Goal: Task Accomplishment & Management: Manage account settings

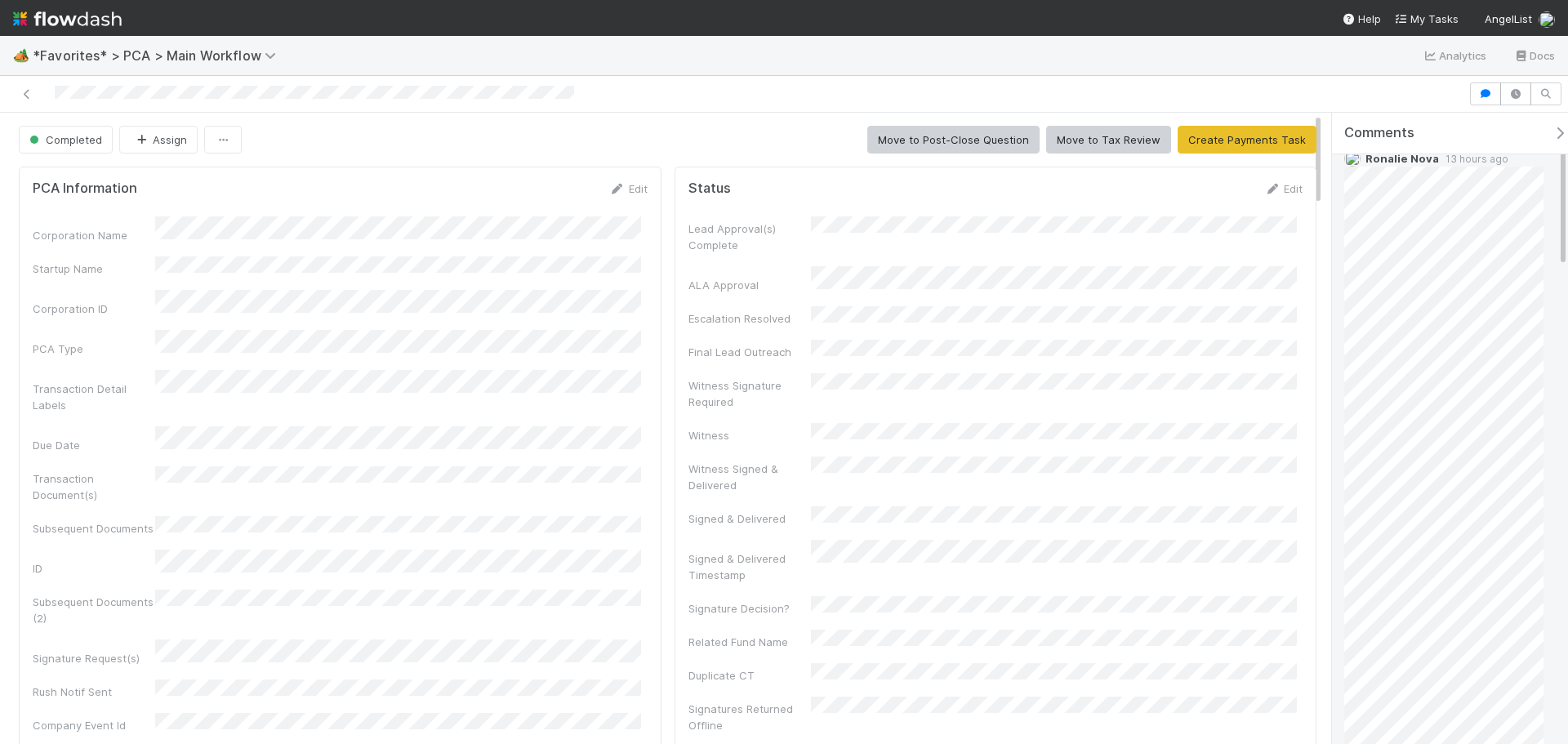
scroll to position [82, 0]
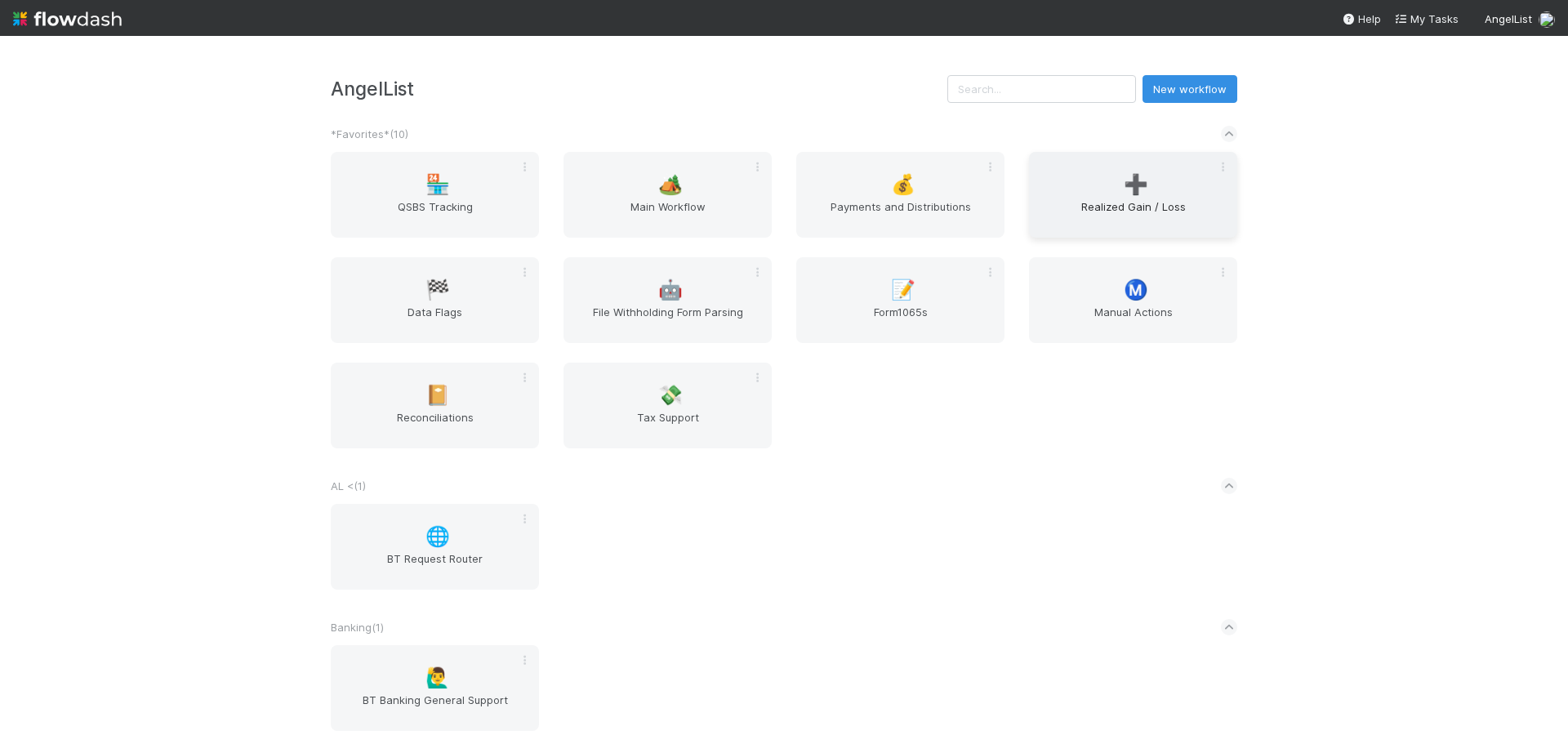
click at [1108, 211] on span "Realized Gain / Loss" at bounding box center [1133, 215] width 195 height 33
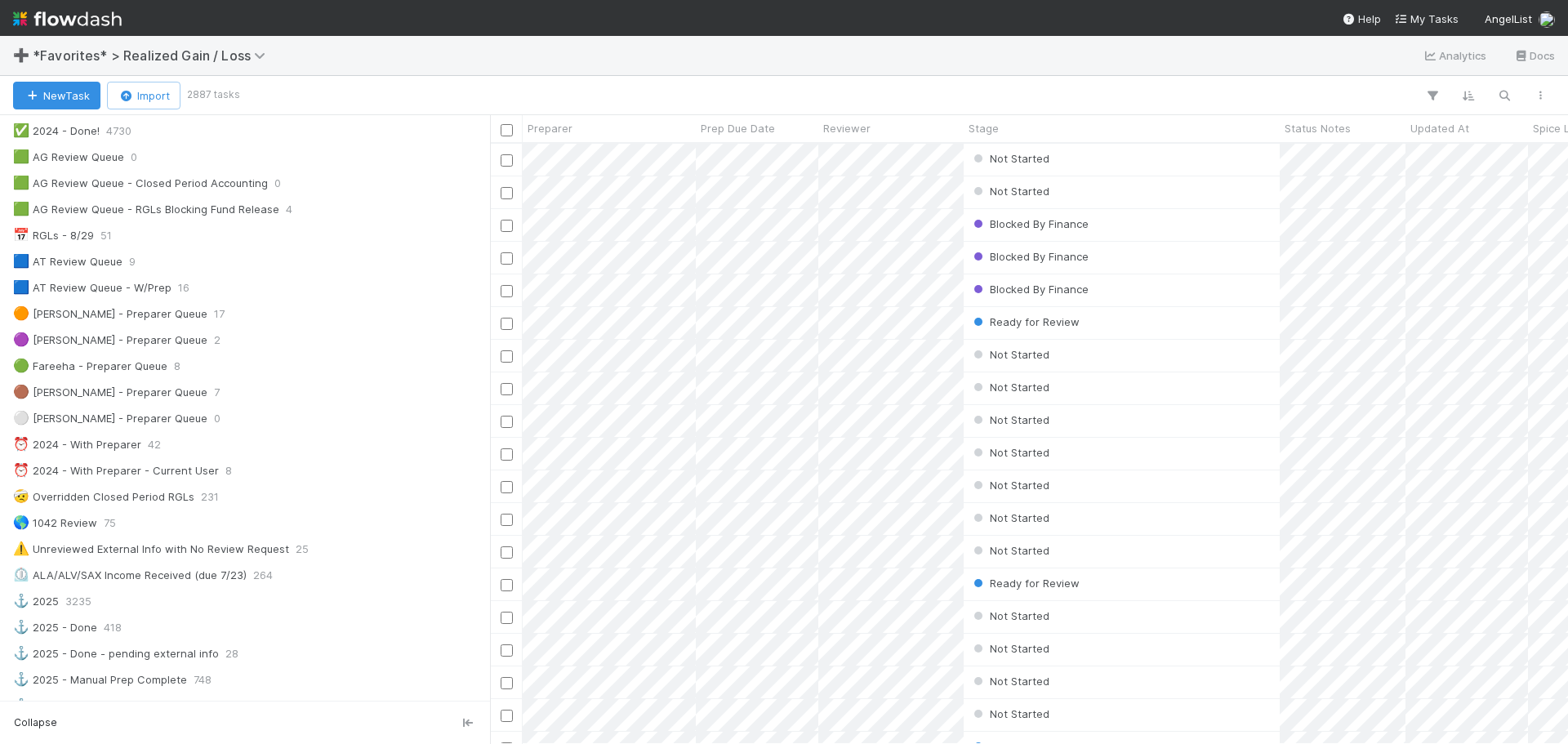
scroll to position [45, 0]
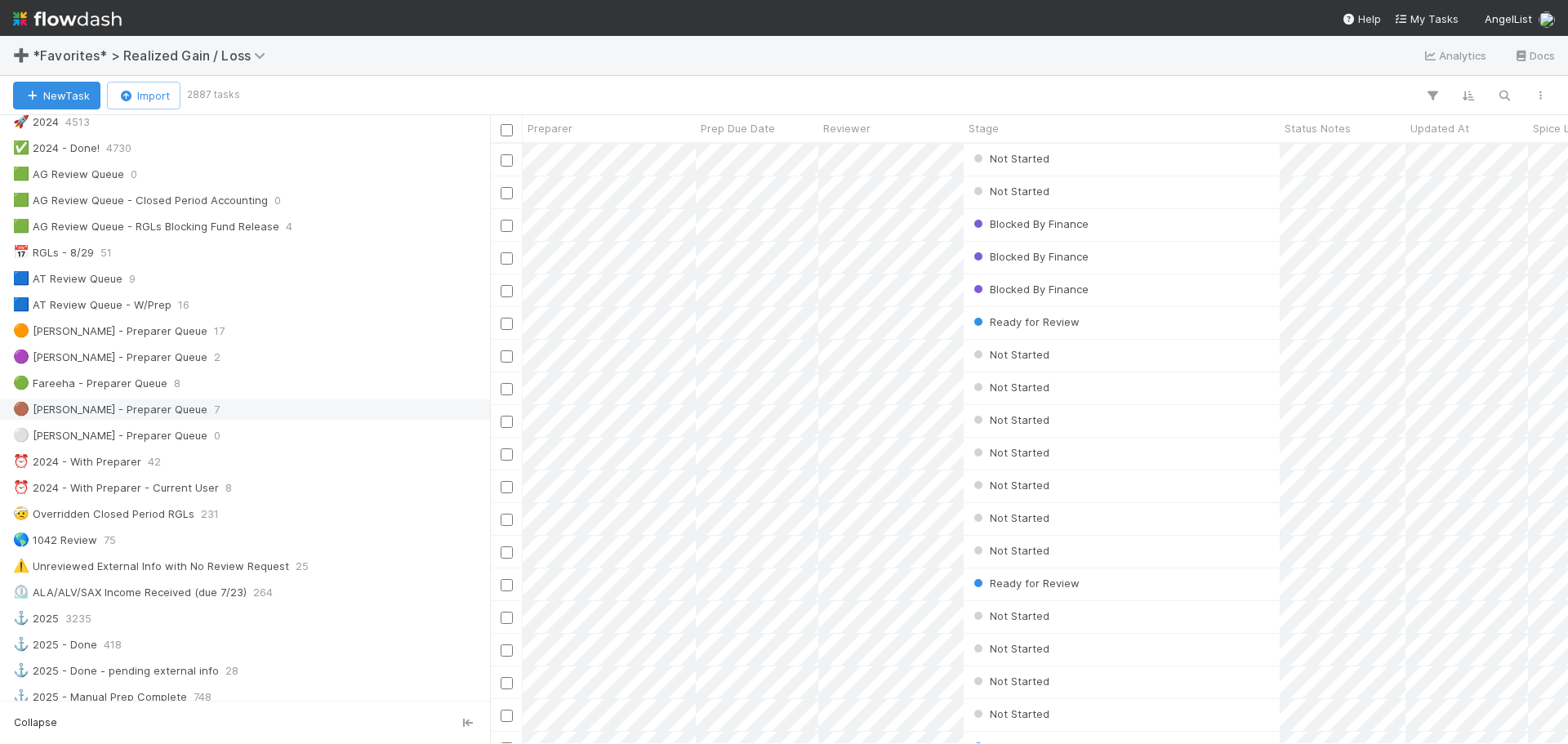
click at [222, 419] on div "🟤 Blake - Preparer Queue 7" at bounding box center [249, 410] width 473 height 20
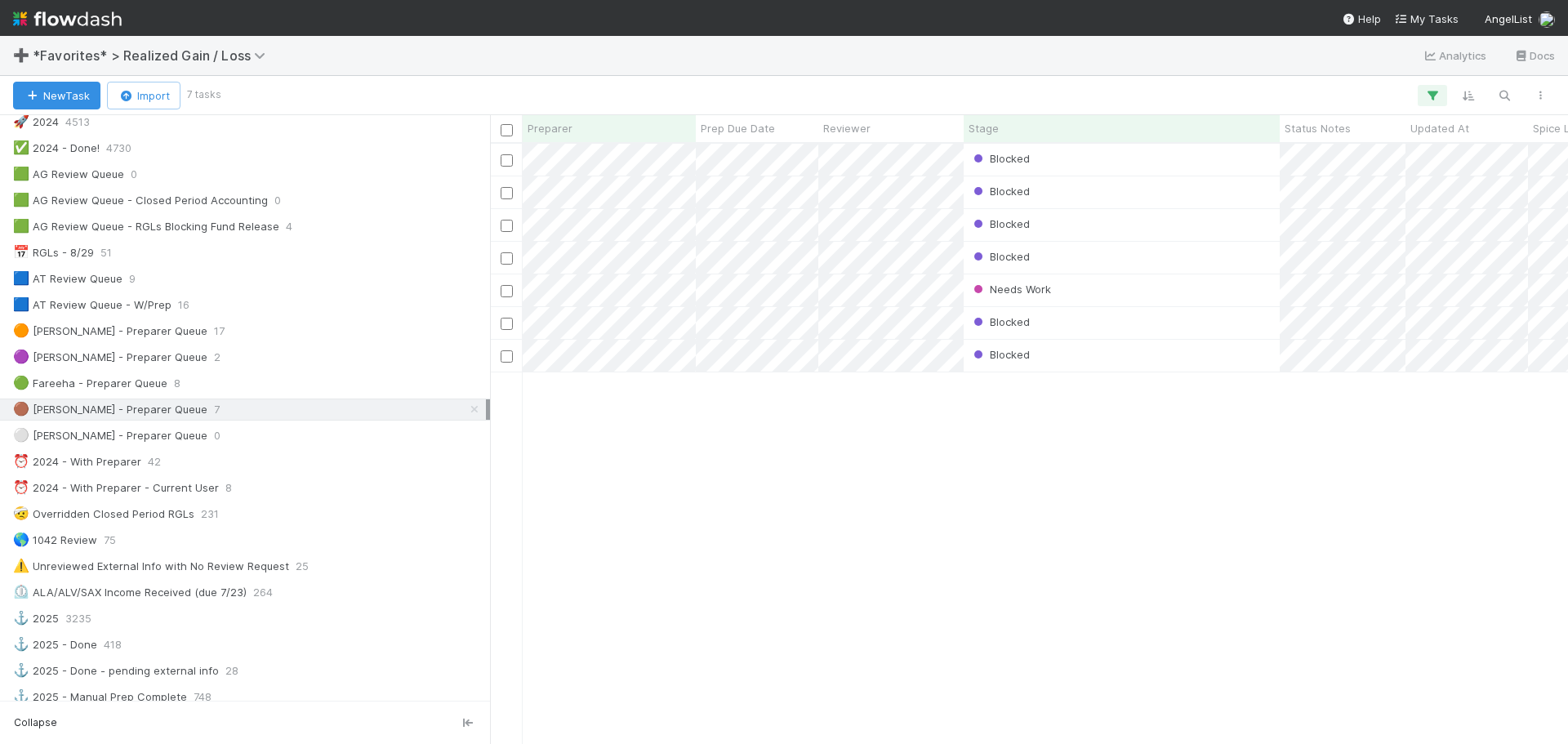
scroll to position [588, 1066]
click at [1190, 309] on div at bounding box center [784, 372] width 1568 height 744
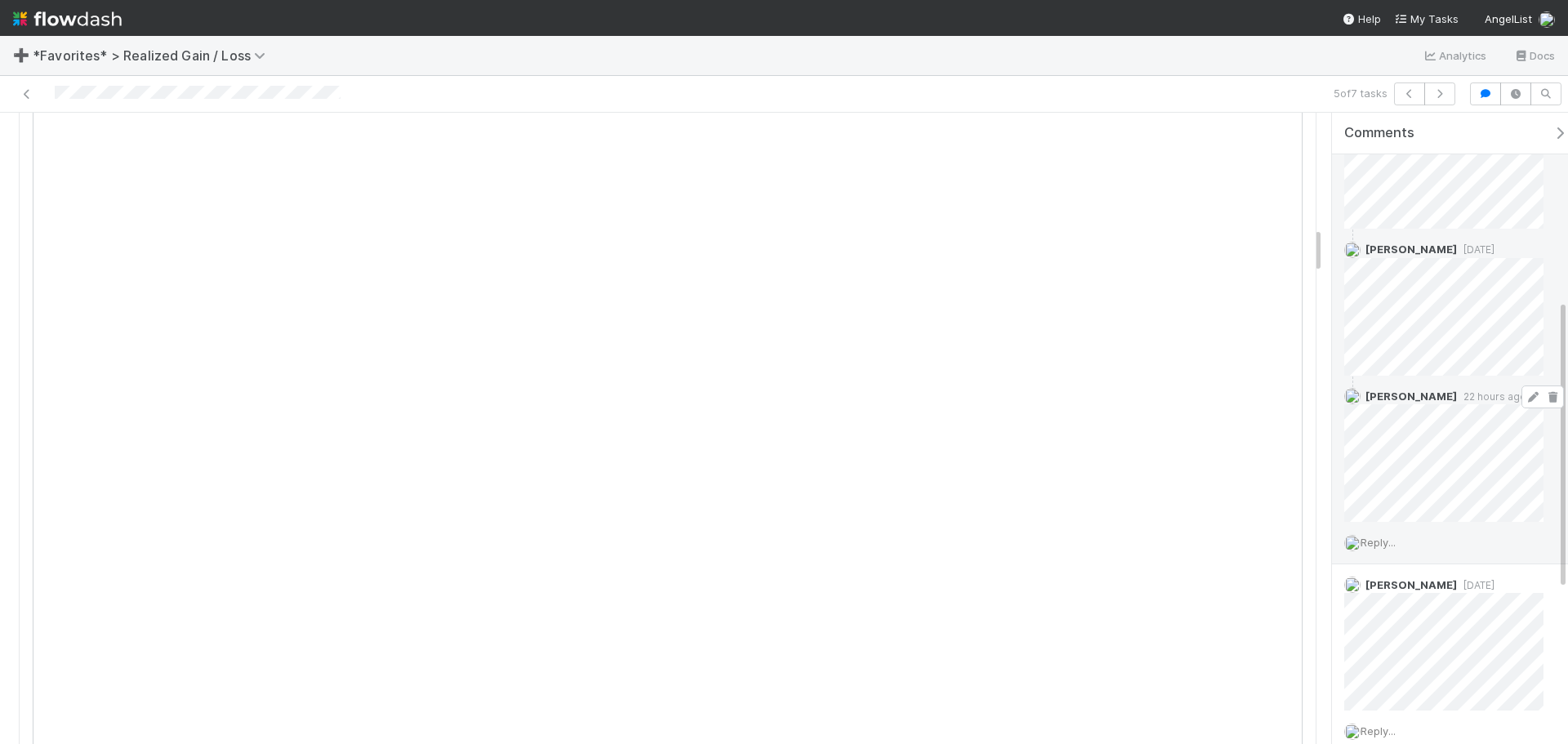
scroll to position [409, 0]
click at [1383, 391] on span "Reply..." at bounding box center [1377, 395] width 35 height 13
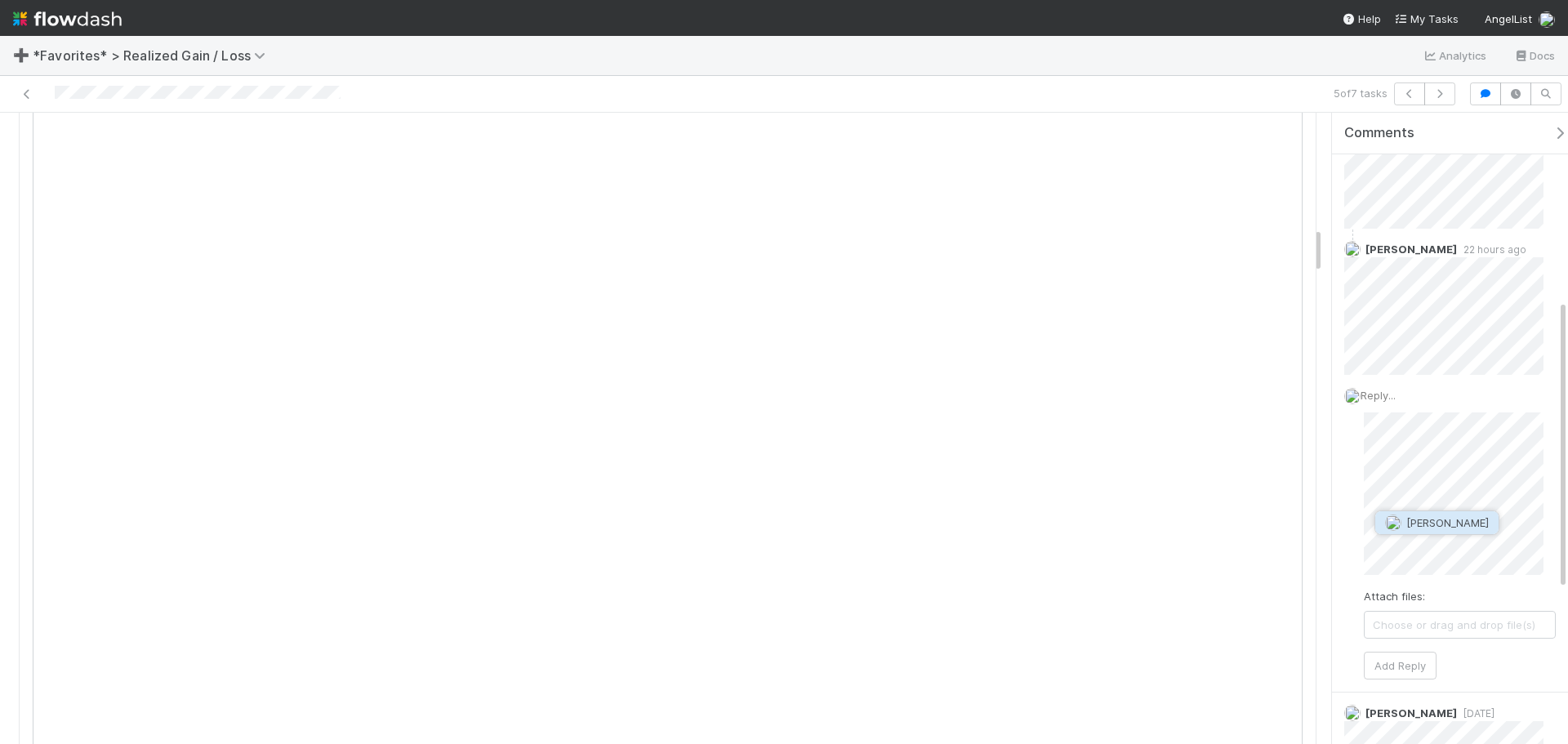
click at [1396, 533] on button "Amy Gregorius" at bounding box center [1436, 522] width 124 height 23
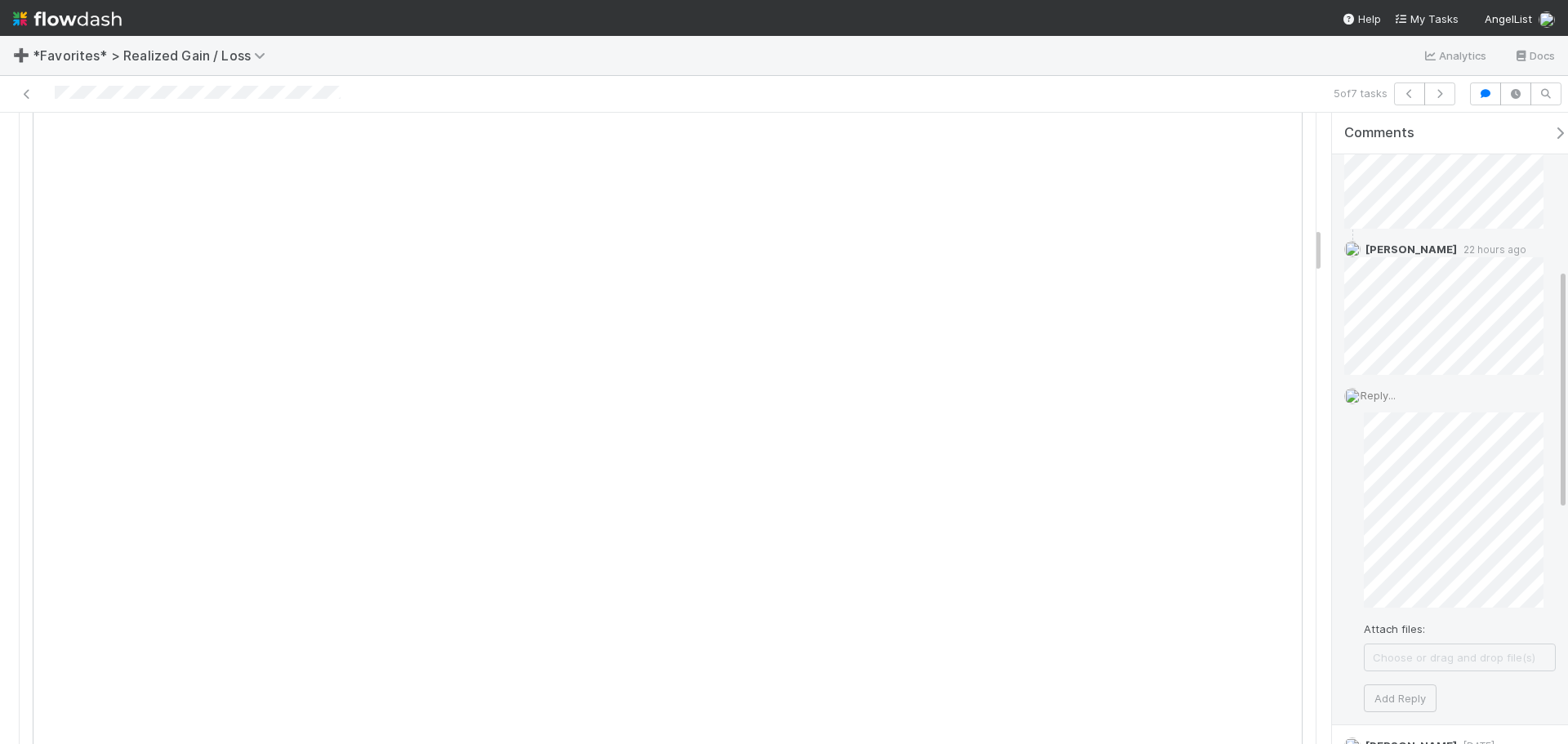
click at [1356, 579] on div "Reply... Attach files: Choose or drag and drop file(s) Add Reply" at bounding box center [1450, 549] width 236 height 349
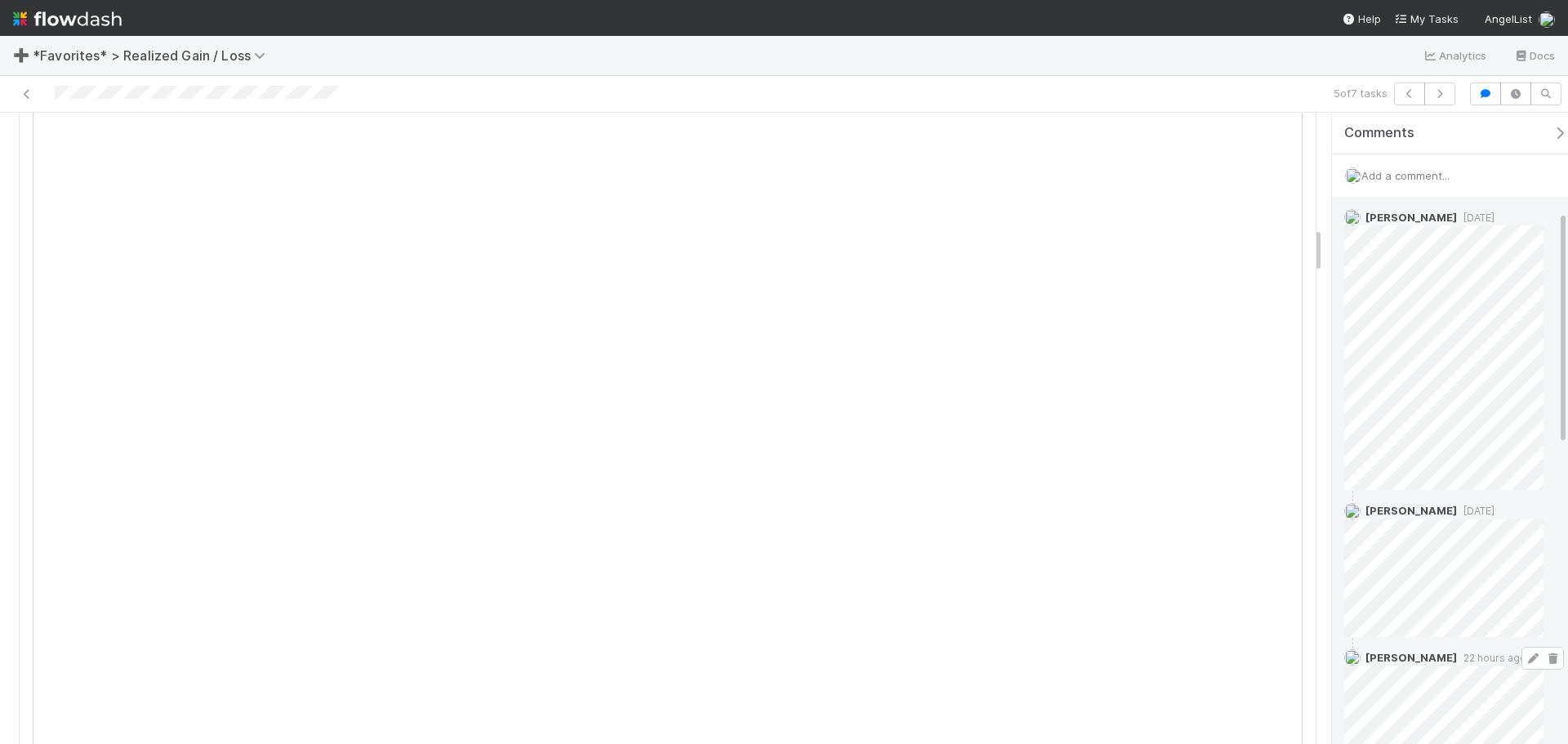
scroll to position [490, 0]
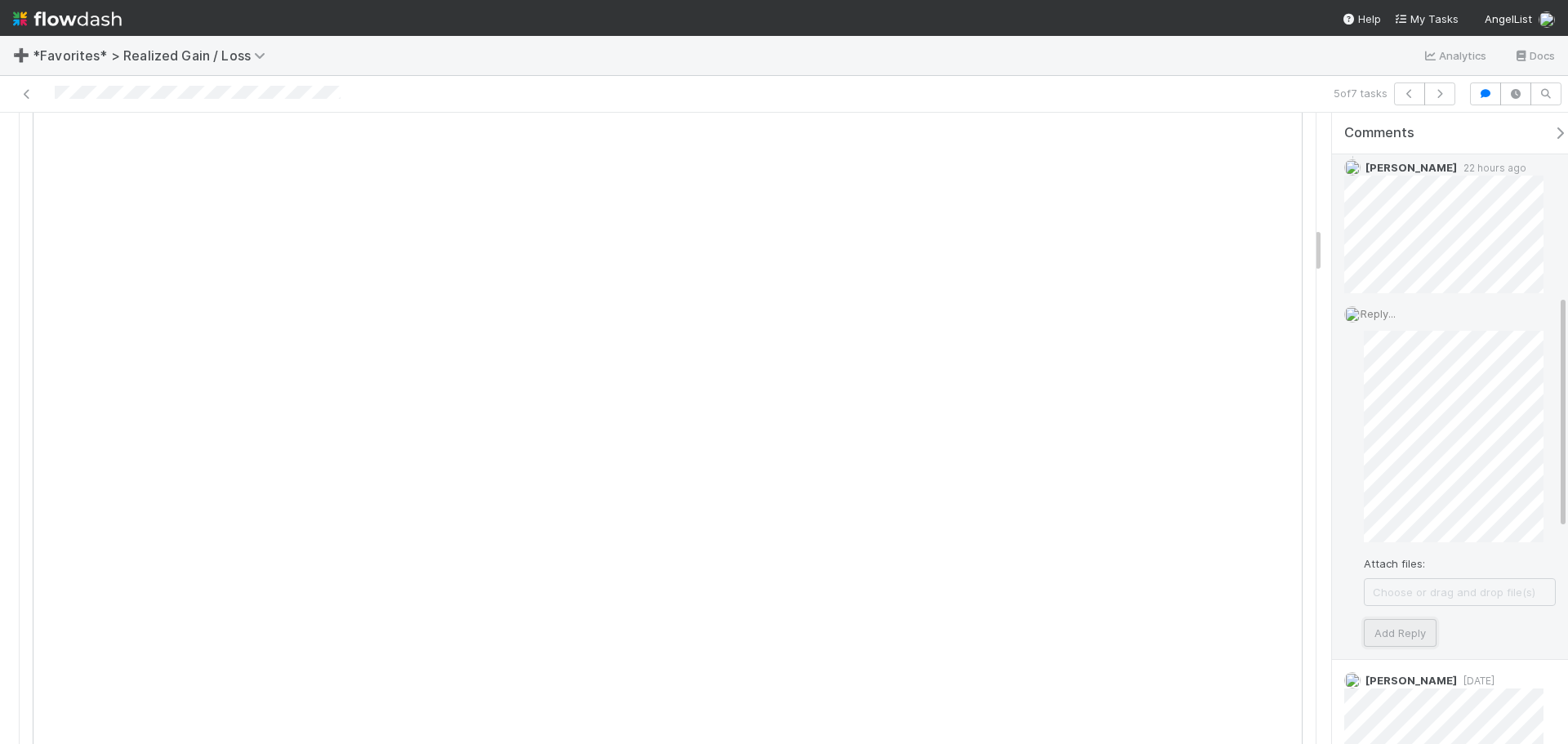
drag, startPoint x: 1385, startPoint y: 631, endPoint x: 1374, endPoint y: 629, distance: 11.2
click at [1373, 629] on button "Add Reply" at bounding box center [1399, 633] width 72 height 27
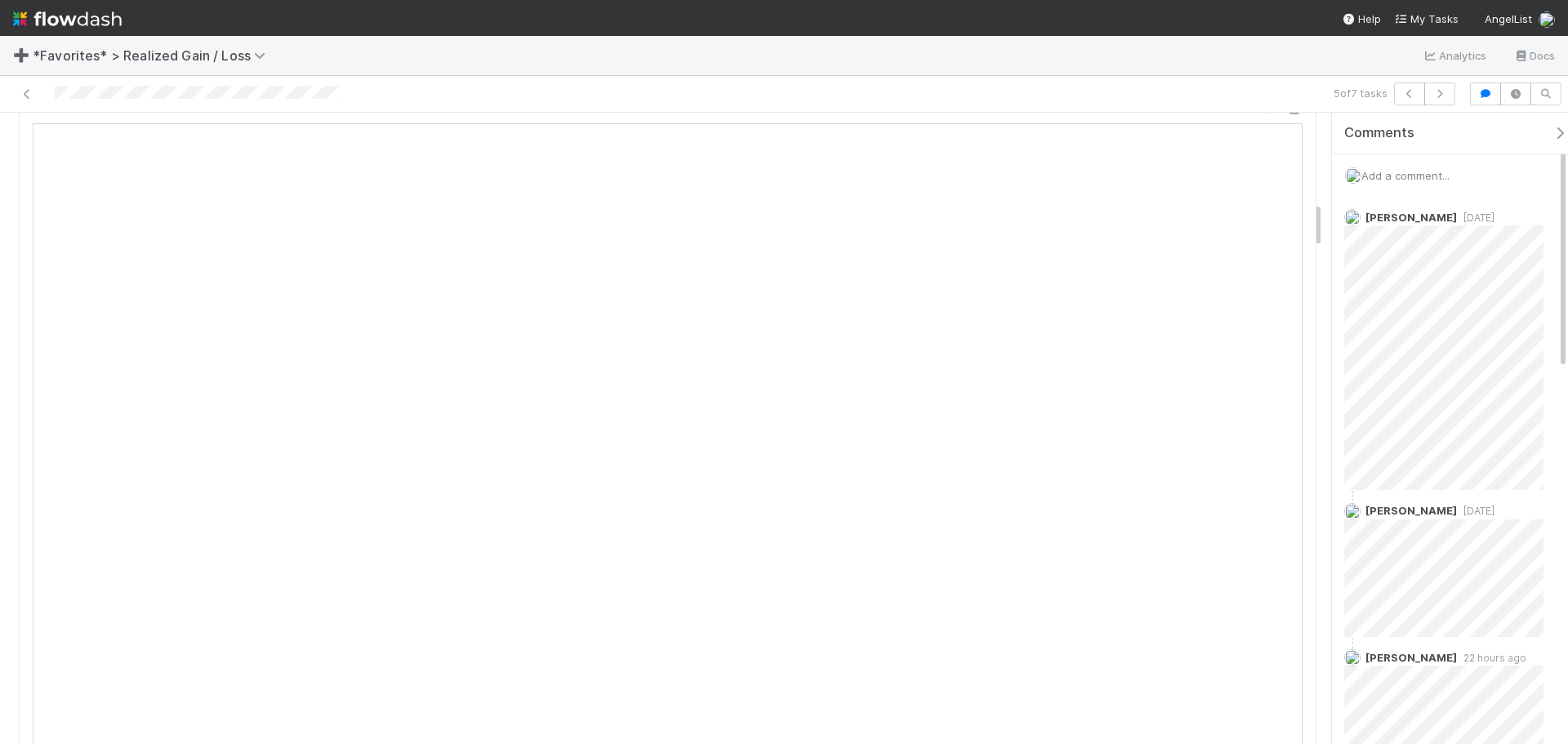
scroll to position [1062, 0]
click at [29, 84] on div at bounding box center [372, 93] width 731 height 23
click at [26, 100] on link at bounding box center [27, 94] width 16 height 16
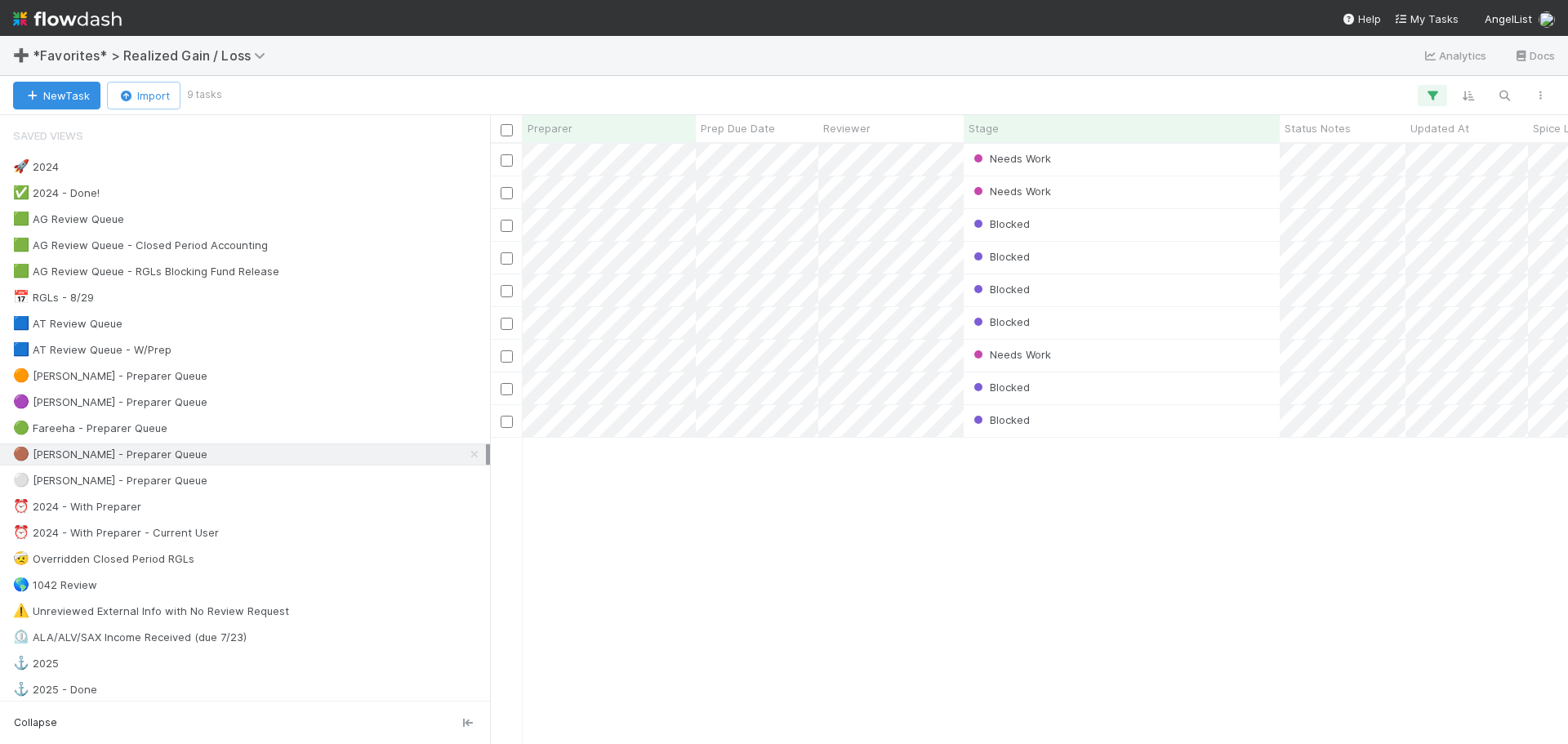
scroll to position [588, 1066]
click at [1192, 353] on div "Needs Work" at bounding box center [1121, 356] width 316 height 32
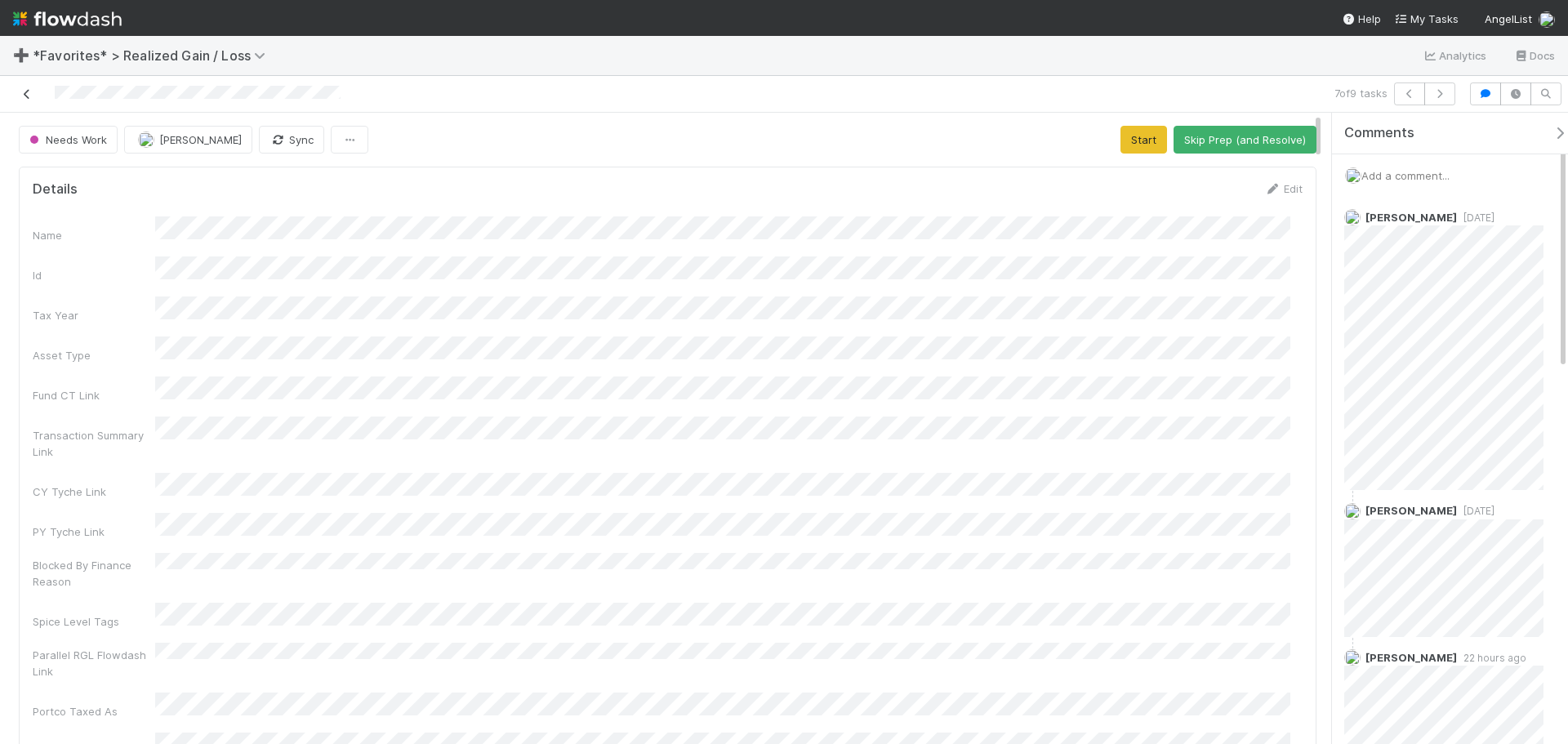
click at [27, 87] on link at bounding box center [27, 94] width 16 height 16
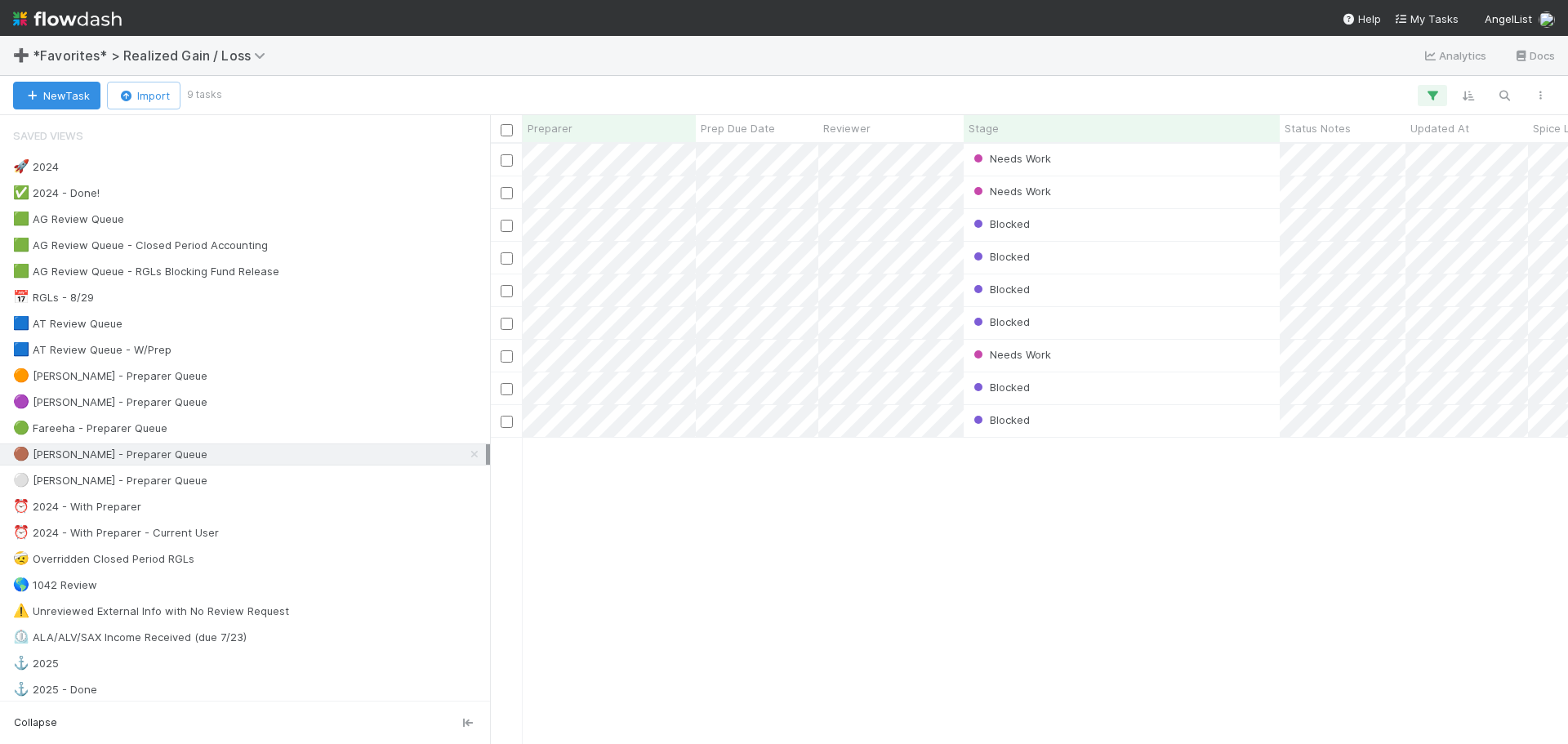
scroll to position [588, 1066]
click at [730, 620] on div "Needs Work Blake Hall 0 1 0 0 1 0 1 0 1 Needs Work Blake Hall 0 1 0 0 1 0 1 0 1…" at bounding box center [1029, 443] width 1078 height 599
click at [937, 485] on div "Needs Work Blake Hall 0 1 0 0 1 0 1 0 1 Needs Work Blake Hall 0 1 0 0 1 0 1 0 1…" at bounding box center [1029, 443] width 1078 height 599
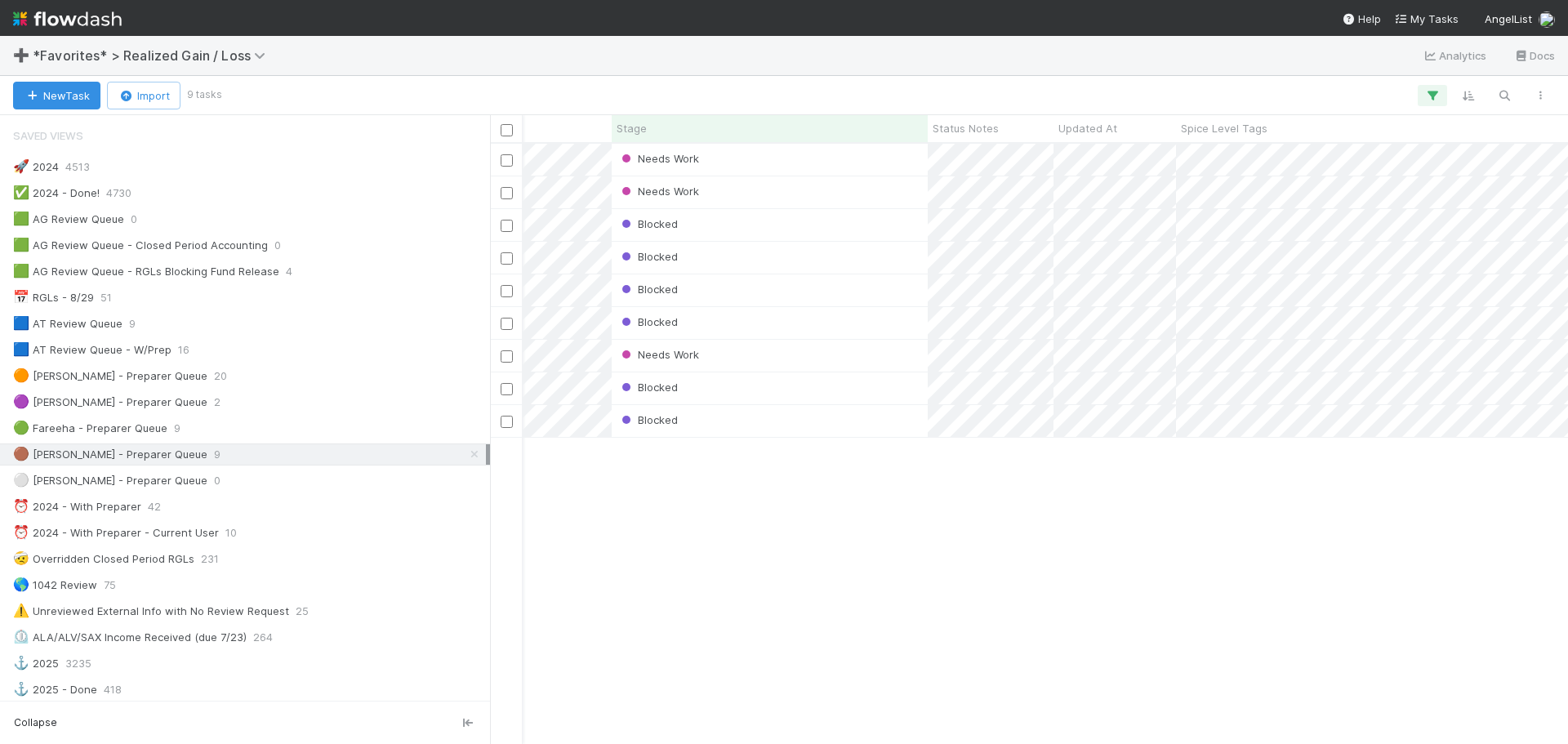
scroll to position [0, 442]
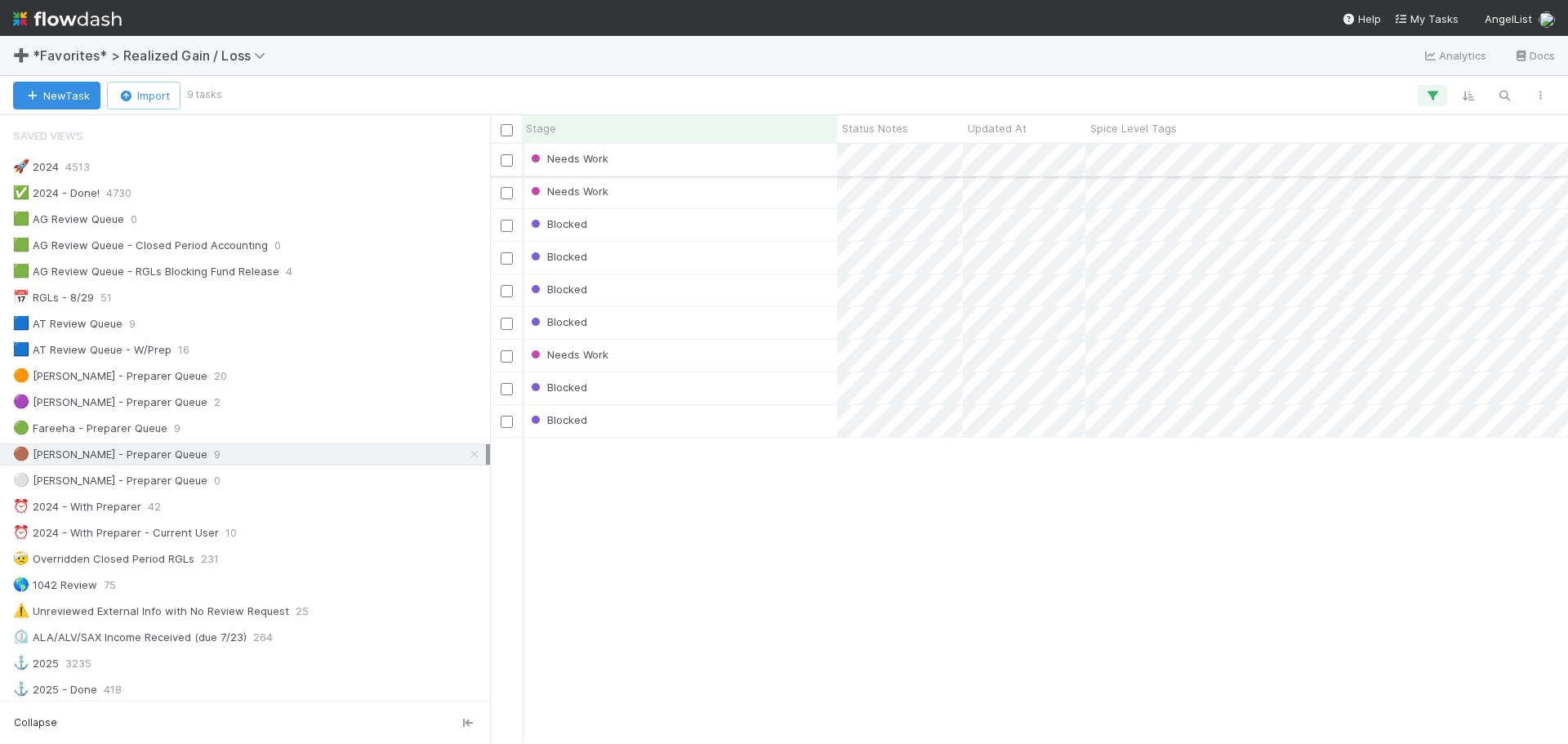
click at [795, 173] on div "Needs Work" at bounding box center [679, 159] width 316 height 32
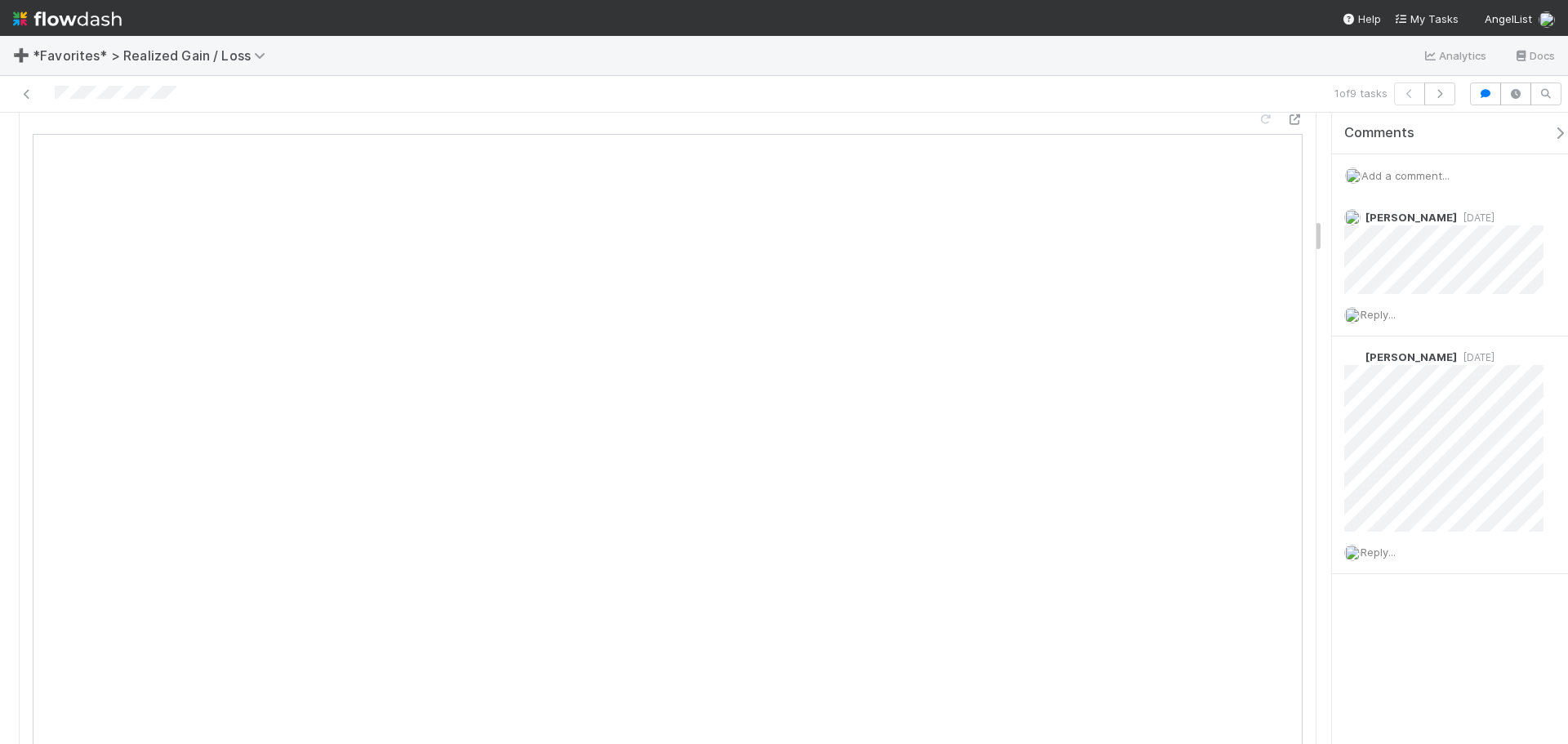
scroll to position [1879, 0]
click at [1395, 324] on div "Reply..." at bounding box center [1450, 314] width 236 height 41
click at [1377, 310] on span "Reply..." at bounding box center [1377, 314] width 35 height 13
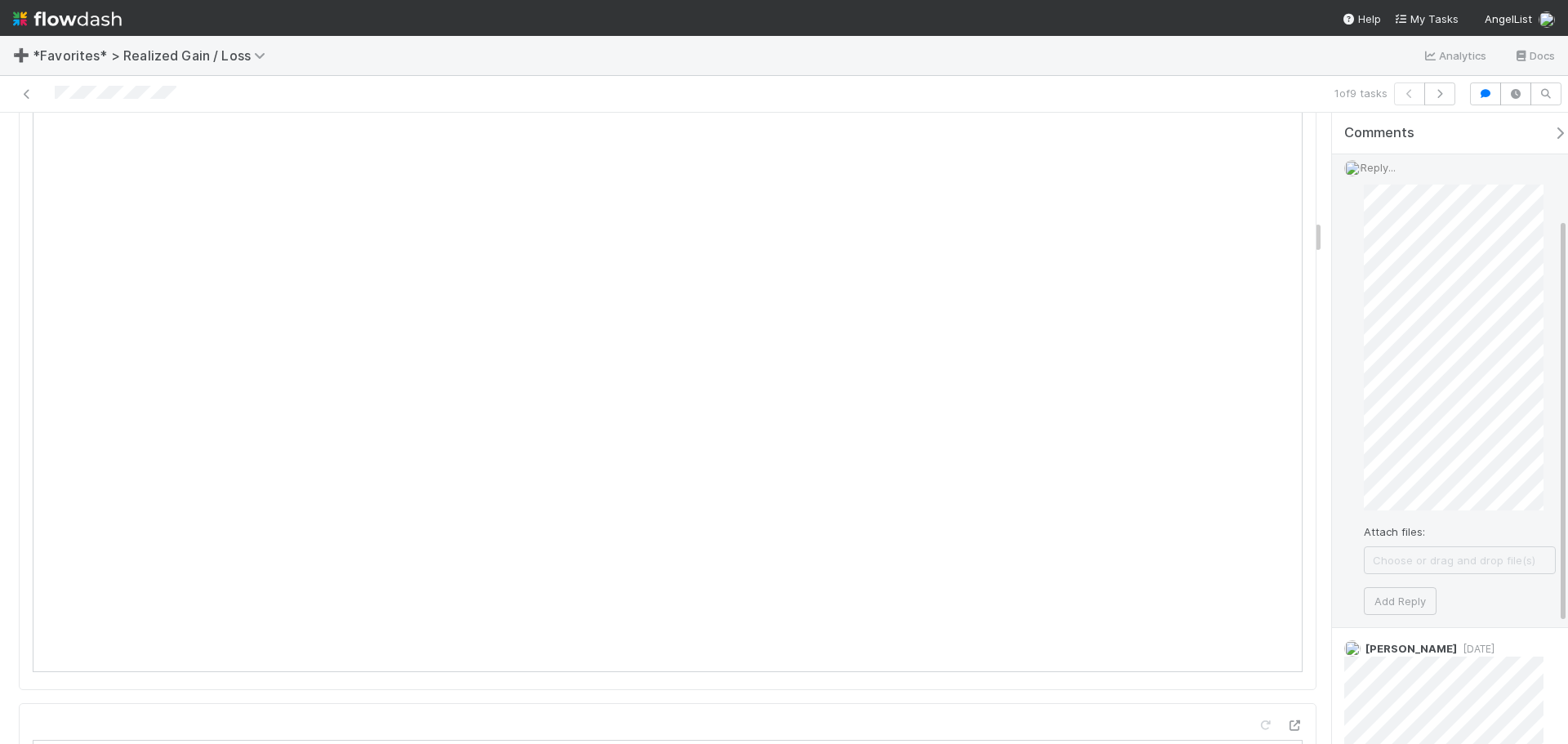
scroll to position [163, 0]
click at [1393, 585] on button "Add Reply" at bounding box center [1399, 585] width 72 height 27
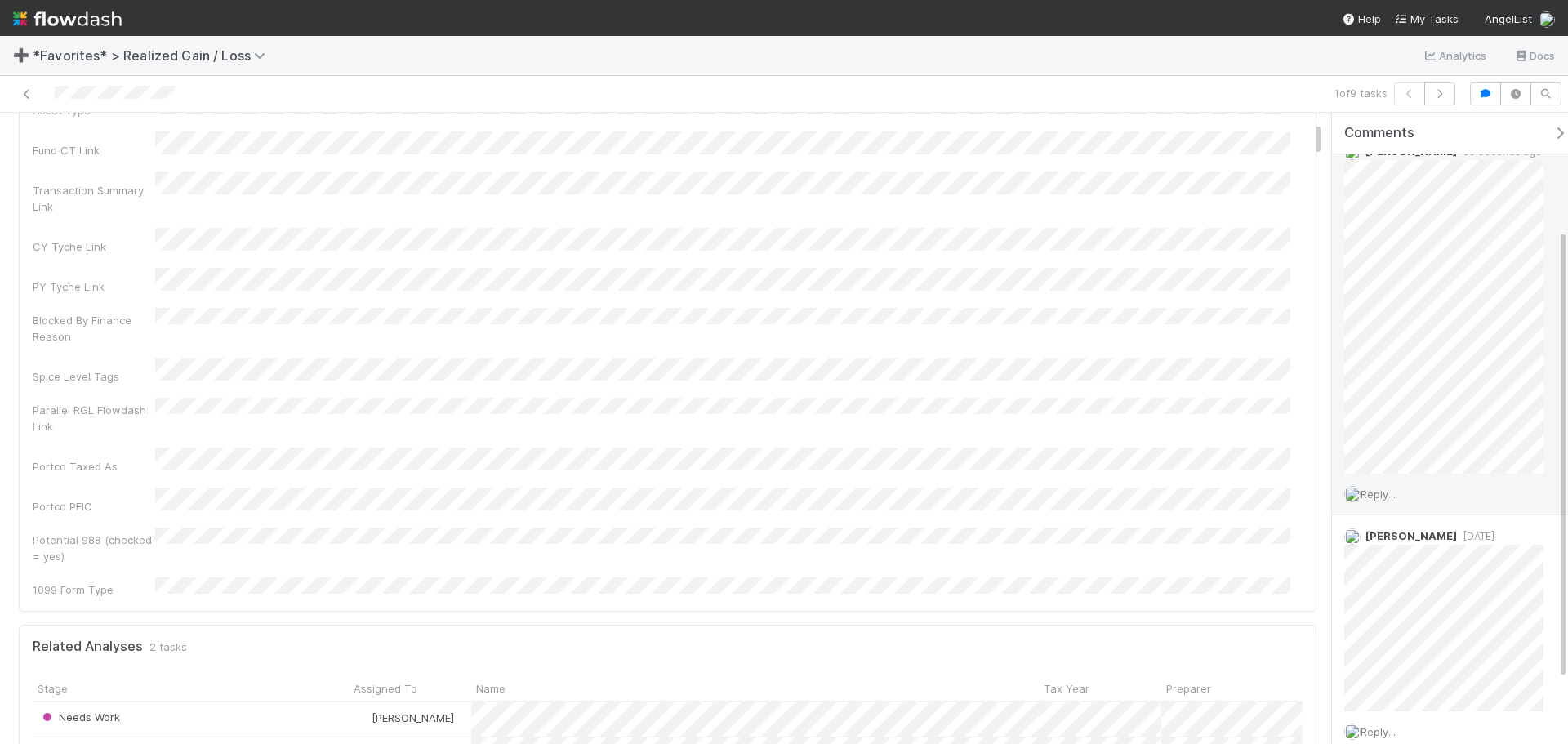
scroll to position [0, 0]
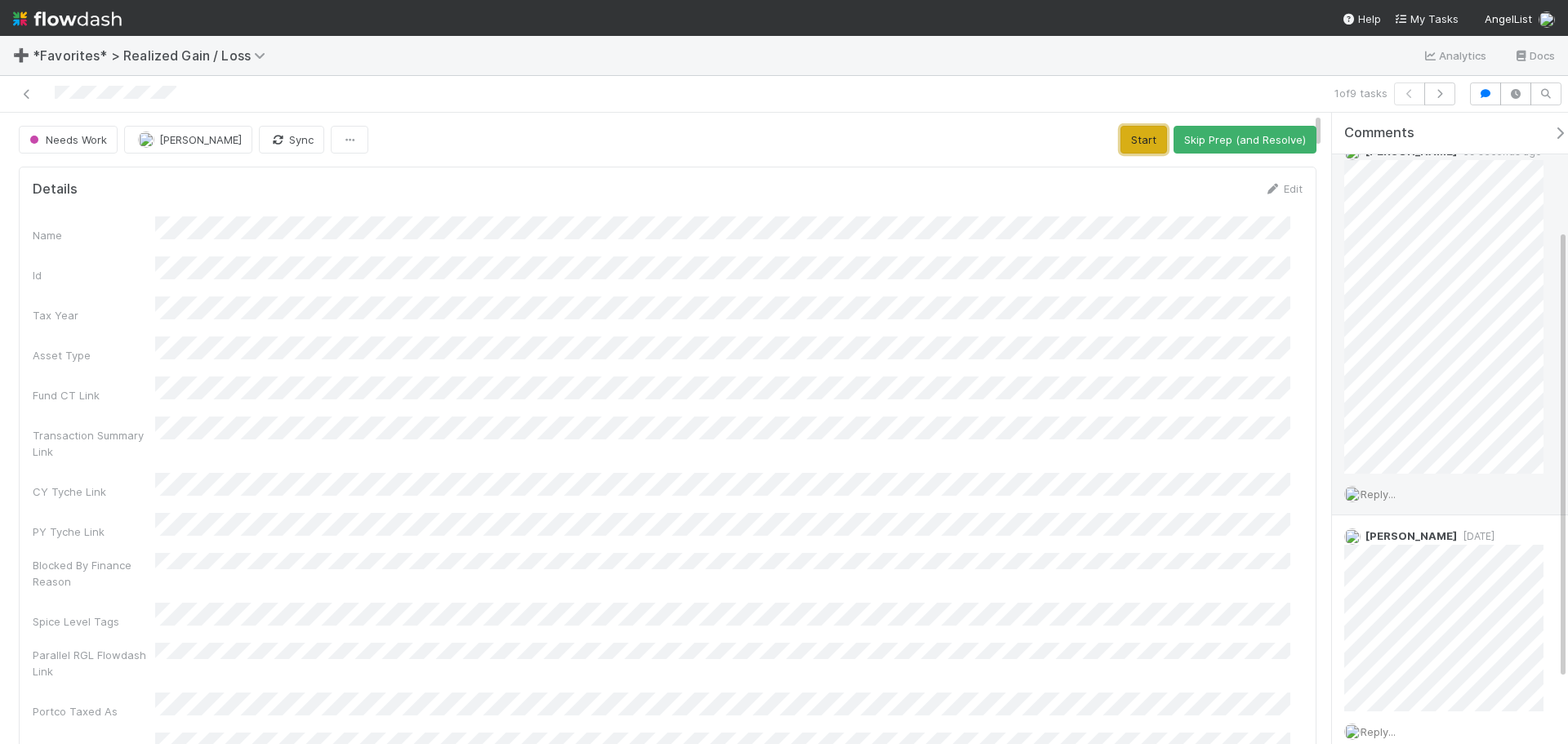
click at [1138, 142] on button "Start" at bounding box center [1143, 139] width 47 height 27
click at [1178, 147] on button "Request Review (and Resolve)" at bounding box center [1228, 139] width 177 height 27
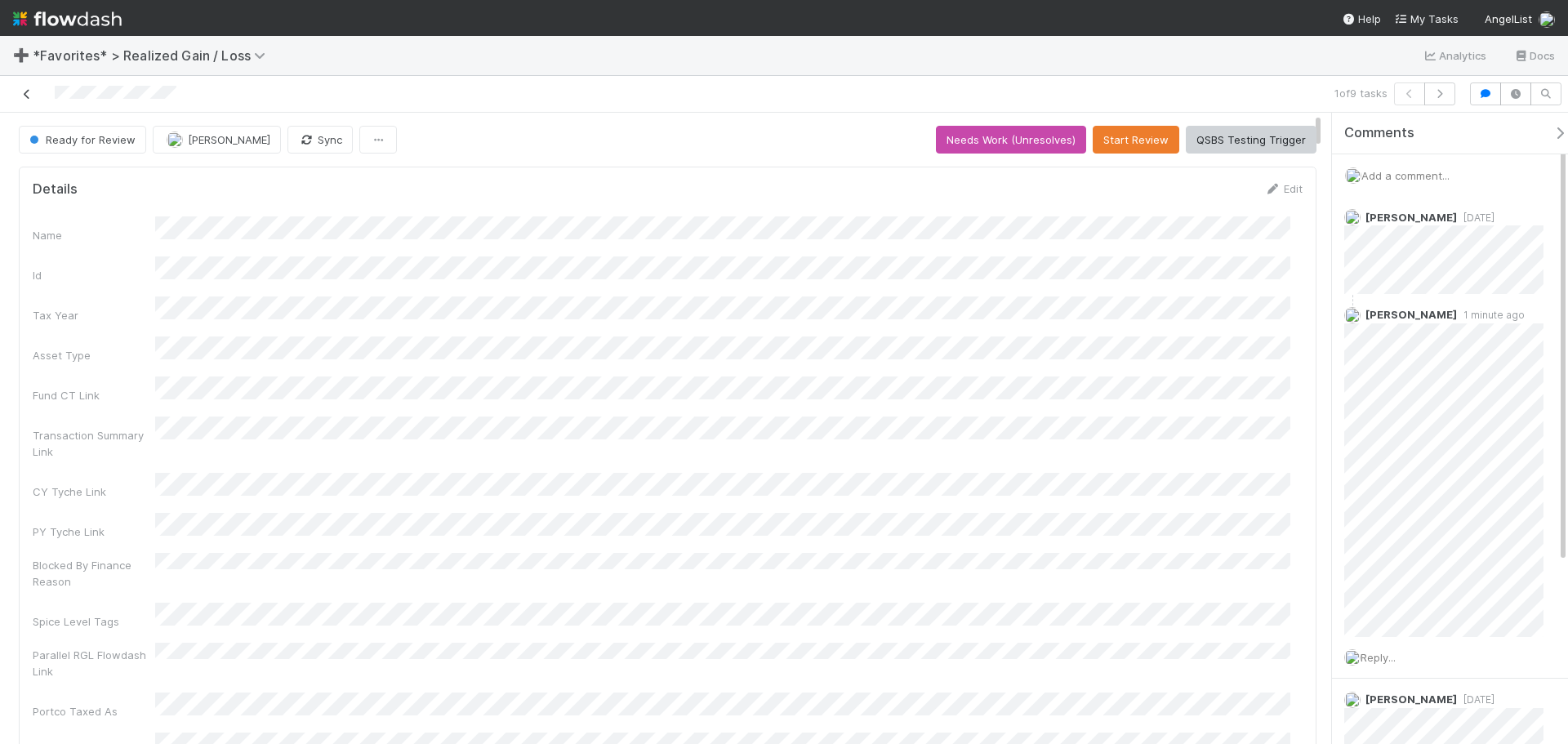
click at [24, 94] on icon at bounding box center [27, 94] width 16 height 11
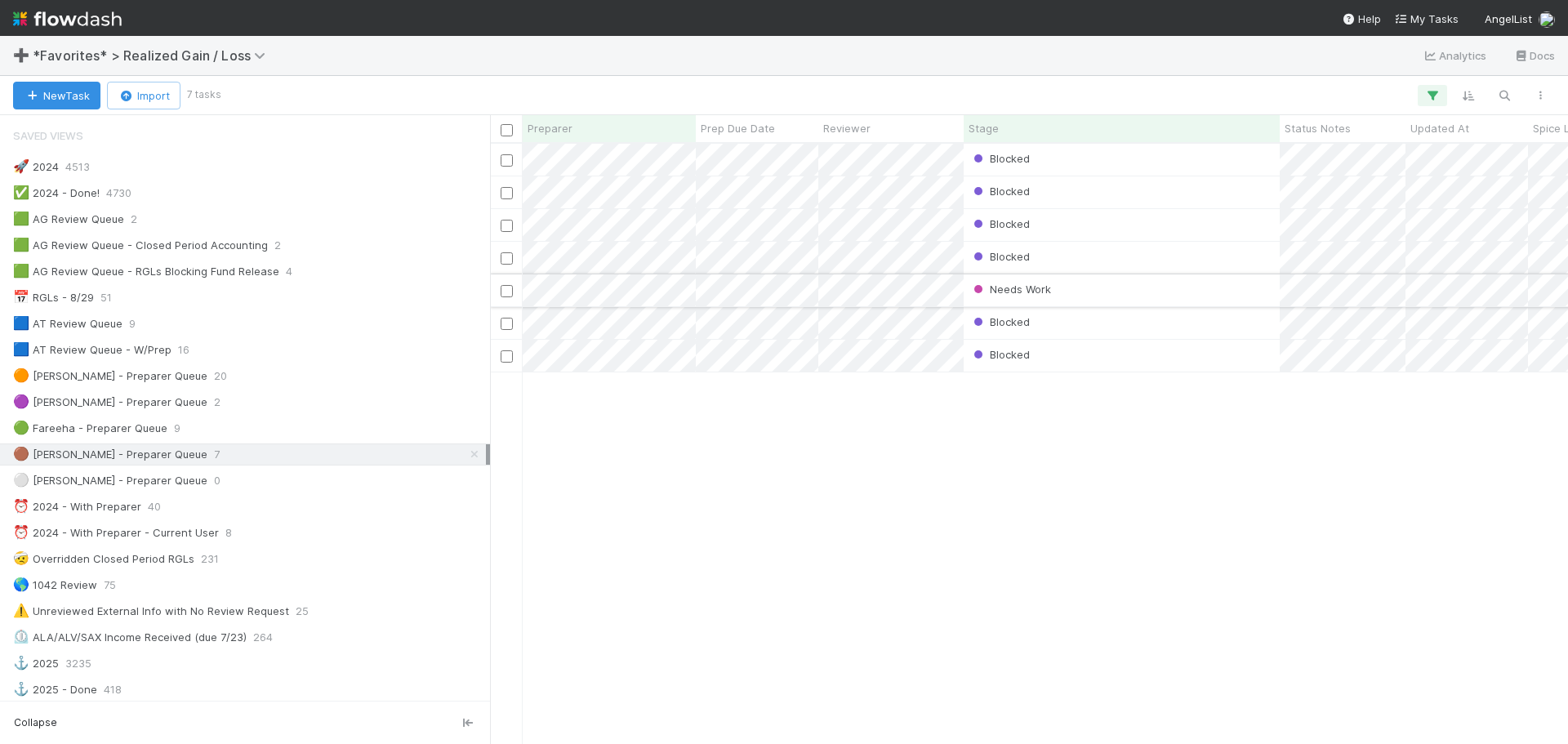
click at [1067, 287] on div "Needs Work" at bounding box center [1121, 290] width 316 height 32
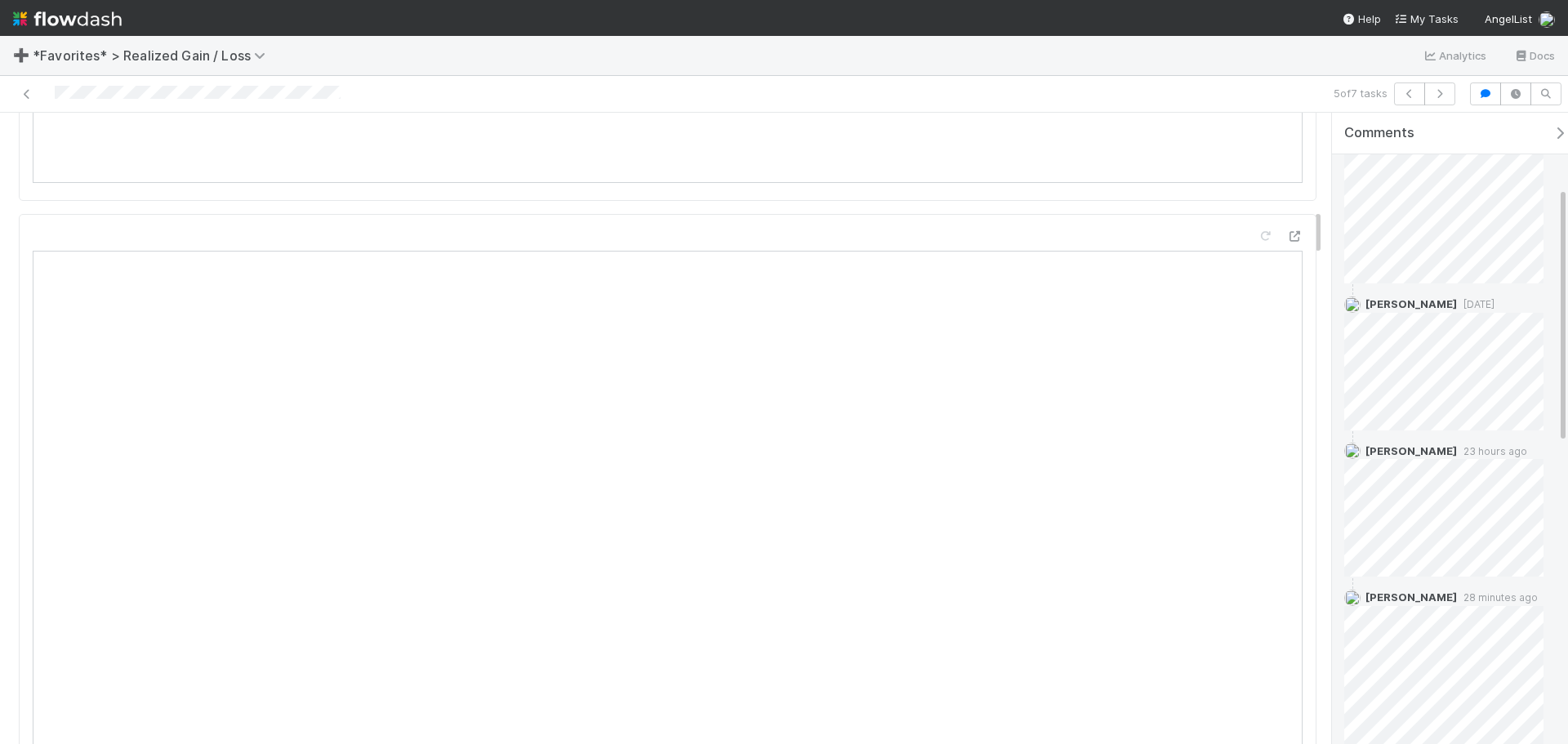
scroll to position [409, 0]
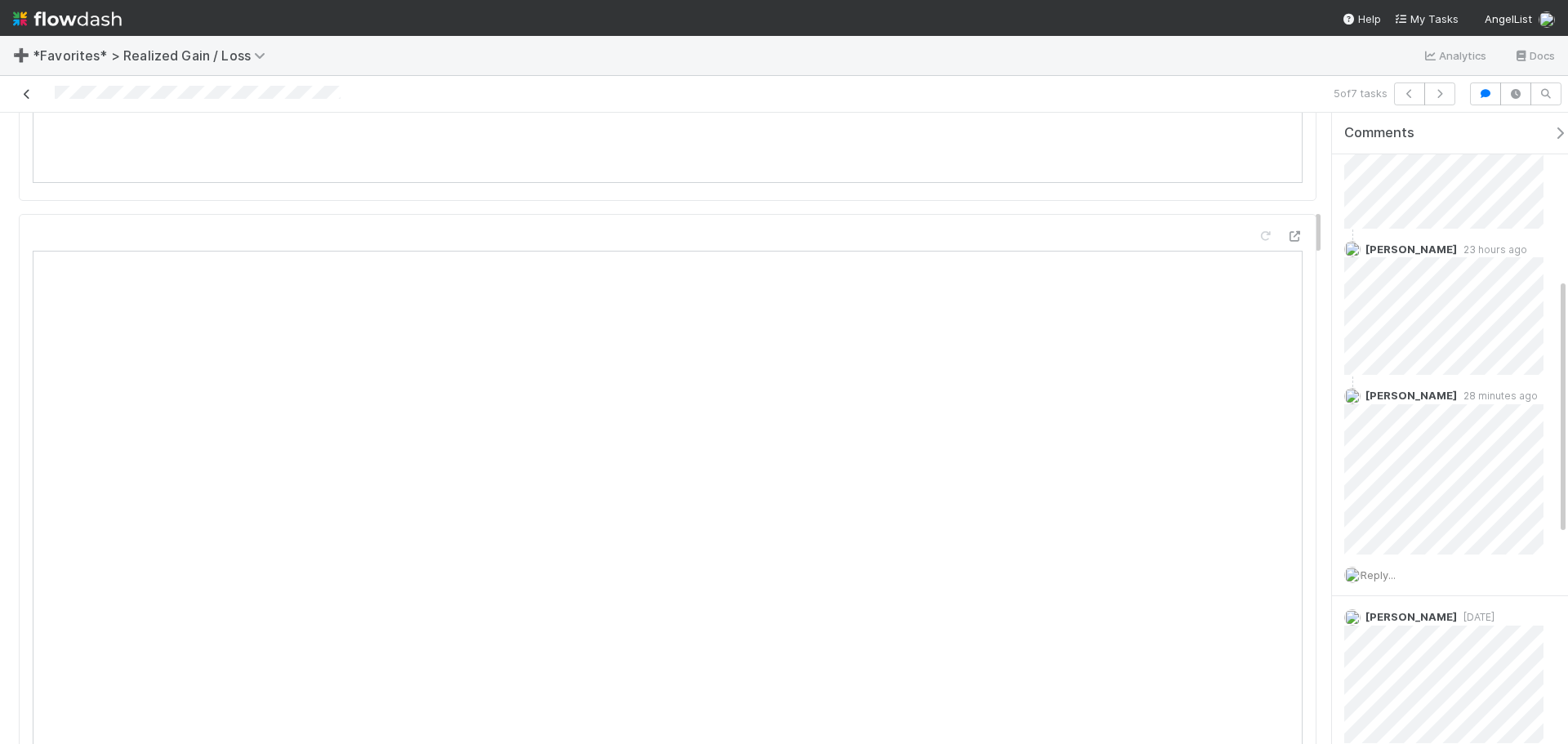
click at [19, 101] on link at bounding box center [27, 94] width 16 height 16
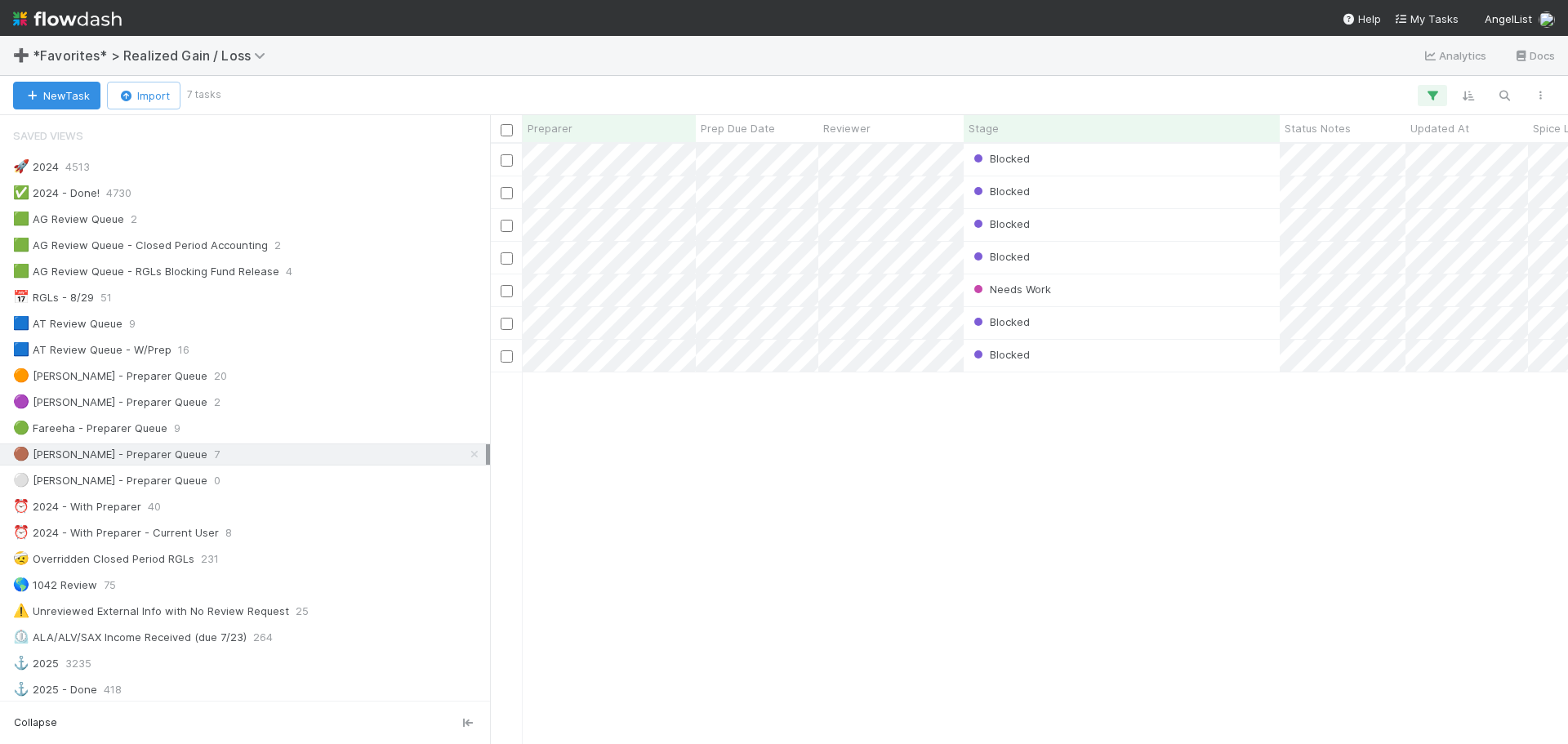
scroll to position [13, 13]
click at [1191, 476] on div "Blocked Assign 0 1 0 0 0 0 0 0 0 Blocked Assign 0 1 0 0 0 0 0 0 0 Blocked Blake…" at bounding box center [1029, 443] width 1078 height 599
click at [876, 561] on div "Blocked Assign 0 1 0 0 0 0 0 0 0 Blocked Assign 0 1 0 0 0 0 0 0 0 Blocked Blake…" at bounding box center [1029, 443] width 1078 height 599
click at [847, 587] on div "Blocked Assign 0 1 0 0 0 0 0 0 0 Blocked Assign 0 1 0 0 0 0 0 0 0 Blocked Blake…" at bounding box center [1029, 443] width 1078 height 599
click at [1210, 565] on div "Blocked Assign 0 1 0 0 0 0 0 0 0 Blocked Assign 0 1 0 0 0 0 0 0 0 Blocked Blake…" at bounding box center [1029, 443] width 1078 height 599
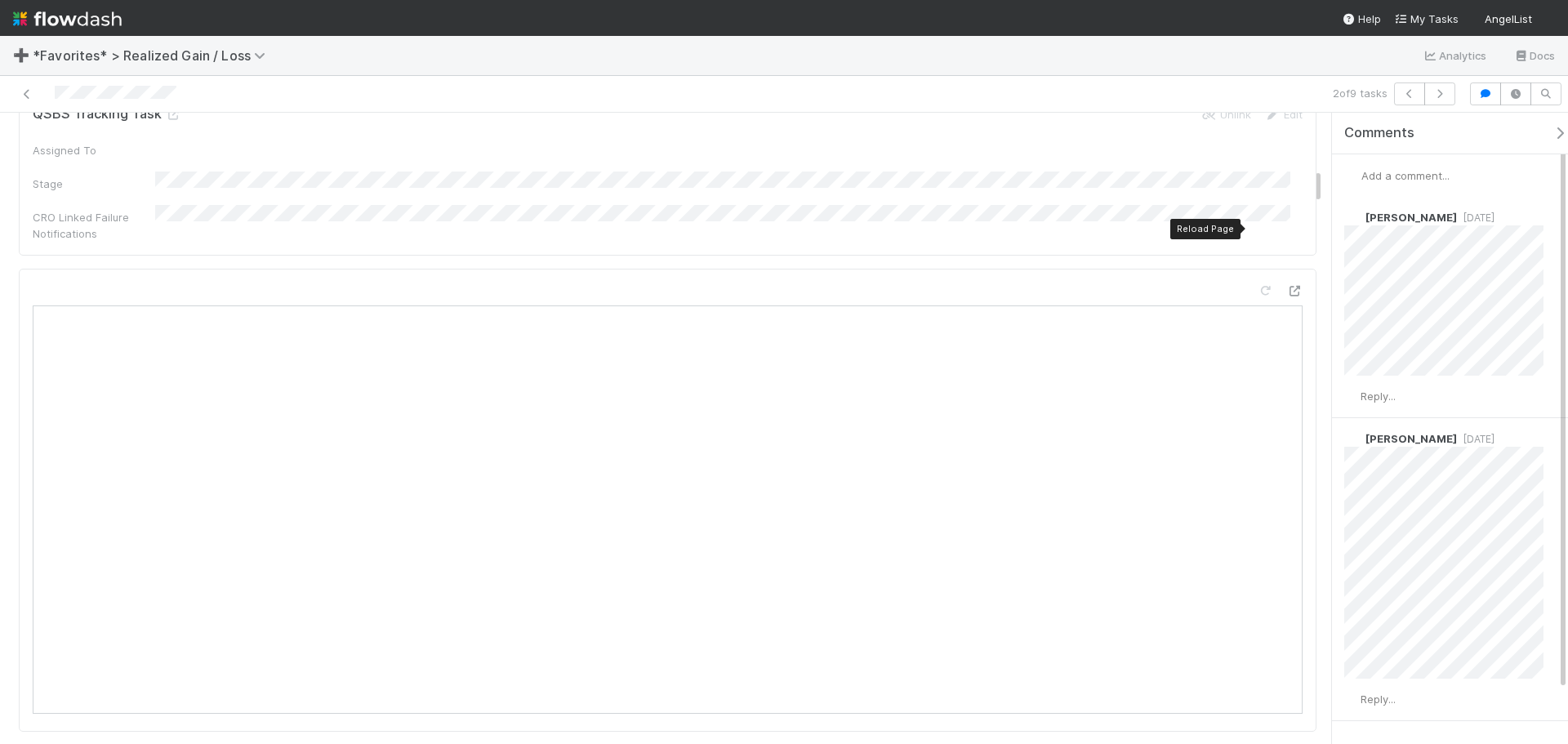
scroll to position [980, 0]
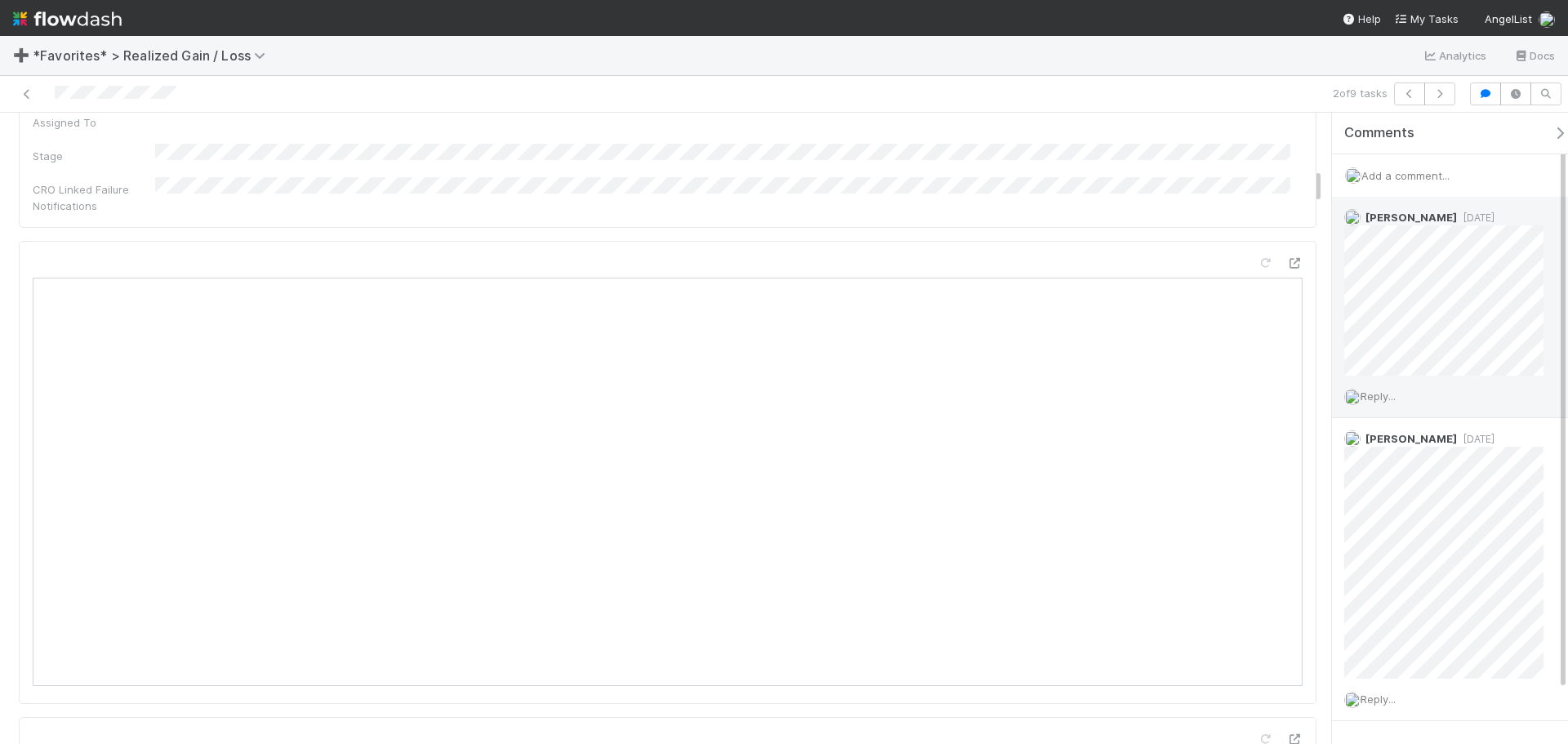
click at [1389, 396] on span "Reply..." at bounding box center [1377, 396] width 35 height 13
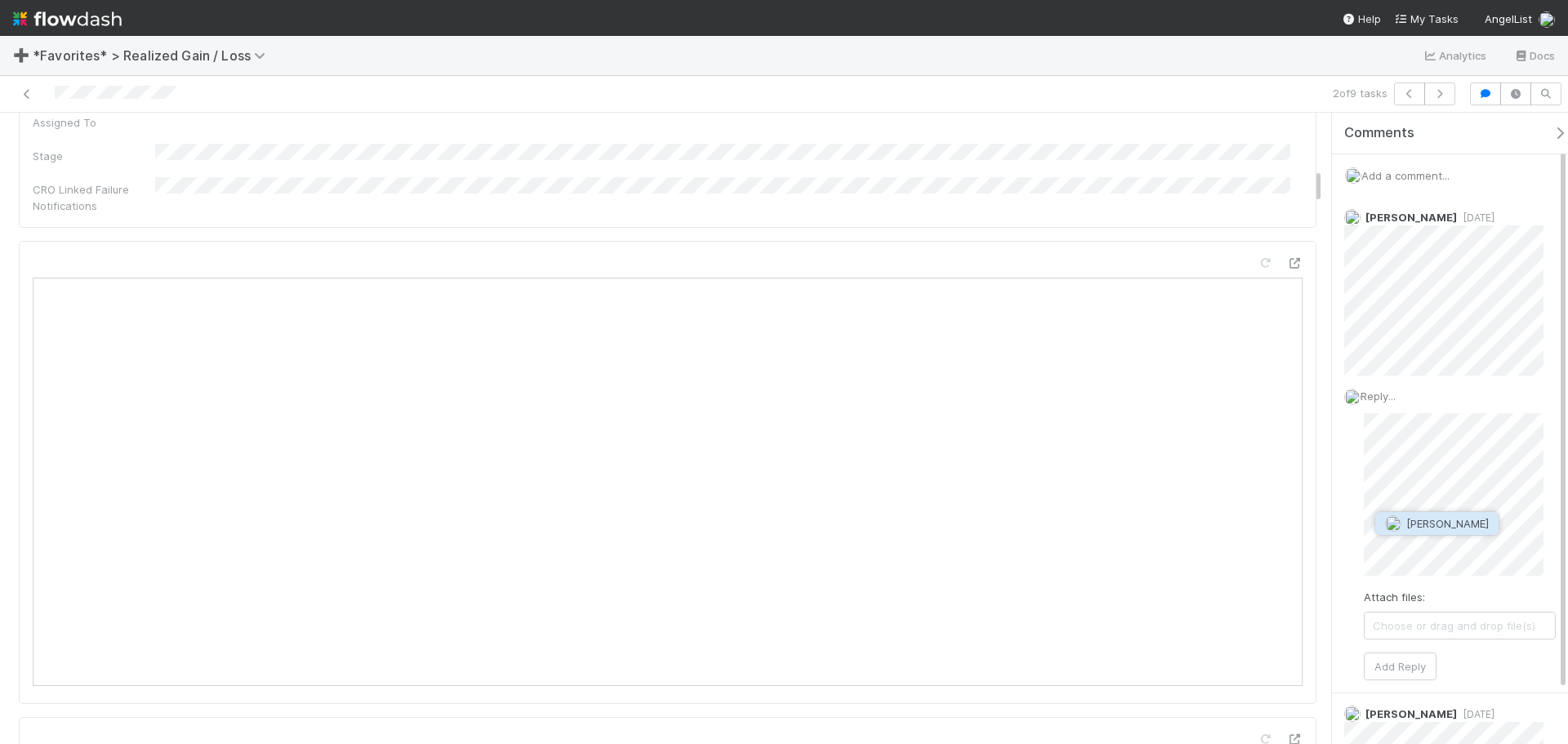
click at [1482, 521] on button "[PERSON_NAME]" at bounding box center [1436, 523] width 124 height 23
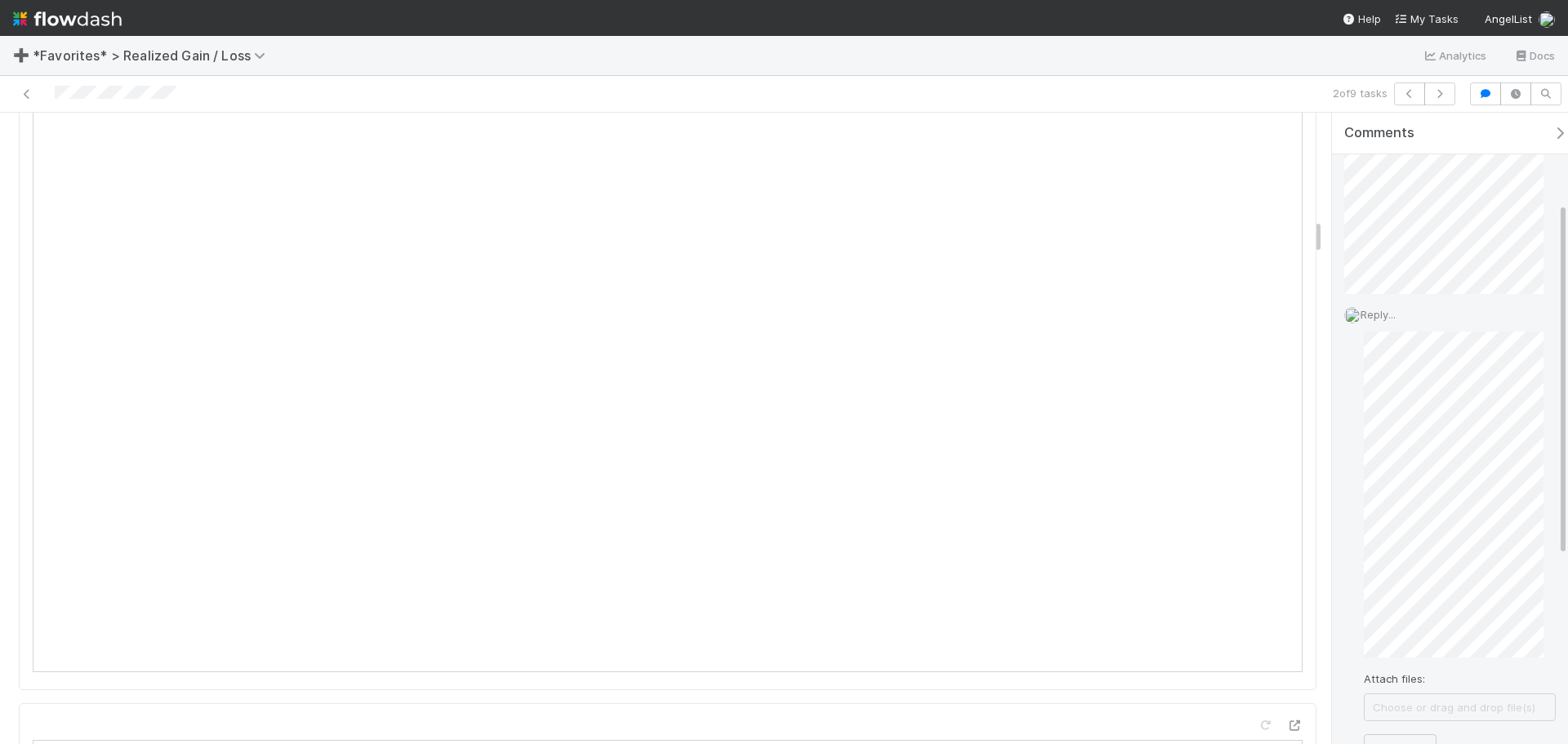
scroll to position [327, 0]
click at [1399, 501] on button "Add Reply" at bounding box center [1399, 503] width 72 height 27
click at [1382, 628] on span "Reply..." at bounding box center [1377, 625] width 35 height 13
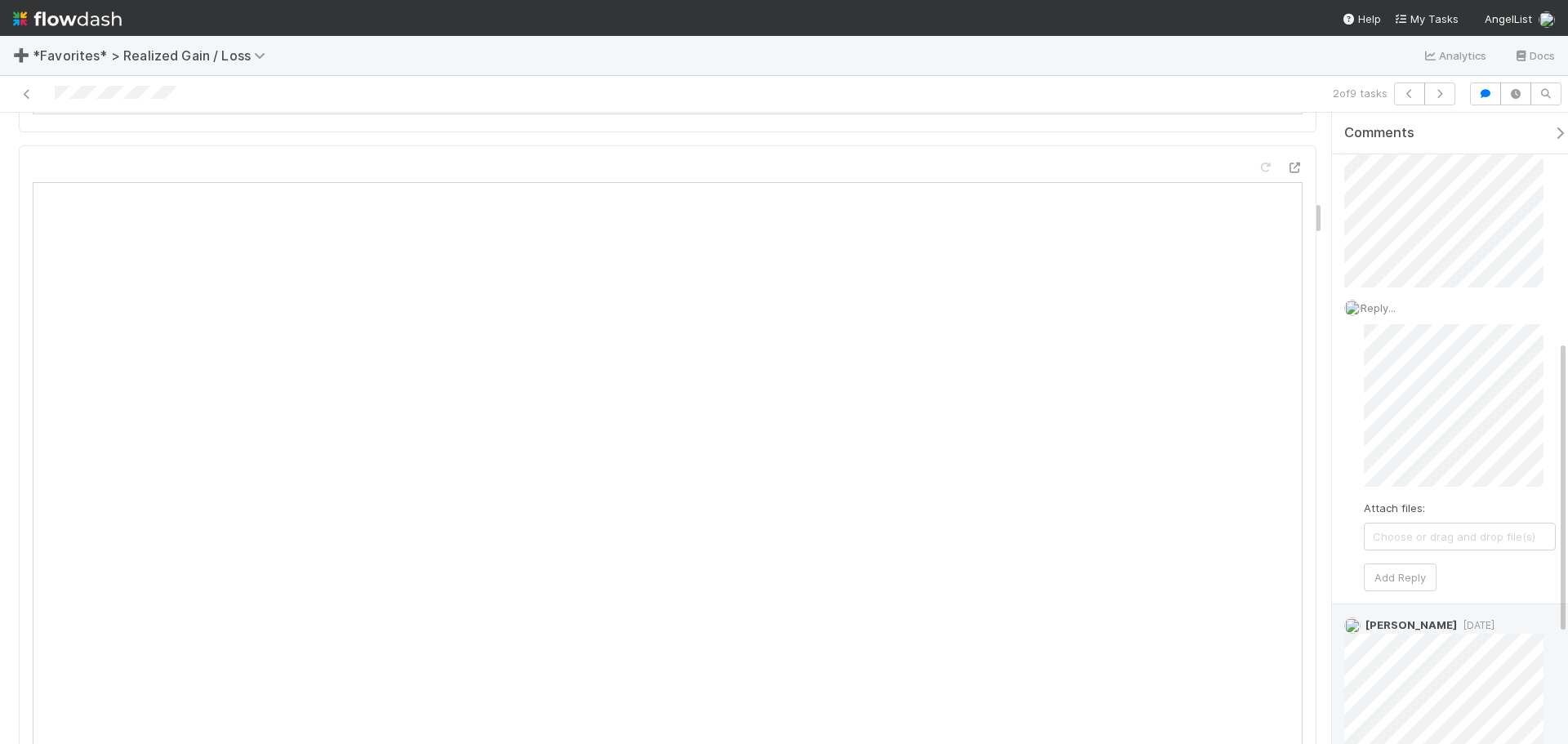
scroll to position [490, 0]
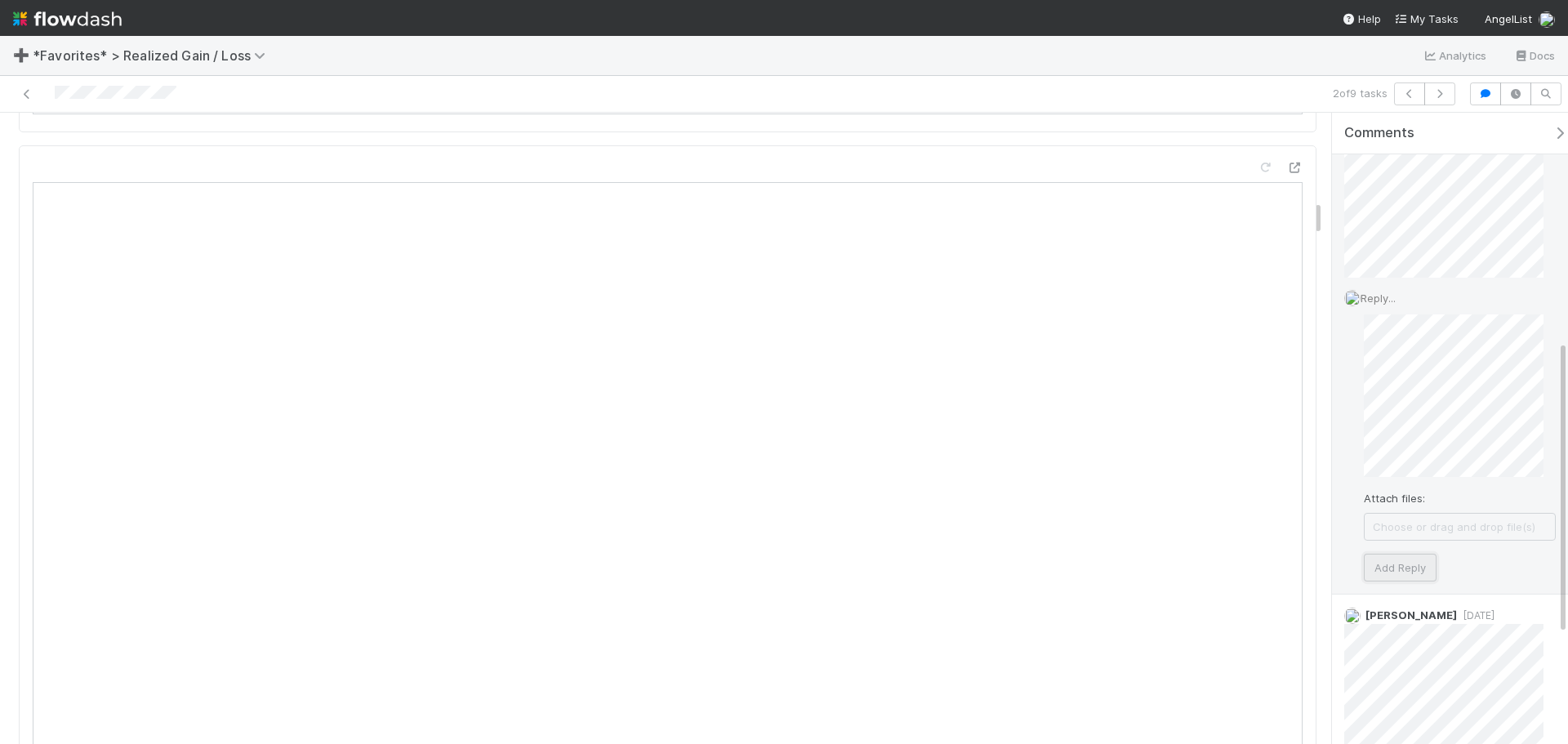
click at [1419, 563] on button "Add Reply" at bounding box center [1399, 568] width 72 height 27
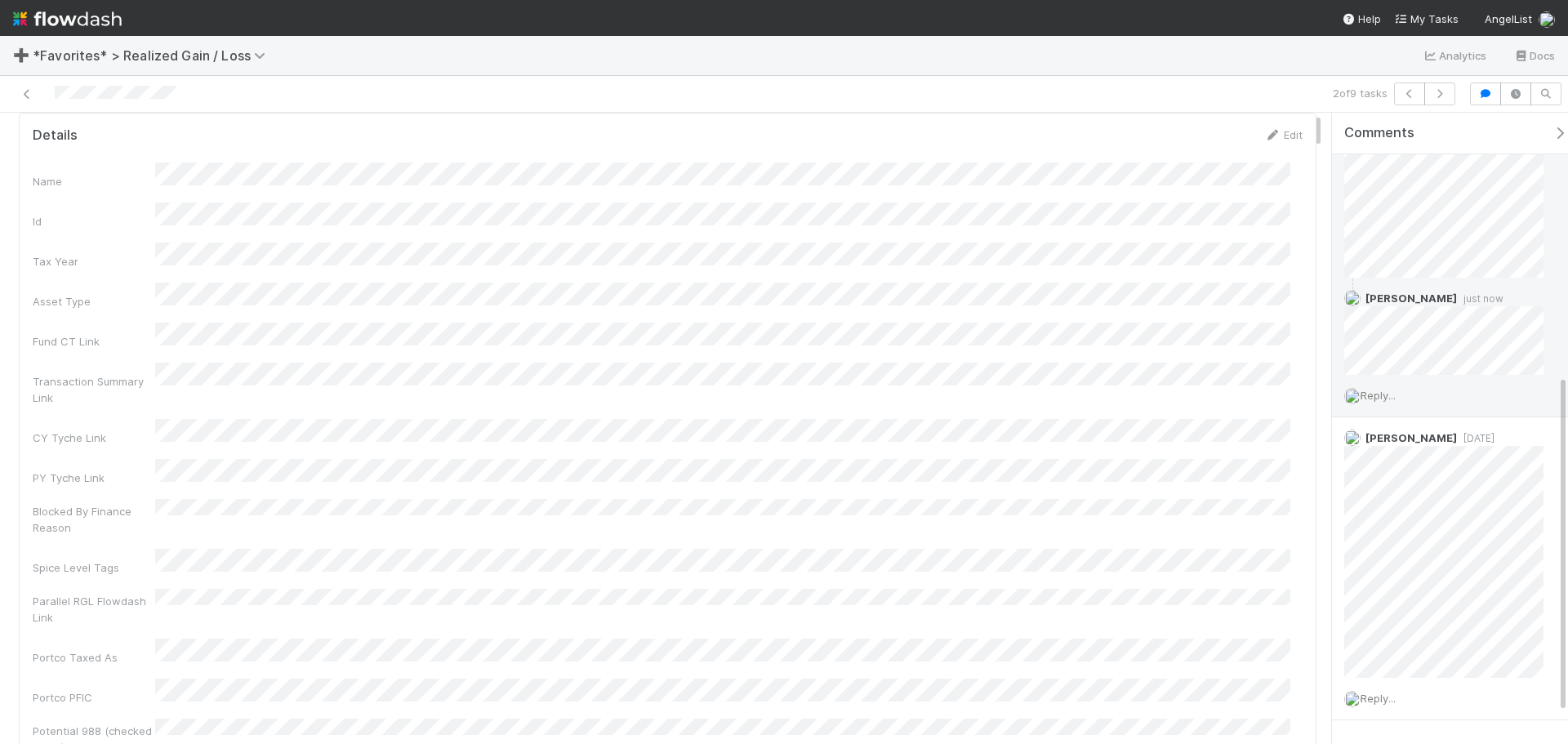
scroll to position [0, 0]
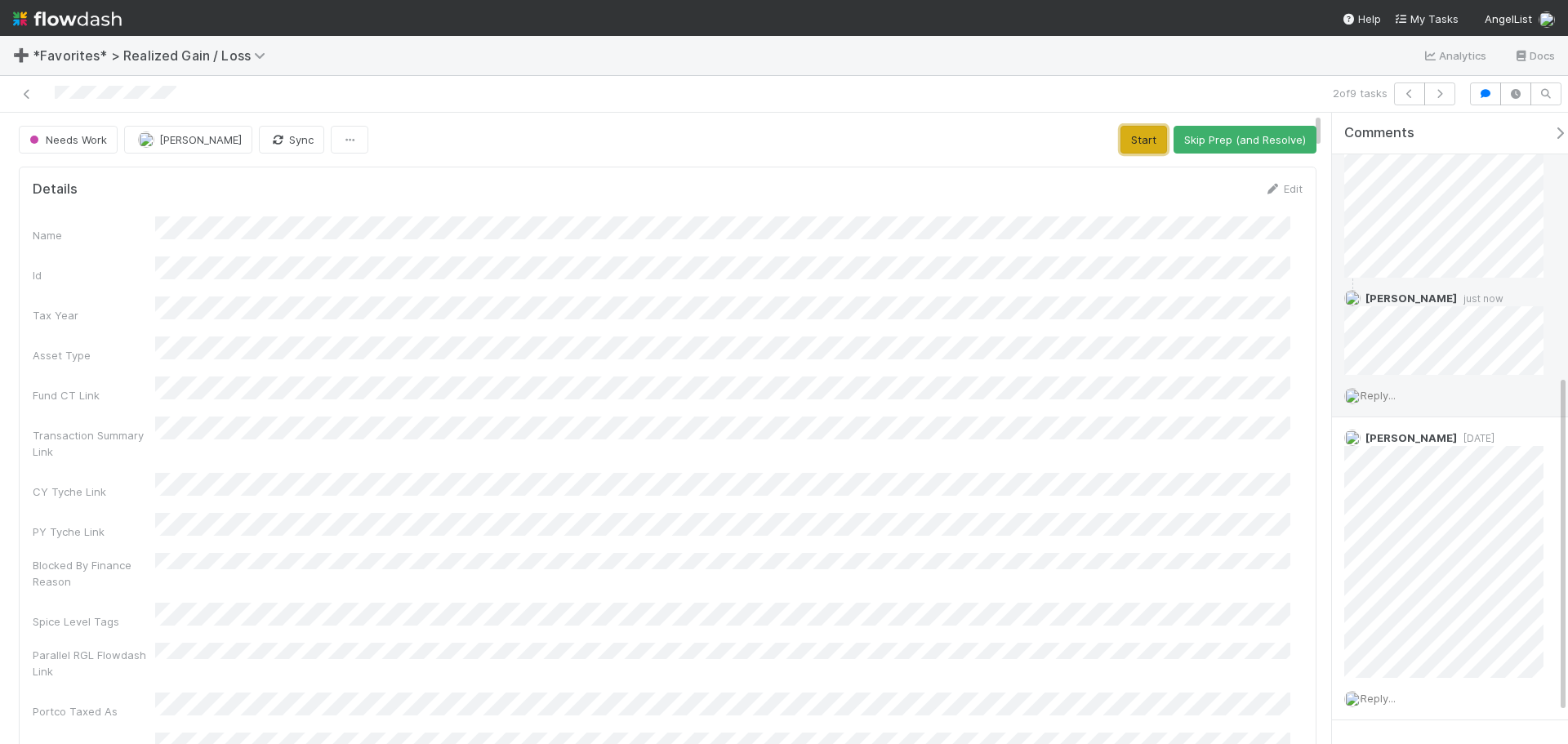
click at [1128, 146] on button "Start" at bounding box center [1143, 139] width 47 height 27
click at [1179, 135] on button "Request Review (and Resolve)" at bounding box center [1228, 139] width 177 height 27
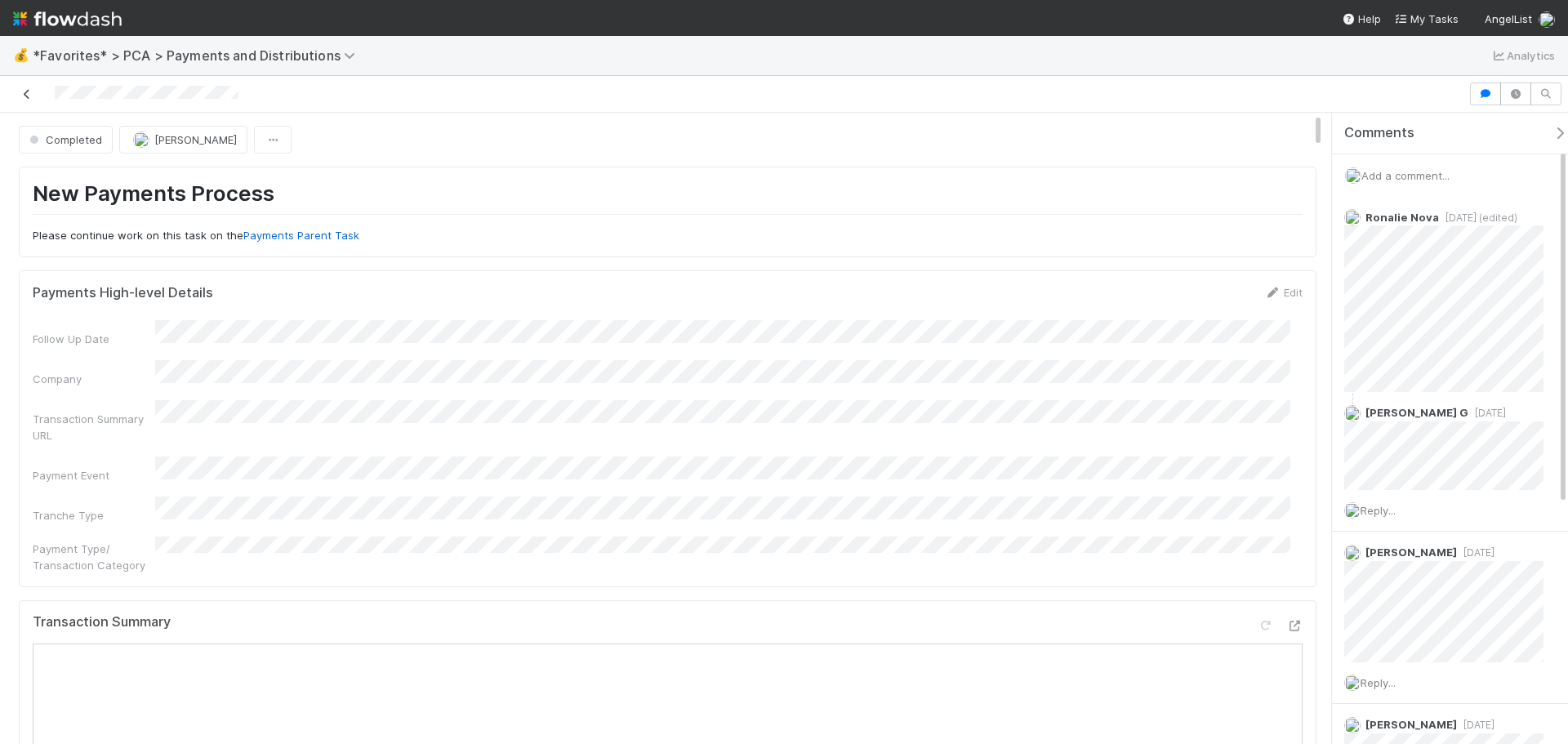
click at [22, 90] on icon at bounding box center [27, 94] width 16 height 11
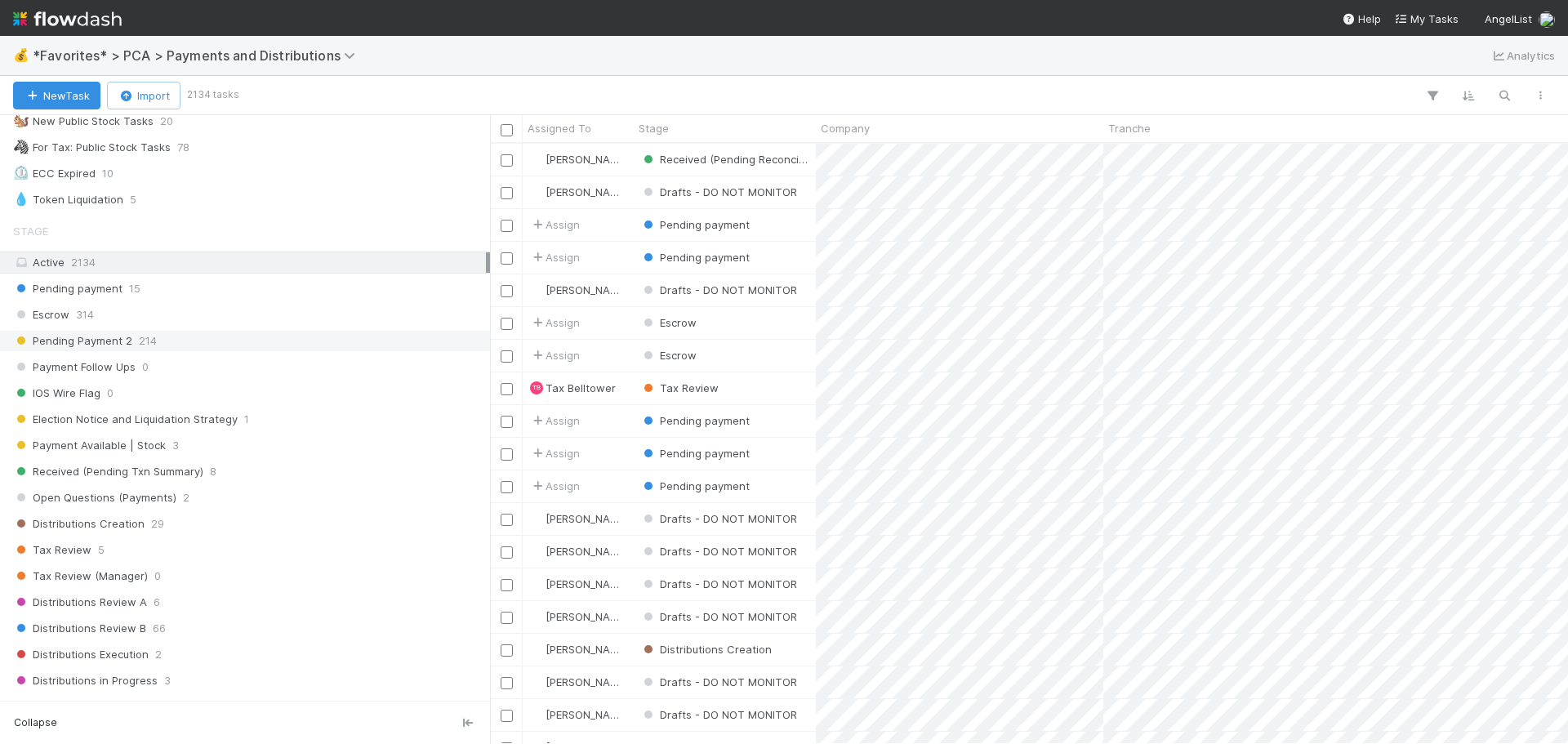
scroll to position [735, 0]
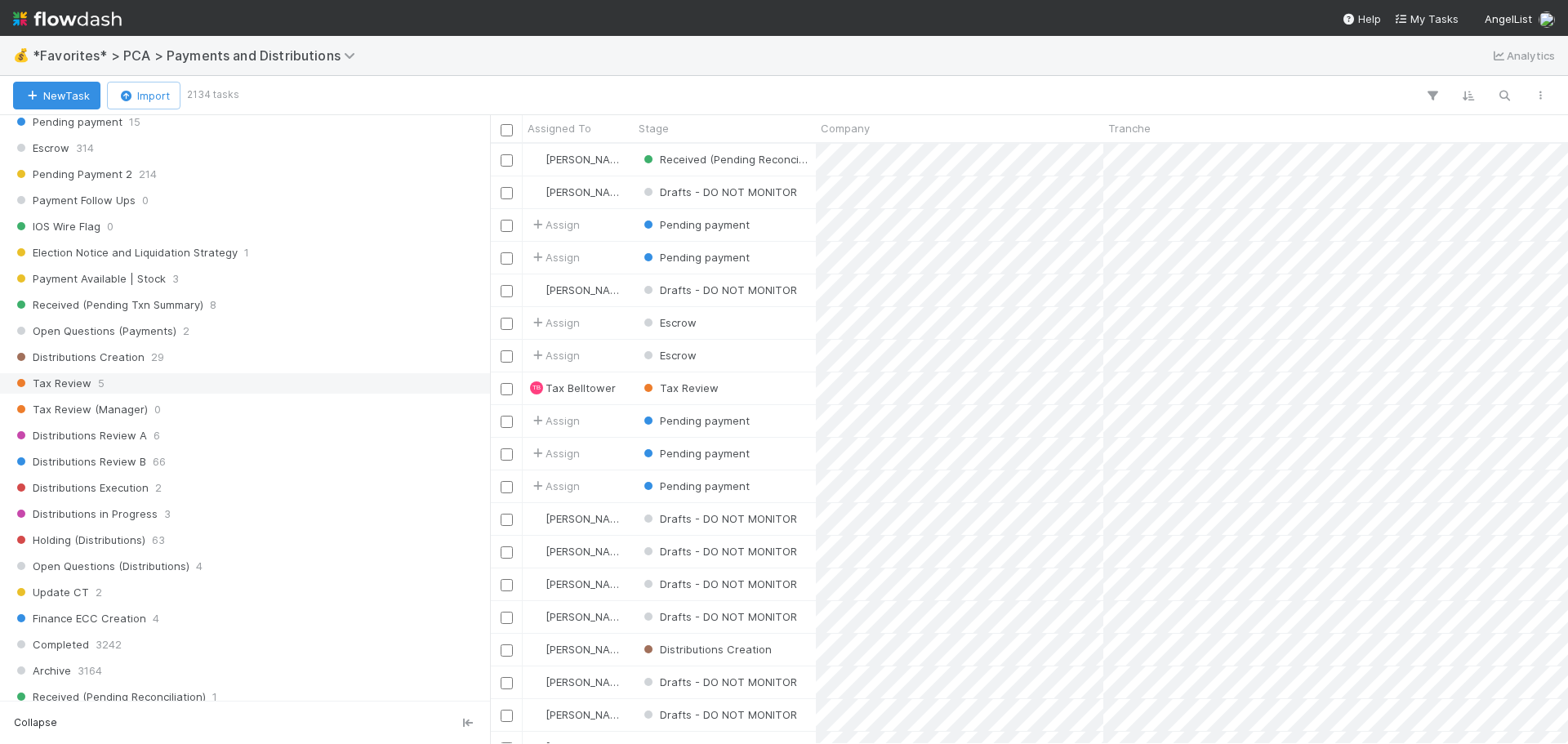
click at [209, 388] on div "Tax Review 5" at bounding box center [249, 383] width 473 height 20
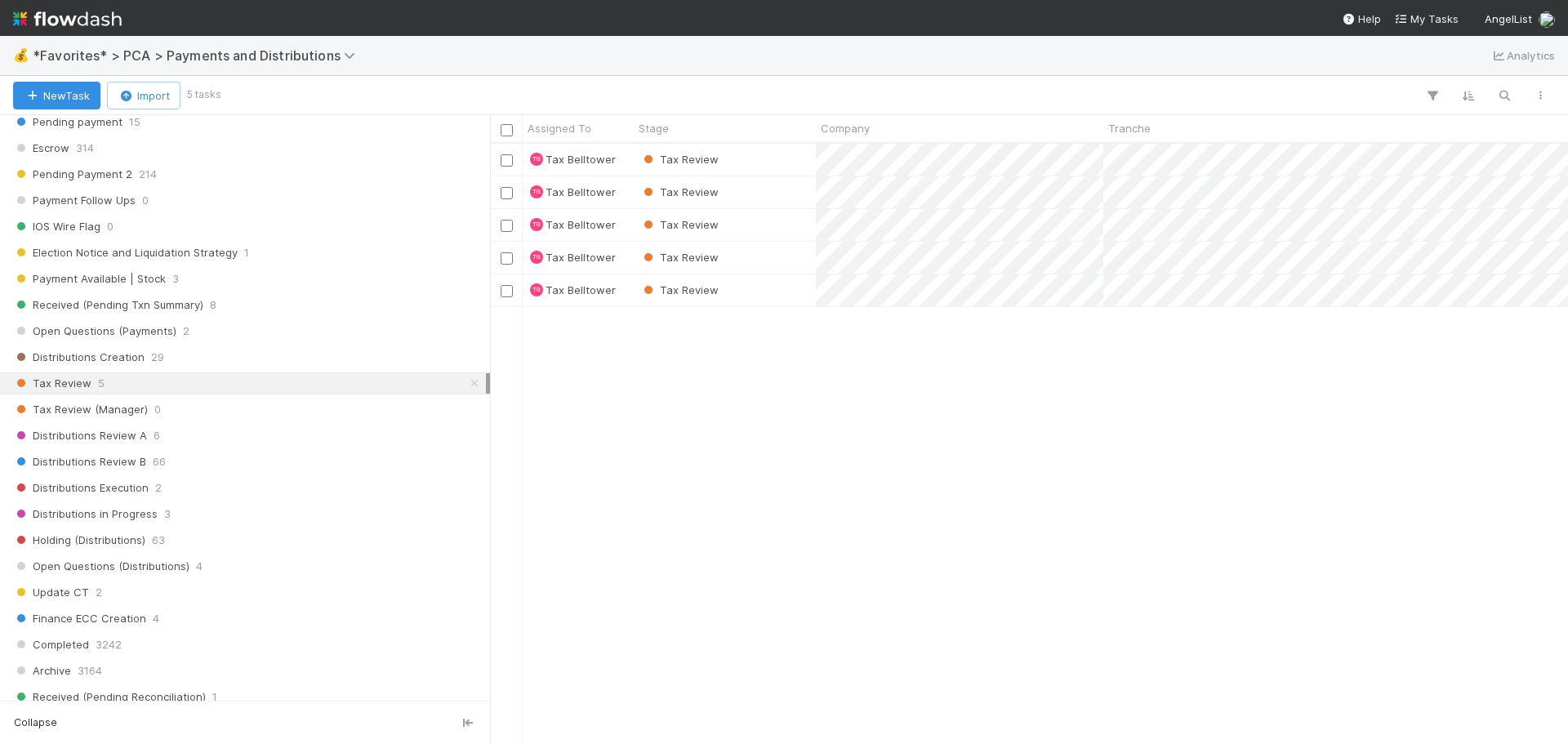
scroll to position [588, 1066]
click at [779, 172] on div "Tax Review" at bounding box center [724, 159] width 182 height 32
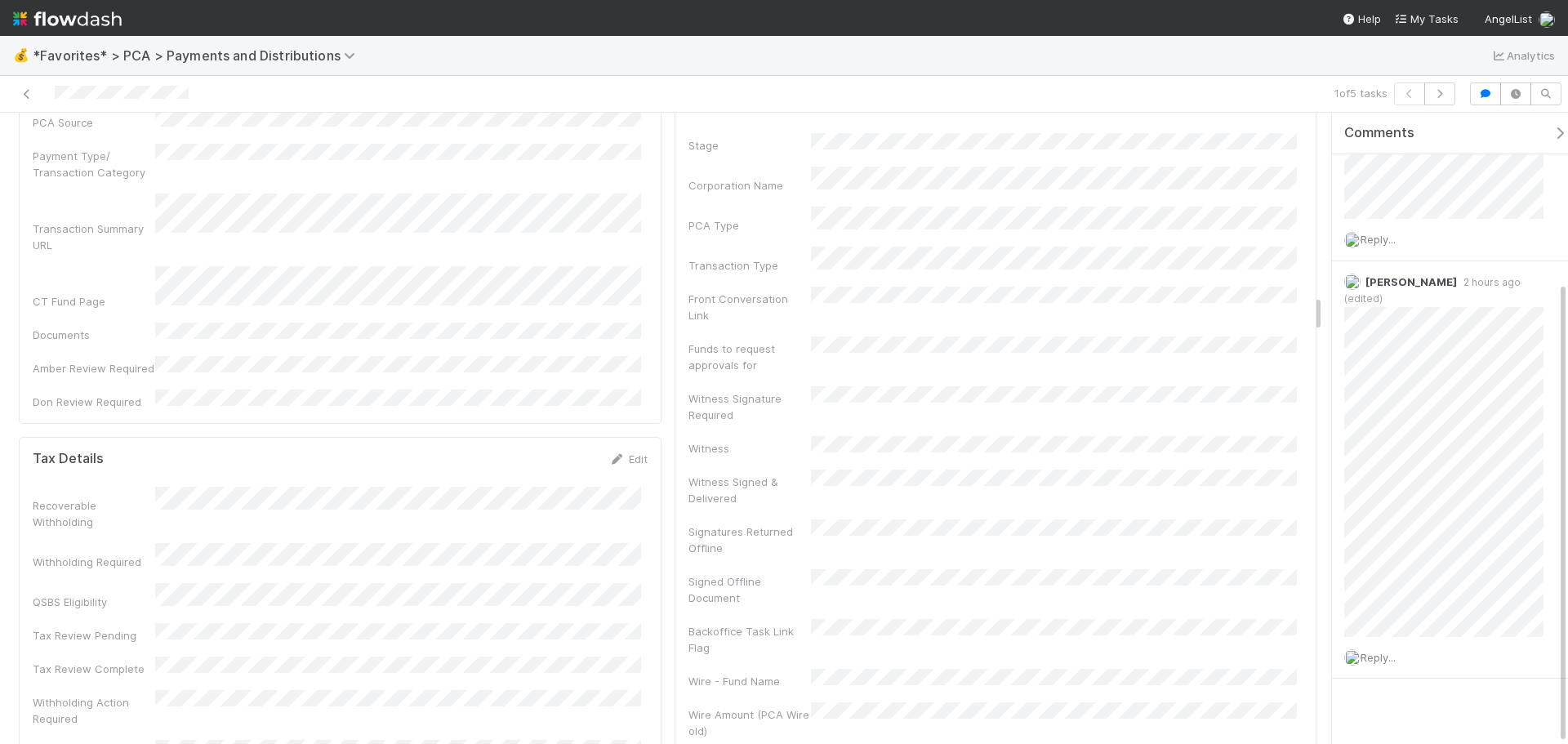
scroll to position [3023, 0]
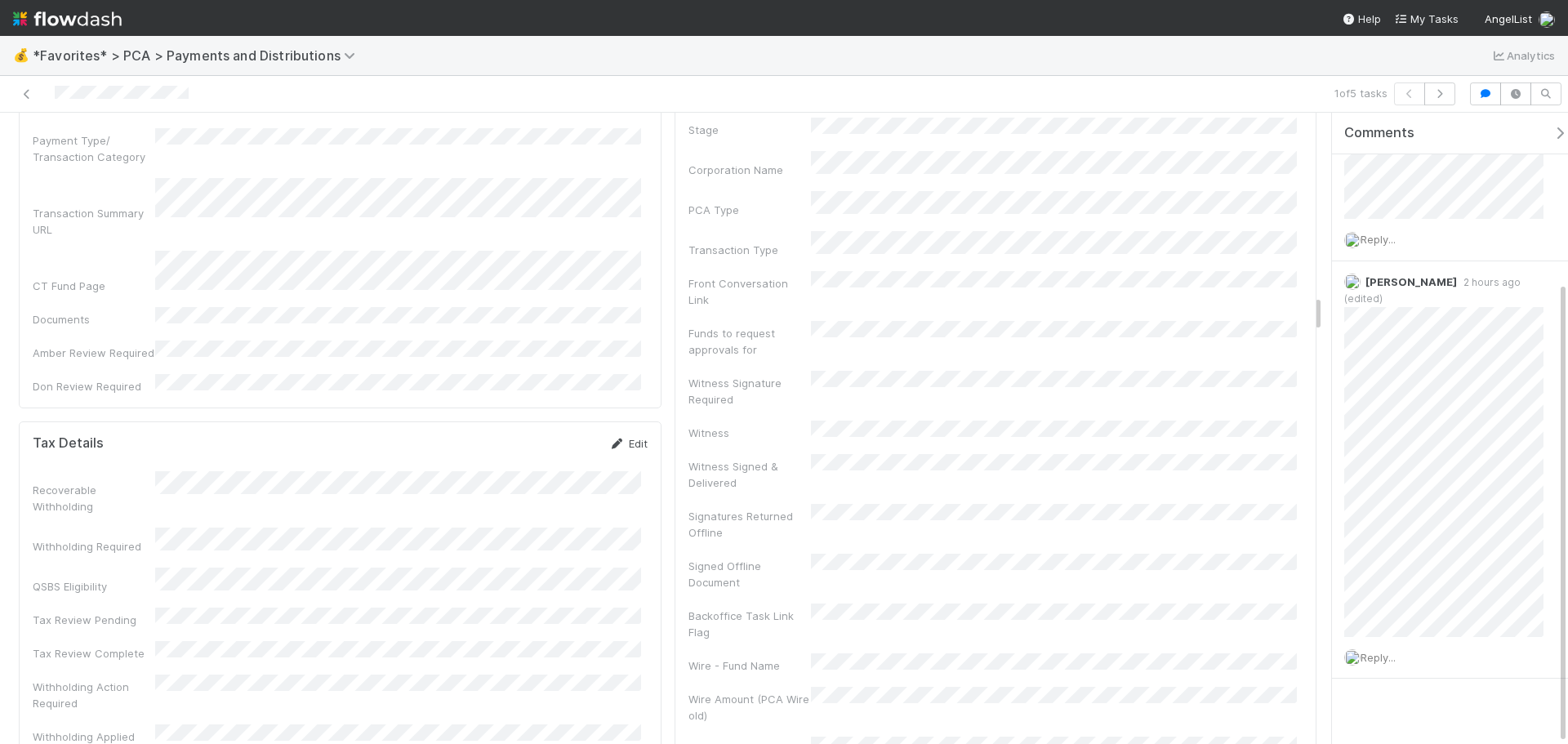
click at [617, 439] on icon at bounding box center [617, 444] width 16 height 11
click at [547, 435] on button "Save" at bounding box center [561, 449] width 47 height 27
click at [24, 97] on icon at bounding box center [27, 94] width 16 height 11
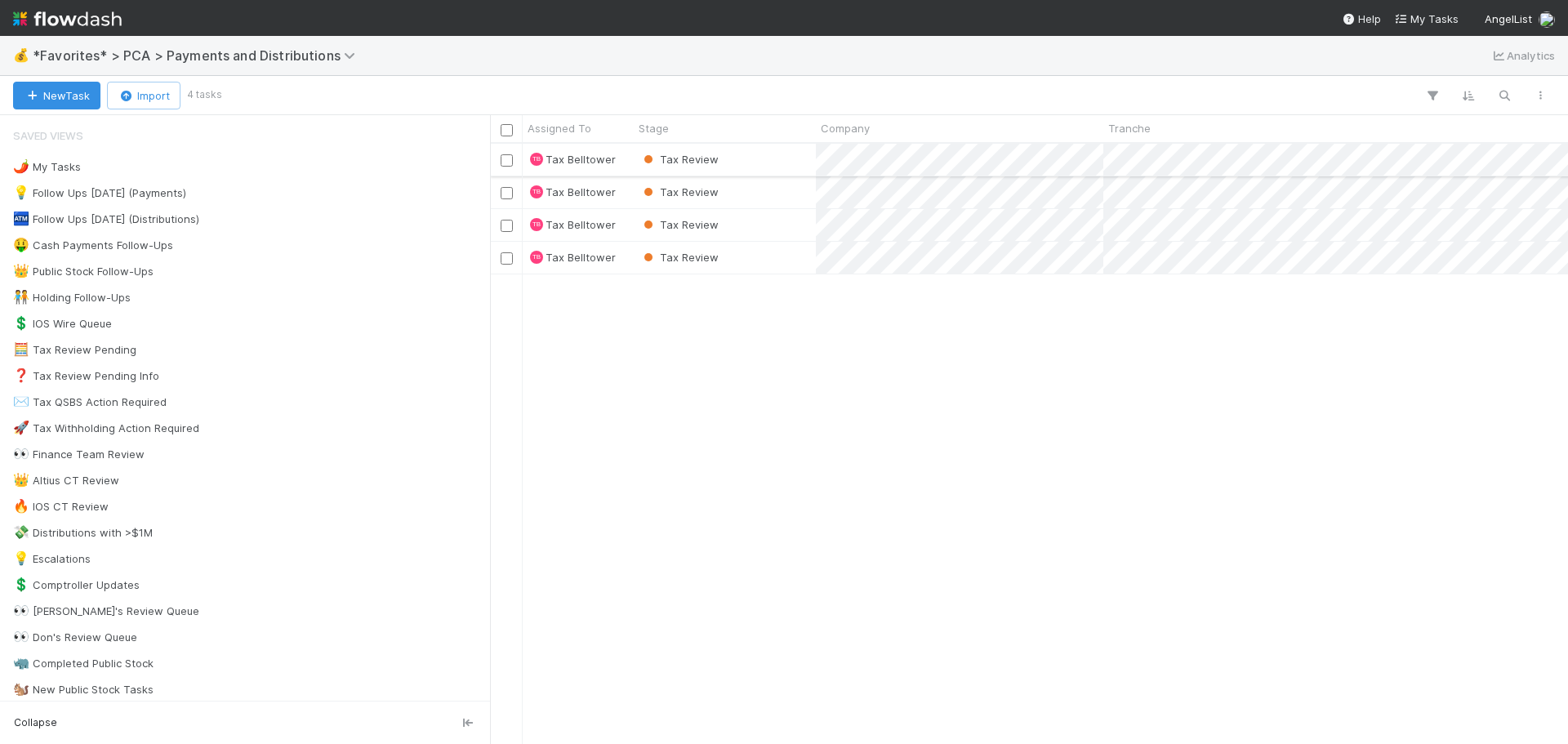
scroll to position [588, 1066]
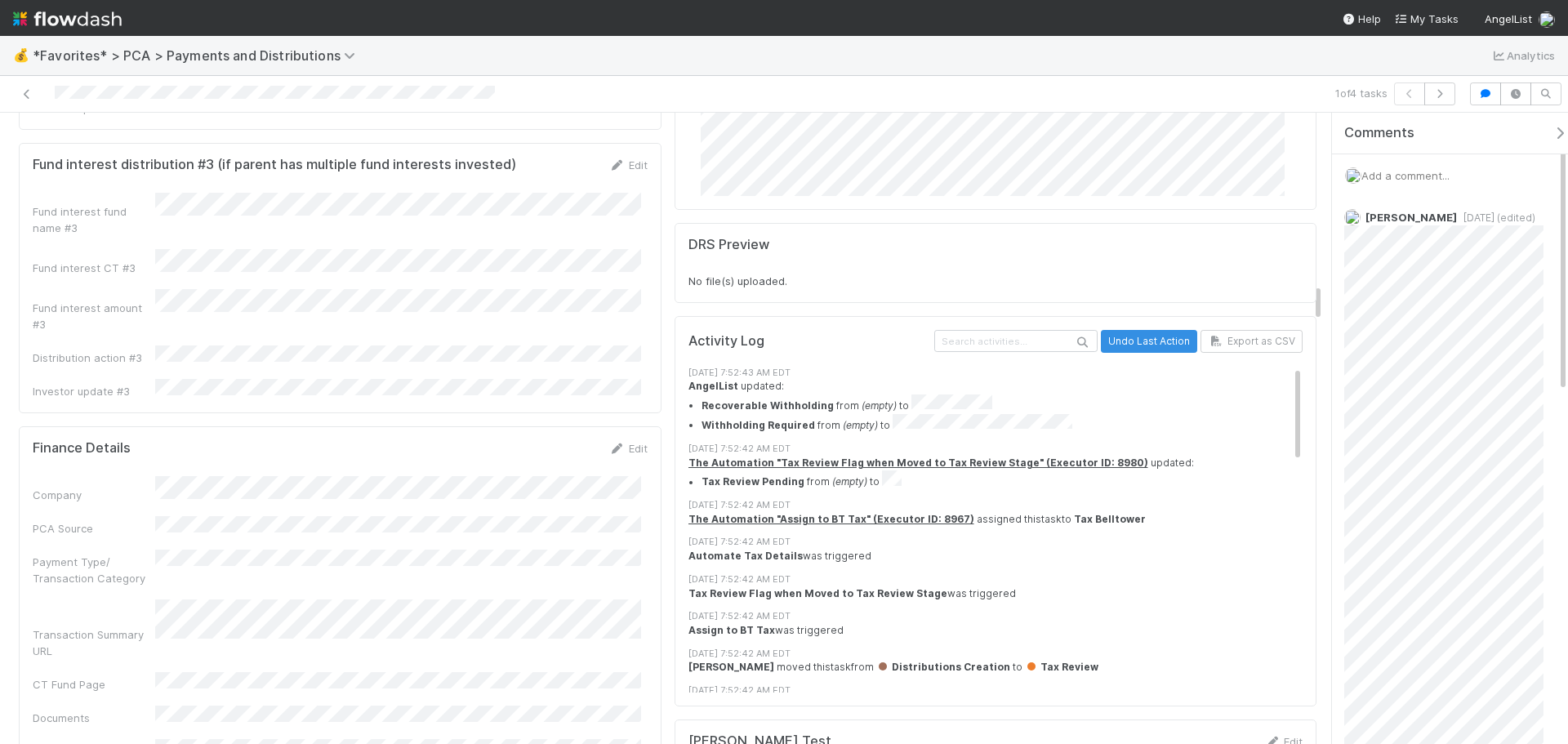
scroll to position [3023, 0]
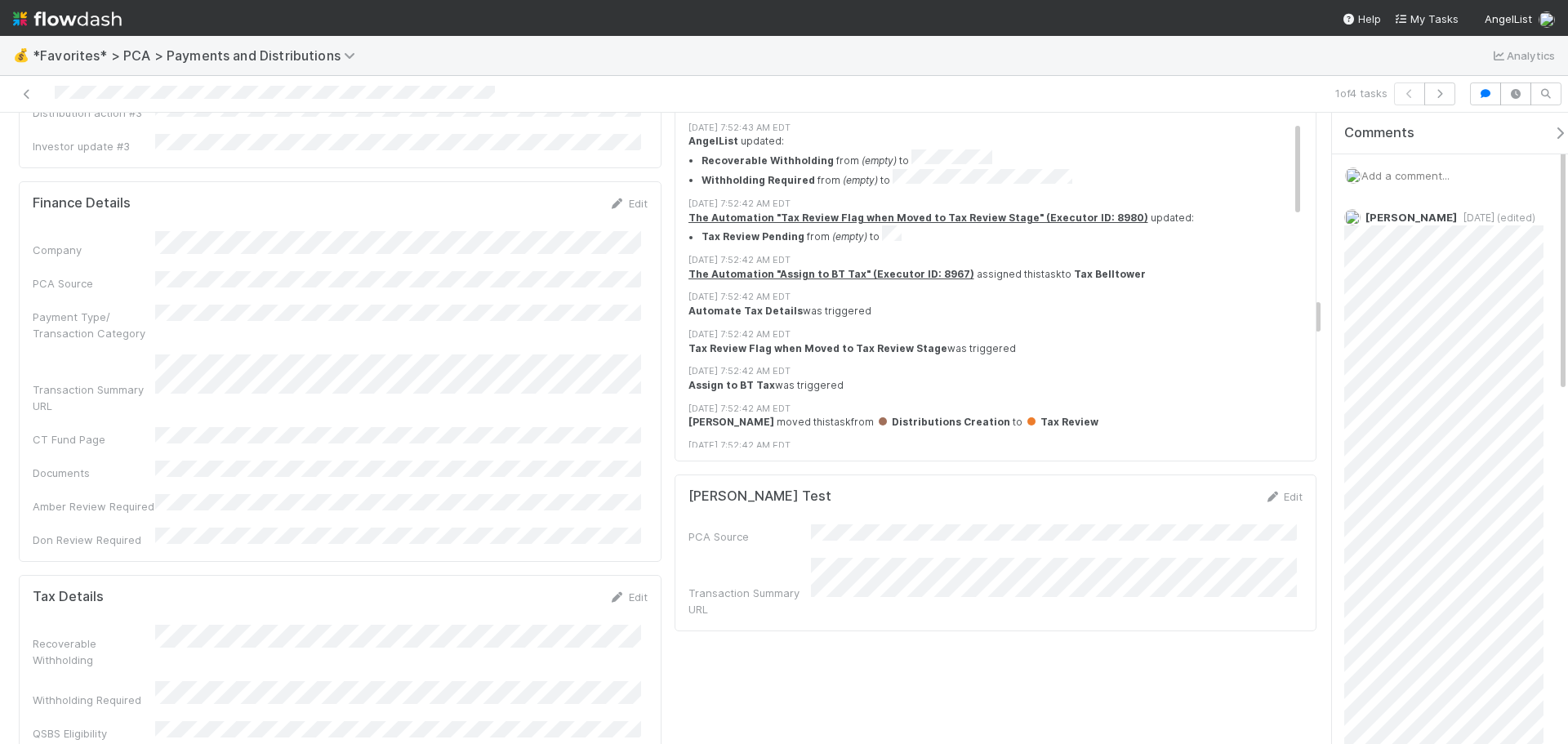
click at [628, 591] on link "Edit" at bounding box center [628, 597] width 38 height 13
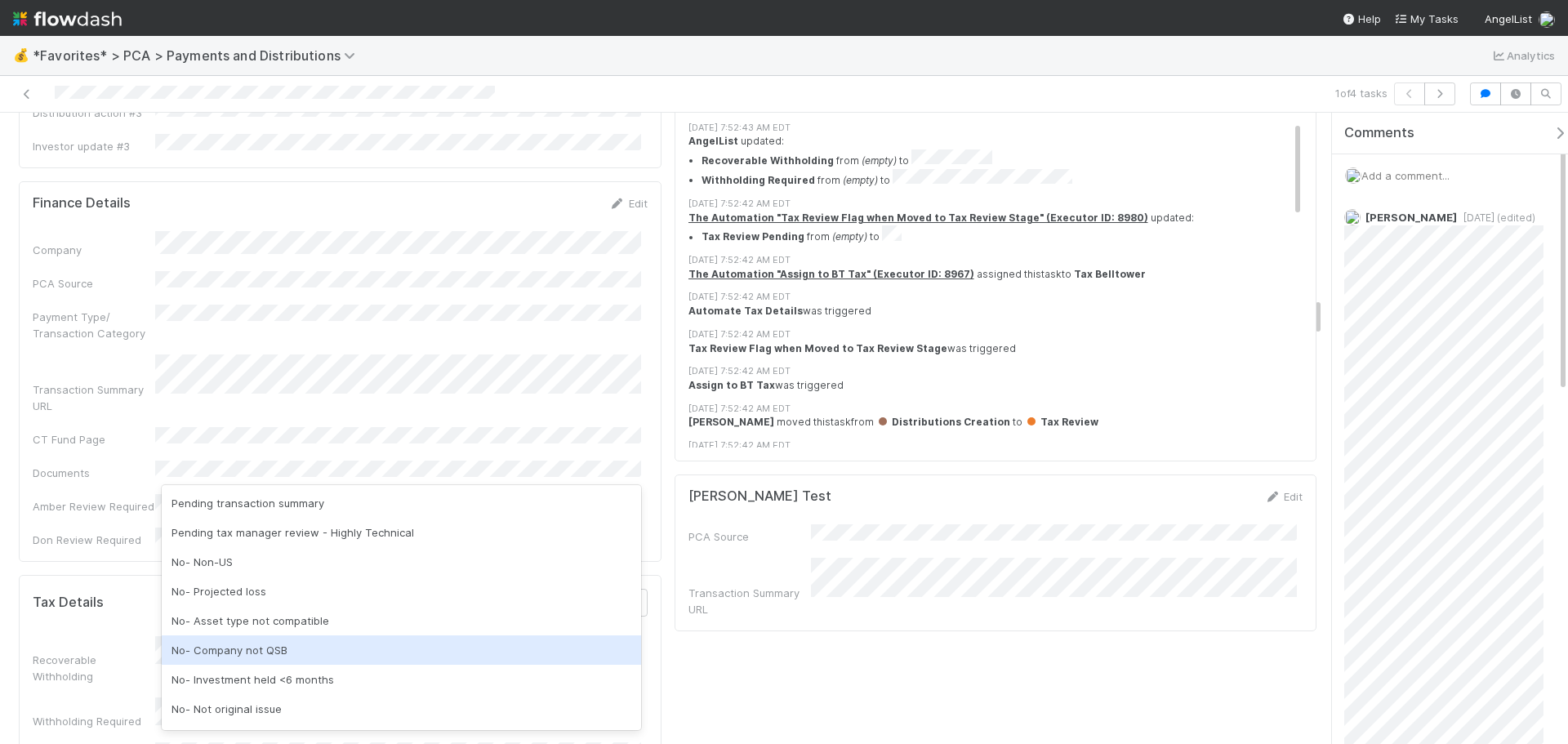
click at [360, 640] on div "No- Company not QSB" at bounding box center [401, 651] width 479 height 29
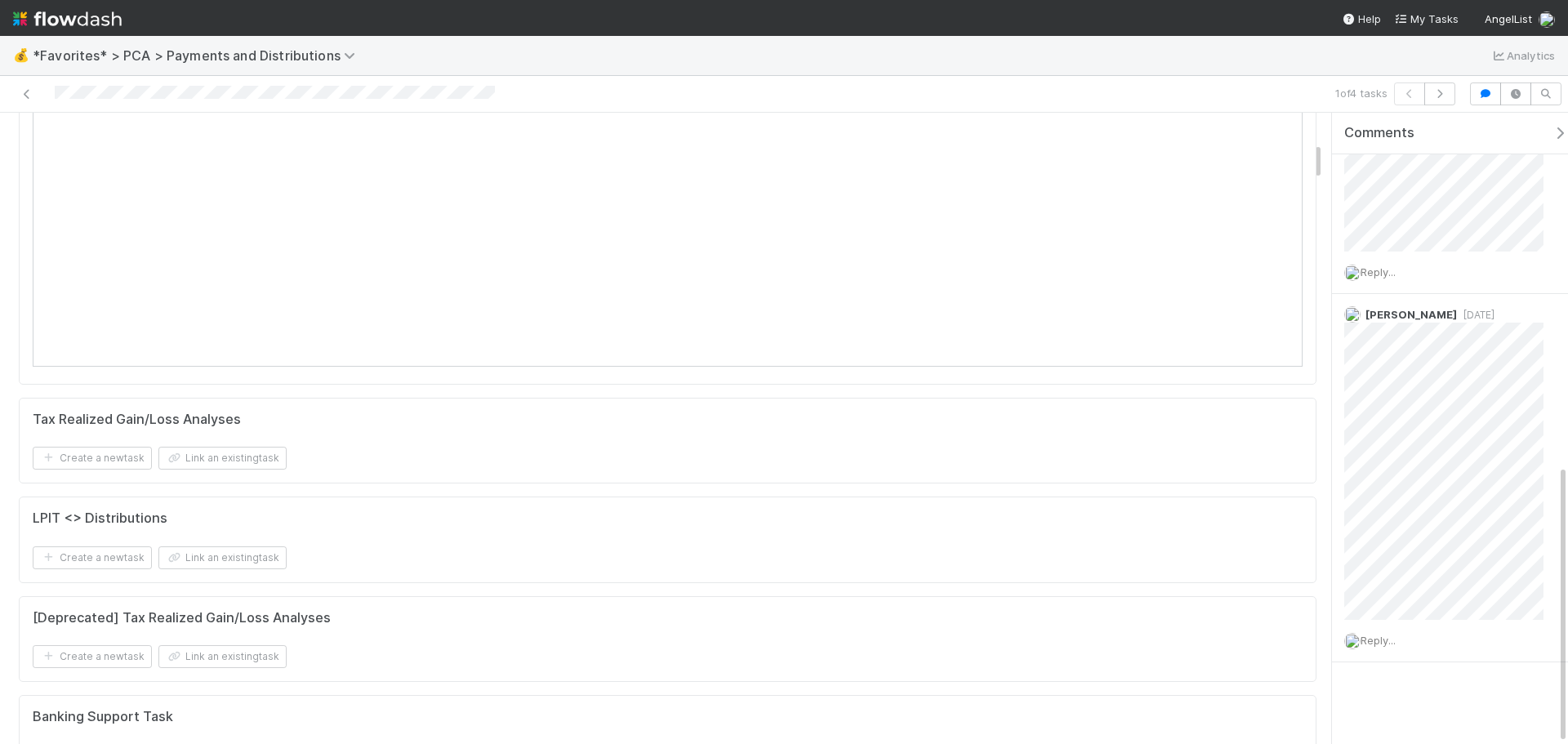
scroll to position [490, 0]
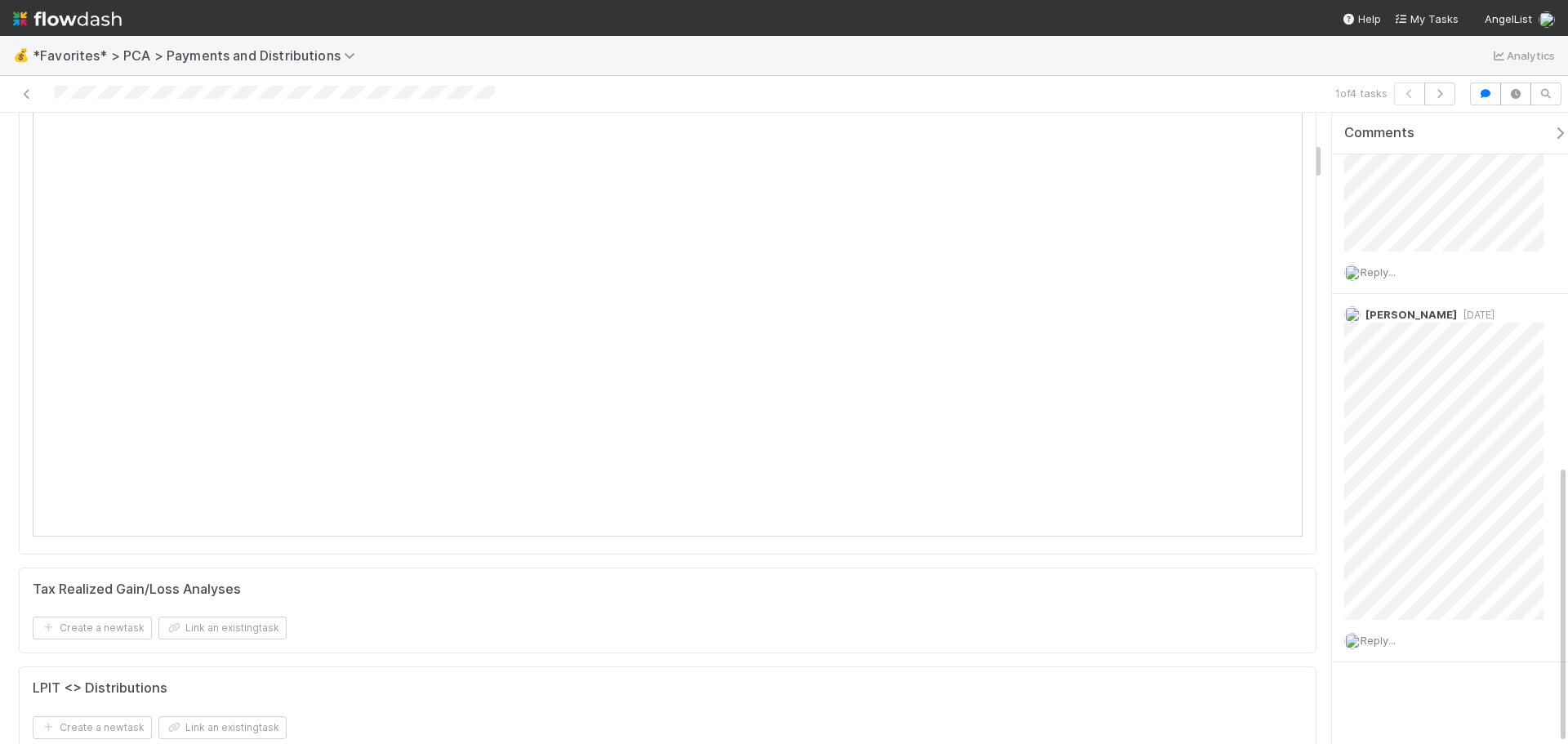
click at [961, 589] on div "Tax Realized Gain/Loss Analyses" at bounding box center [668, 590] width 1269 height 16
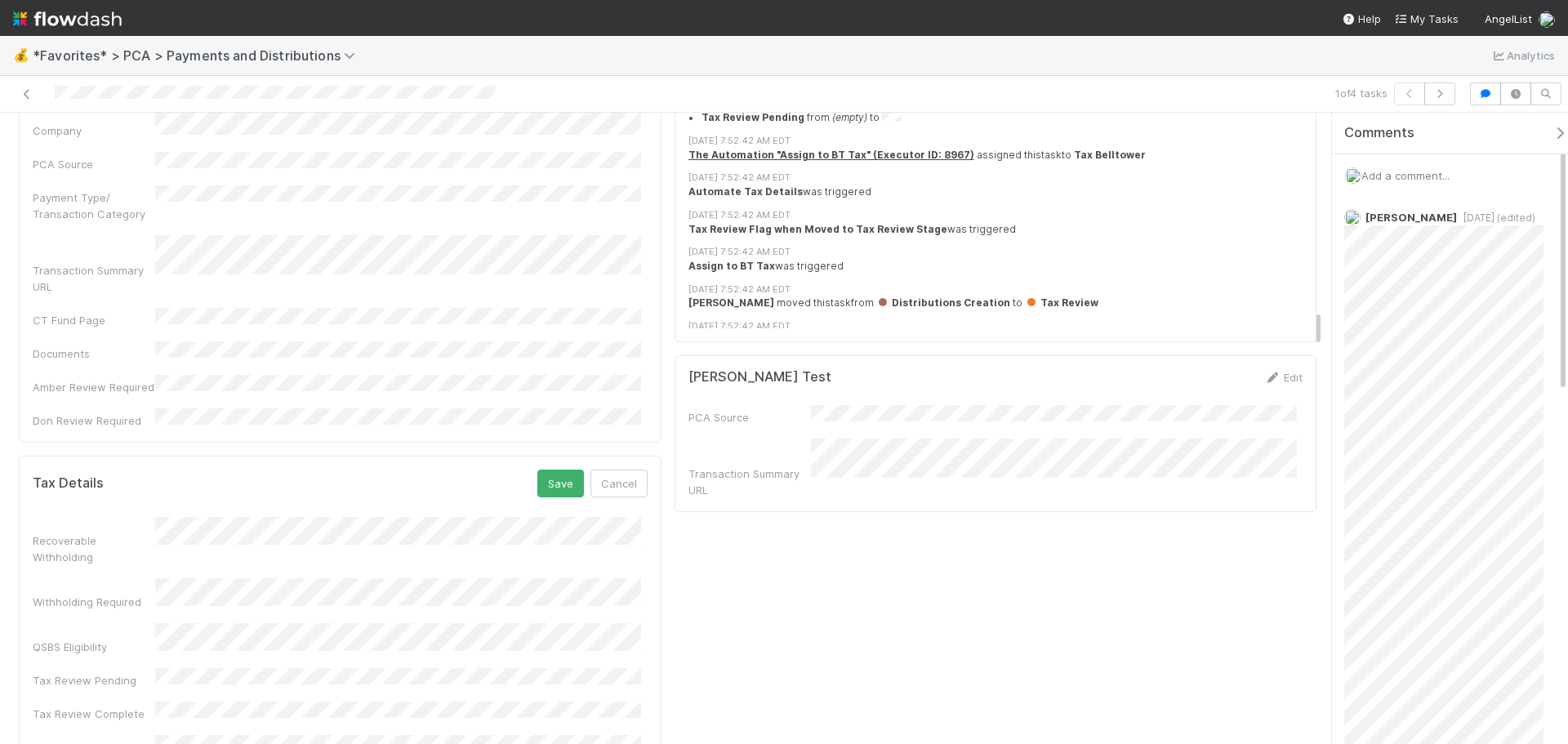
scroll to position [3023, 0]
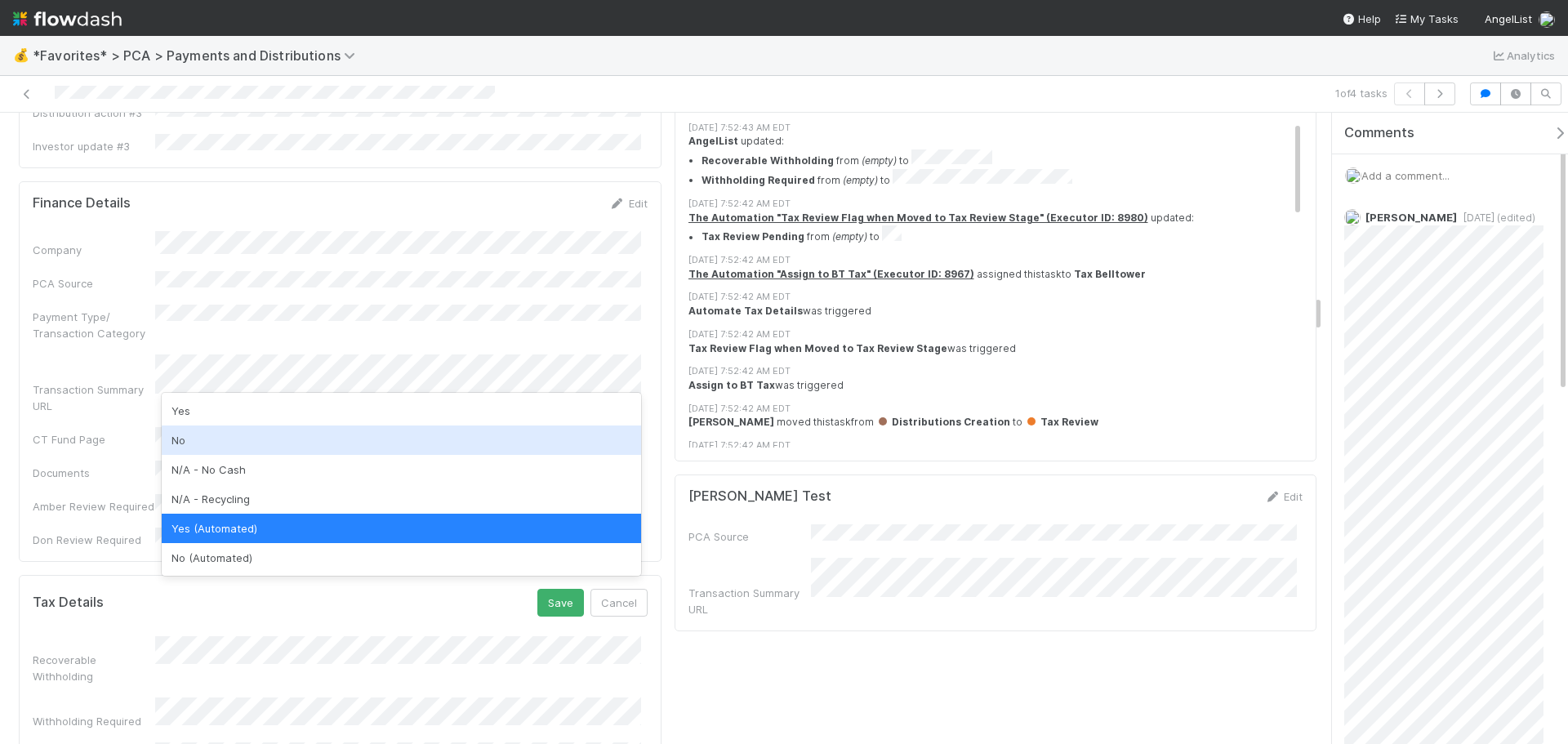
click at [214, 448] on div "No" at bounding box center [401, 441] width 479 height 29
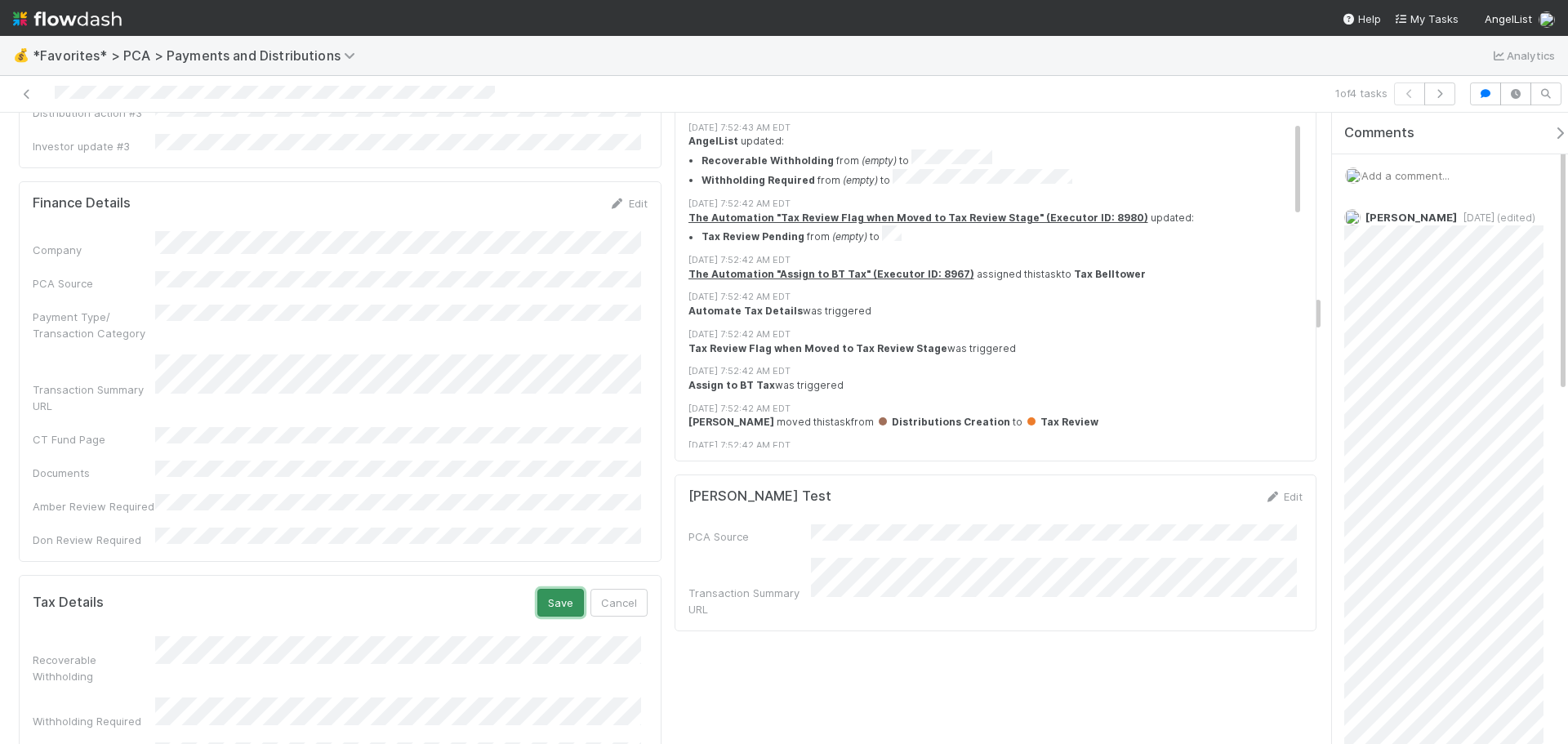
click at [545, 589] on button "Save" at bounding box center [561, 603] width 47 height 27
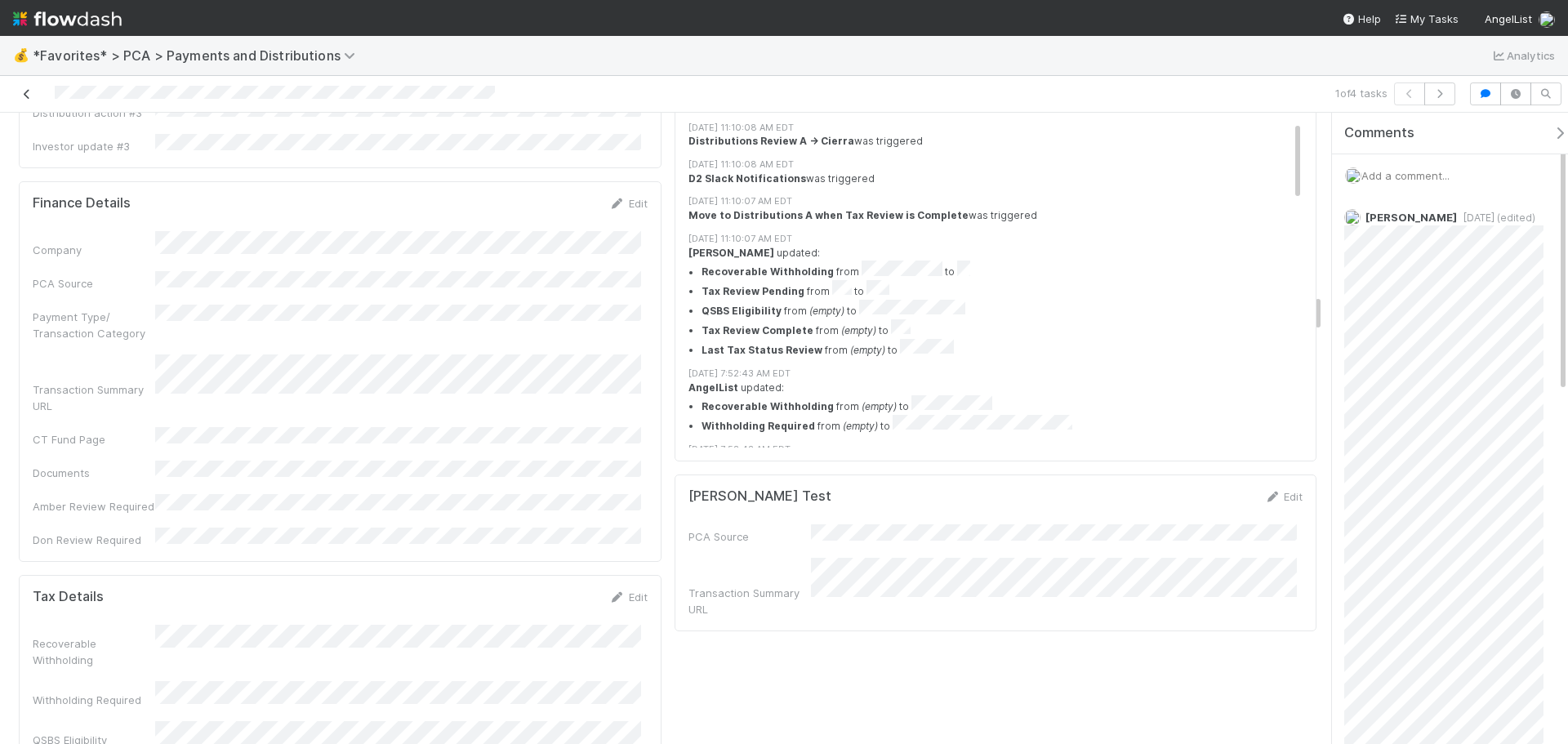
click at [23, 87] on link at bounding box center [27, 94] width 16 height 16
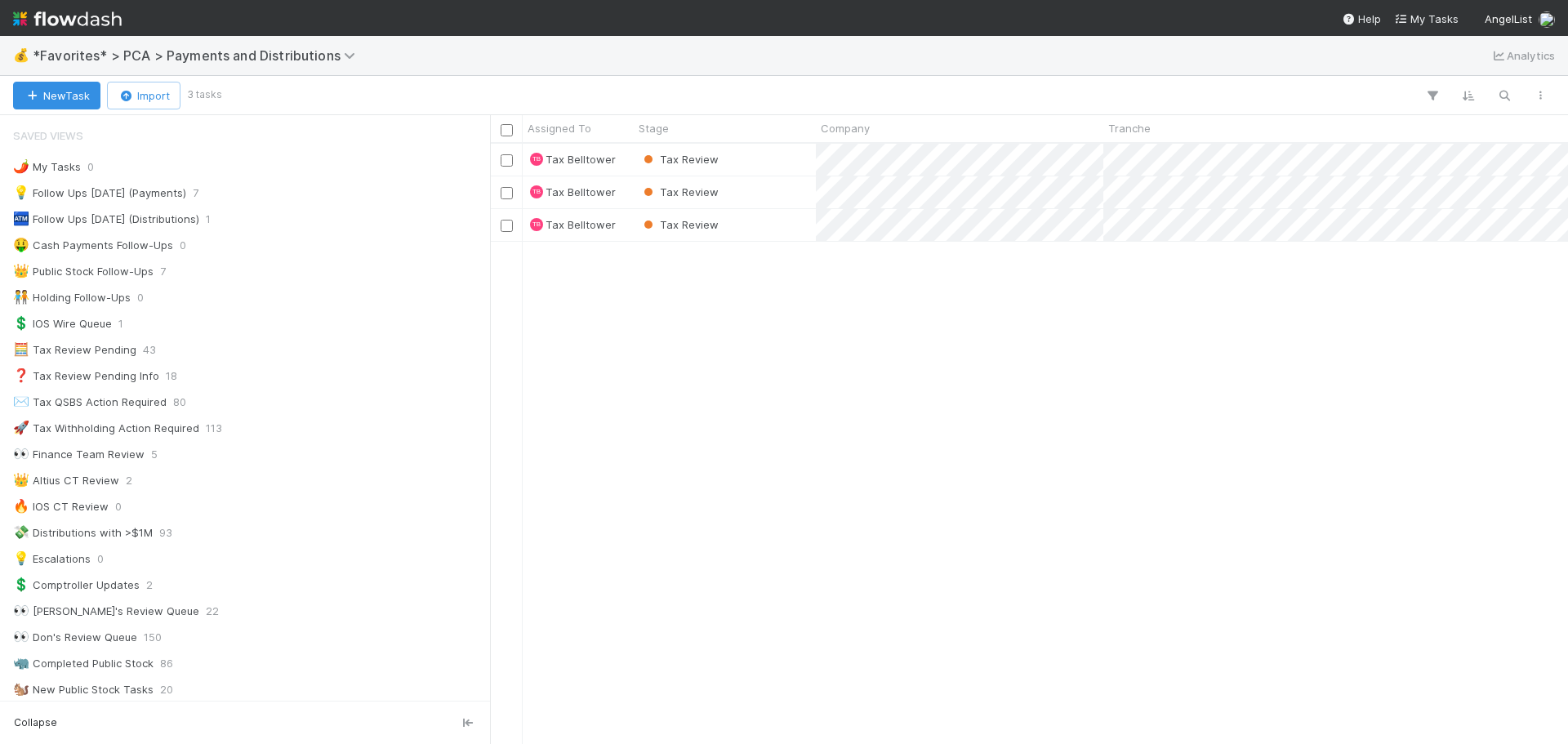
scroll to position [588, 1066]
click at [767, 152] on div "Tax Review" at bounding box center [724, 159] width 182 height 32
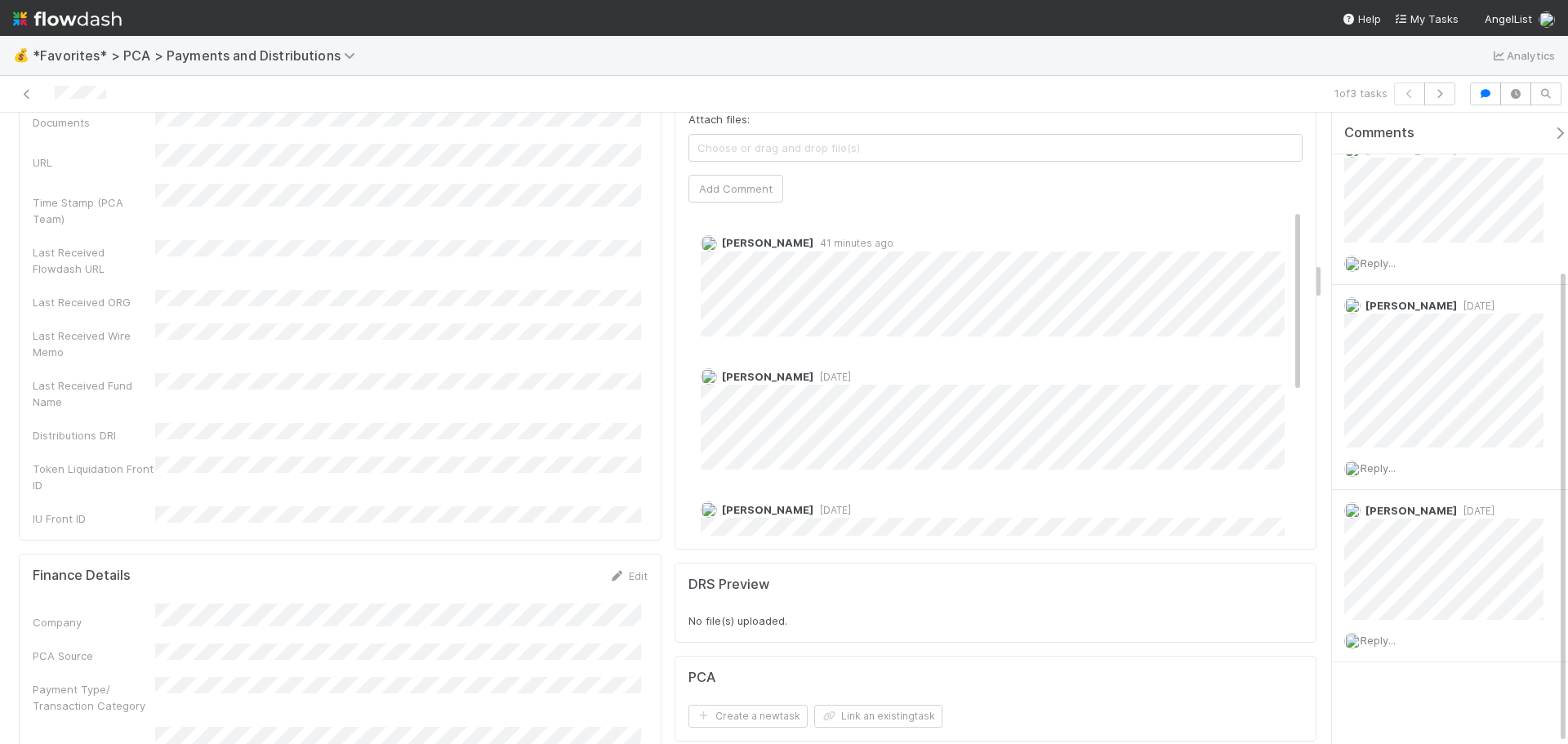
scroll to position [2941, 0]
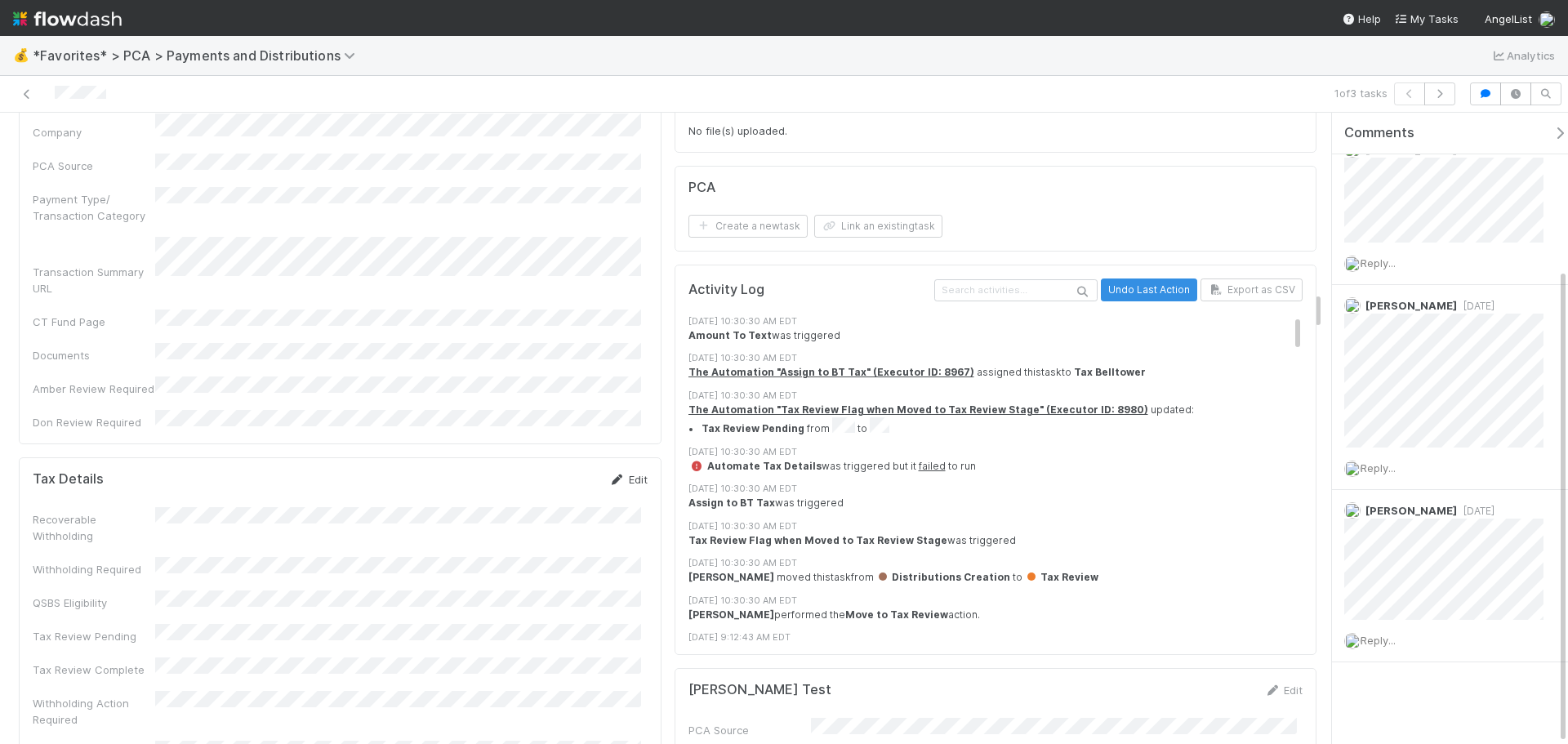
click at [611, 475] on icon at bounding box center [617, 480] width 16 height 11
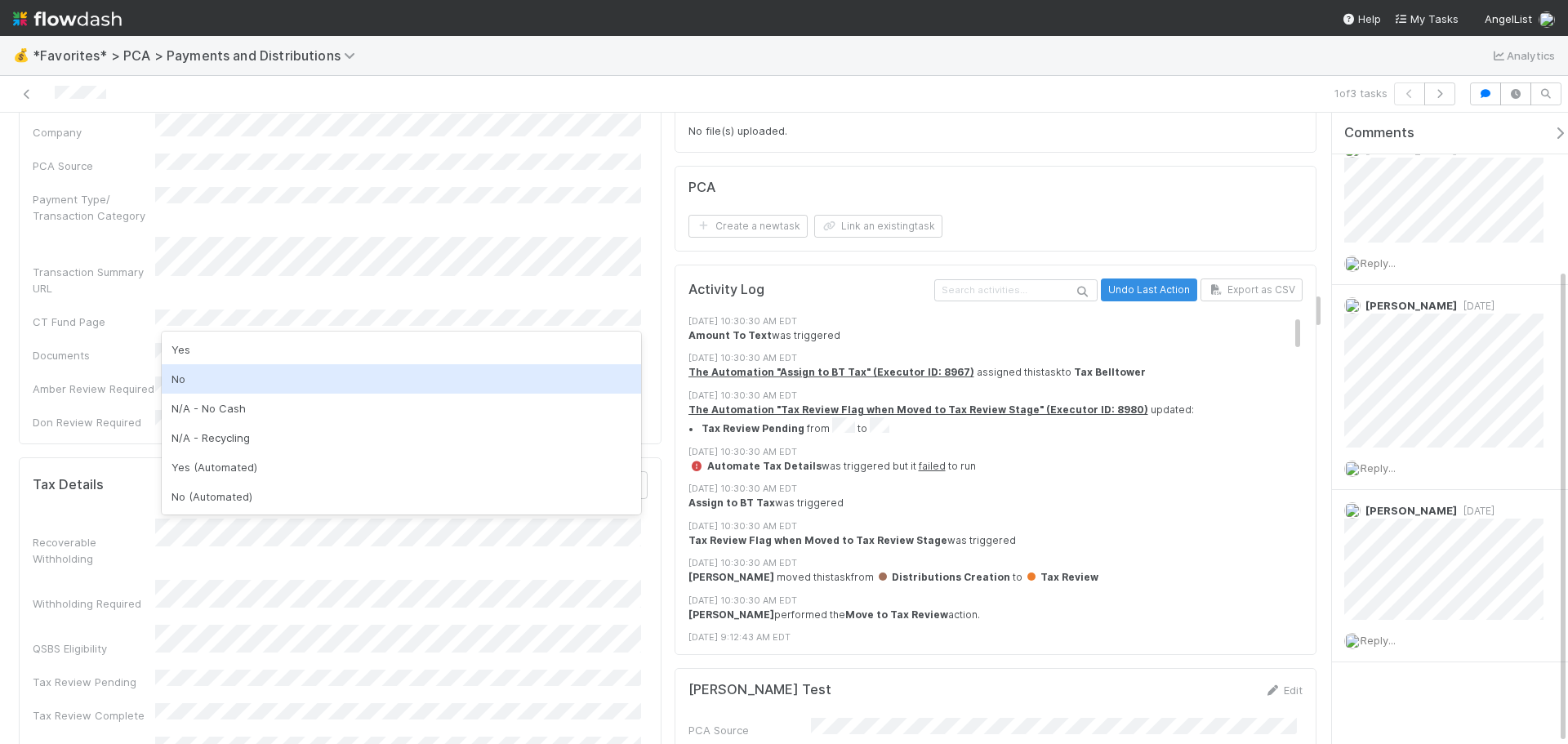
click at [279, 376] on div "No" at bounding box center [401, 379] width 479 height 29
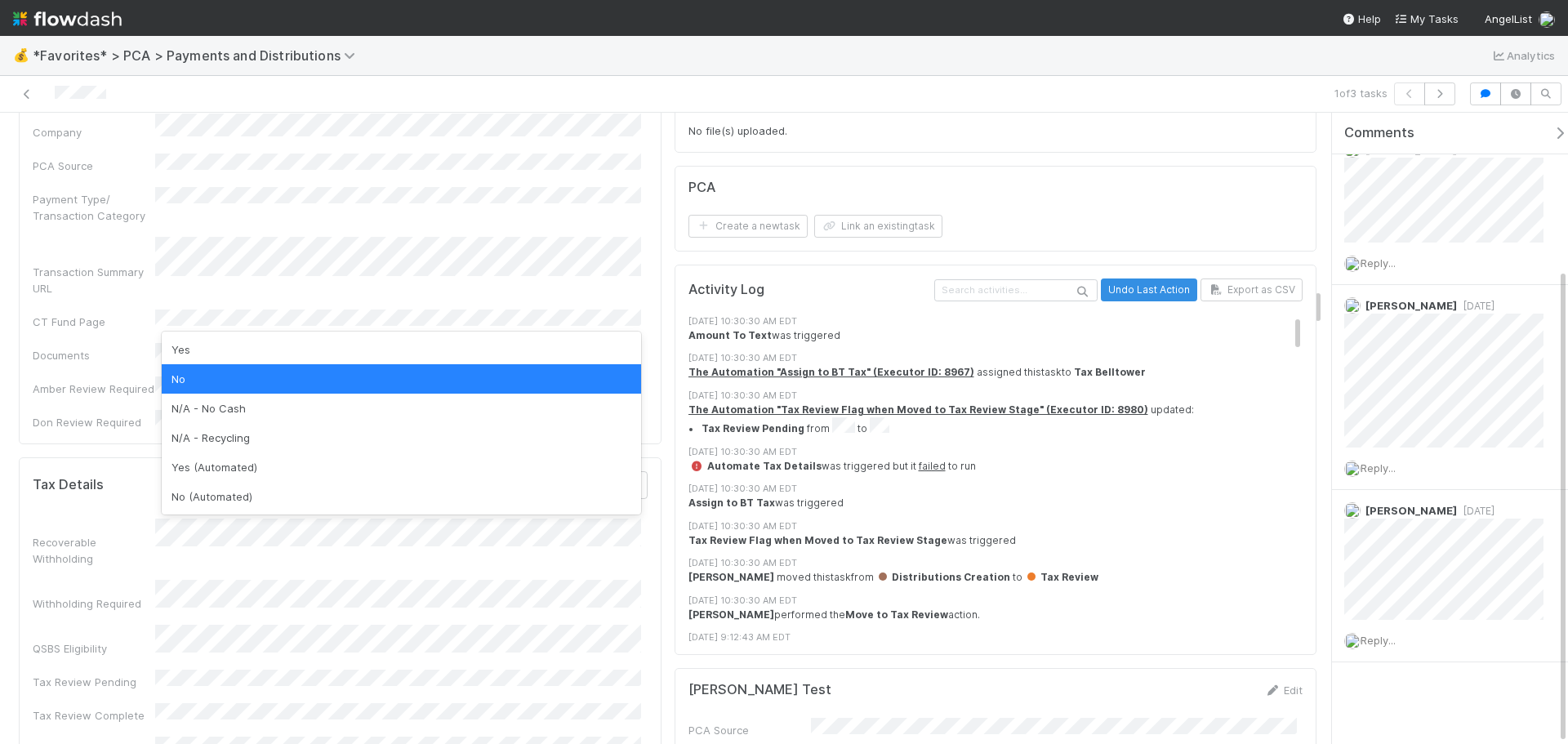
click at [53, 596] on div "Withholding Required" at bounding box center [94, 604] width 123 height 16
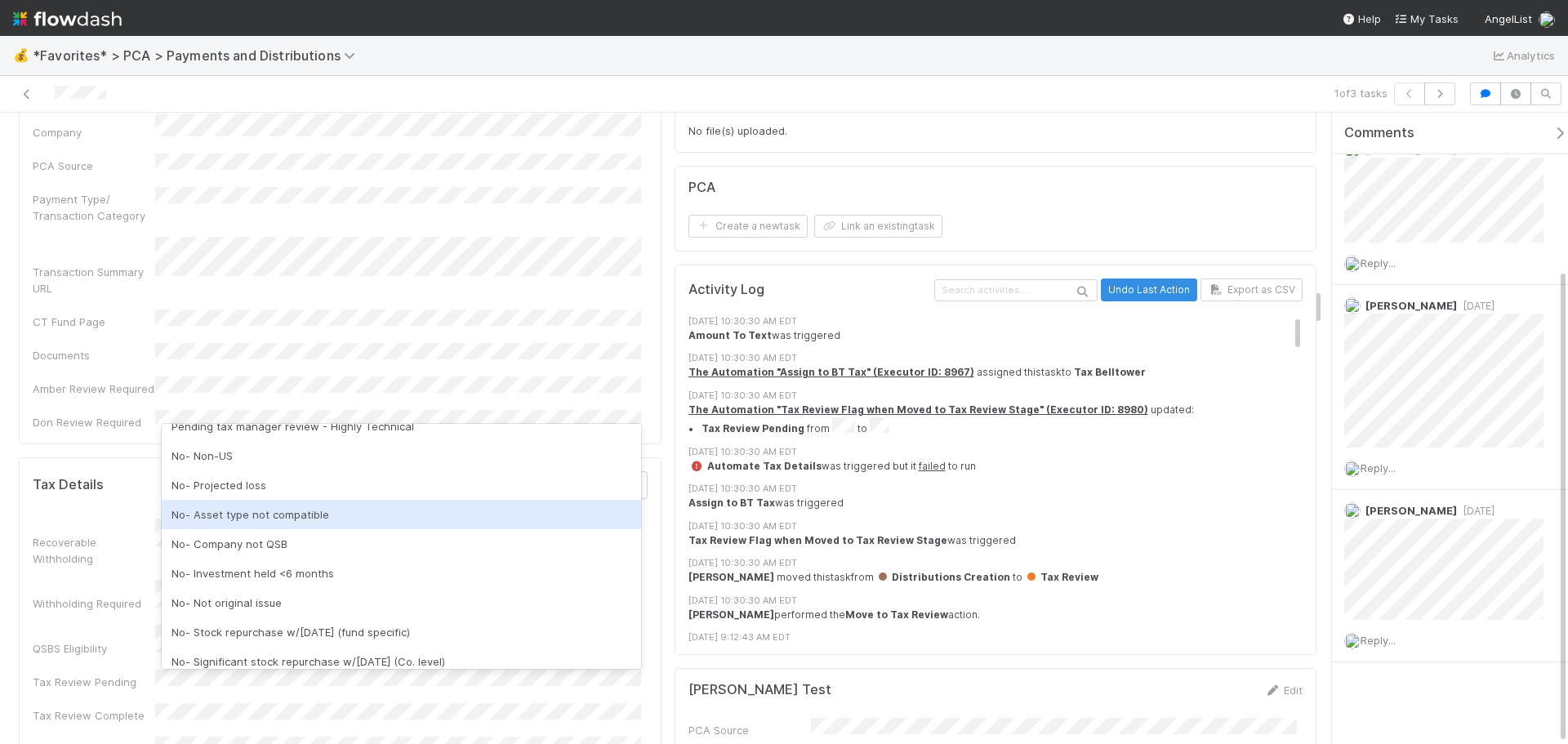
scroll to position [82, 0]
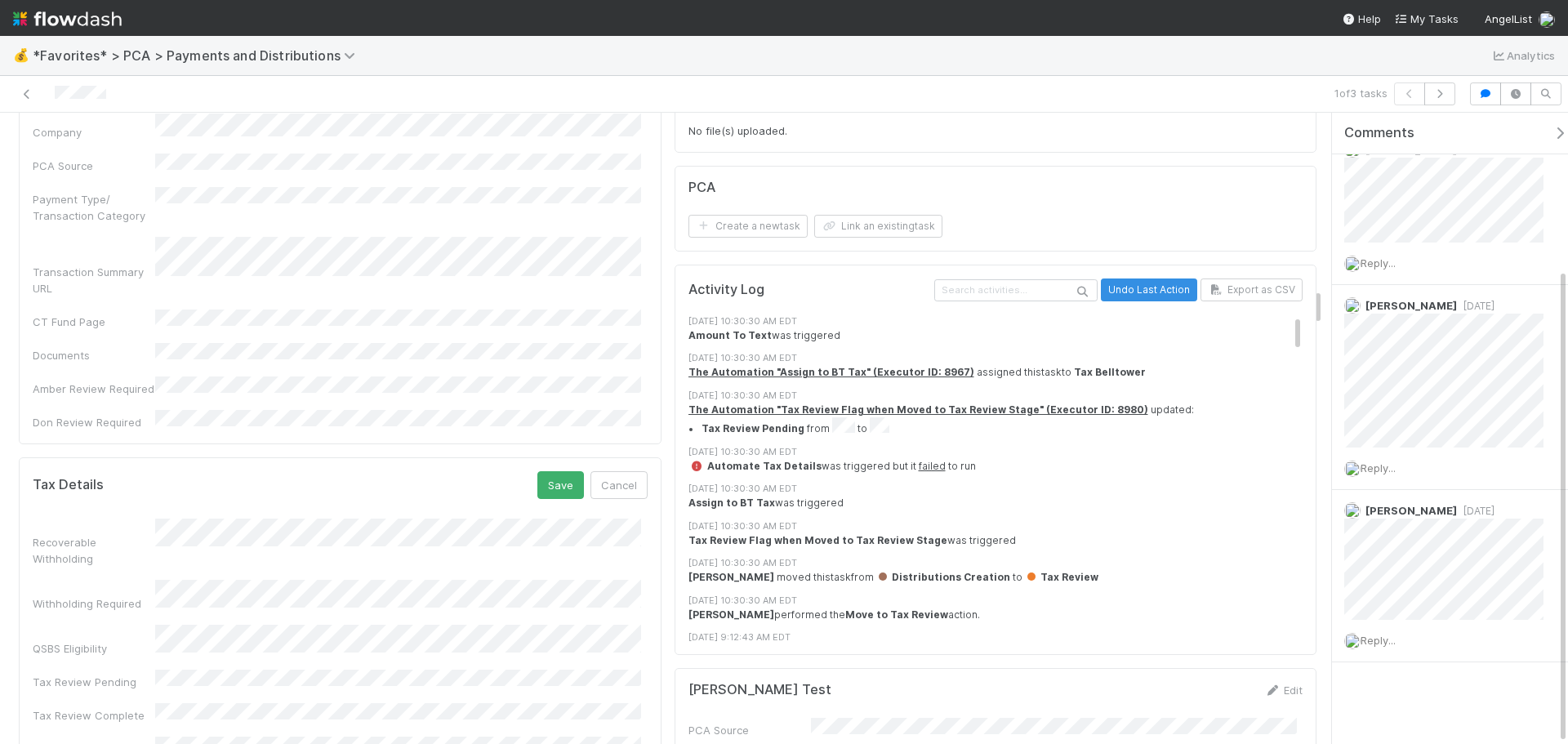
click at [400, 471] on div "Tax Details Save Cancel" at bounding box center [340, 485] width 615 height 27
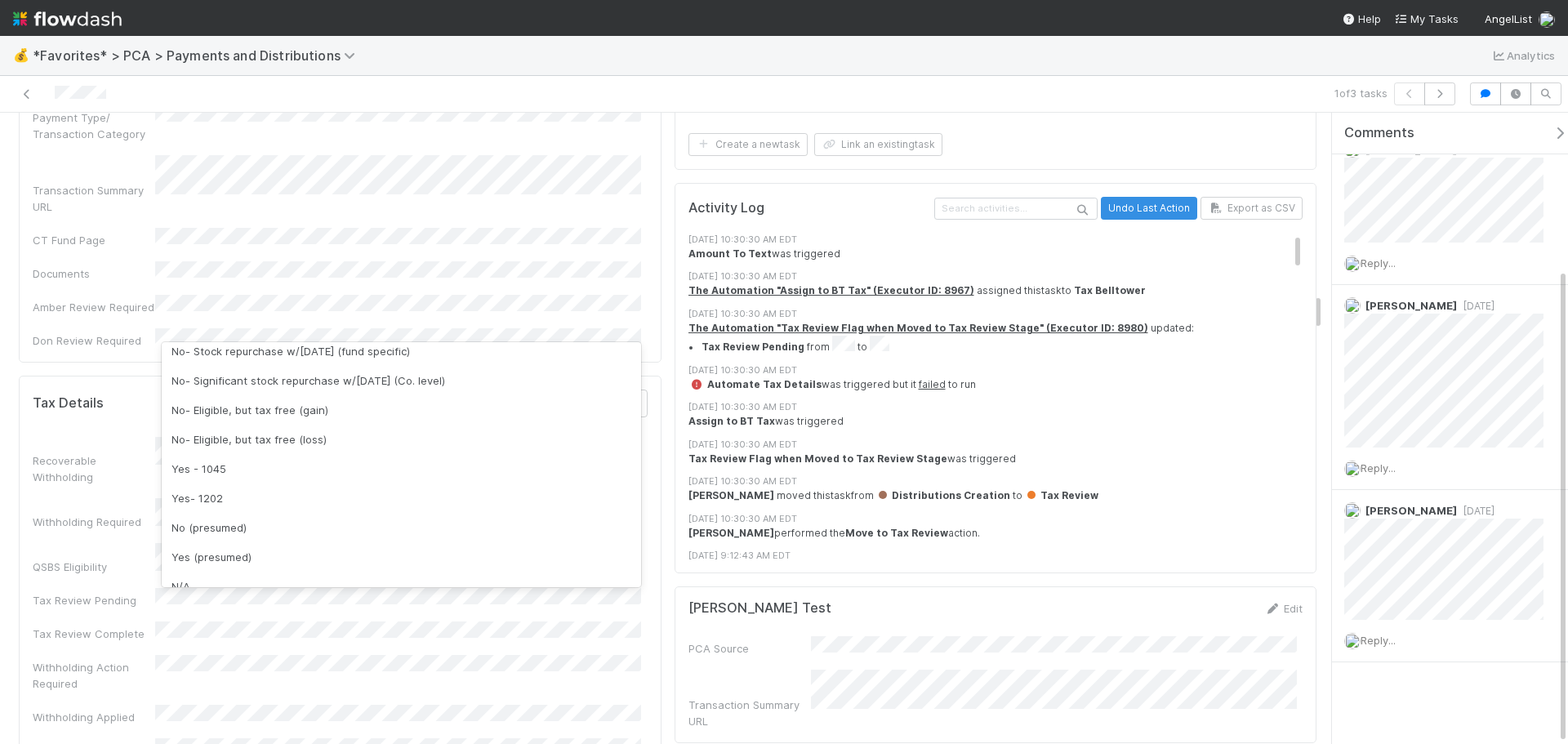
scroll to position [245, 0]
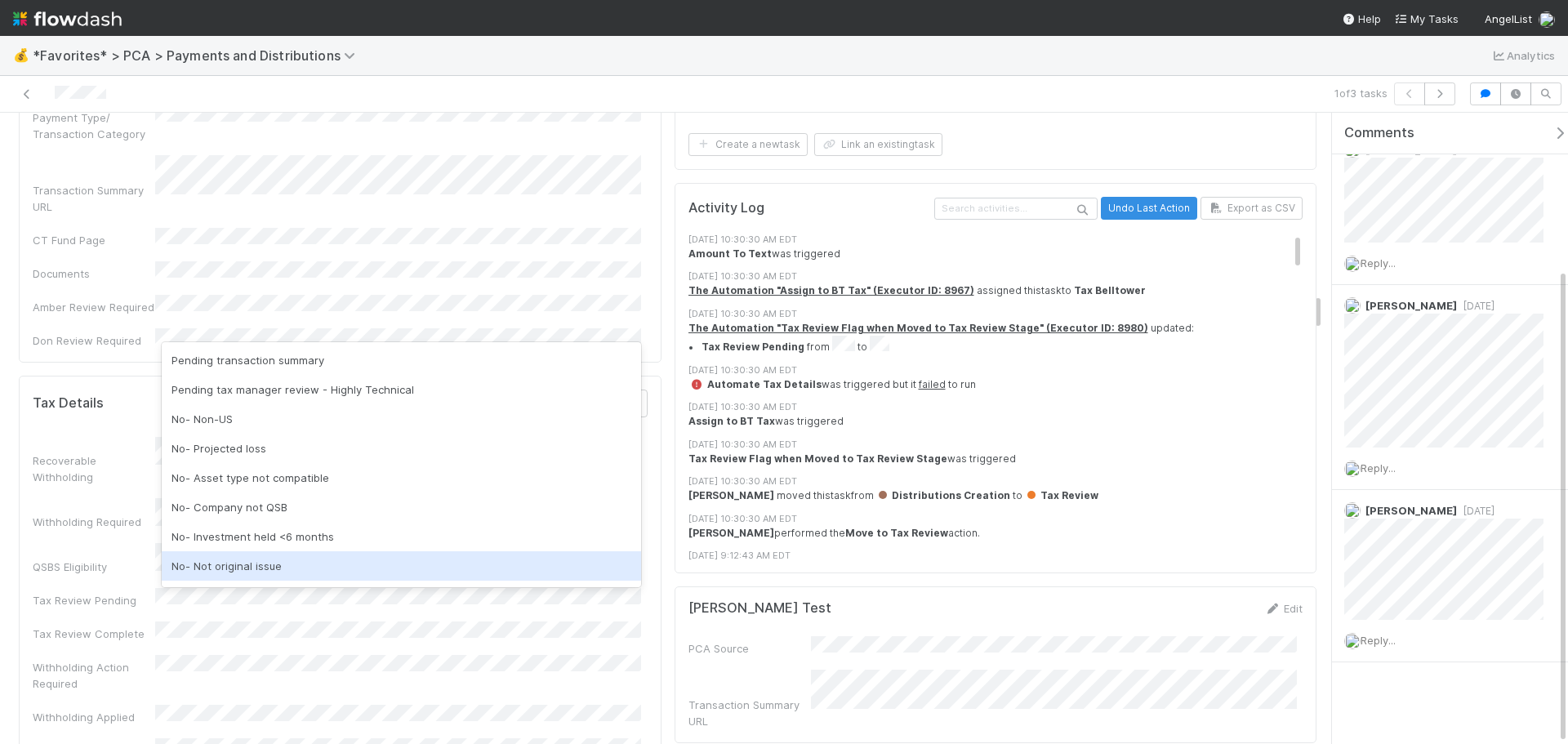
click at [325, 555] on div "No- Not original issue" at bounding box center [401, 566] width 479 height 29
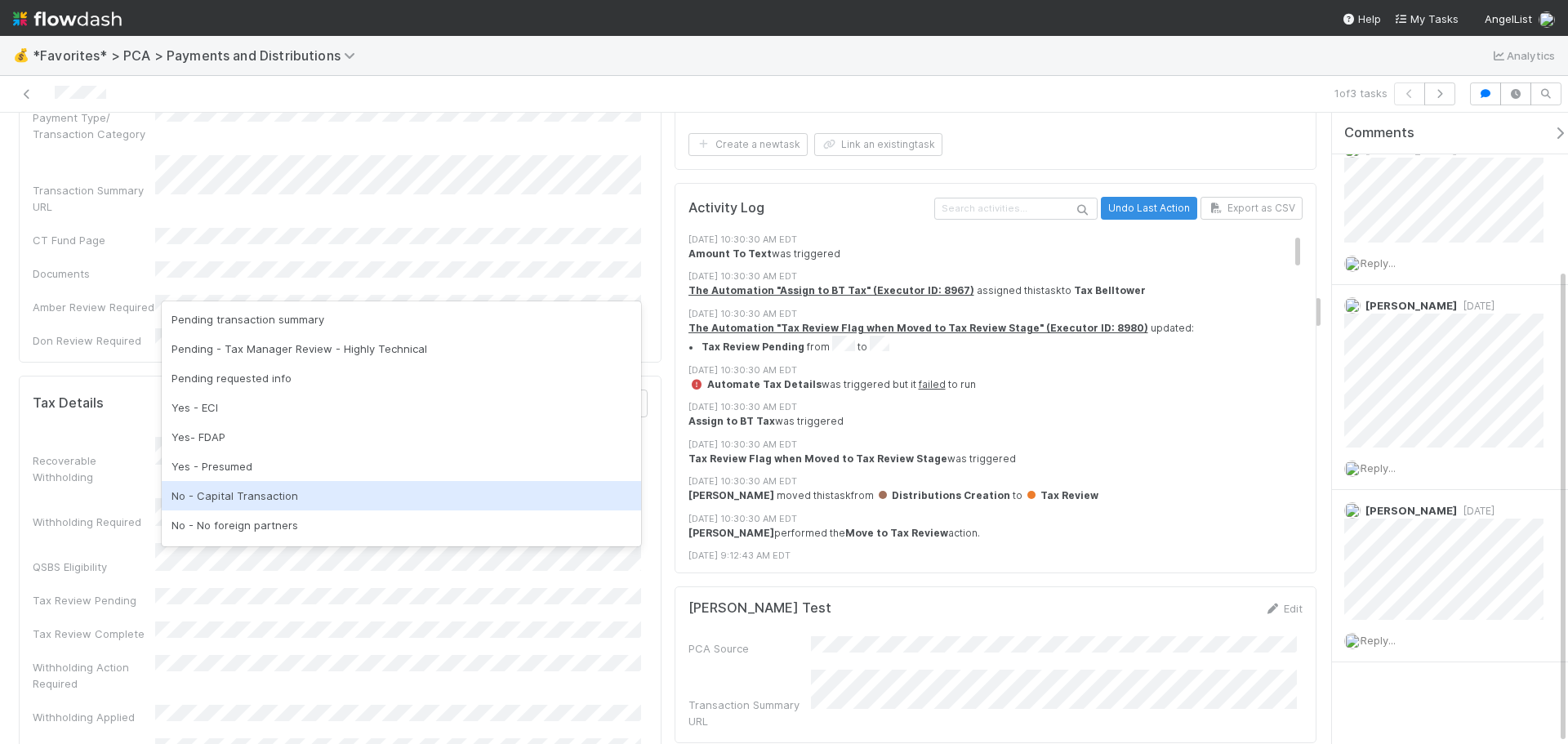
click at [308, 492] on div "No - Capital Transaction" at bounding box center [401, 496] width 479 height 29
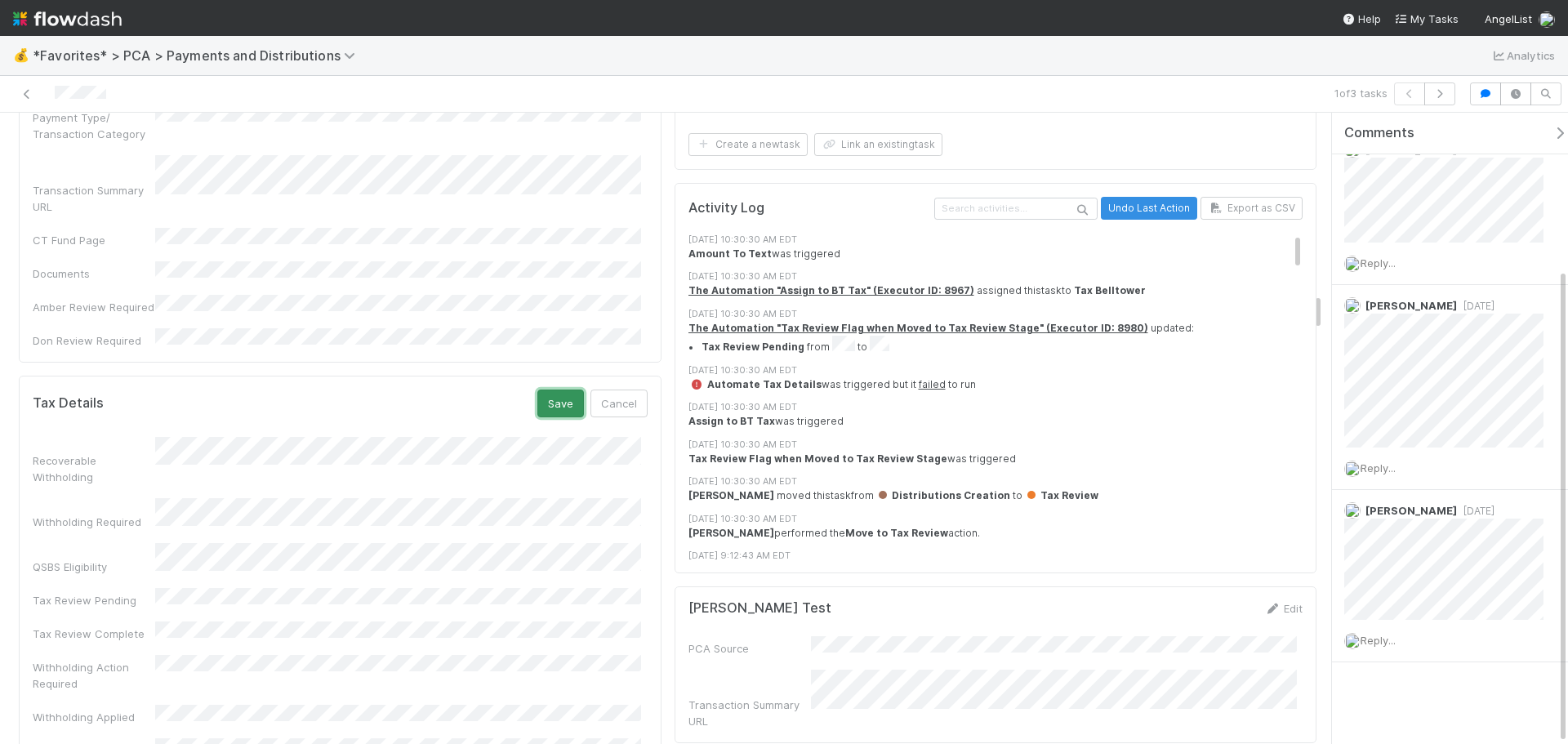
click at [551, 389] on button "Save" at bounding box center [561, 403] width 47 height 27
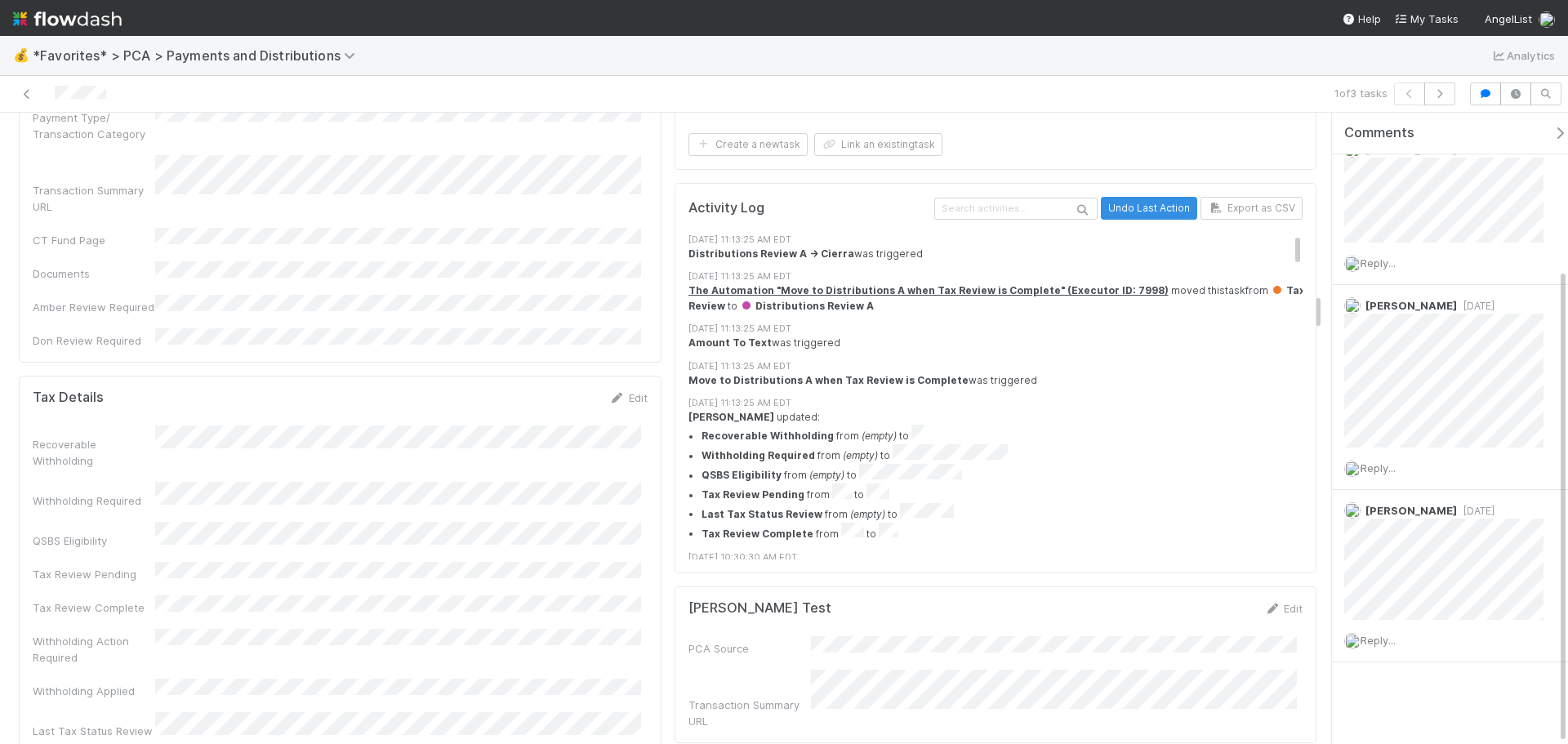
click at [24, 85] on div at bounding box center [372, 93] width 731 height 23
click at [32, 93] on icon at bounding box center [27, 94] width 16 height 11
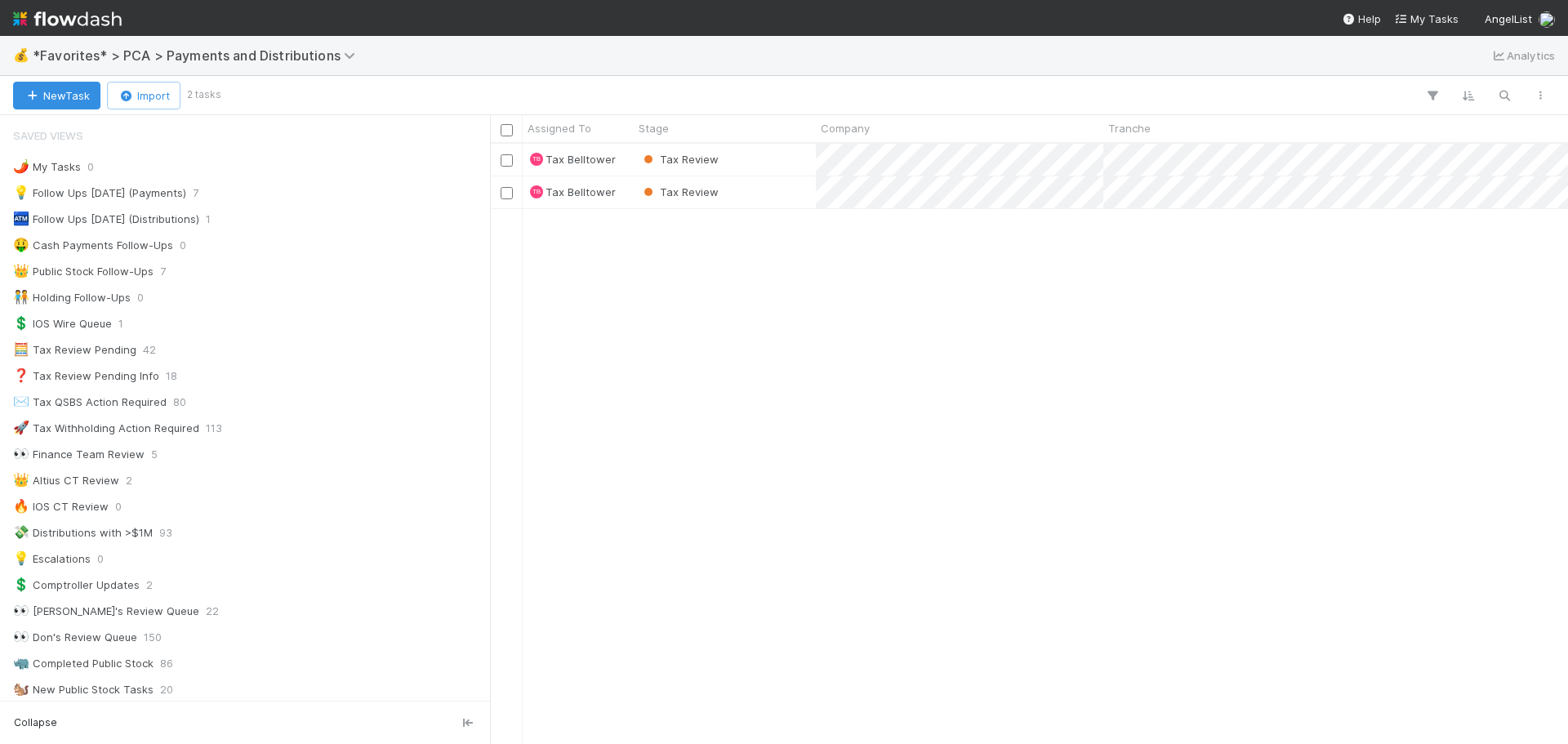
scroll to position [13, 13]
click at [775, 159] on div "Tax Review" at bounding box center [724, 159] width 182 height 32
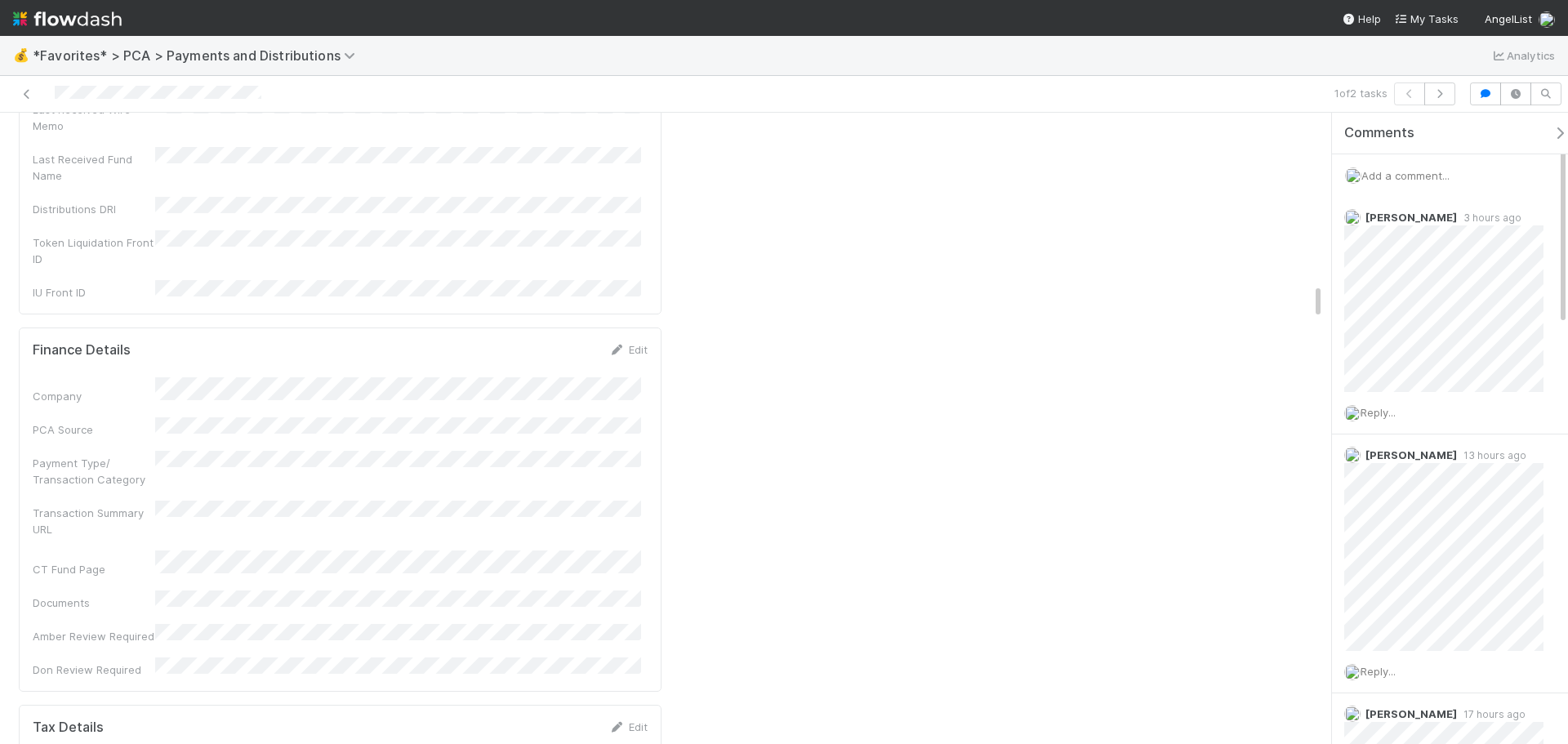
scroll to position [2941, 0]
click at [630, 576] on link "Edit" at bounding box center [628, 583] width 38 height 13
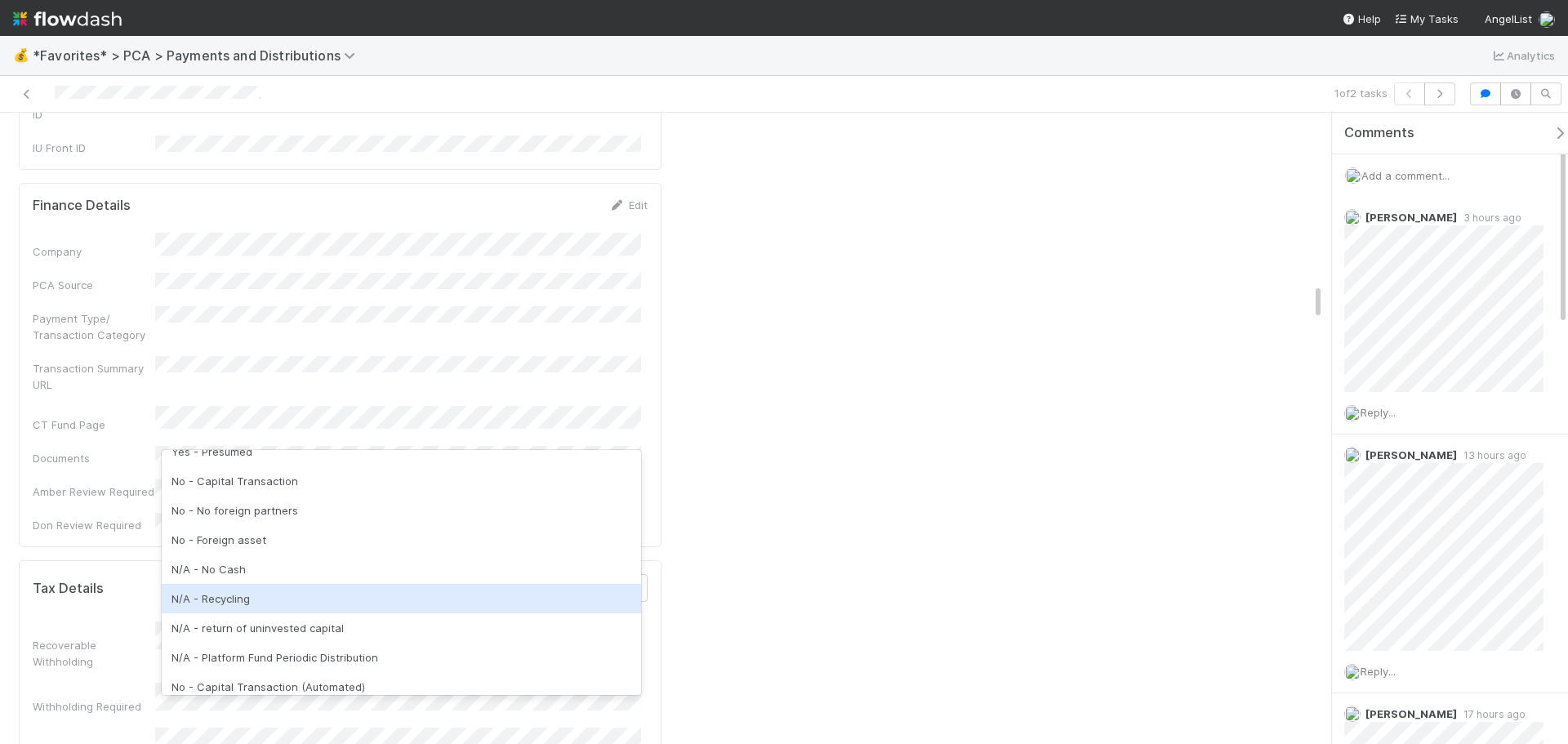
scroll to position [202, 0]
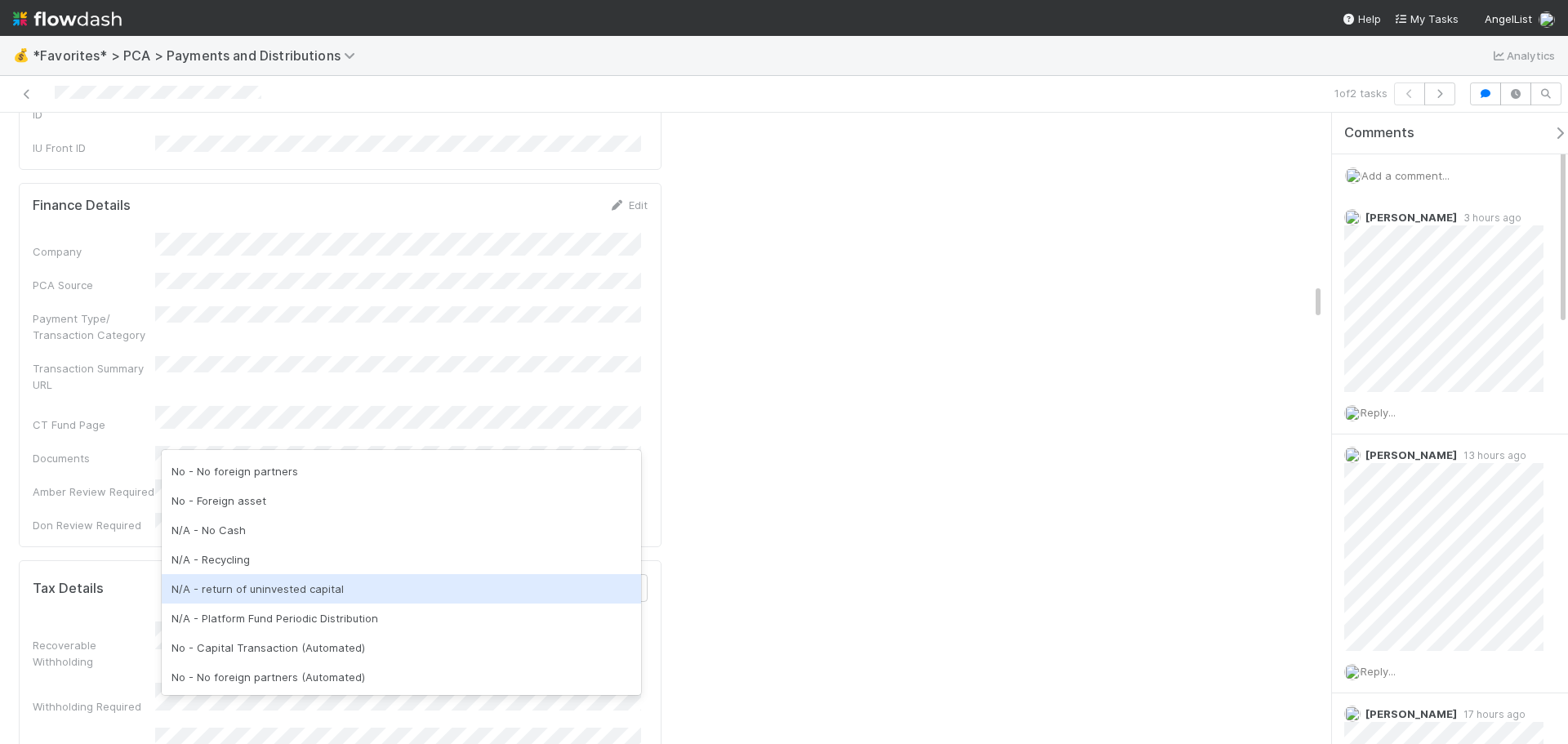
click at [396, 584] on div "N/A - return of uninvested capital" at bounding box center [401, 589] width 479 height 29
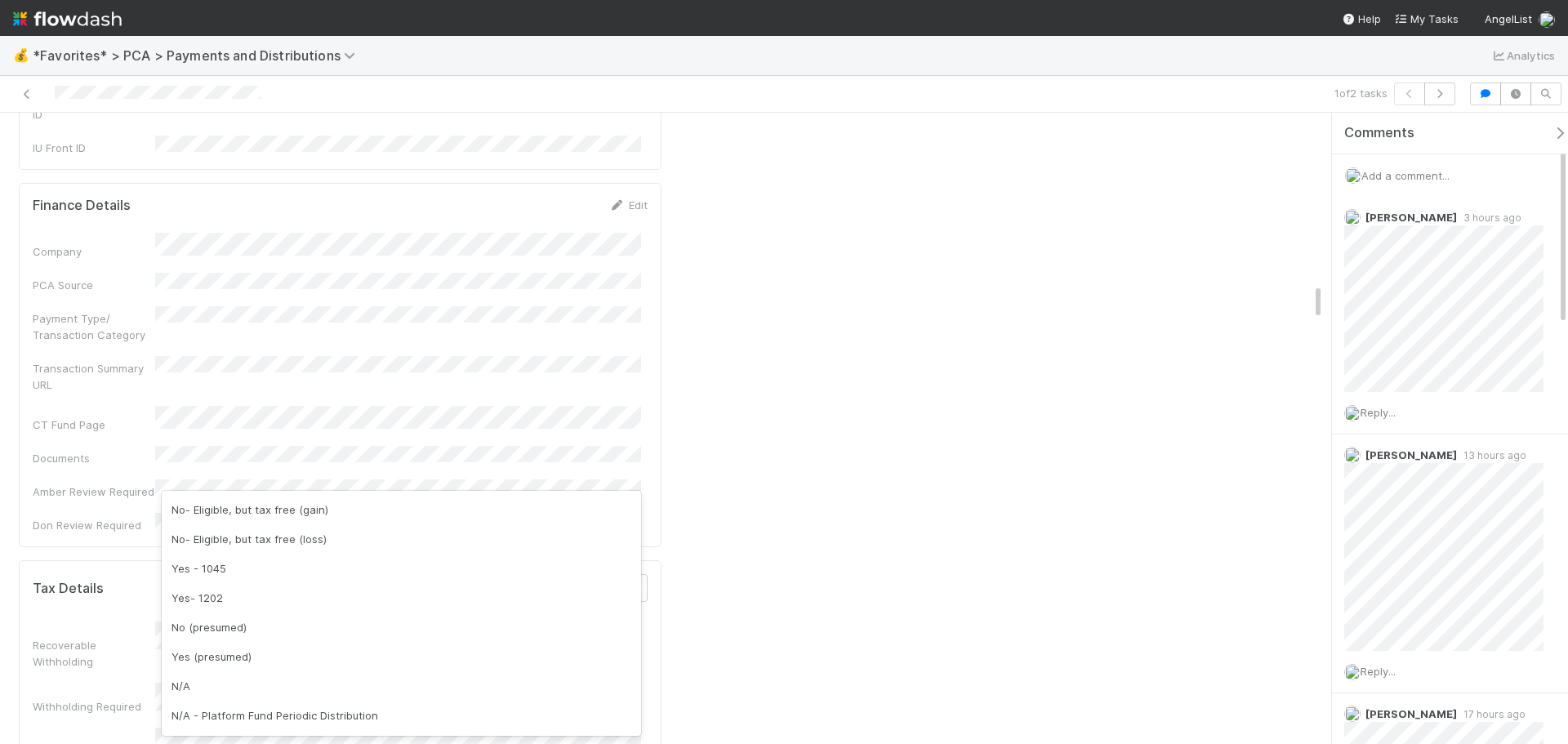
scroll to position [555, 0]
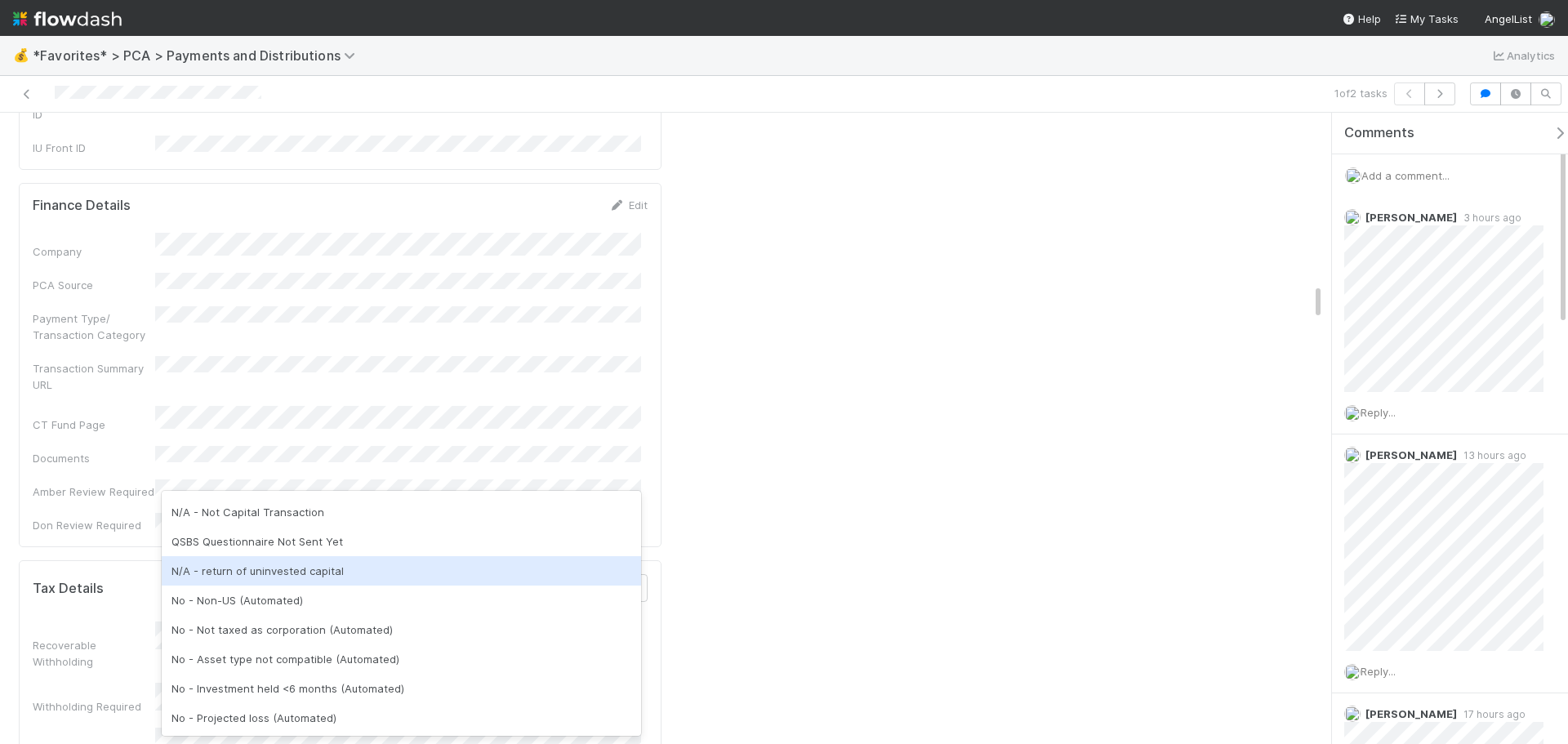
click at [365, 582] on div "N/A - return of uninvested capital" at bounding box center [401, 571] width 479 height 29
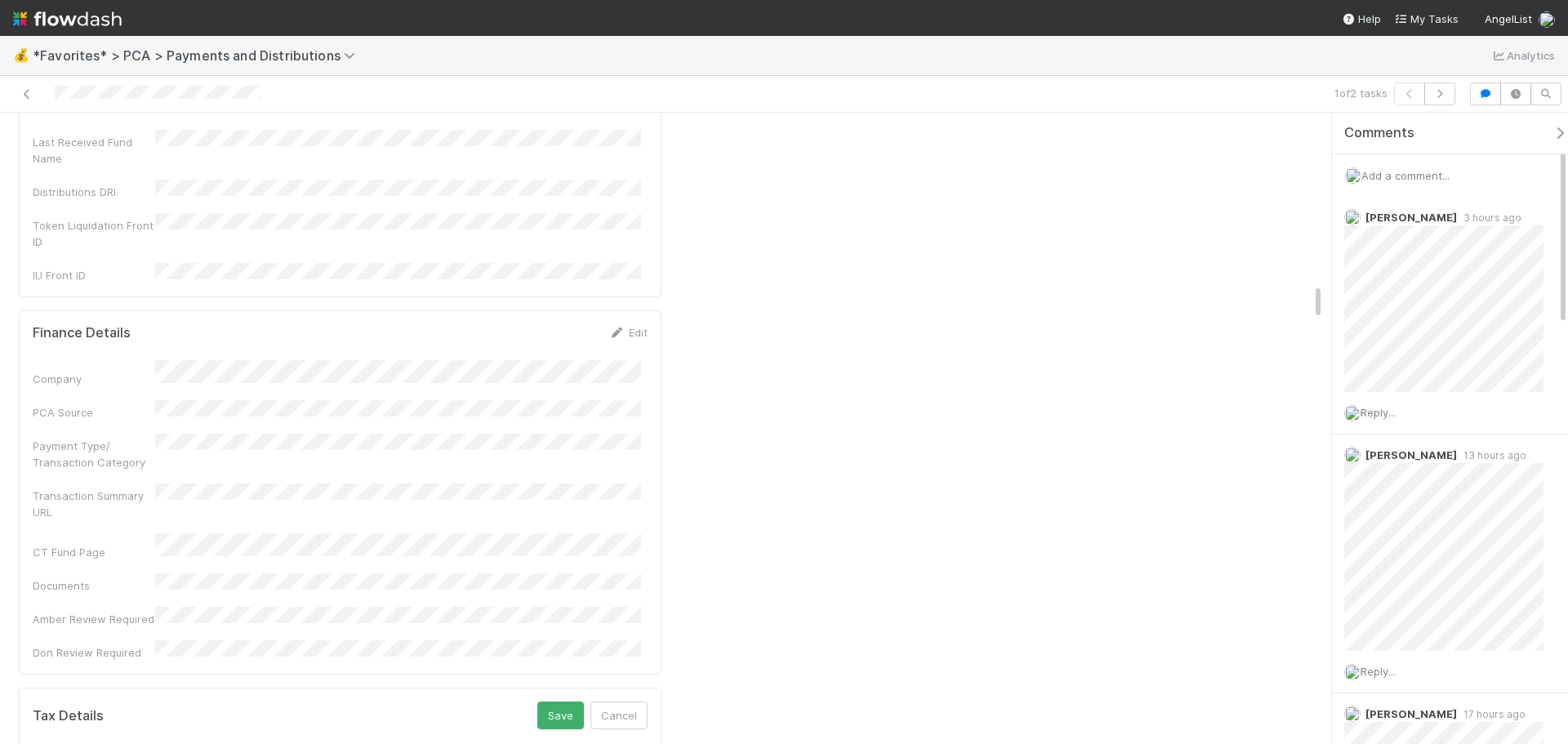
scroll to position [2696, 0]
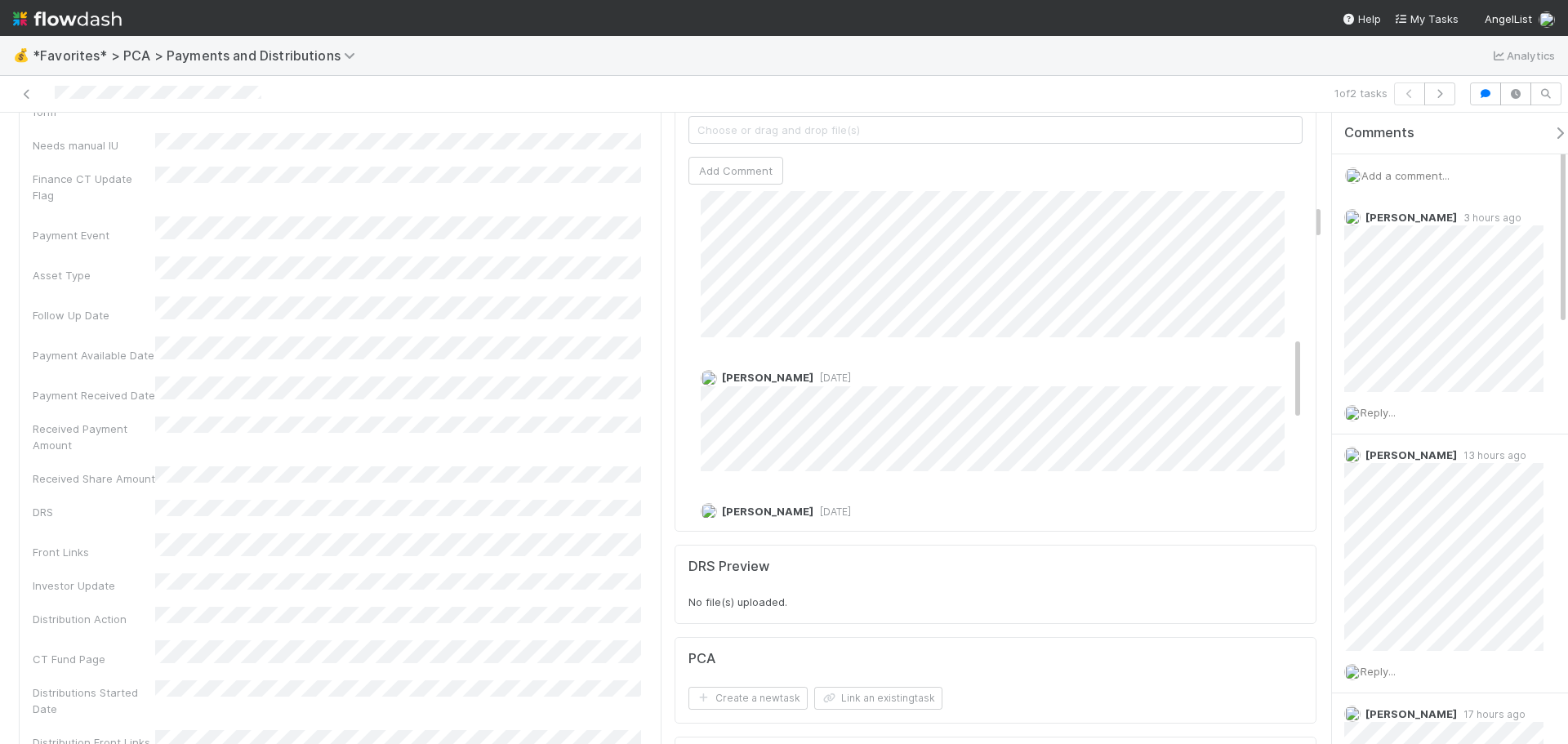
scroll to position [1143, 0]
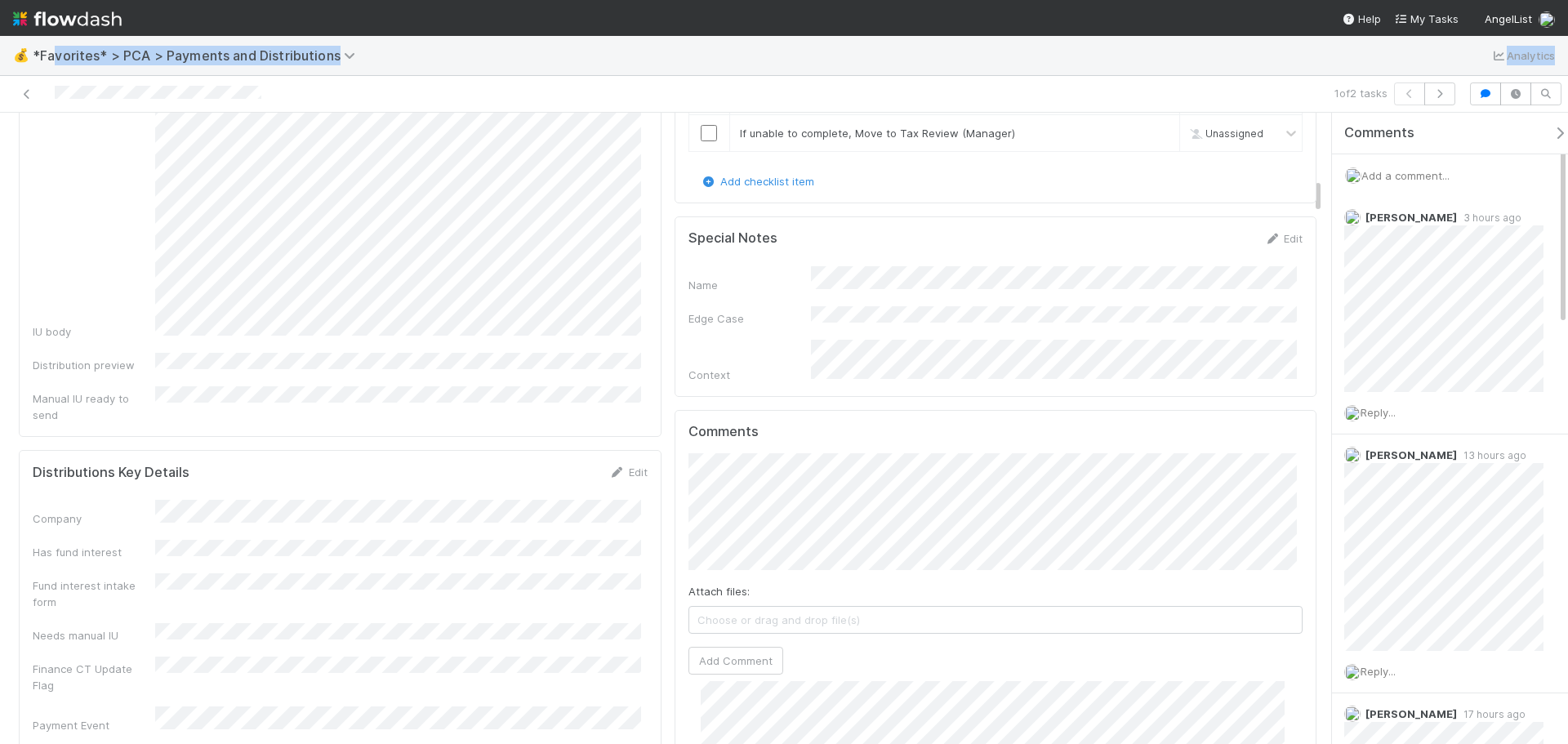
drag, startPoint x: 280, startPoint y: 93, endPoint x: 52, endPoint y: 74, distance: 228.8
click at [52, 74] on div "💰 *Favorites* > PCA > Payments and Distributions Analytics 1 of 2 tasks Tax Rev…" at bounding box center [784, 389] width 1568 height 708
click at [103, 135] on div "IU body" at bounding box center [340, 112] width 615 height 455
drag, startPoint x: 49, startPoint y: 93, endPoint x: 268, endPoint y: 97, distance: 219.0
click at [268, 97] on div at bounding box center [372, 93] width 731 height 23
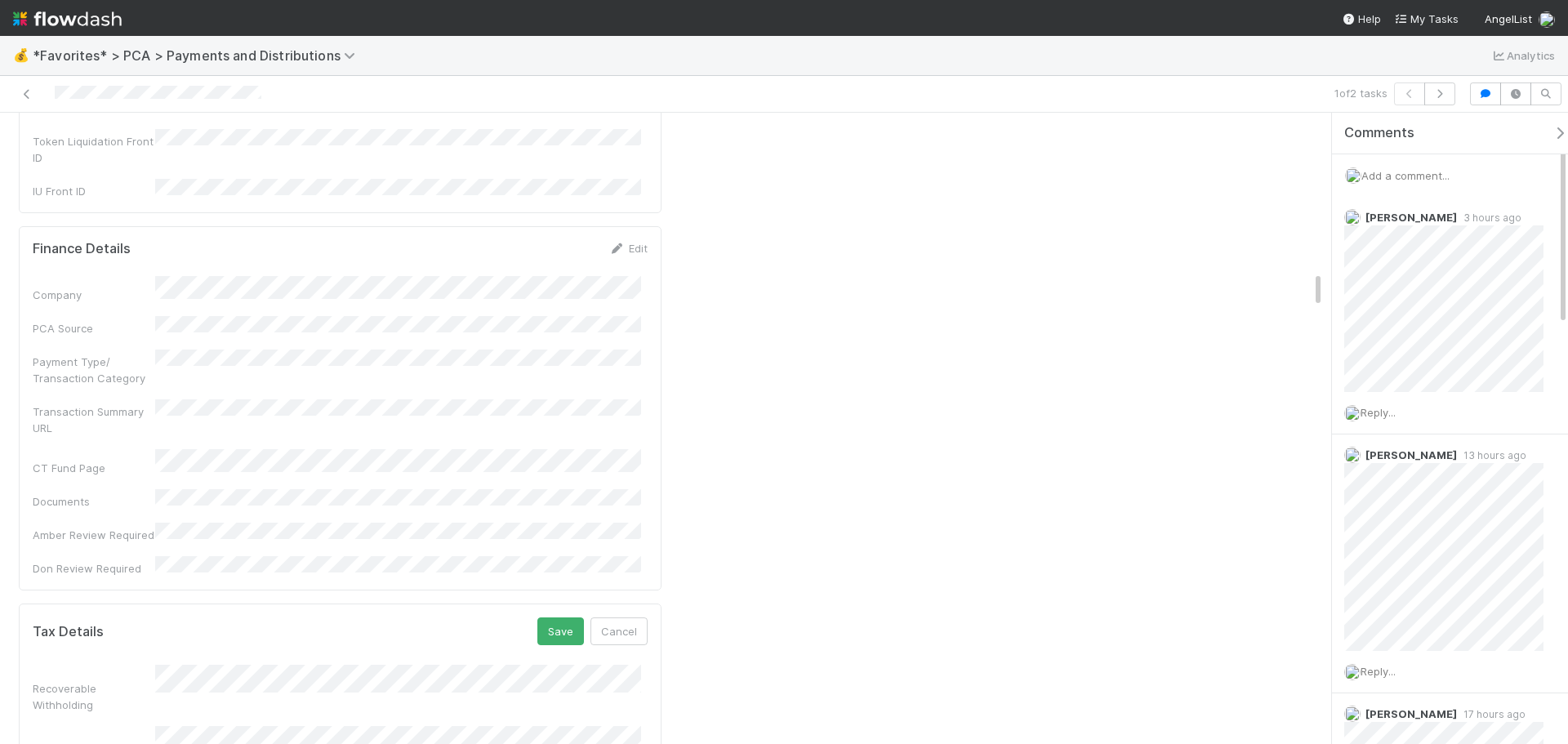
scroll to position [2777, 0]
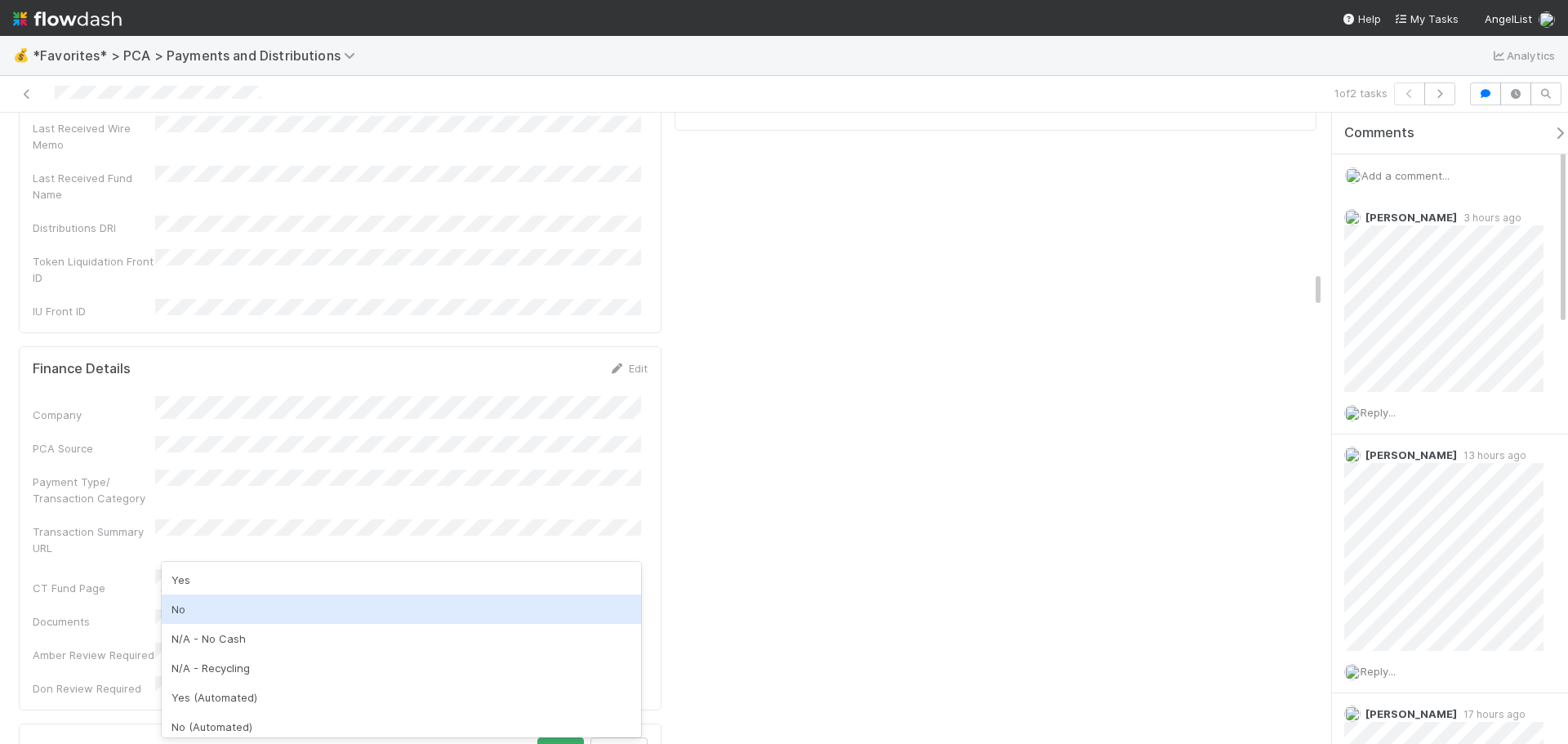
click at [215, 609] on div "No" at bounding box center [401, 609] width 479 height 29
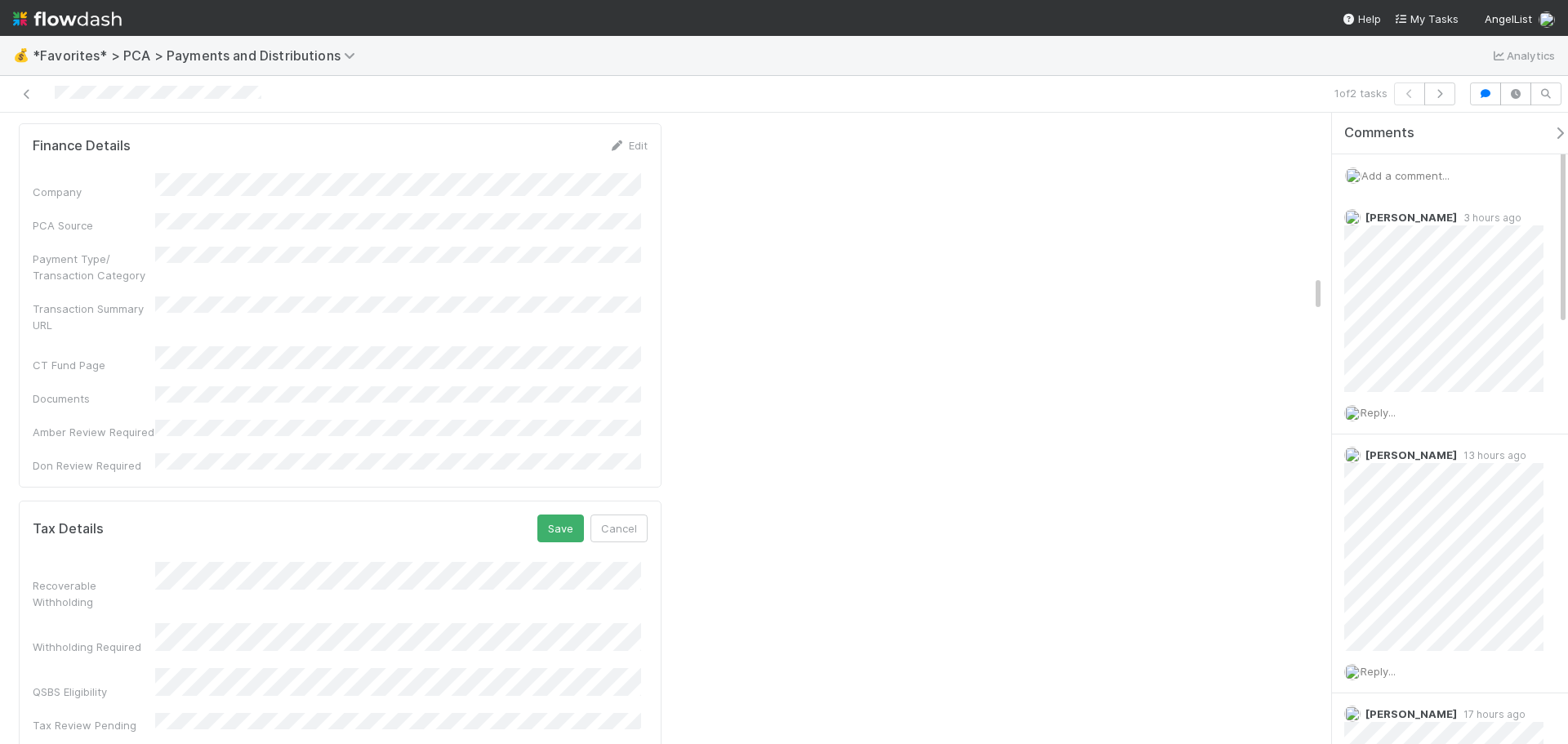
scroll to position [3023, 0]
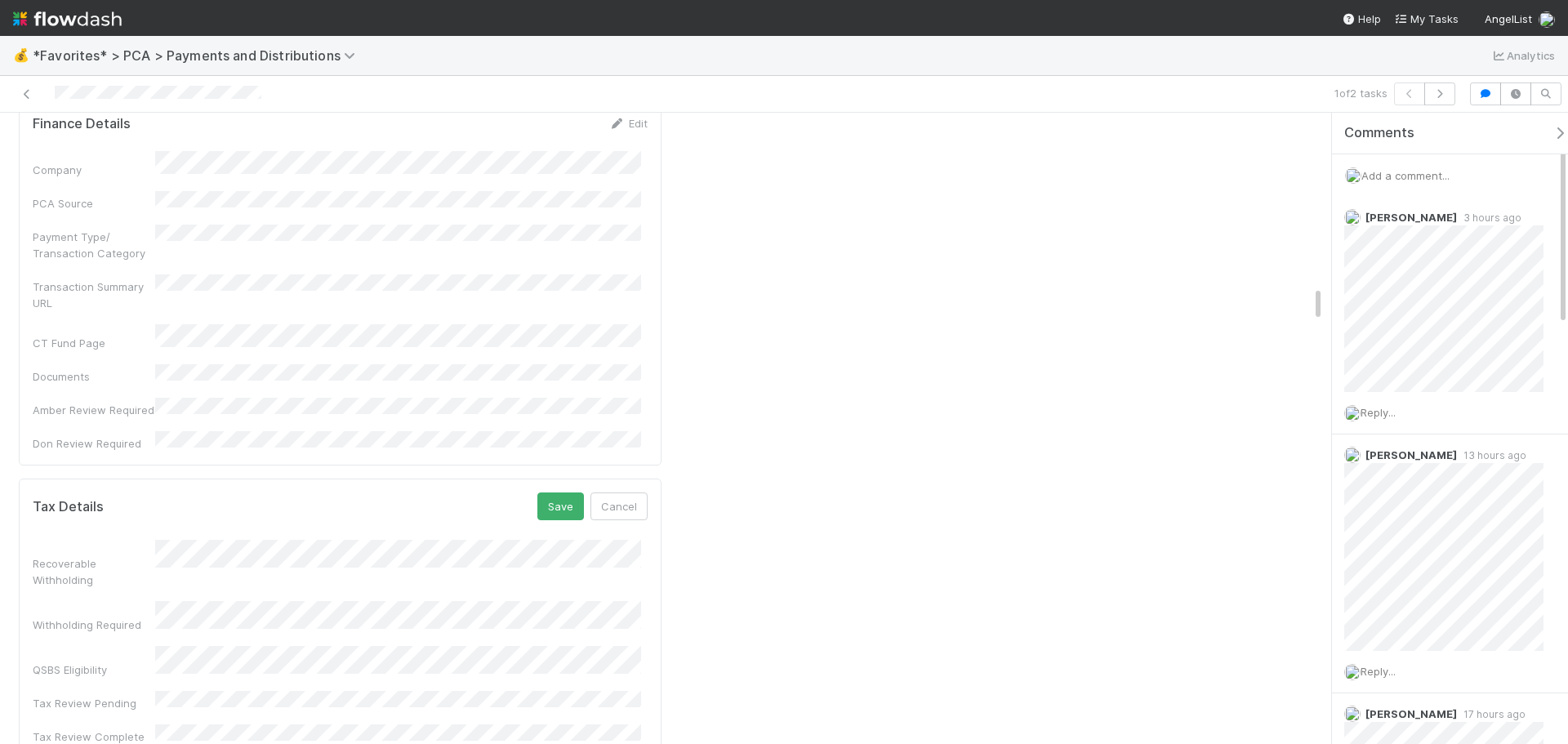
click at [548, 493] on button "Save" at bounding box center [561, 507] width 47 height 27
click at [27, 99] on icon at bounding box center [27, 94] width 16 height 11
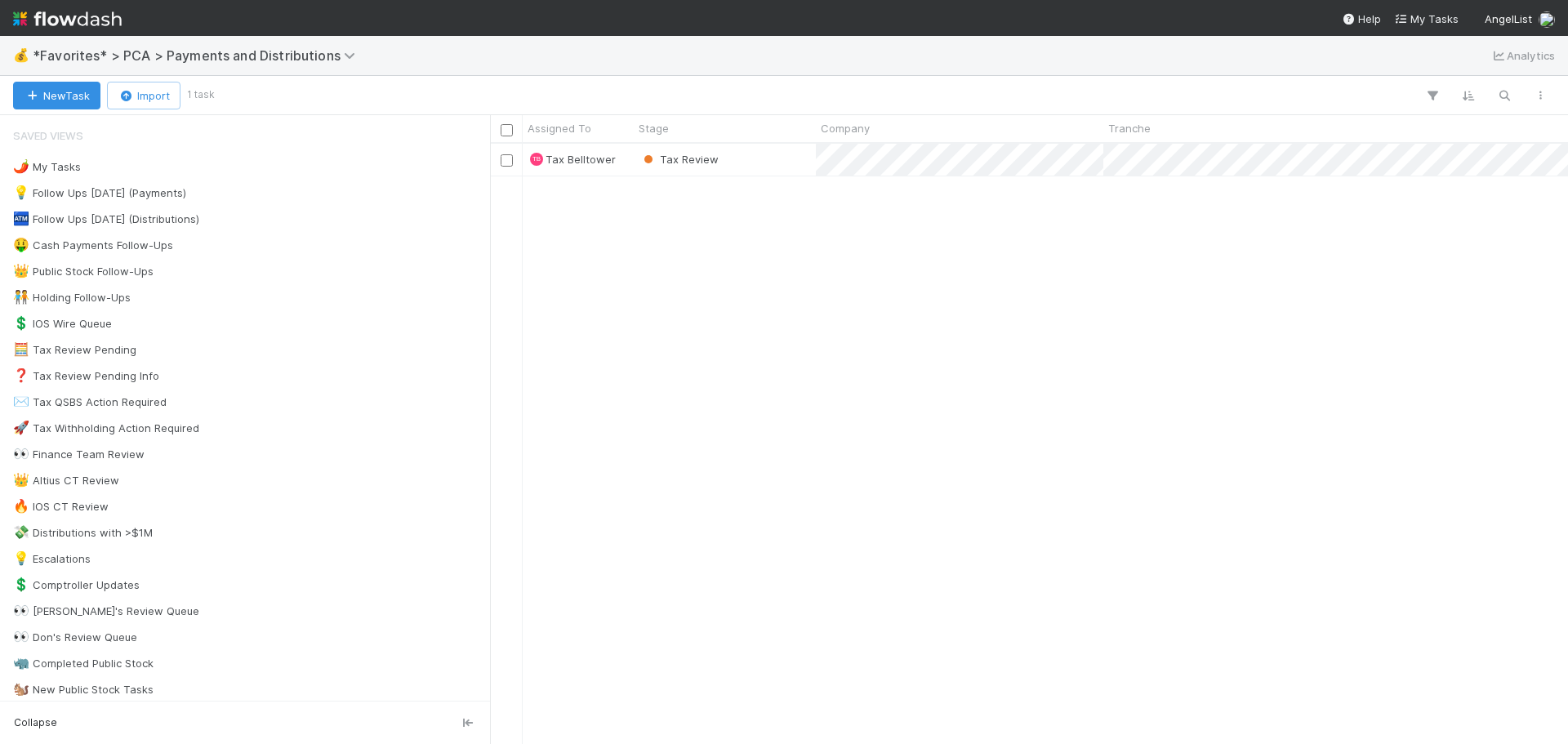
scroll to position [588, 1066]
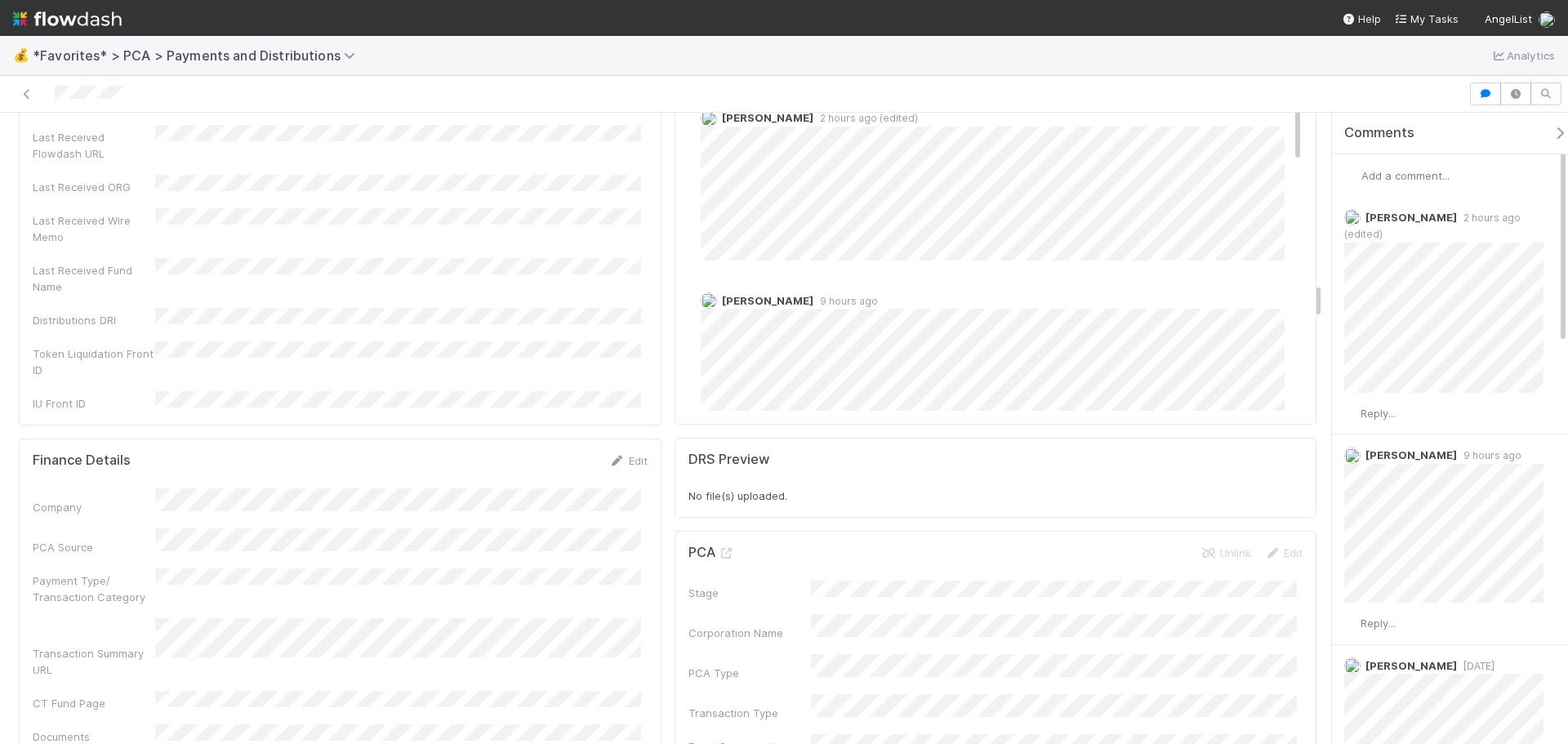
scroll to position [2860, 0]
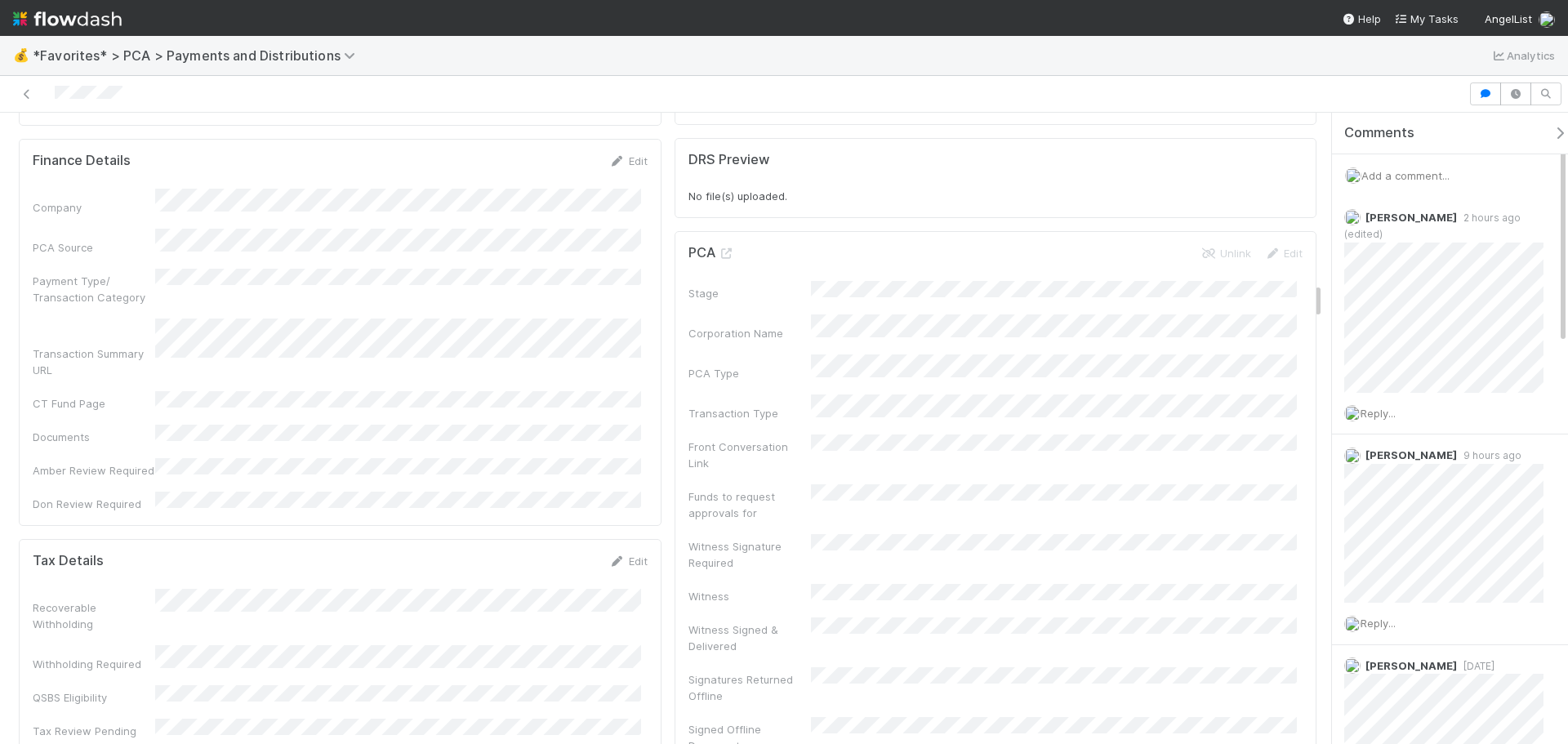
click at [636, 553] on div "Edit" at bounding box center [628, 562] width 38 height 16
click at [619, 554] on link "Edit" at bounding box center [628, 561] width 38 height 13
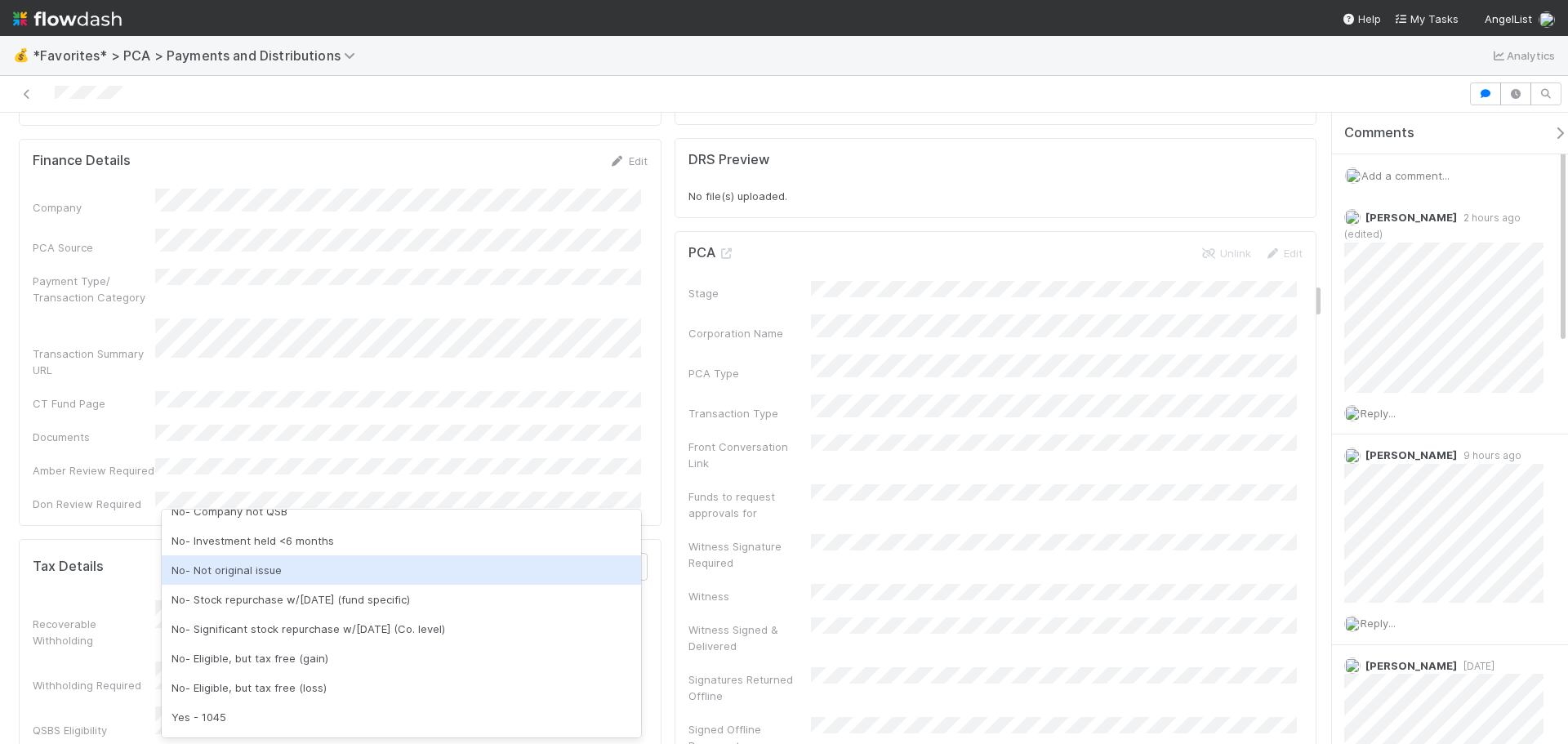
scroll to position [82, 0]
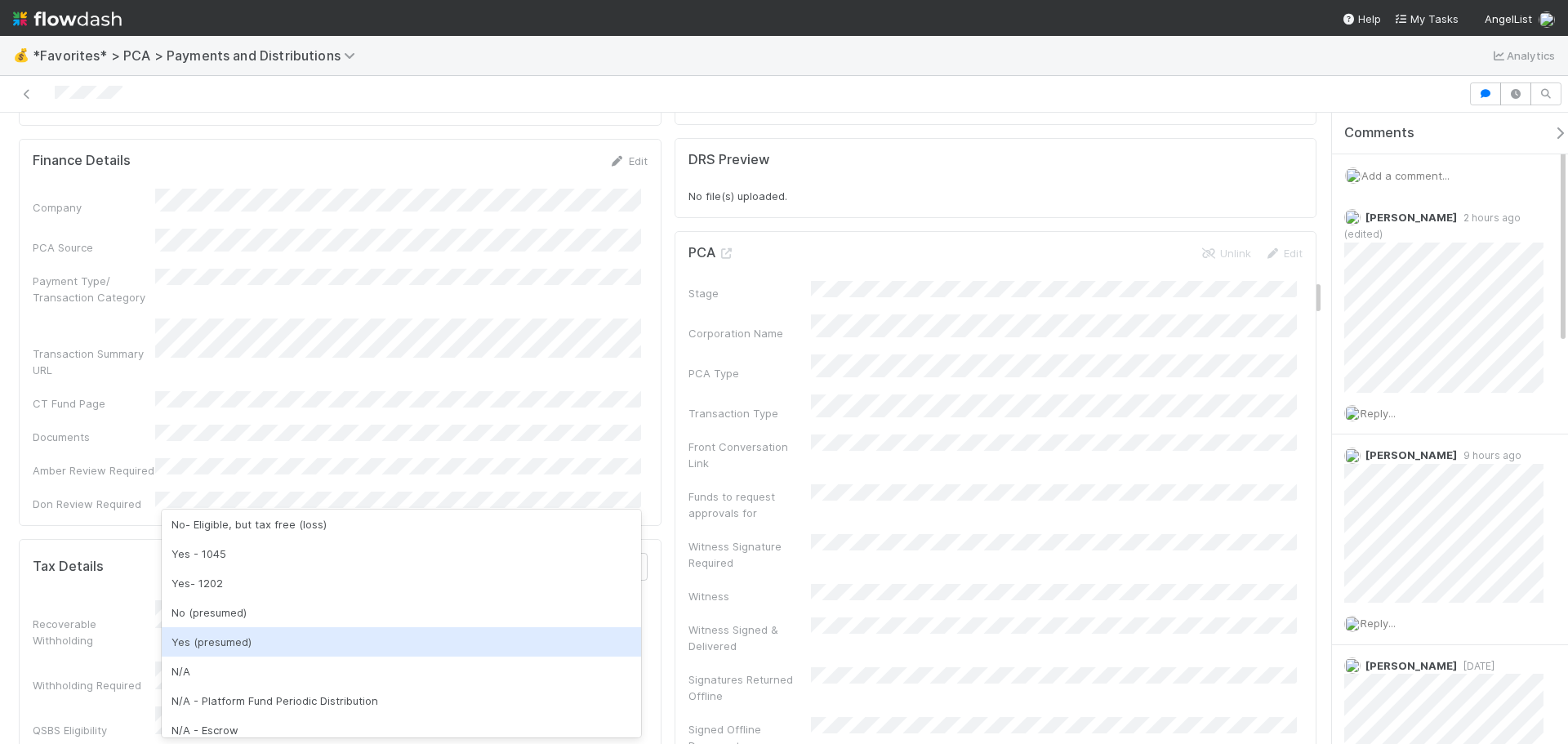
click at [260, 640] on div "Yes (presumed)" at bounding box center [401, 642] width 479 height 29
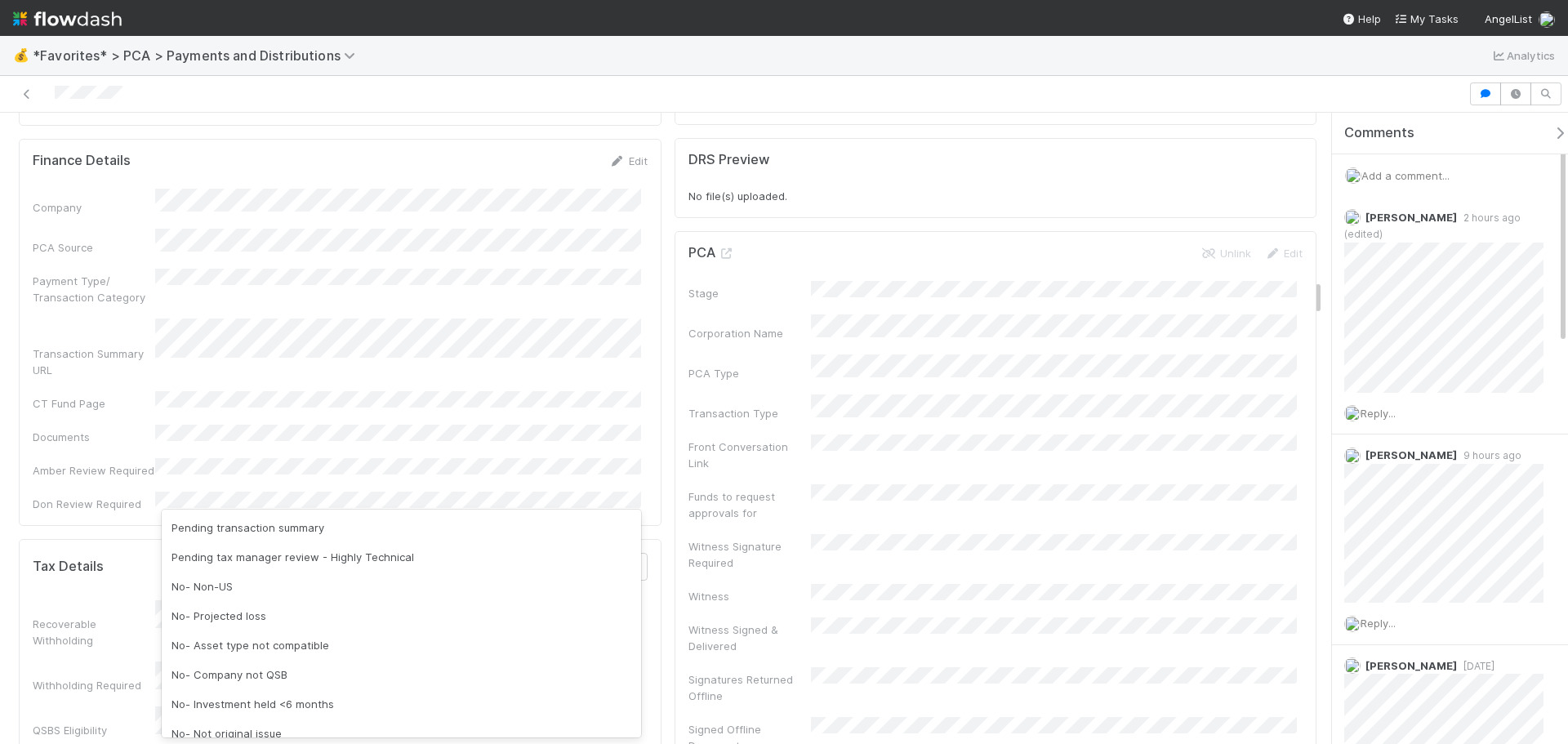
scroll to position [238, 0]
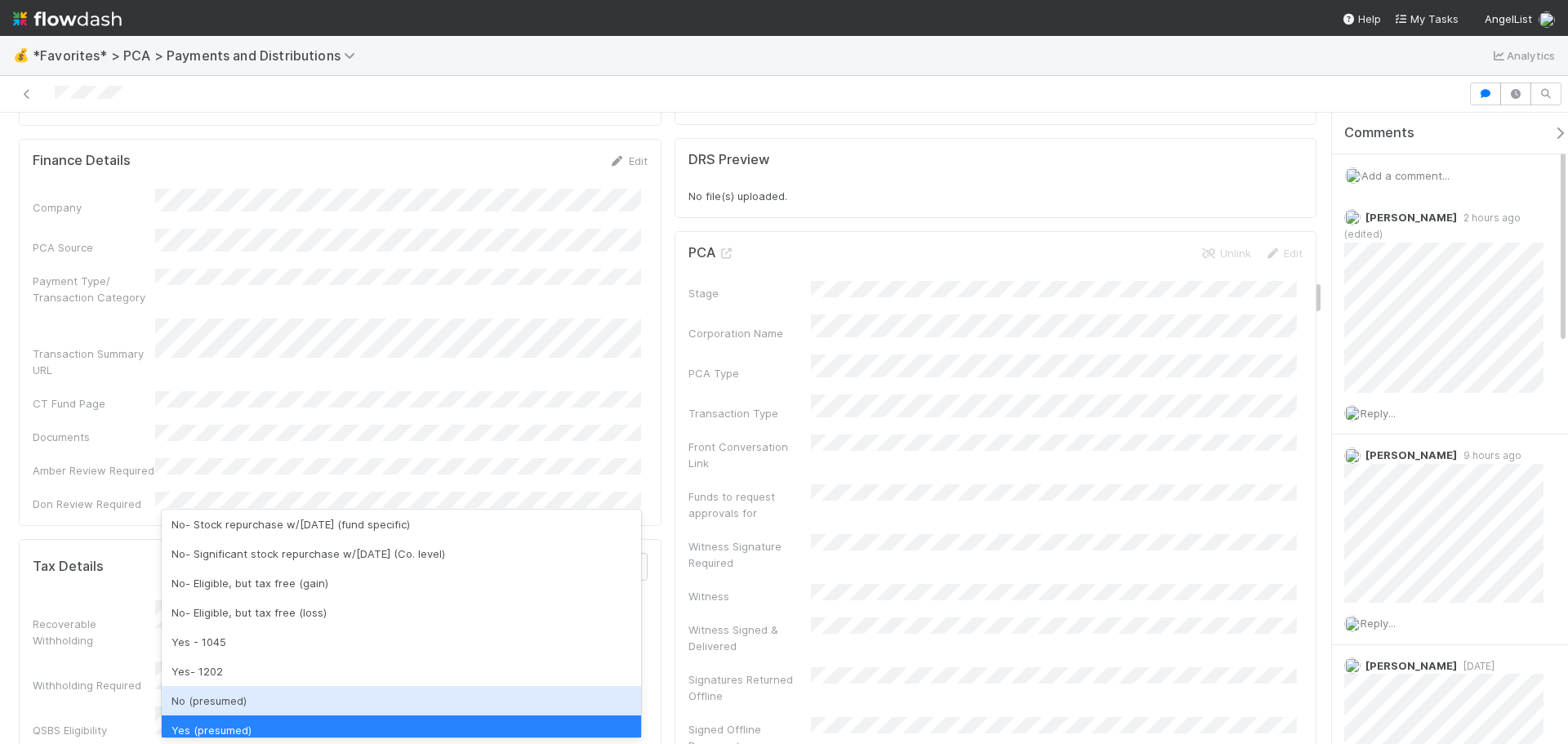
click at [250, 695] on div "No (presumed)" at bounding box center [401, 701] width 479 height 29
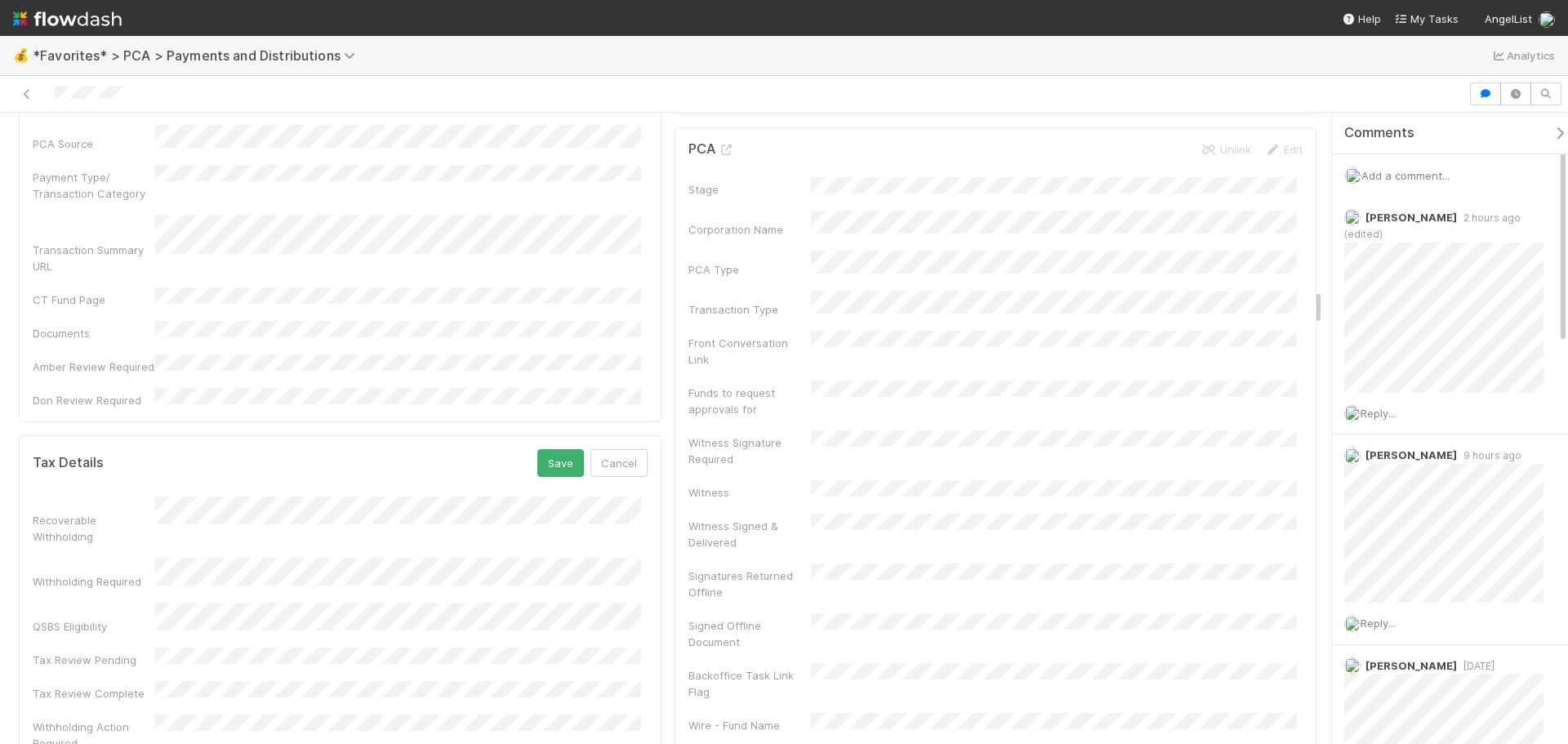
scroll to position [3023, 0]
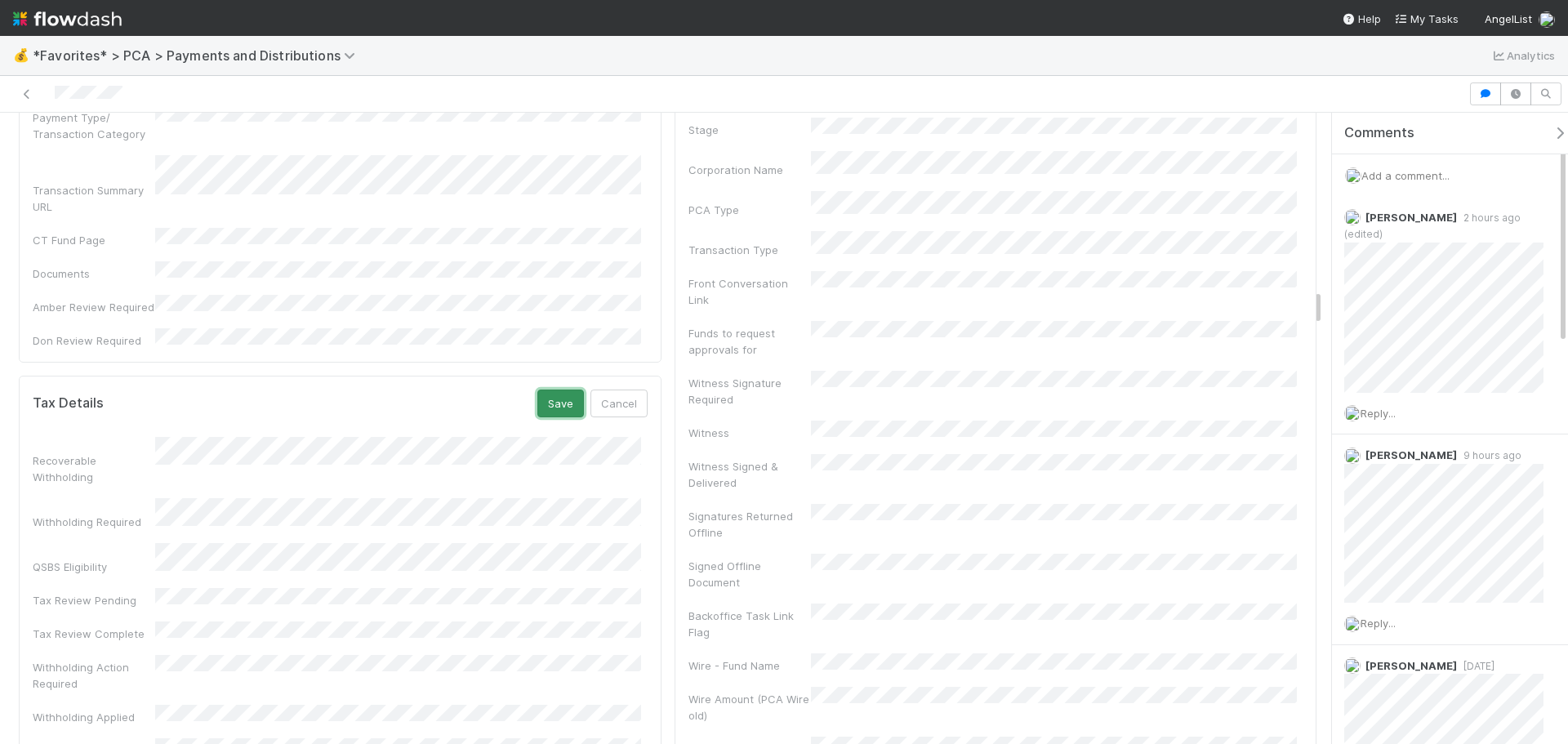
click at [547, 389] on button "Save" at bounding box center [561, 403] width 47 height 27
click at [19, 97] on icon at bounding box center [27, 94] width 16 height 11
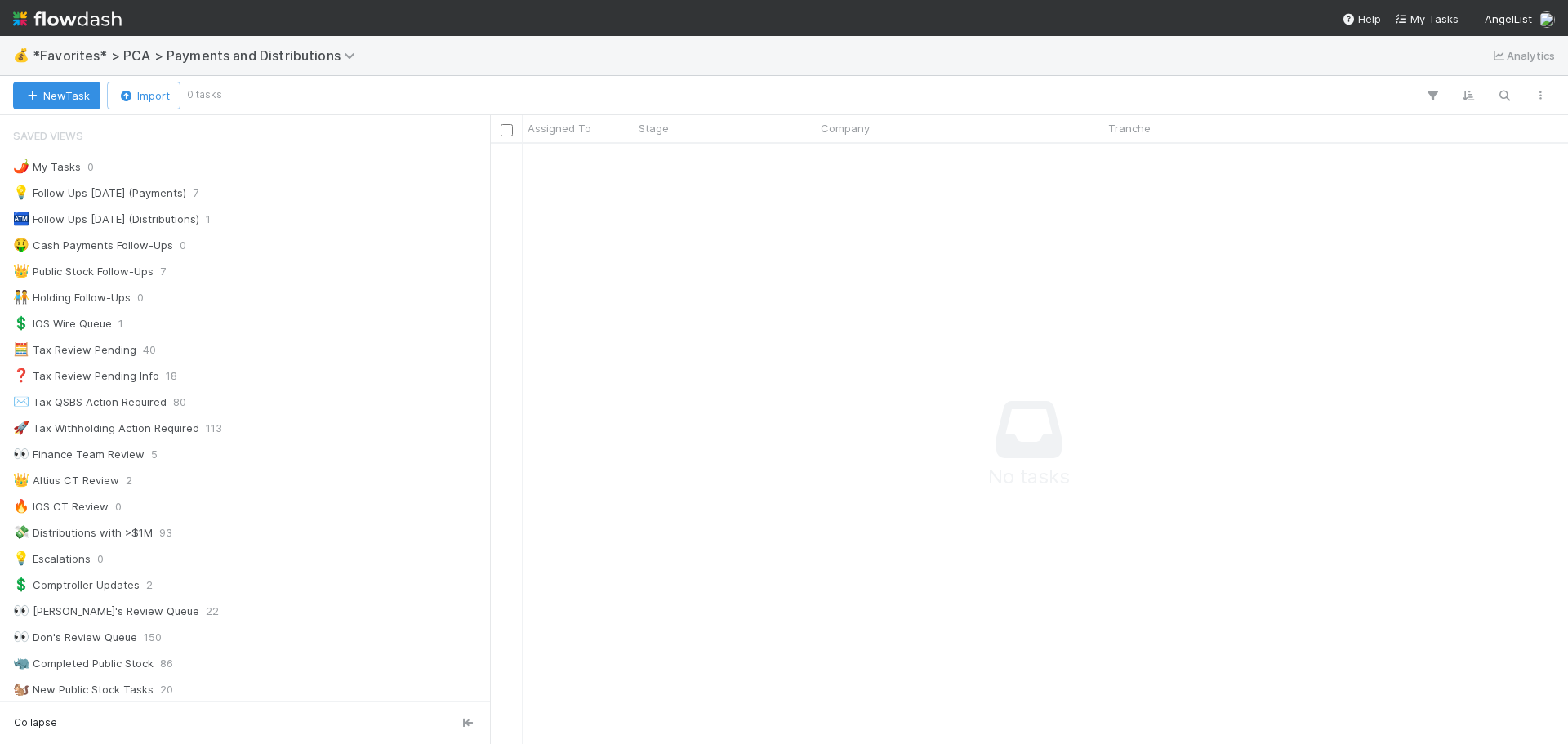
scroll to position [13, 13]
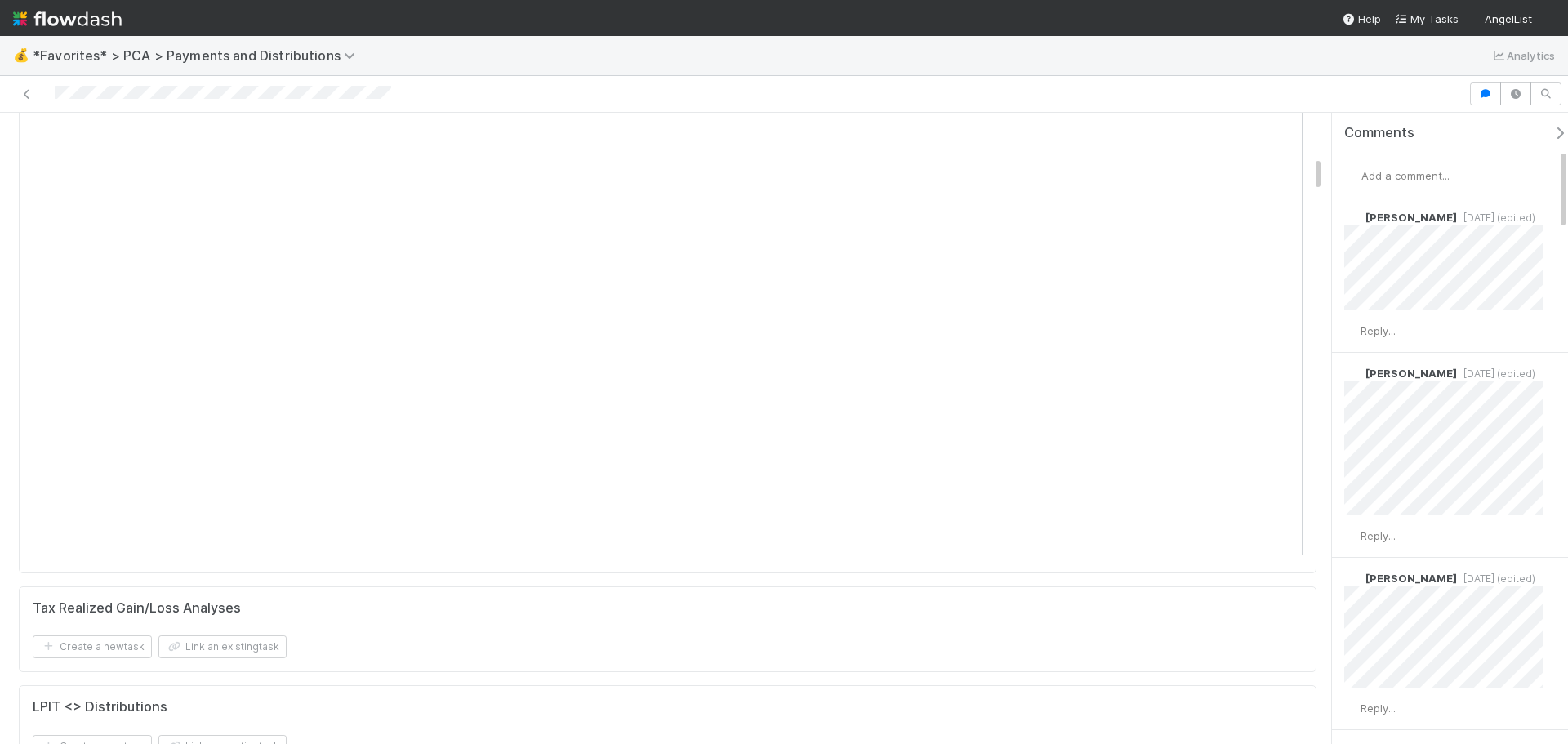
scroll to position [245, 0]
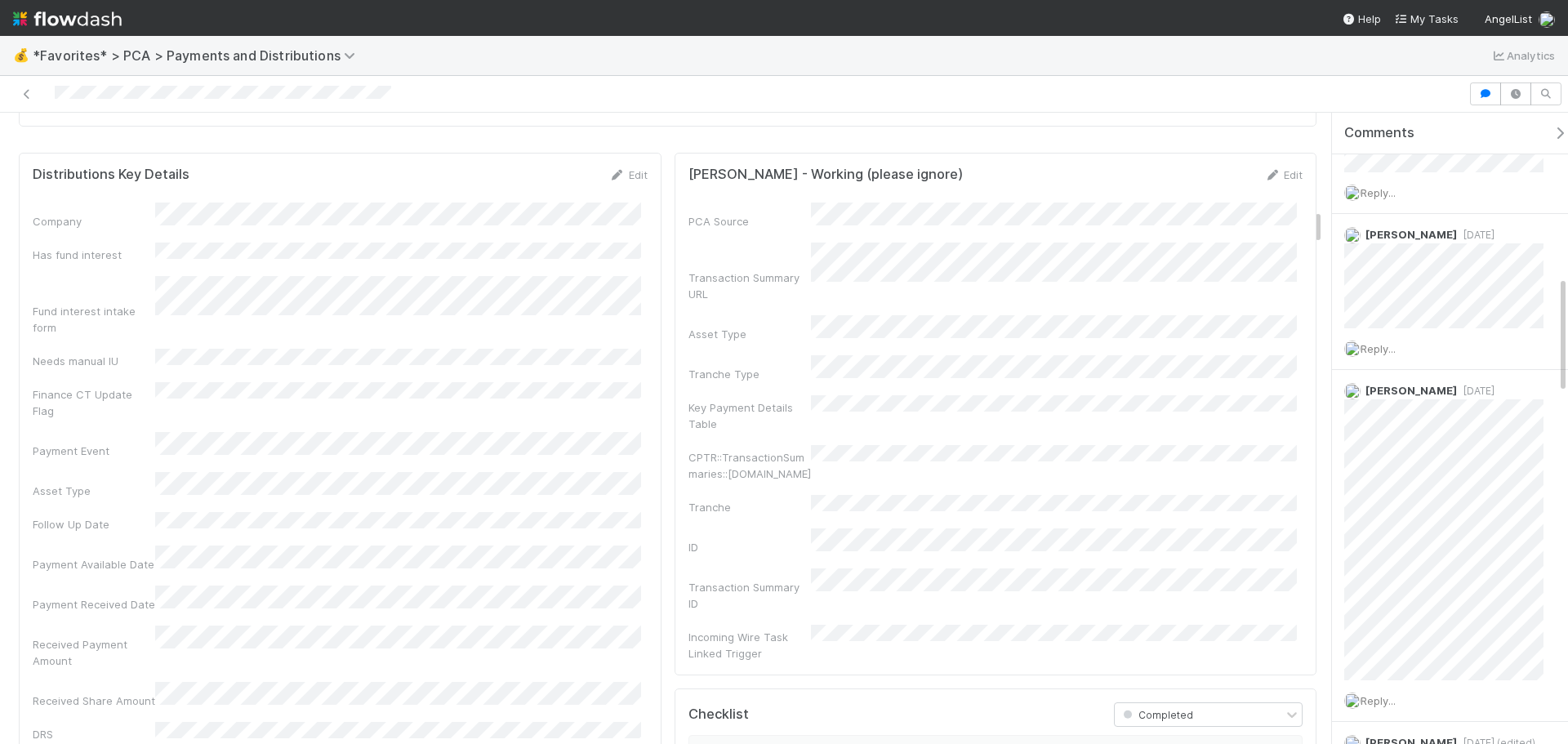
scroll to position [1715, 0]
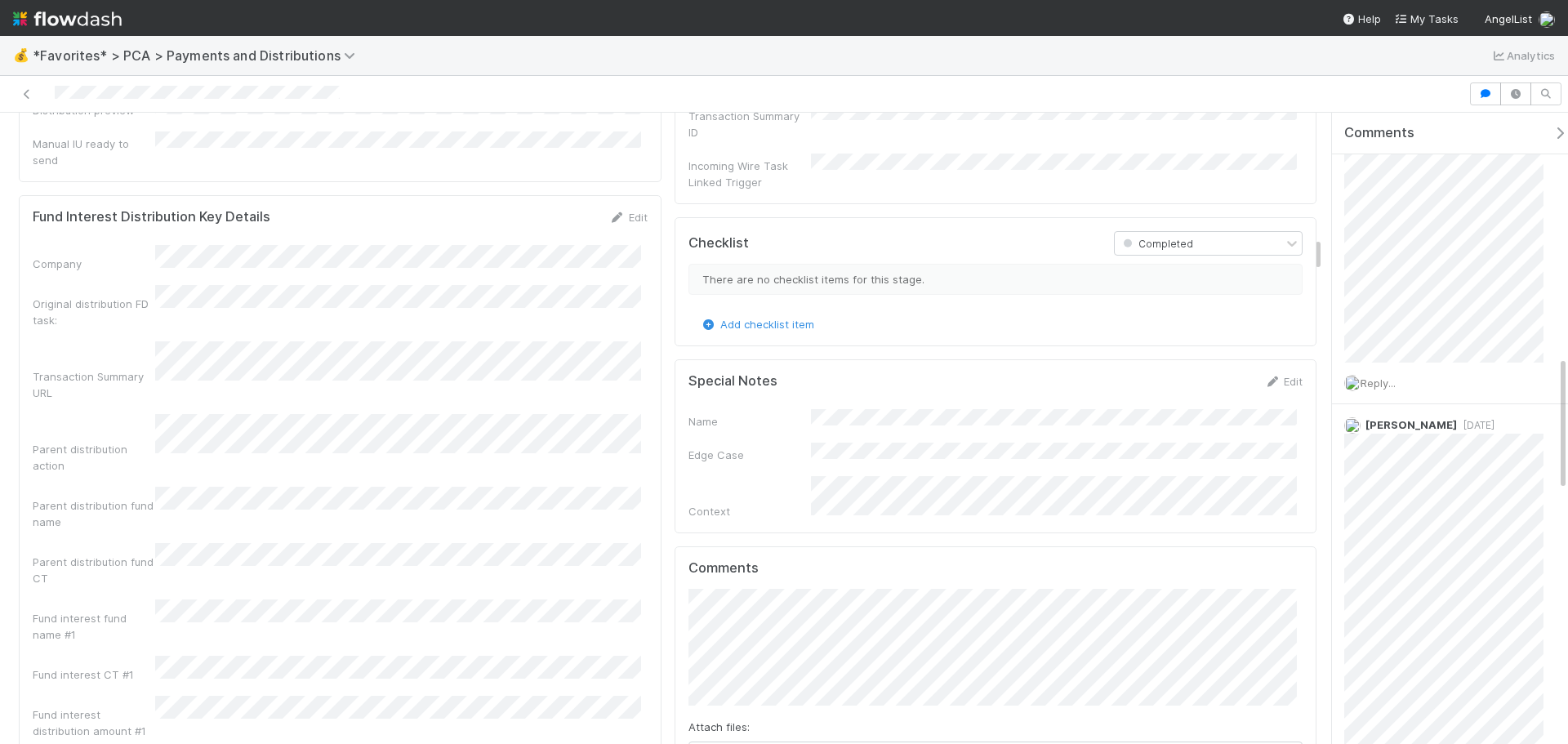
scroll to position [2205, 0]
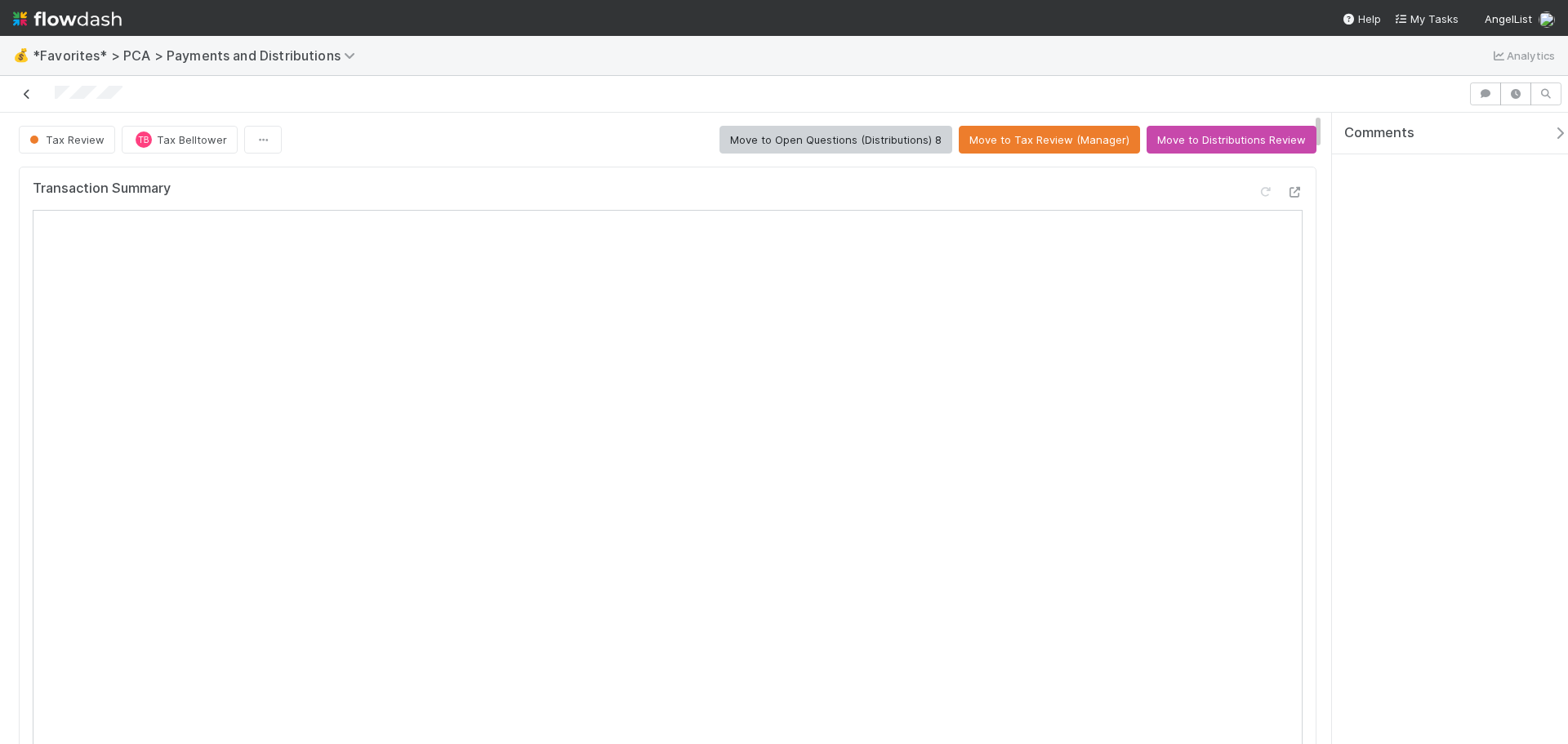
click at [27, 98] on icon at bounding box center [27, 94] width 16 height 11
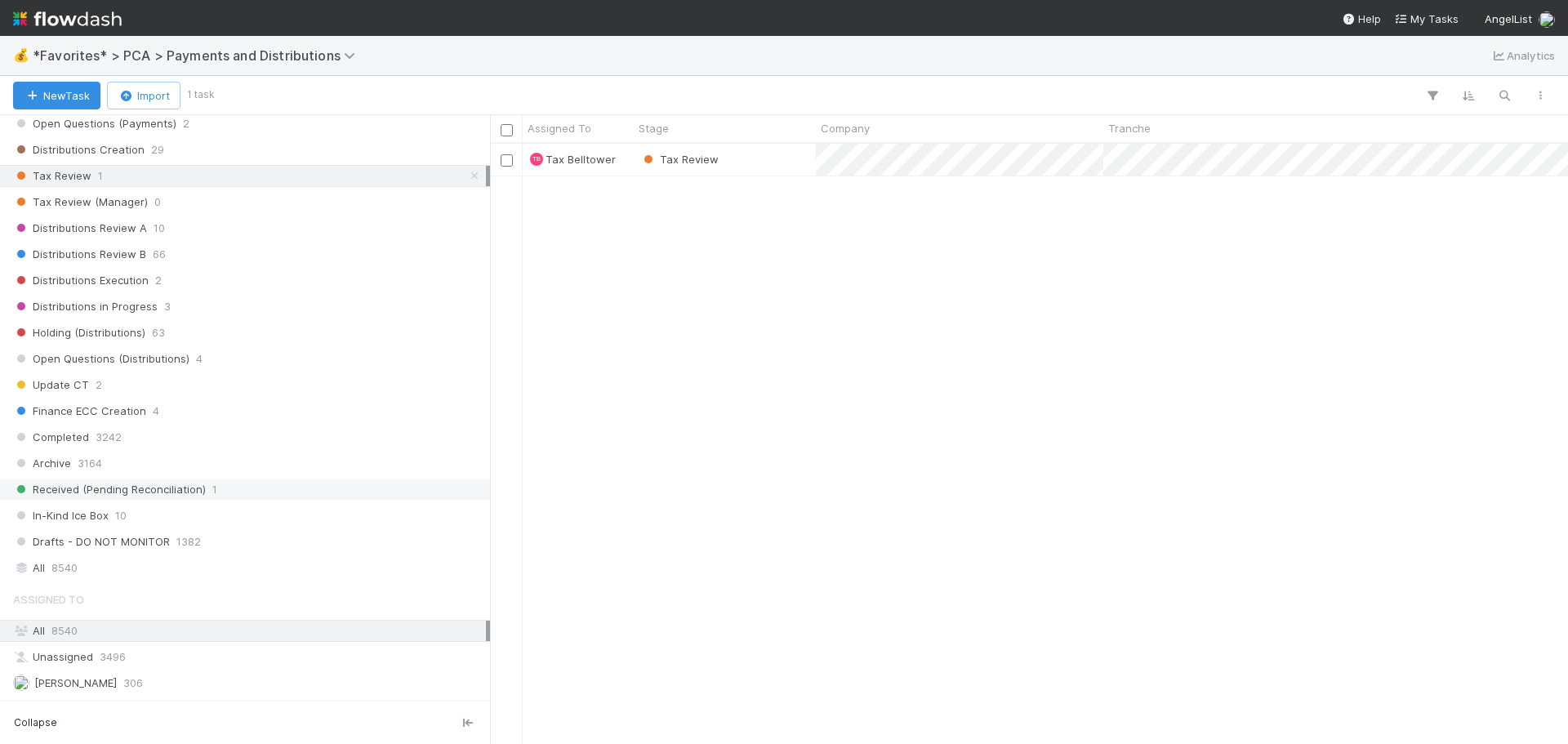
scroll to position [1062, 0]
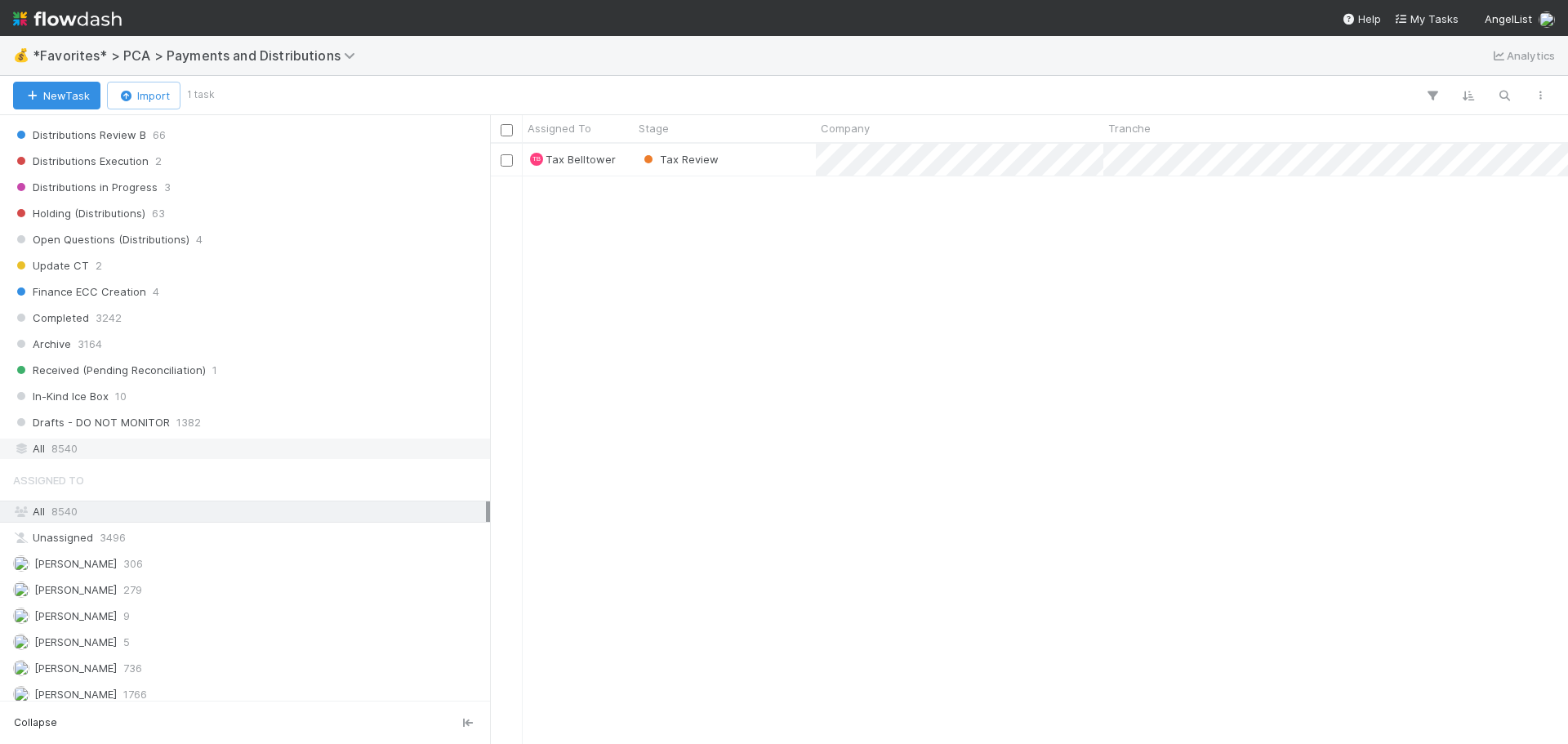
click at [90, 443] on div "All 8540" at bounding box center [249, 449] width 473 height 20
click at [1491, 92] on button "button" at bounding box center [1504, 95] width 29 height 21
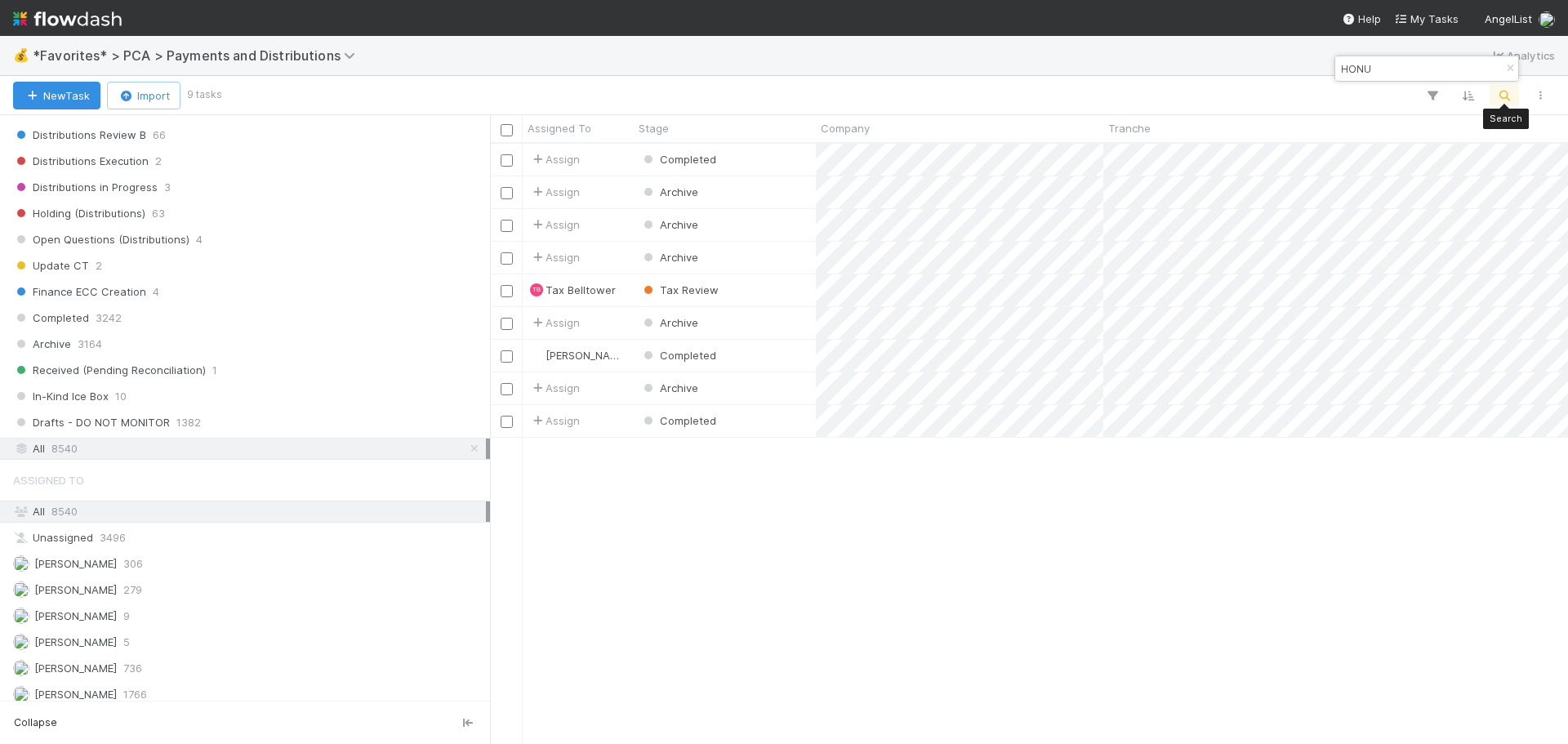
scroll to position [588, 1066]
type input "HONU"
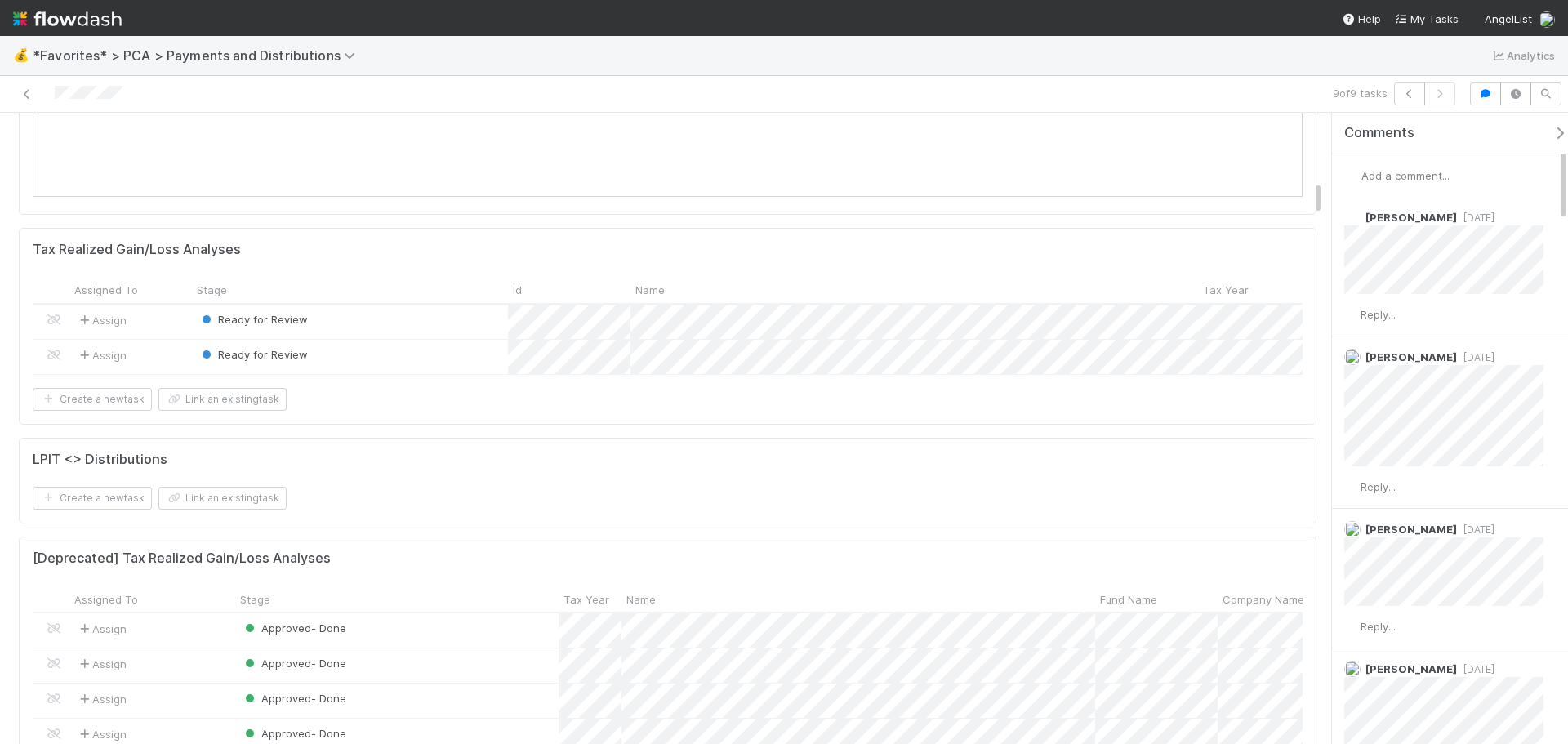
scroll to position [1225, 0]
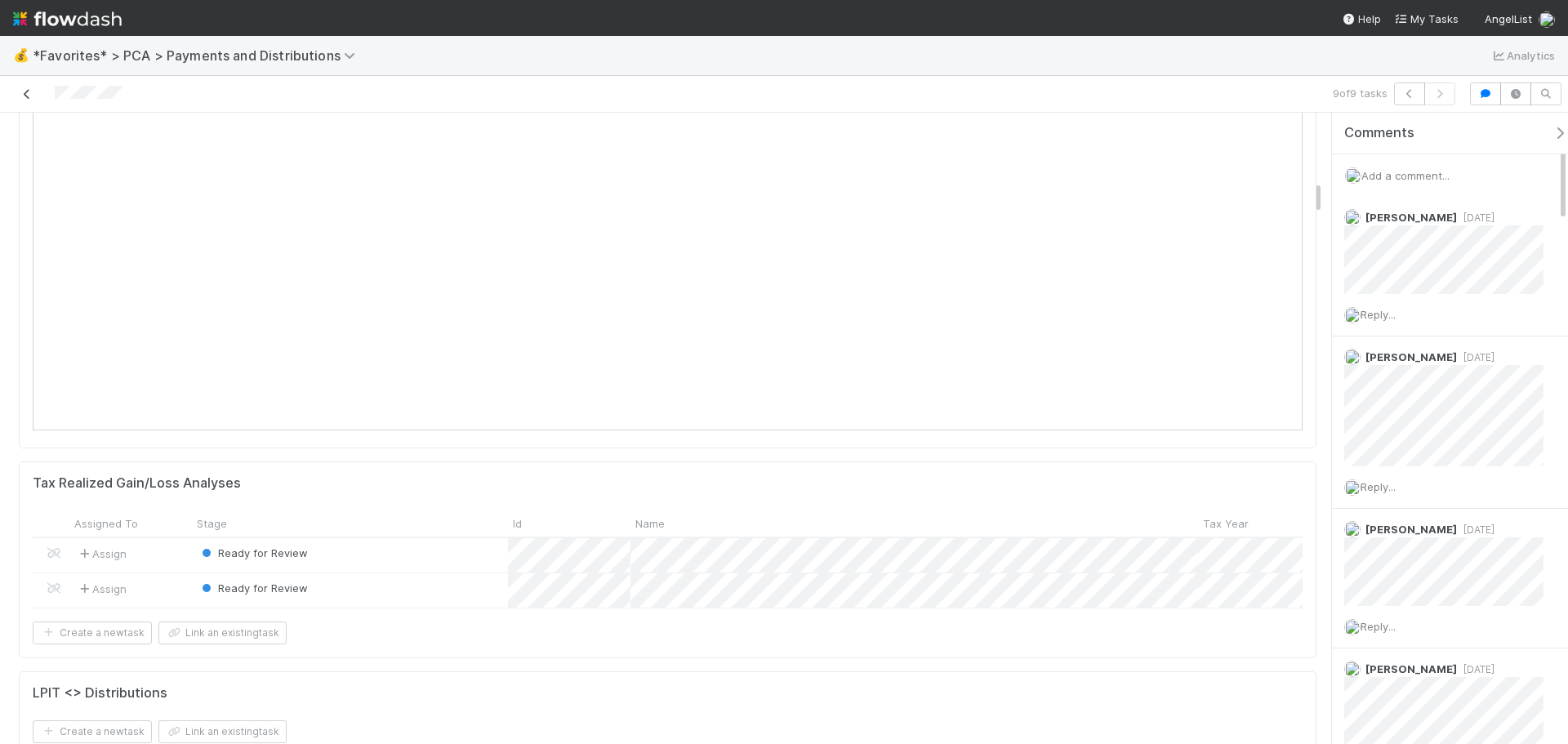
click at [27, 87] on link at bounding box center [27, 94] width 16 height 16
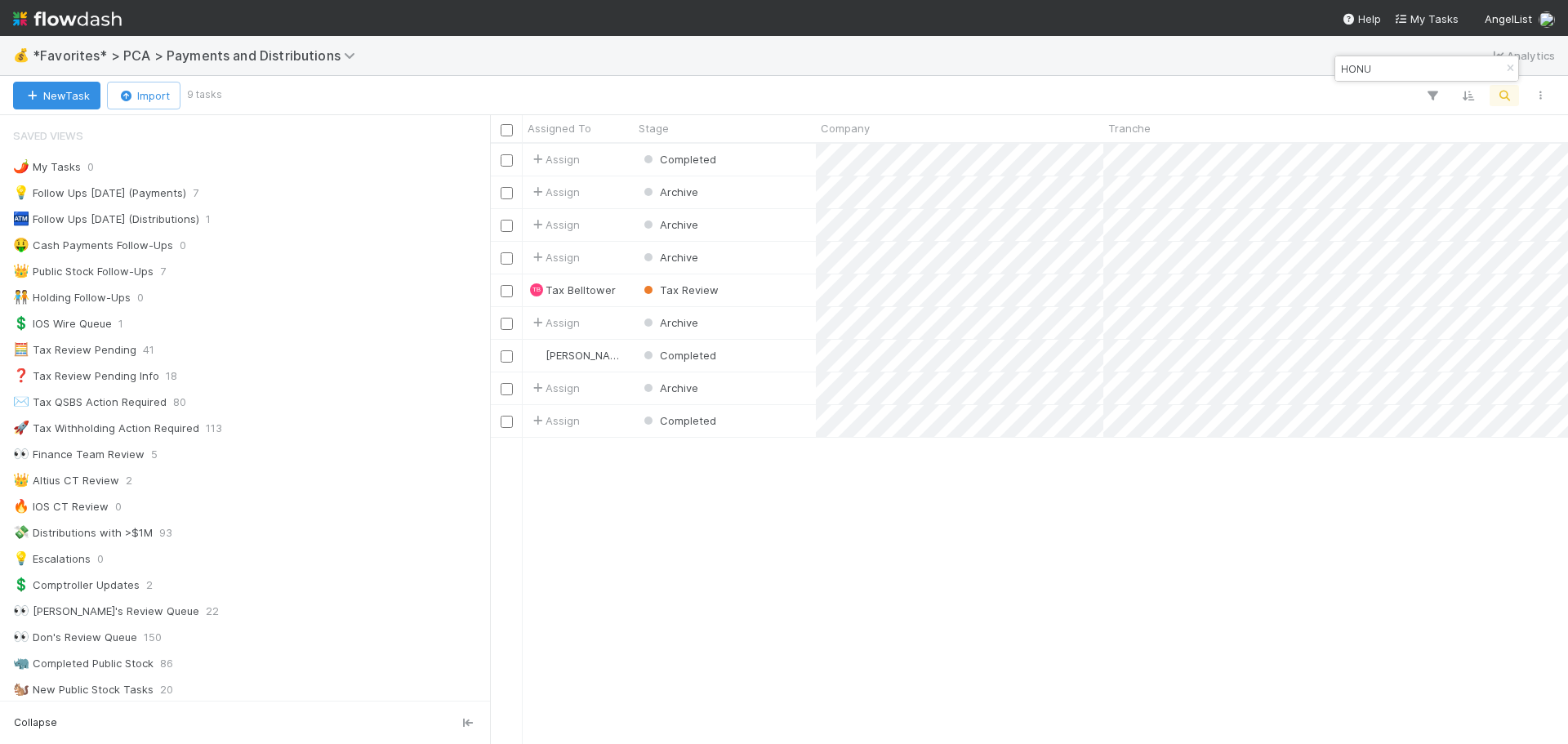
scroll to position [588, 1066]
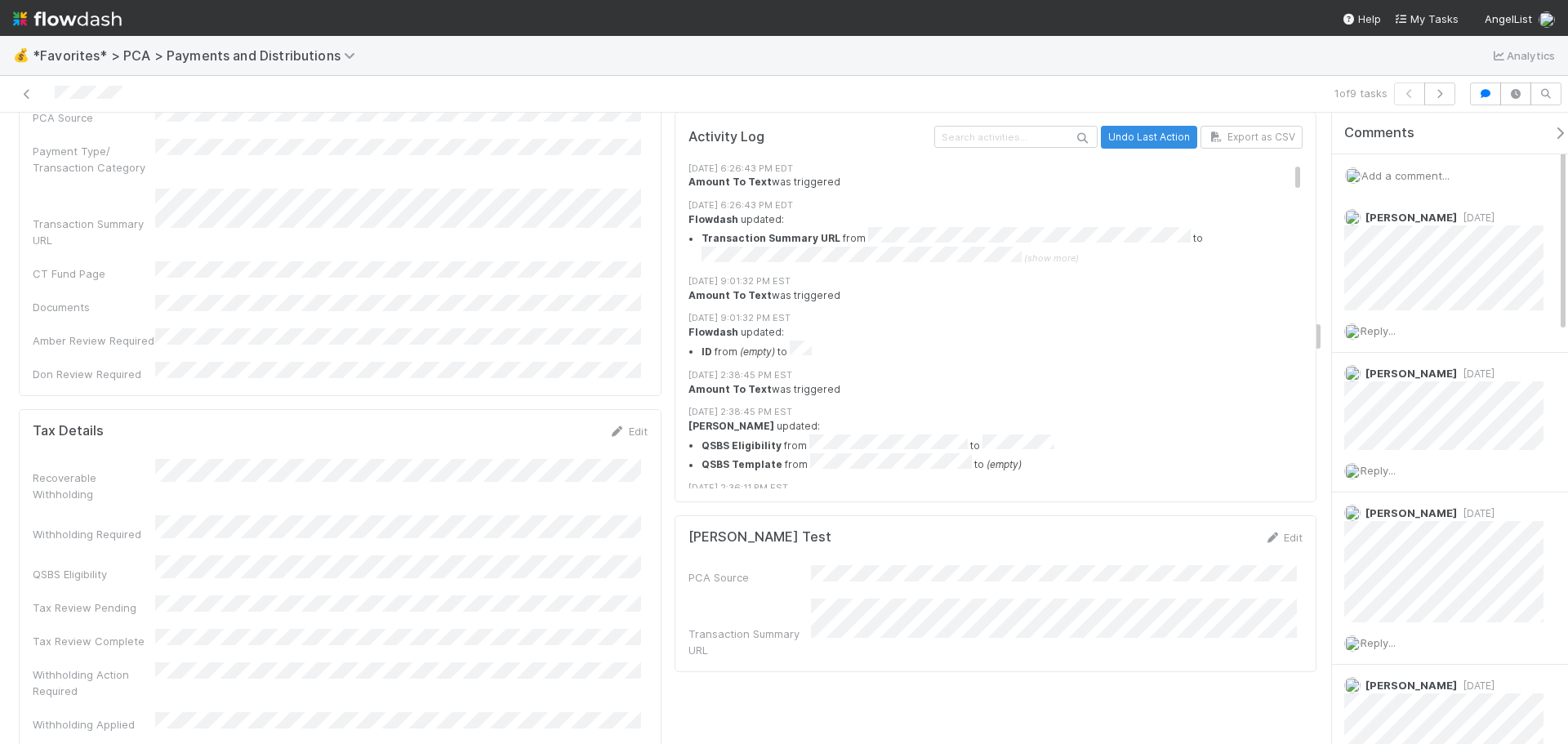
scroll to position [3758, 0]
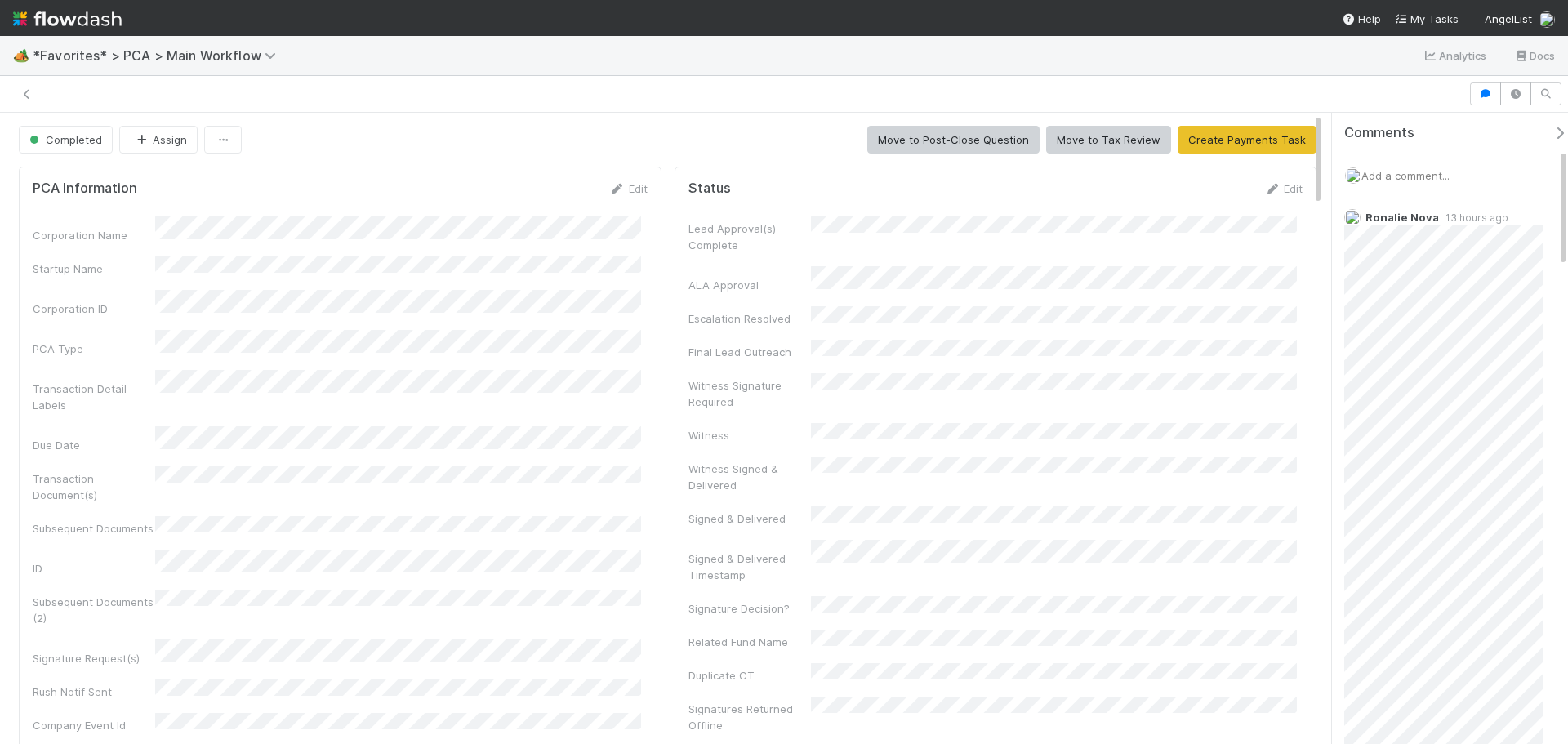
scroll to position [82, 0]
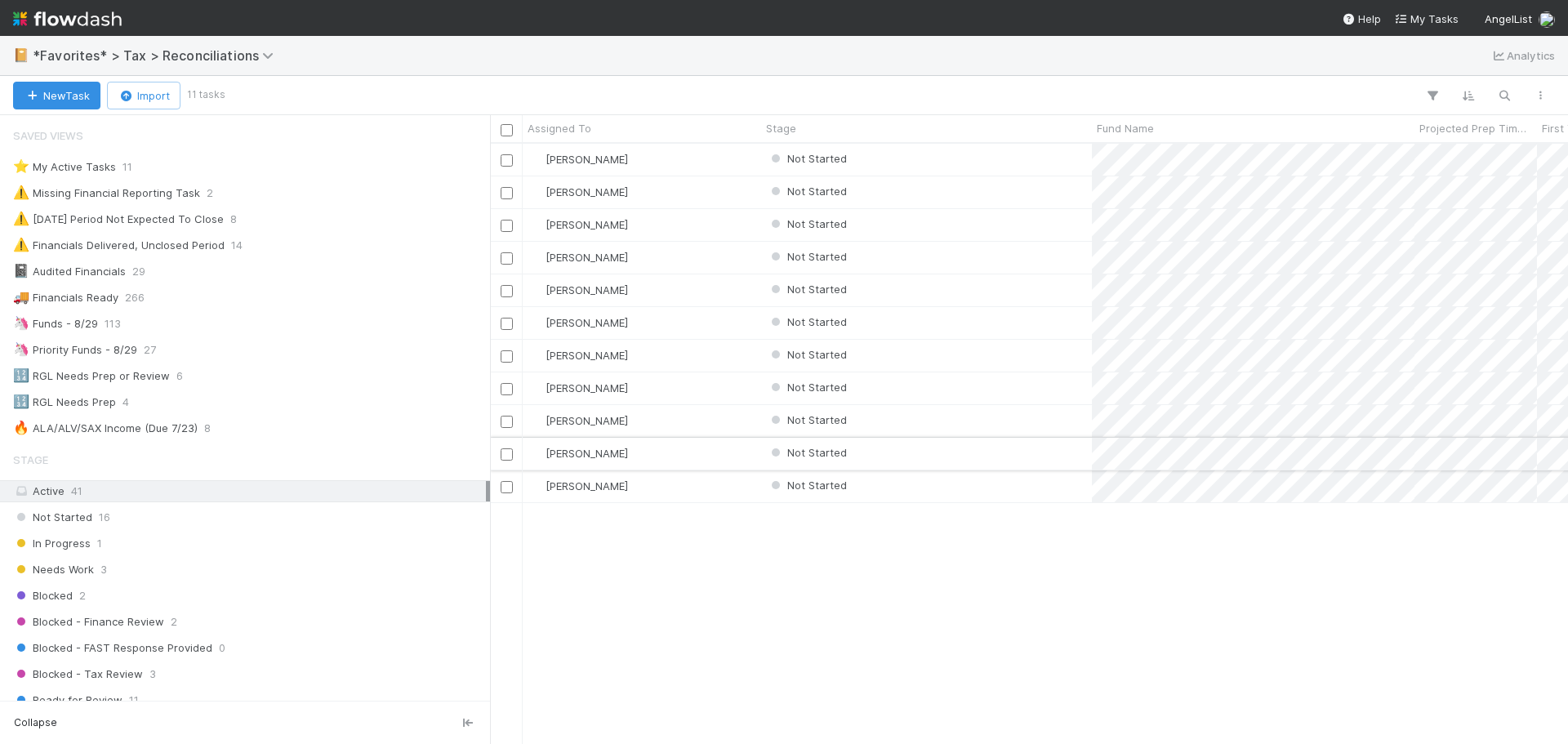
scroll to position [588, 1066]
click at [1042, 323] on div "Not Started" at bounding box center [926, 323] width 331 height 32
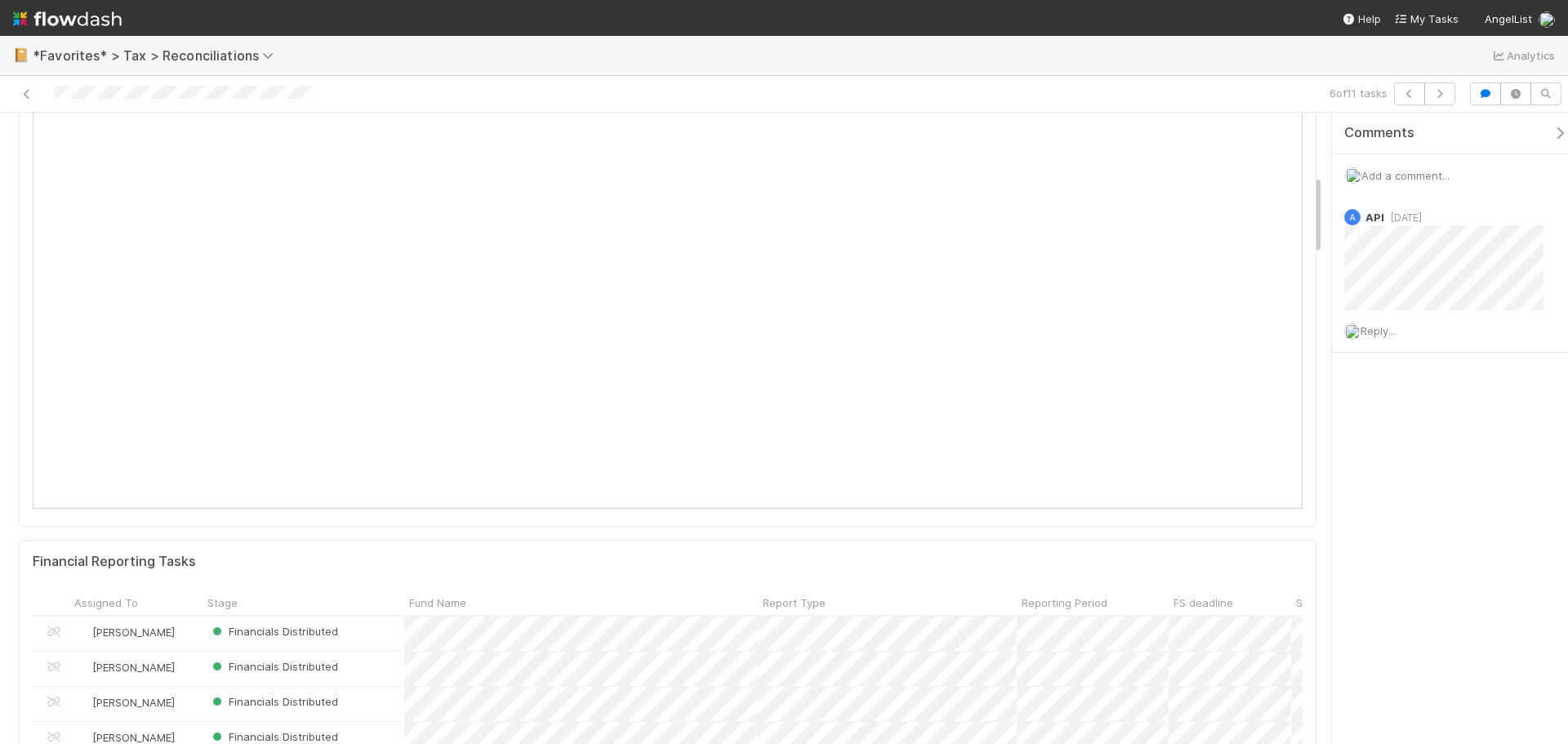
scroll to position [82, 0]
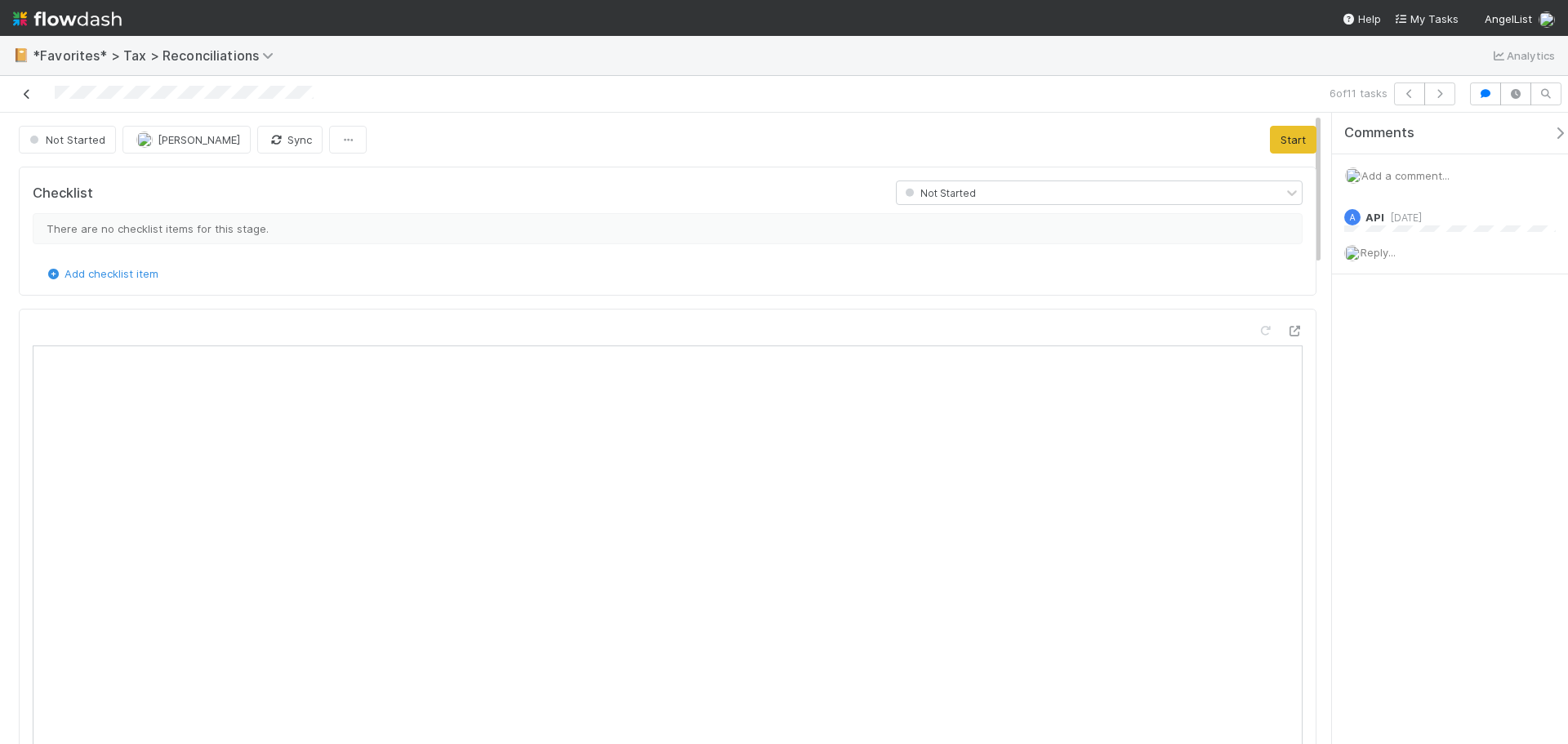
click at [30, 95] on icon at bounding box center [27, 94] width 16 height 11
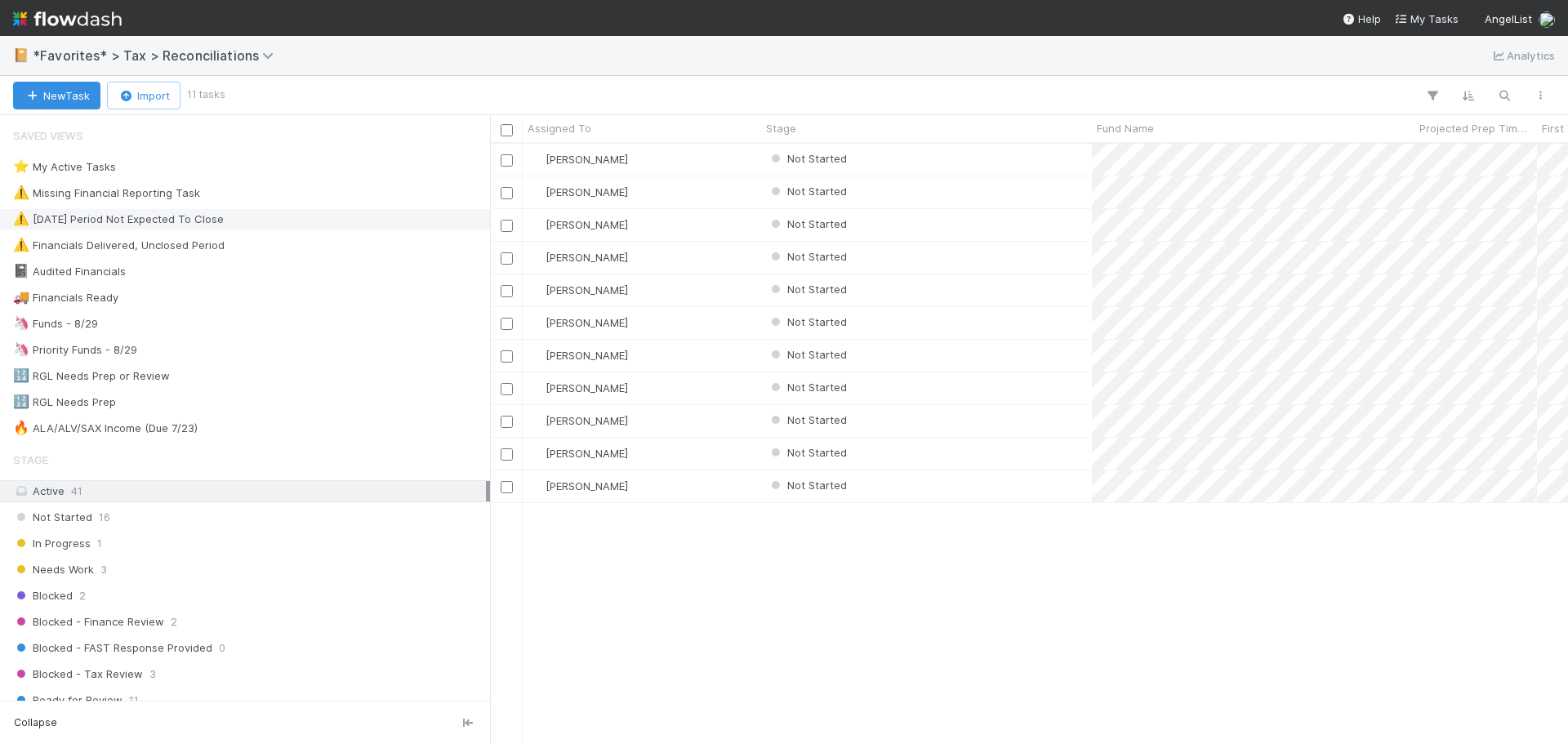
scroll to position [588, 1066]
click at [1043, 193] on div "Not Started" at bounding box center [926, 192] width 331 height 32
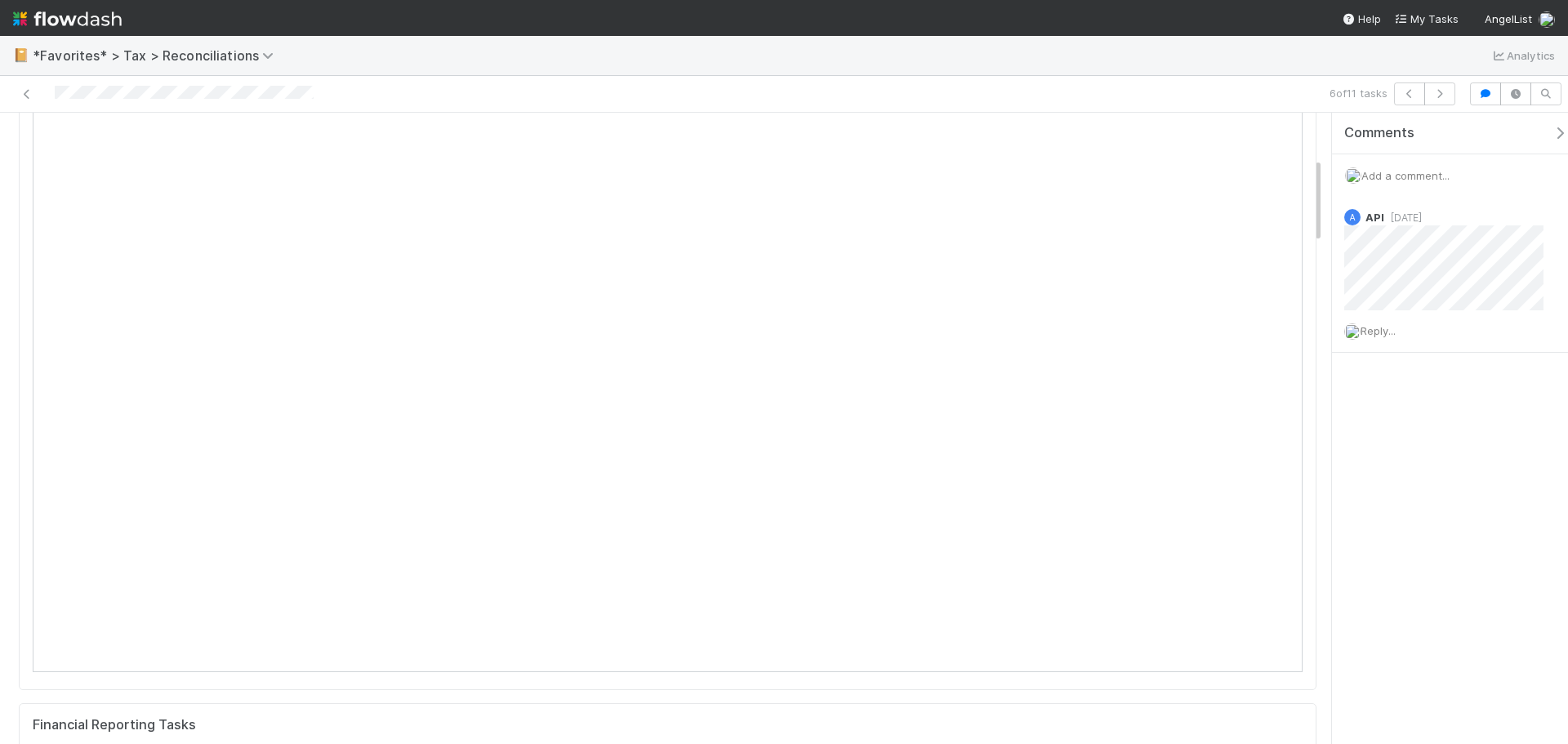
scroll to position [320, 596]
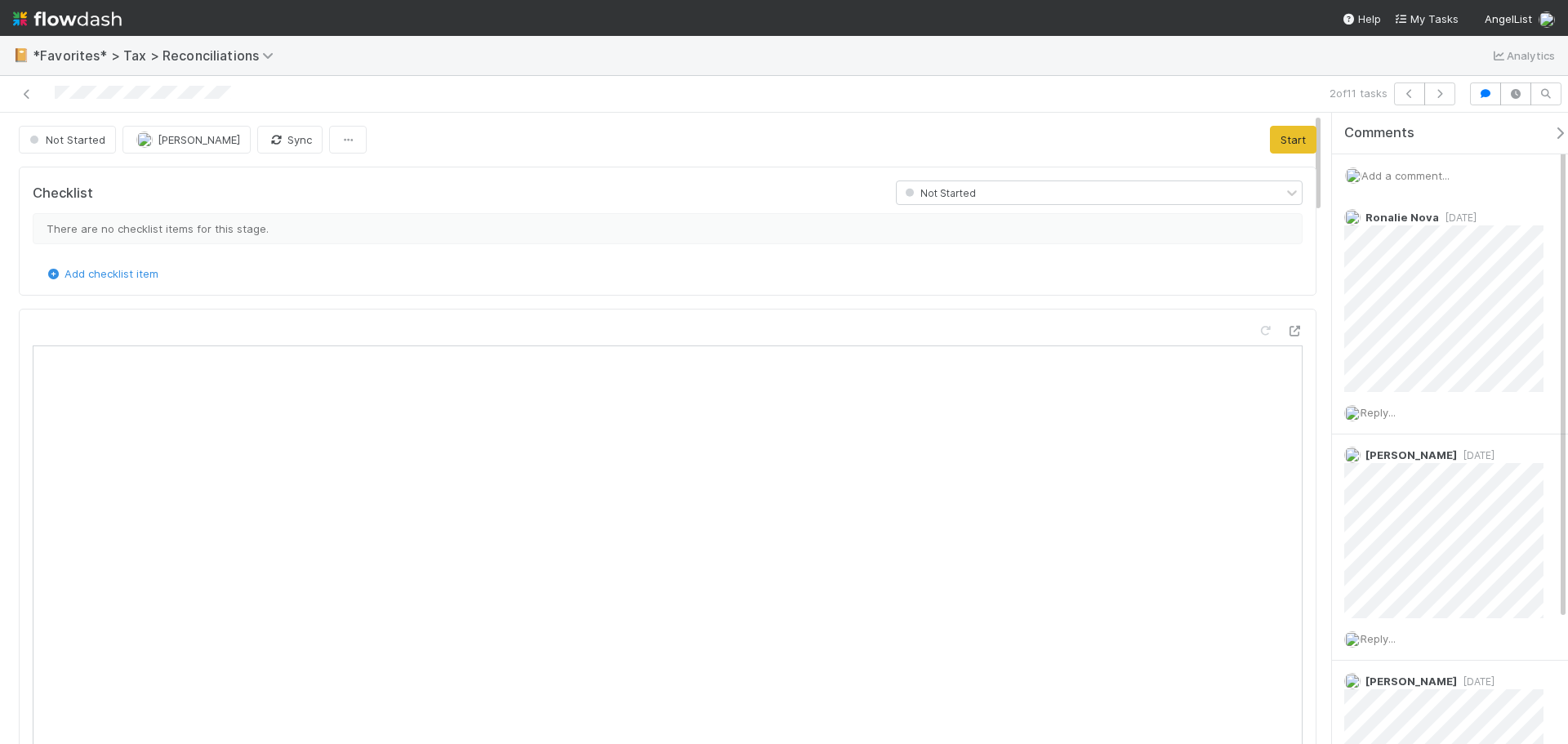
click at [1409, 179] on span "Add a comment..." at bounding box center [1405, 176] width 88 height 13
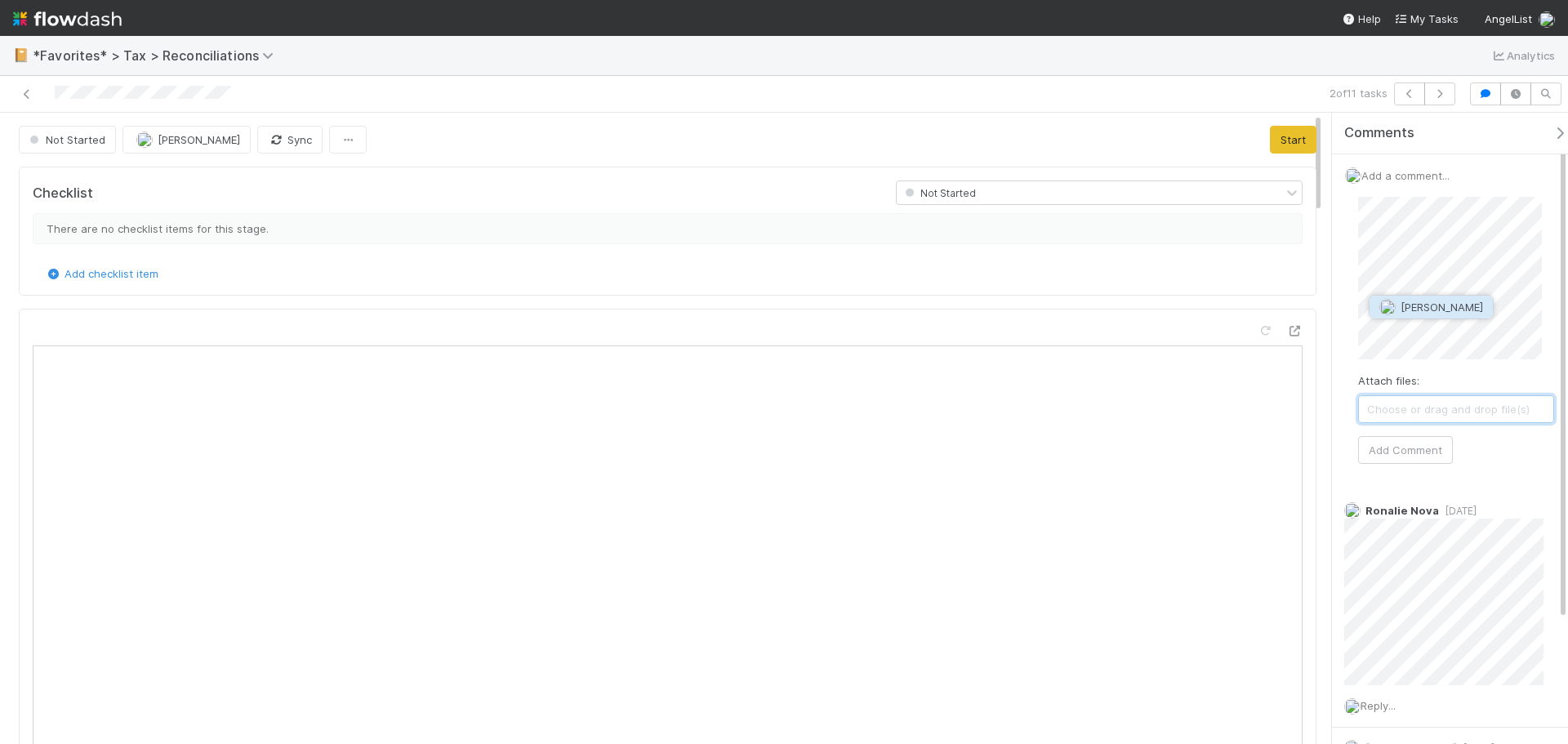
click at [1430, 304] on span "Moein Zandi" at bounding box center [1442, 307] width 82 height 13
click at [1389, 464] on button "Add Comment" at bounding box center [1405, 450] width 94 height 27
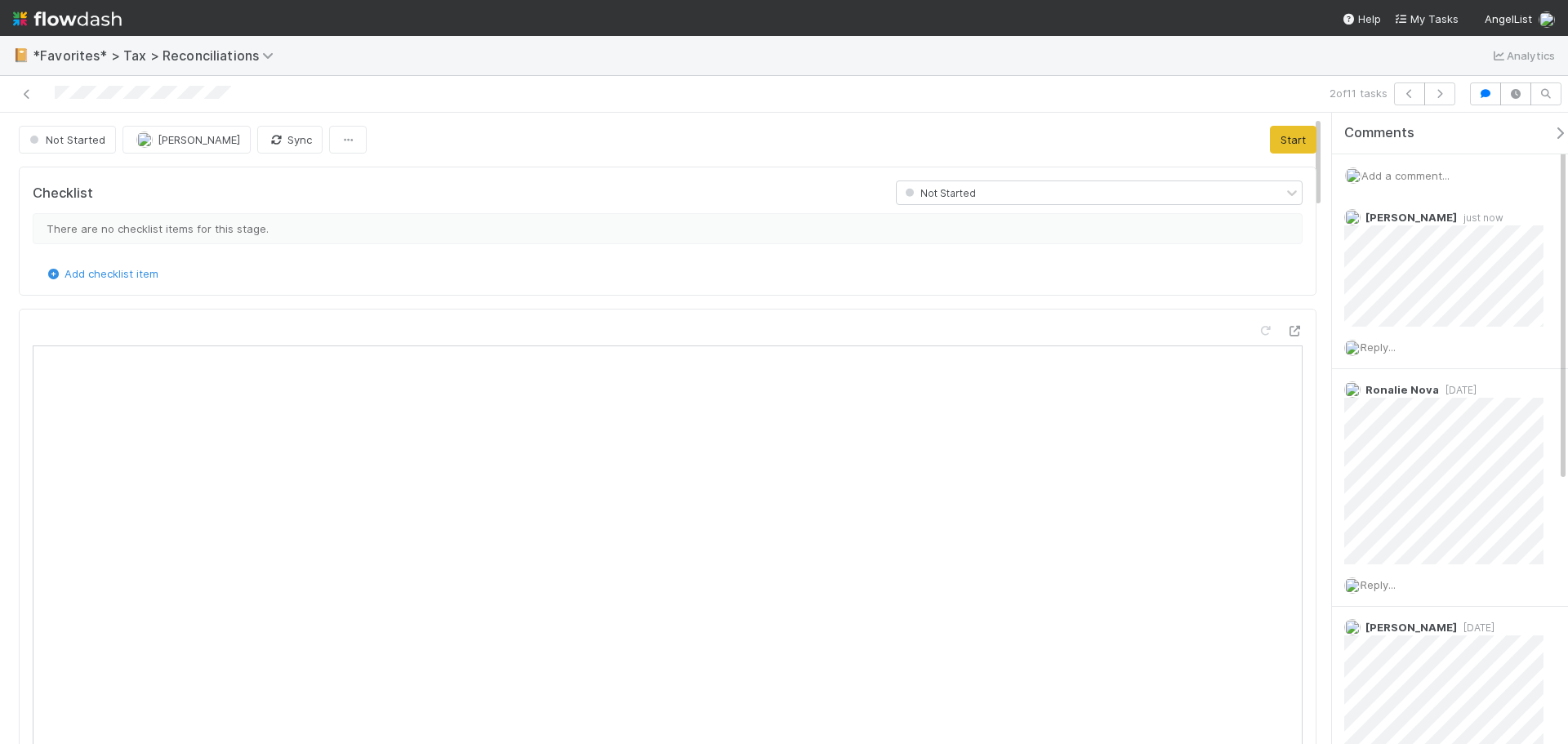
scroll to position [163, 0]
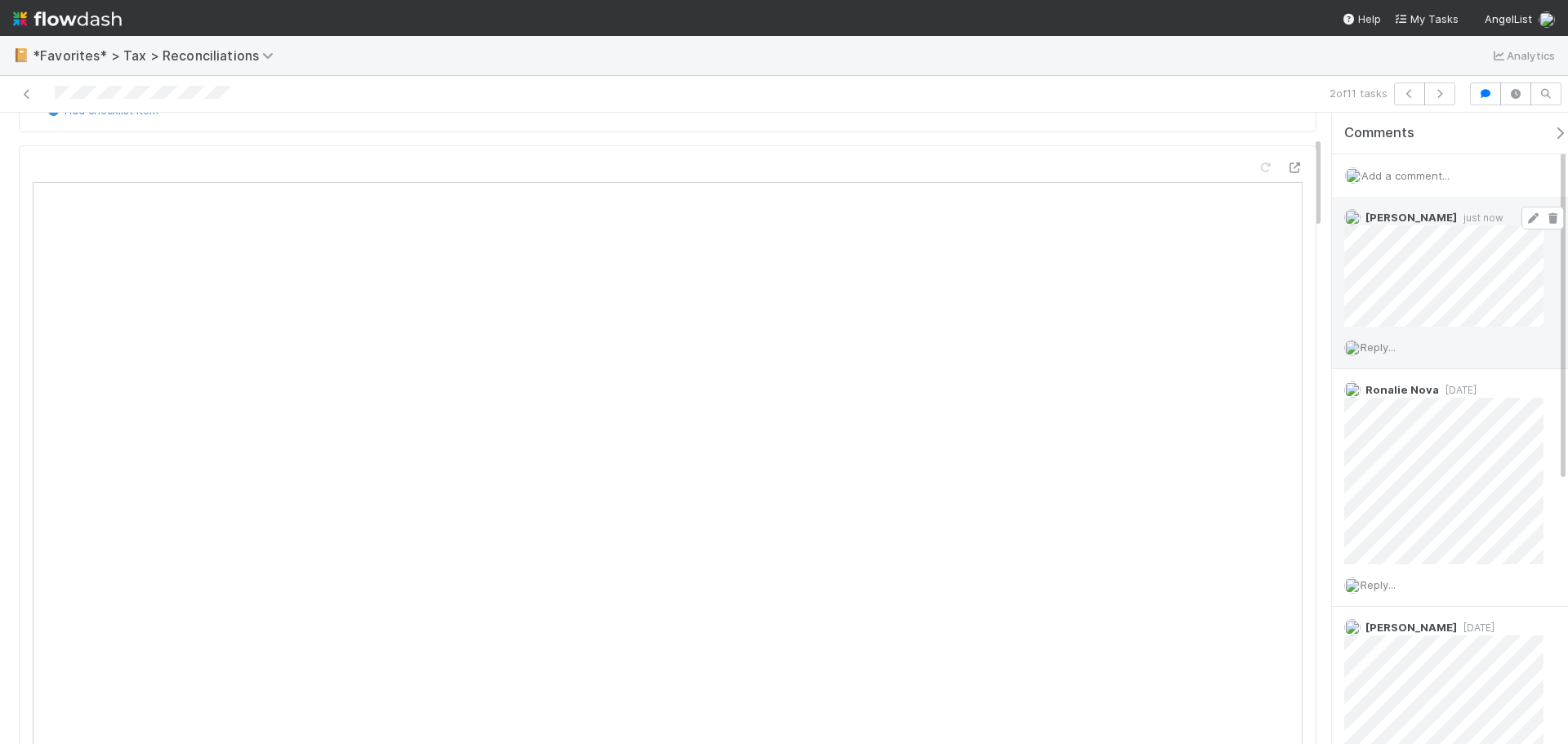
click at [1525, 216] on icon at bounding box center [1533, 219] width 16 height 11
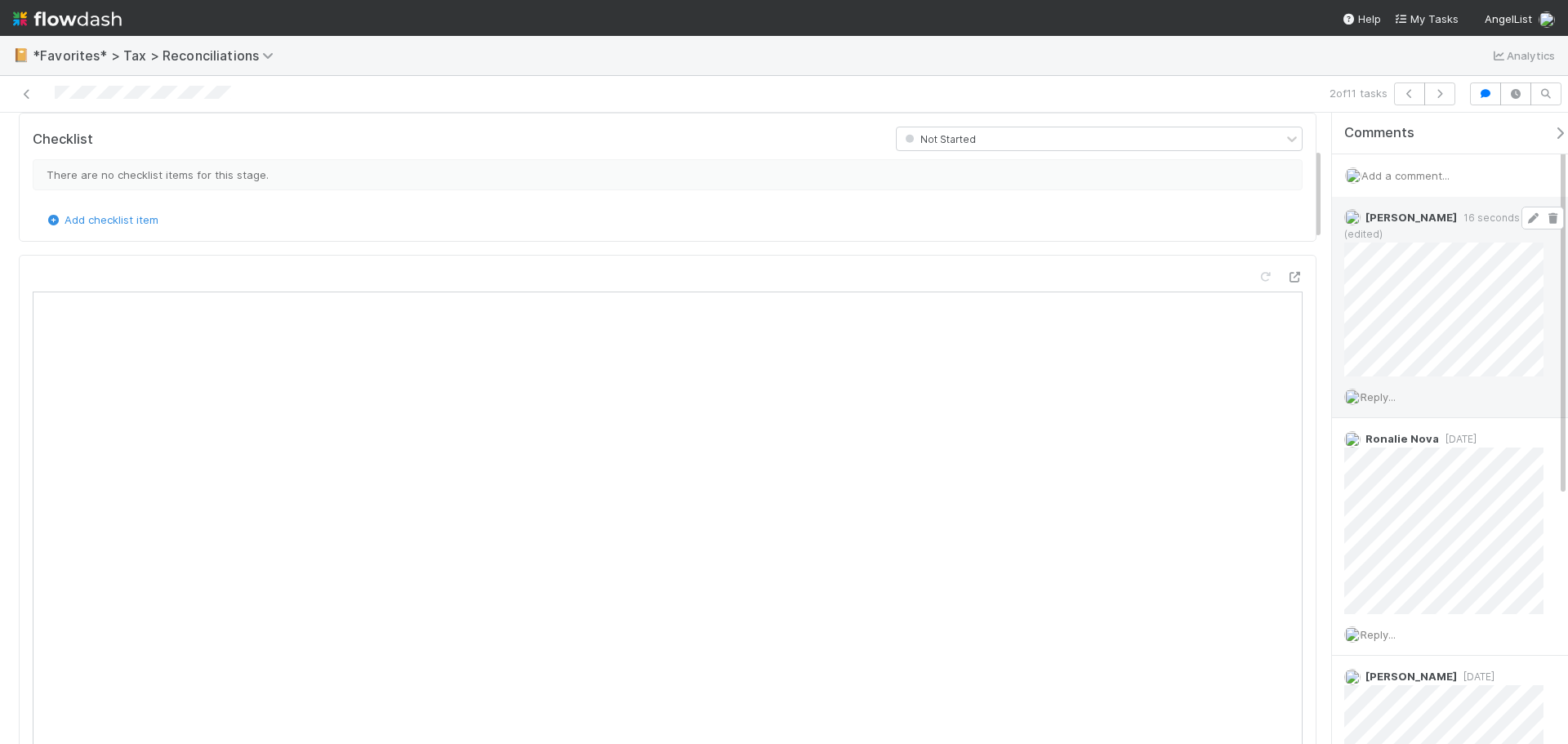
scroll to position [0, 0]
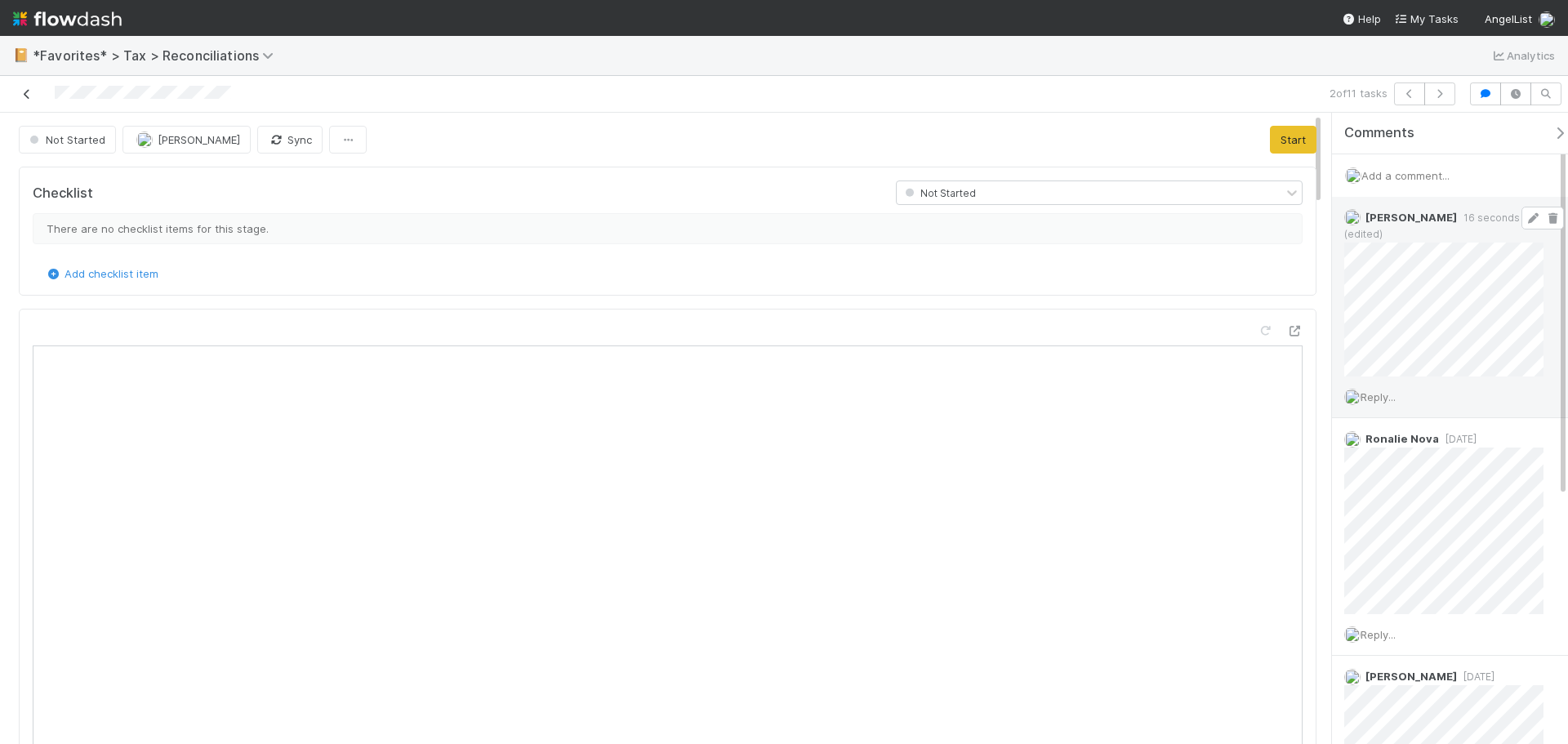
click at [28, 91] on icon at bounding box center [27, 94] width 16 height 11
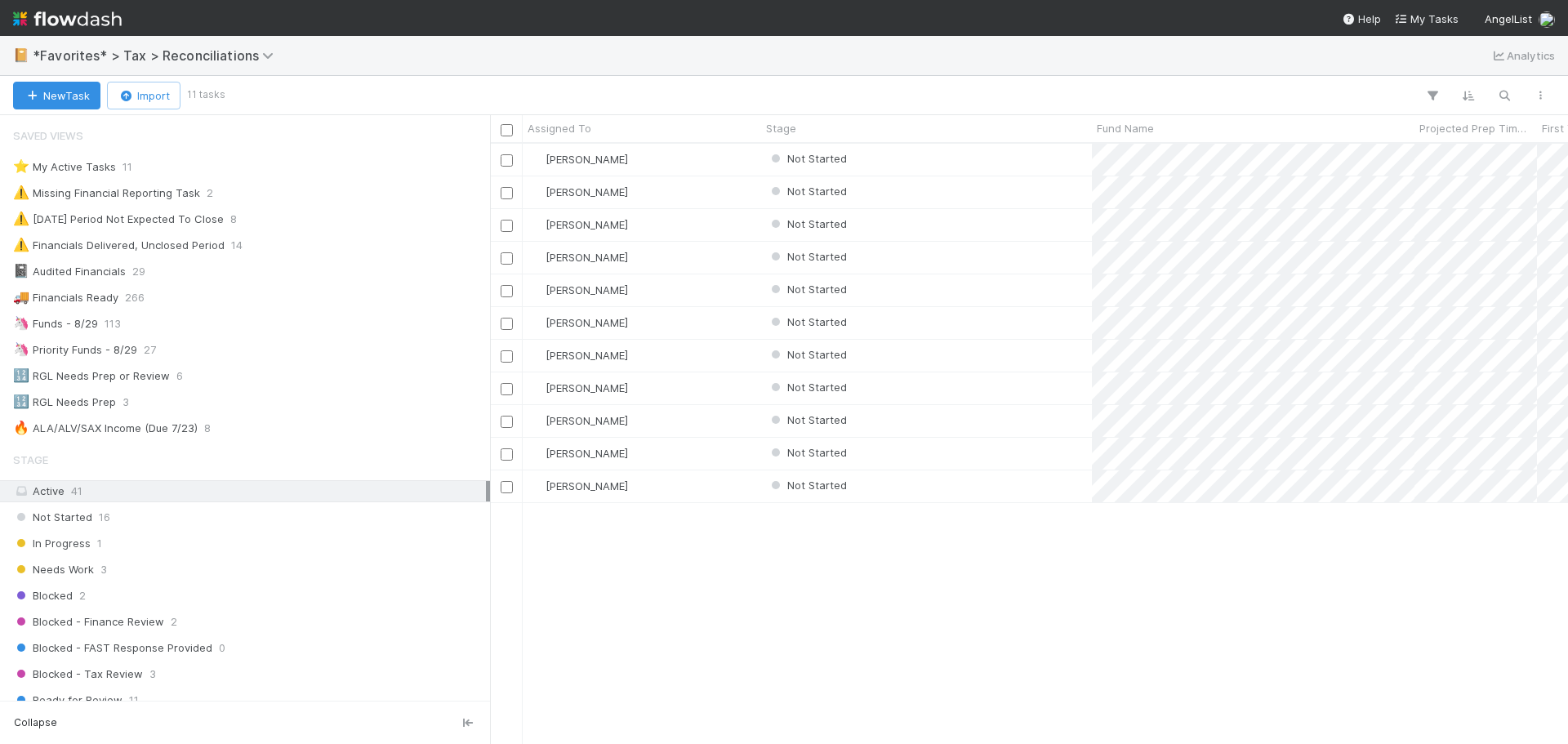
scroll to position [588, 1066]
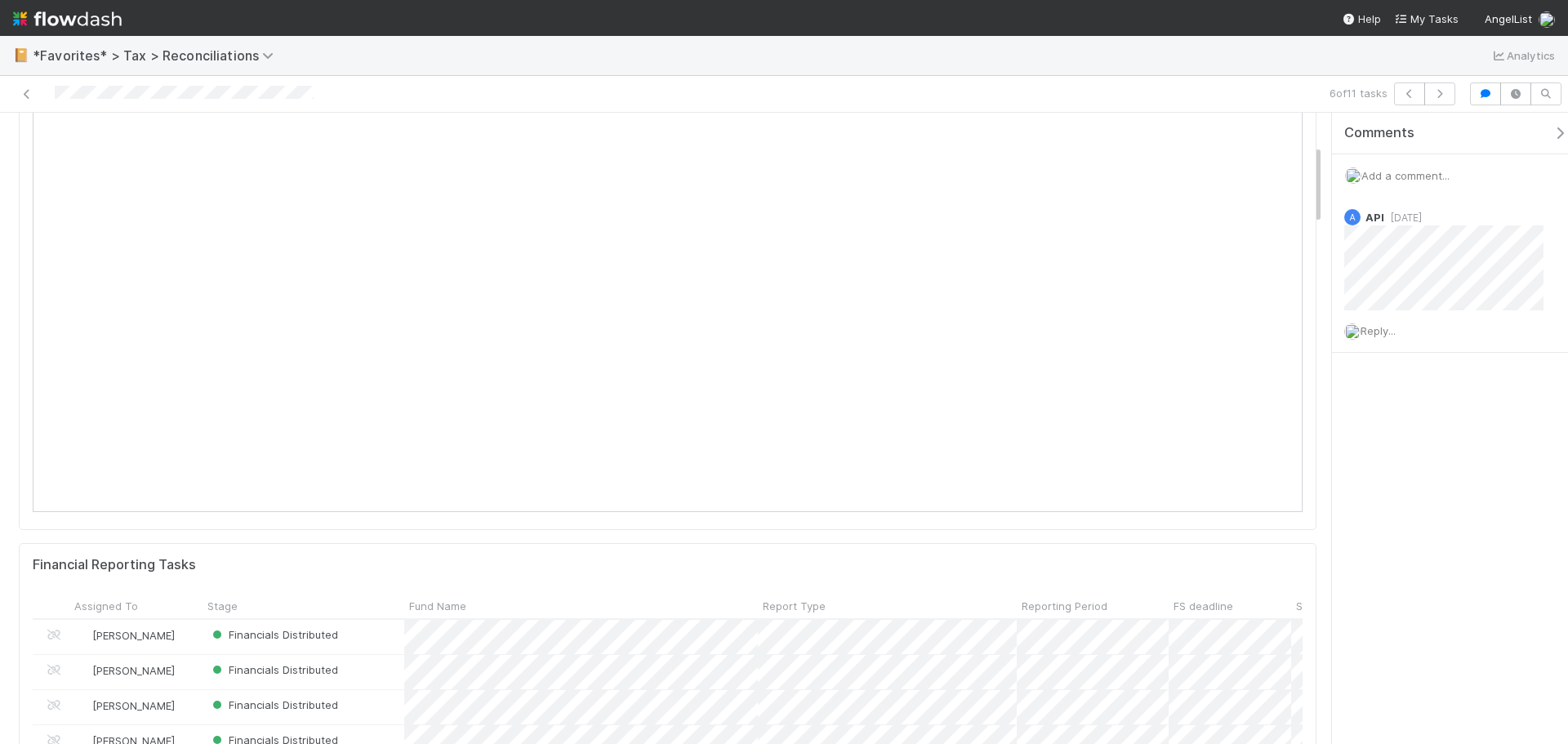
scroll to position [245, 0]
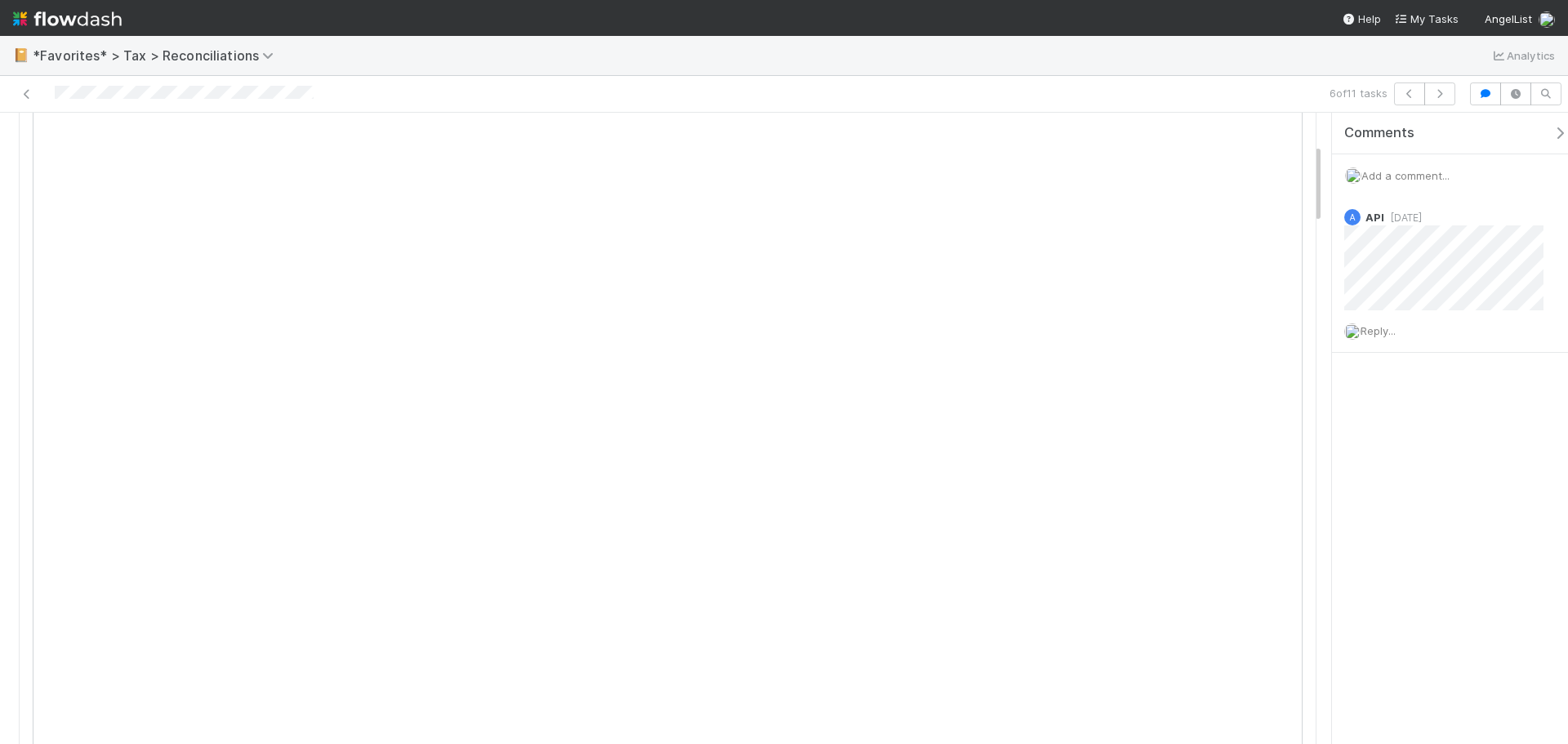
click at [1413, 170] on span "Add a comment..." at bounding box center [1405, 176] width 88 height 13
click at [1435, 307] on span "[PERSON_NAME]" at bounding box center [1442, 307] width 82 height 13
click at [1401, 441] on button "Add Comment" at bounding box center [1405, 450] width 94 height 27
click at [34, 94] on icon at bounding box center [27, 94] width 16 height 11
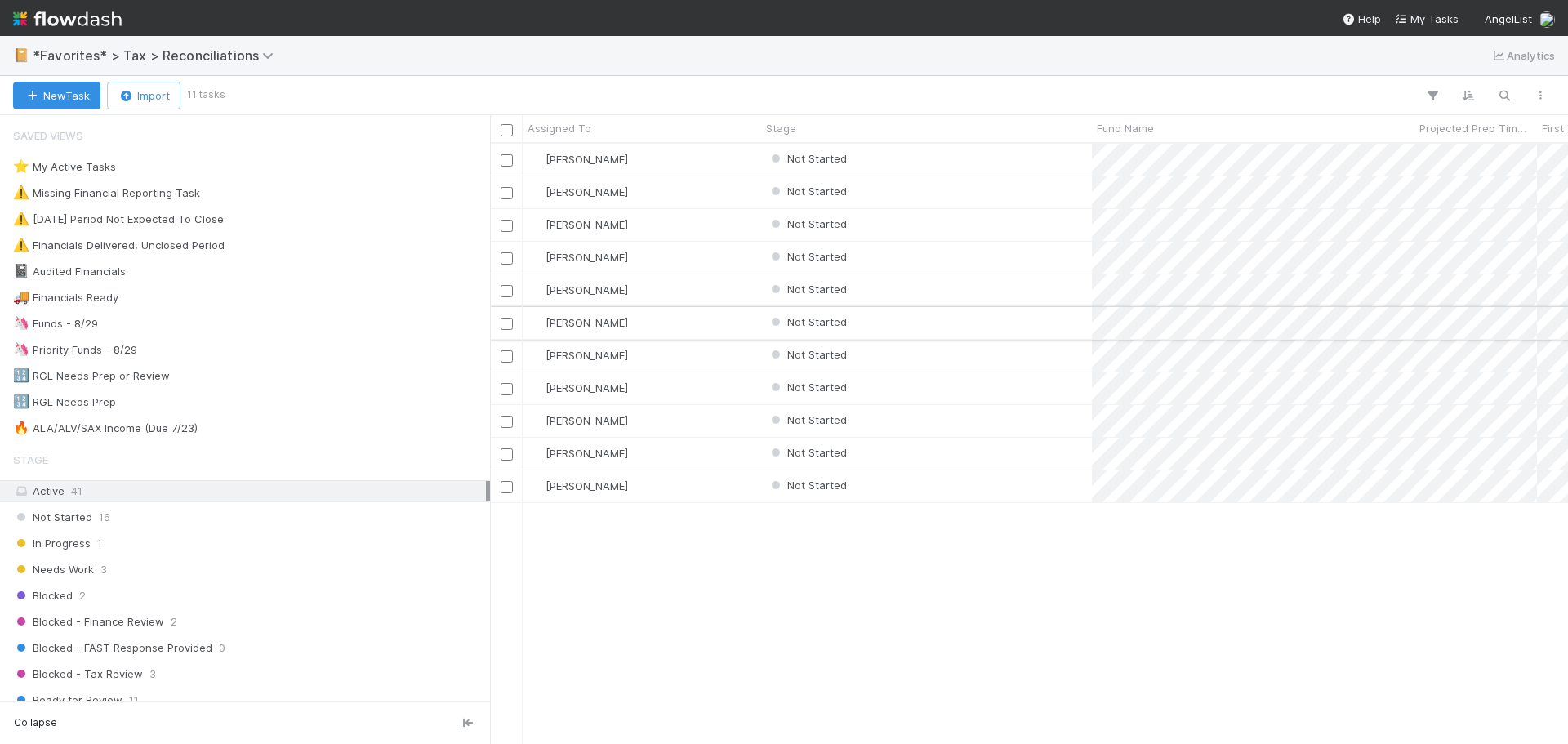
scroll to position [588, 1066]
click at [506, 323] on input "checkbox" at bounding box center [506, 323] width 12 height 12
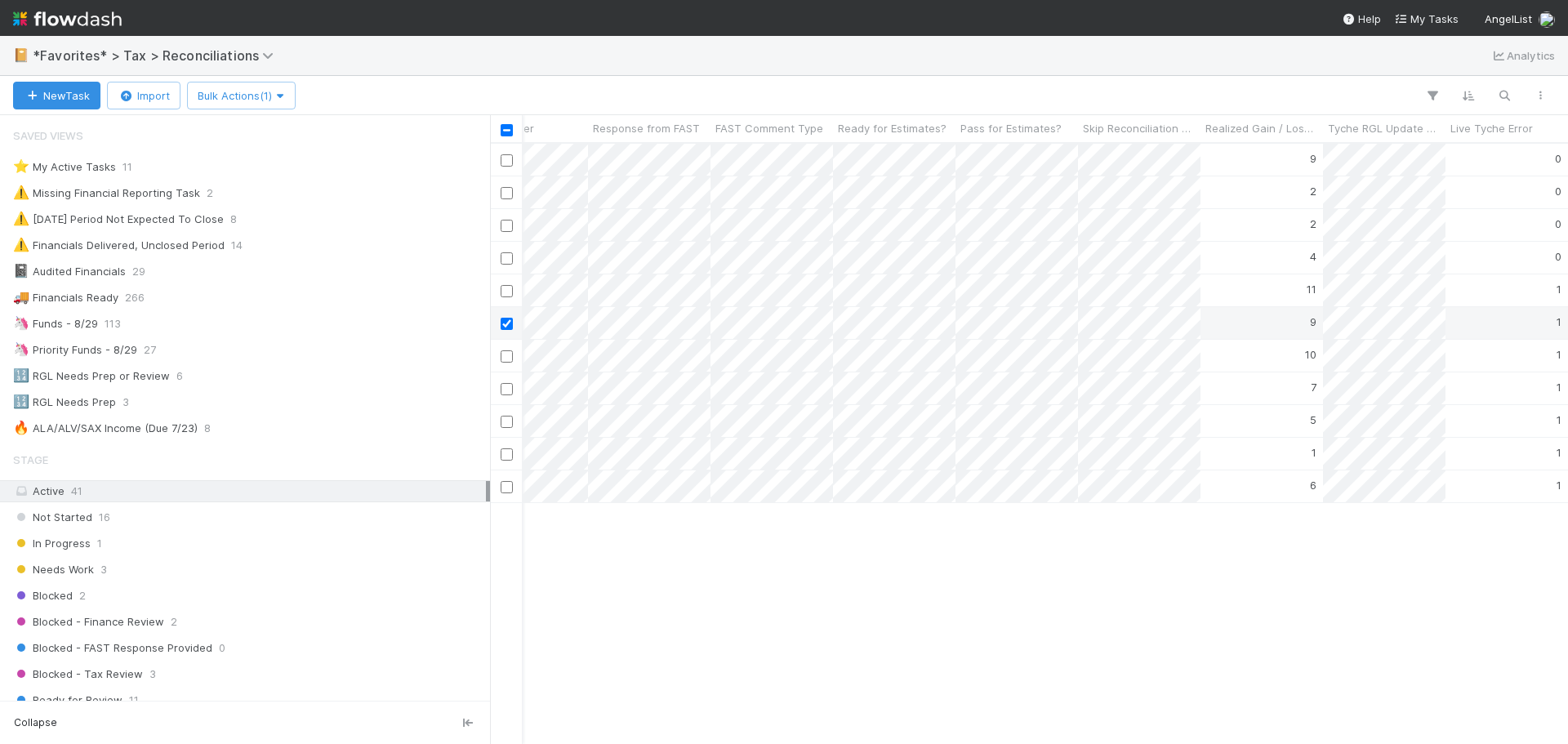
scroll to position [0, 6489]
click at [1185, 608] on div at bounding box center [784, 372] width 1568 height 744
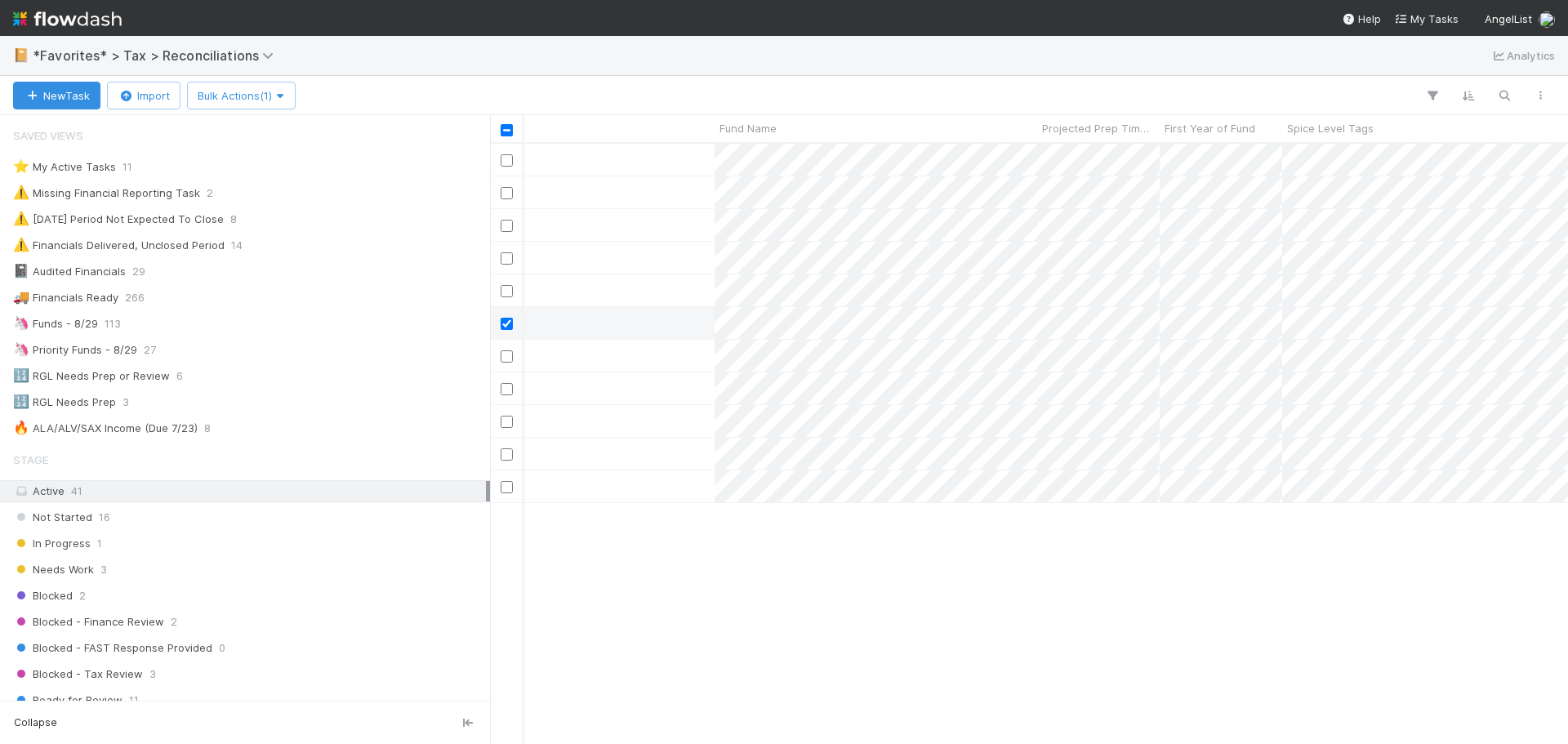
scroll to position [0, 0]
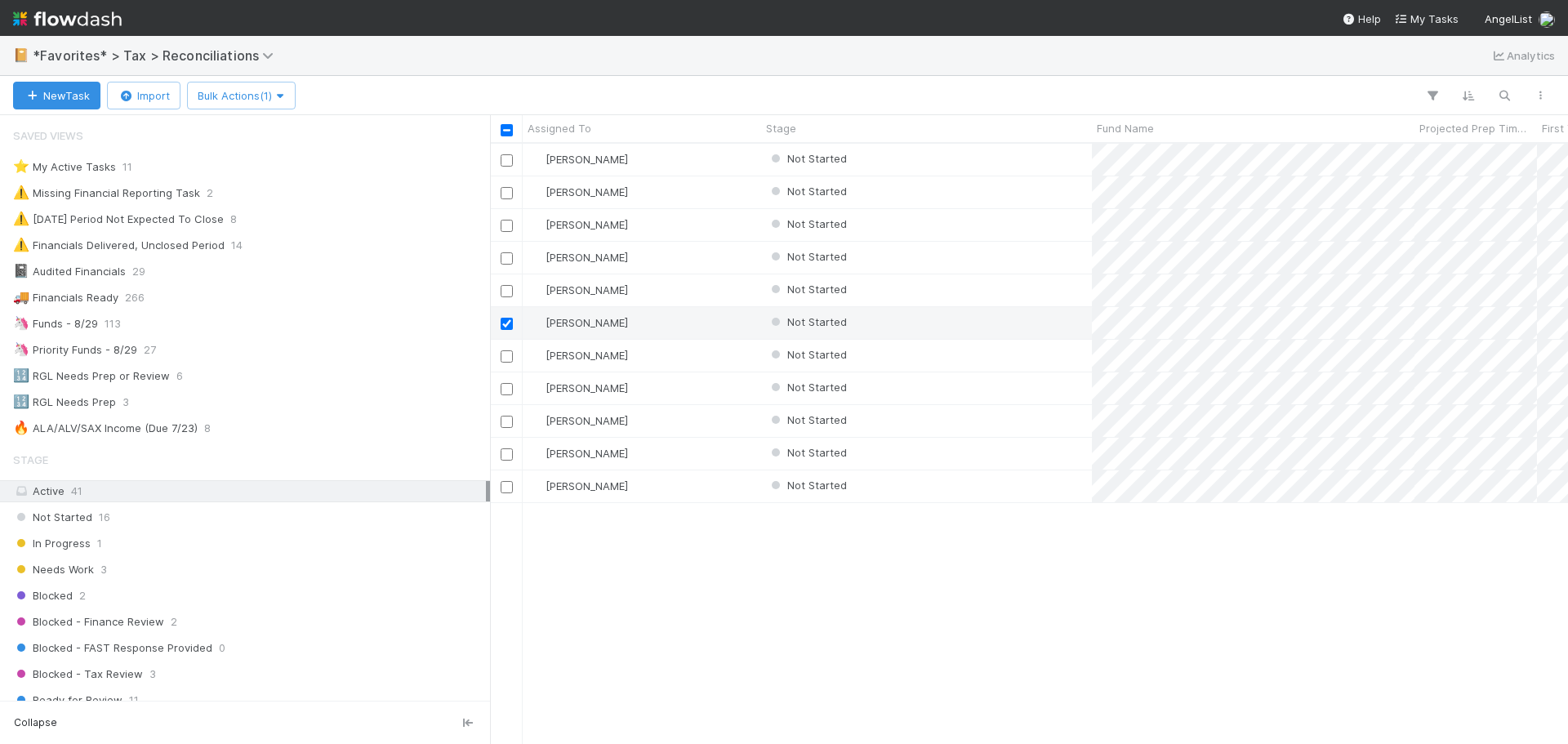
click at [851, 629] on div "Blake Hall Not Started 2 1 0 32 5/21/25, 11:17:56 AM 8/13/25, 3:24:07 PM 9 0 Bl…" at bounding box center [1029, 443] width 1078 height 599
click at [506, 319] on input "checkbox" at bounding box center [506, 323] width 12 height 12
drag, startPoint x: 1028, startPoint y: 237, endPoint x: 894, endPoint y: 533, distance: 324.9
click at [893, 570] on div "Blake Hall Not Started 2 1 0 32 5/21/25, 11:17:56 AM 8/13/25, 3:24:07 PM 9 0 Bl…" at bounding box center [1029, 443] width 1078 height 599
click at [979, 237] on div "Not Started" at bounding box center [926, 224] width 331 height 32
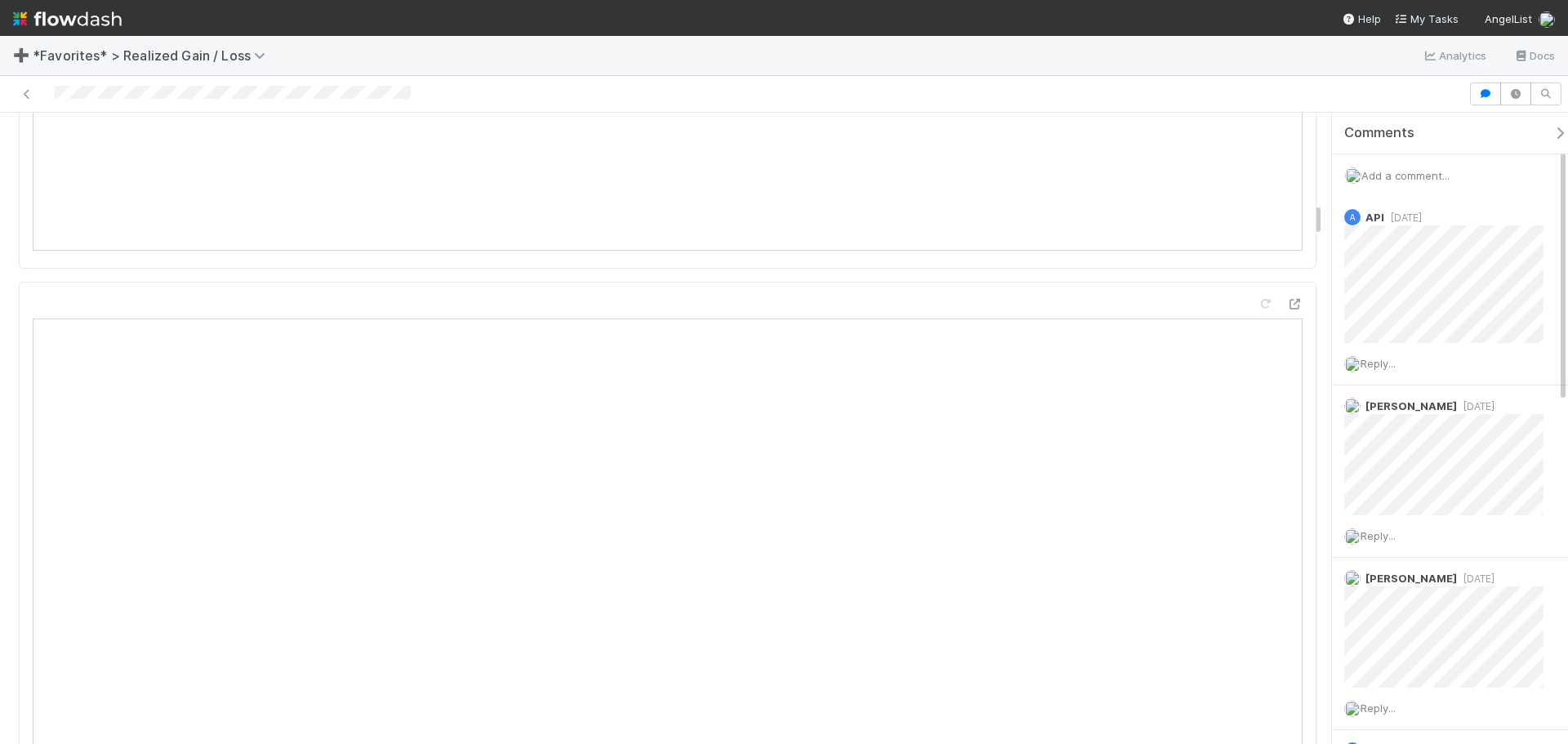
scroll to position [1634, 0]
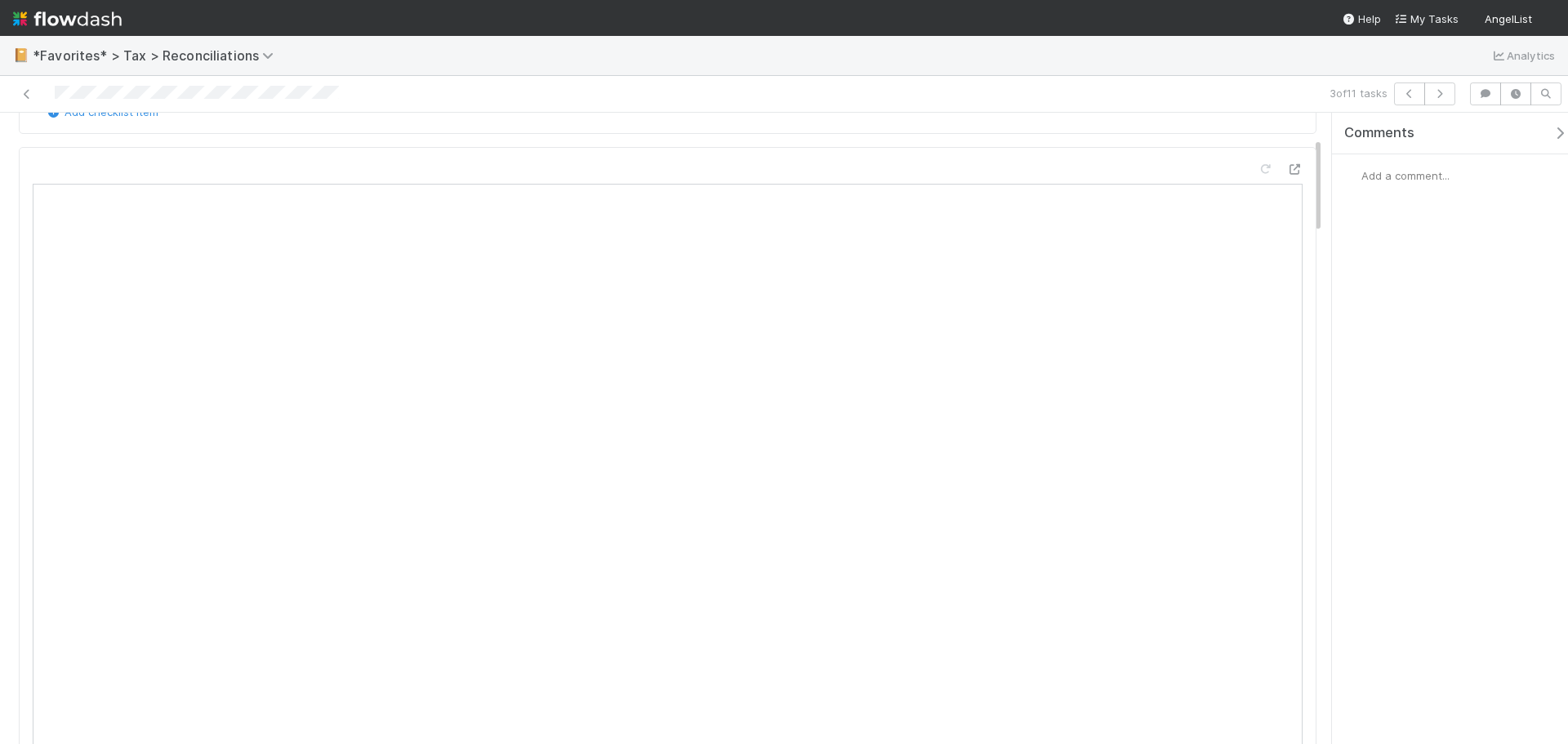
scroll to position [163, 0]
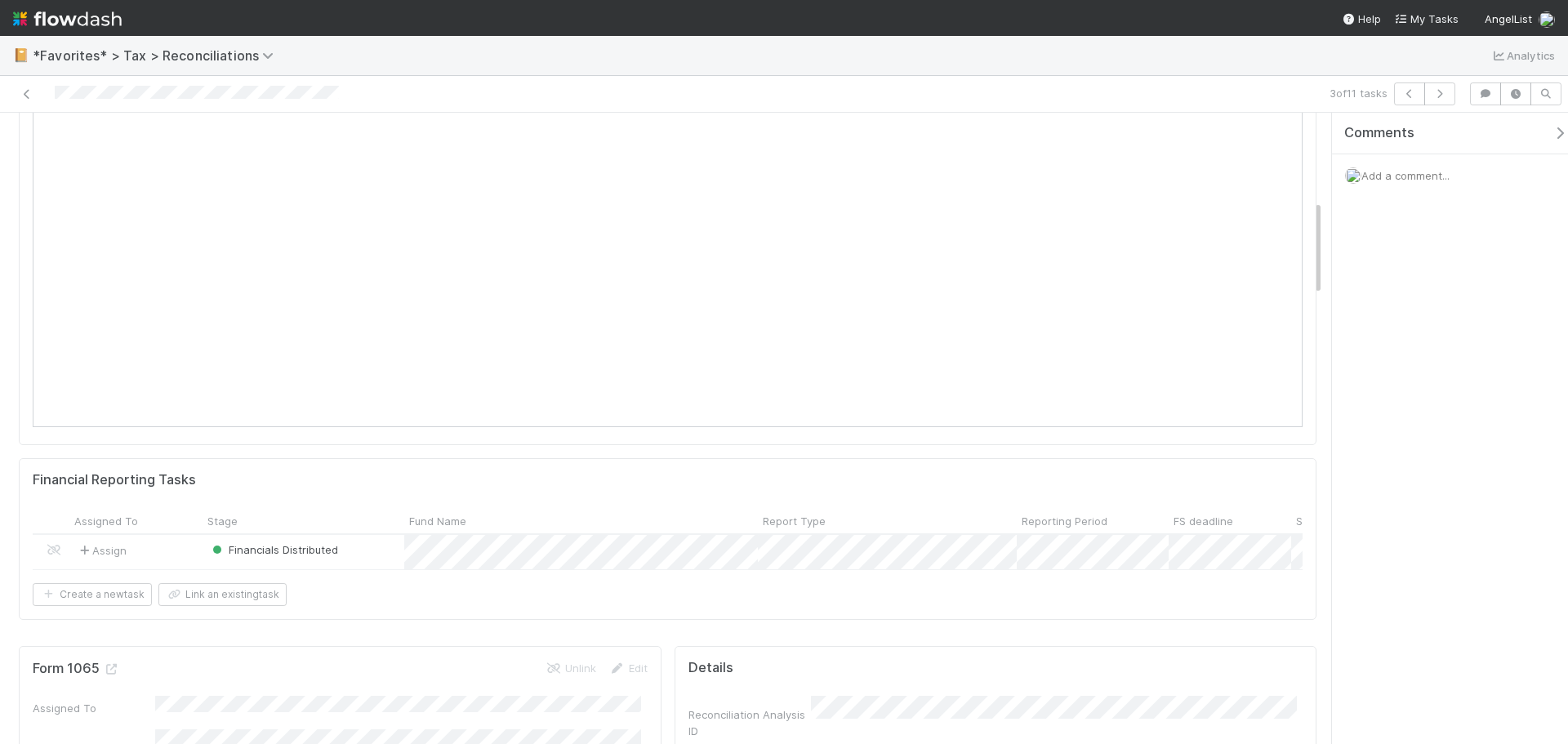
drag, startPoint x: 52, startPoint y: 96, endPoint x: 355, endPoint y: 102, distance: 303.1
click at [355, 102] on div at bounding box center [372, 93] width 731 height 23
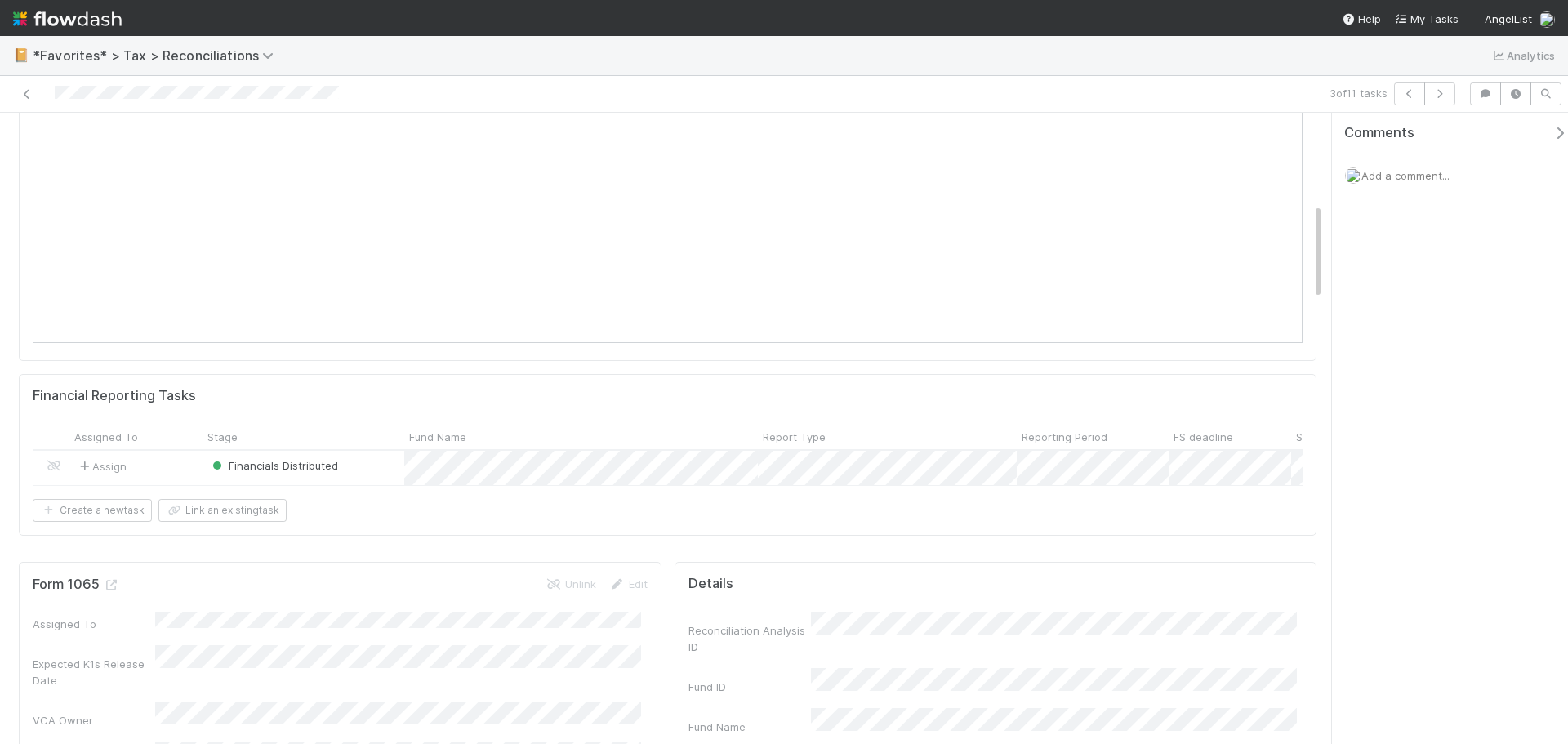
scroll to position [735, 0]
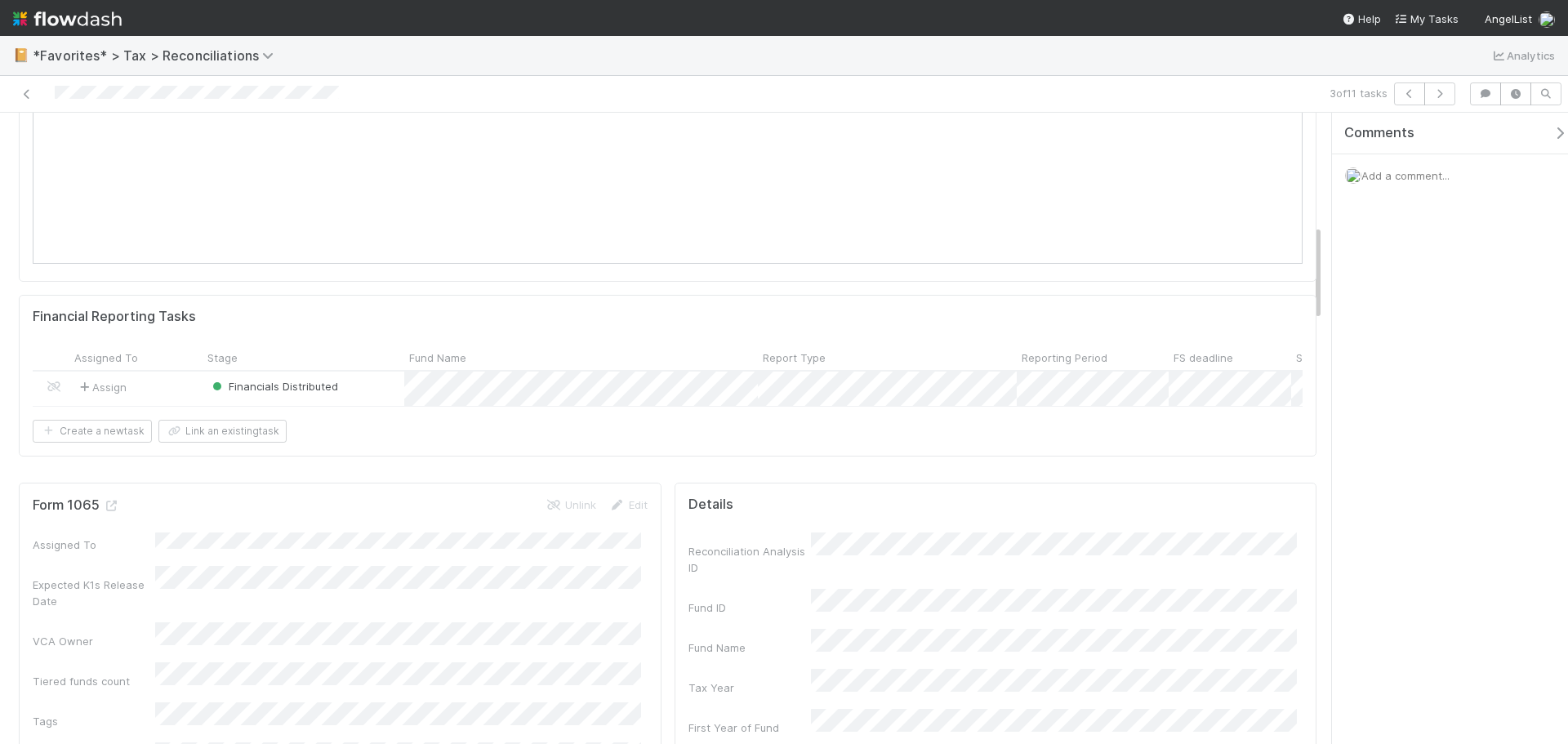
click at [374, 391] on div "Financials Distributed" at bounding box center [303, 388] width 201 height 34
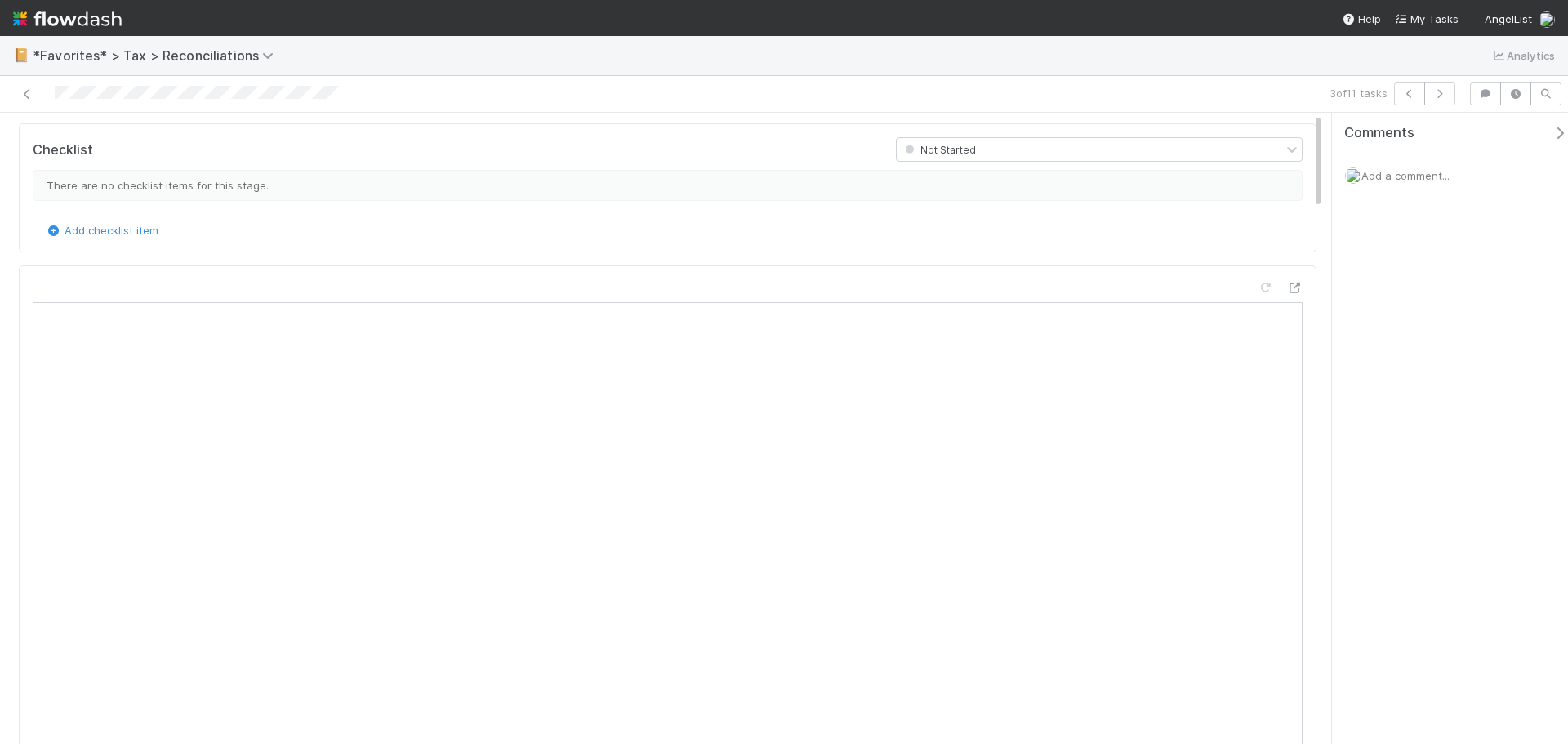
scroll to position [0, 0]
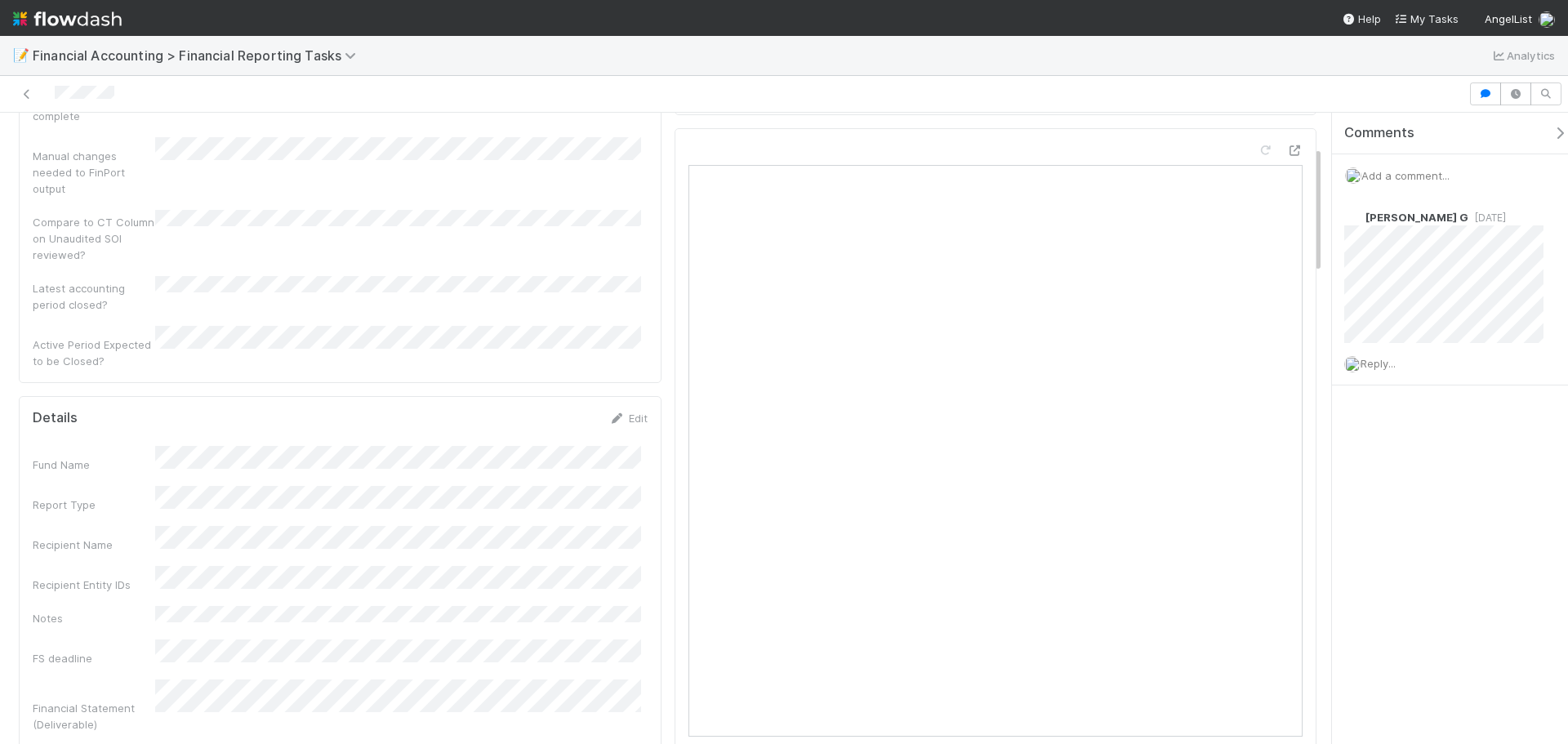
scroll to position [163, 0]
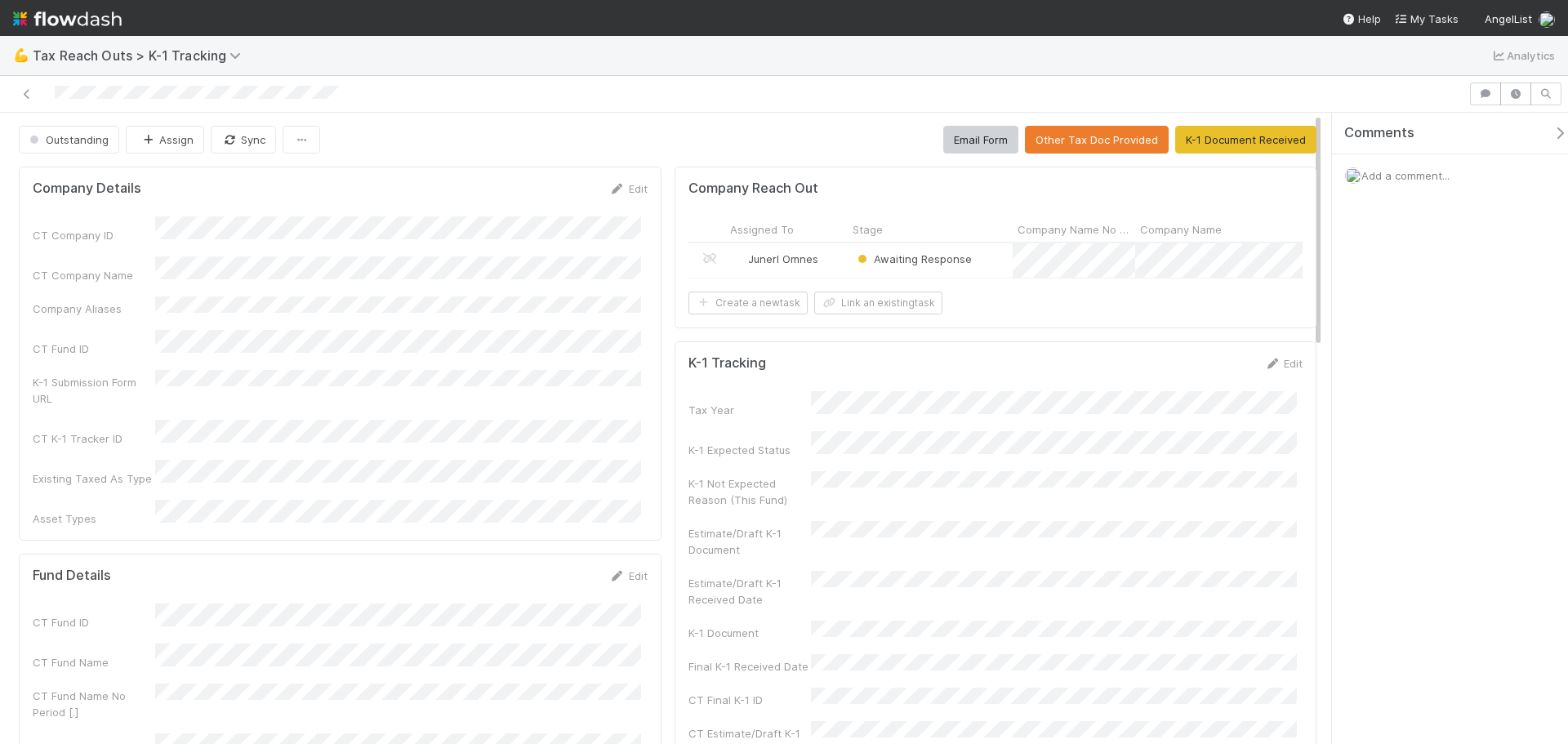
click at [984, 268] on div "Awaiting Response" at bounding box center [930, 260] width 165 height 34
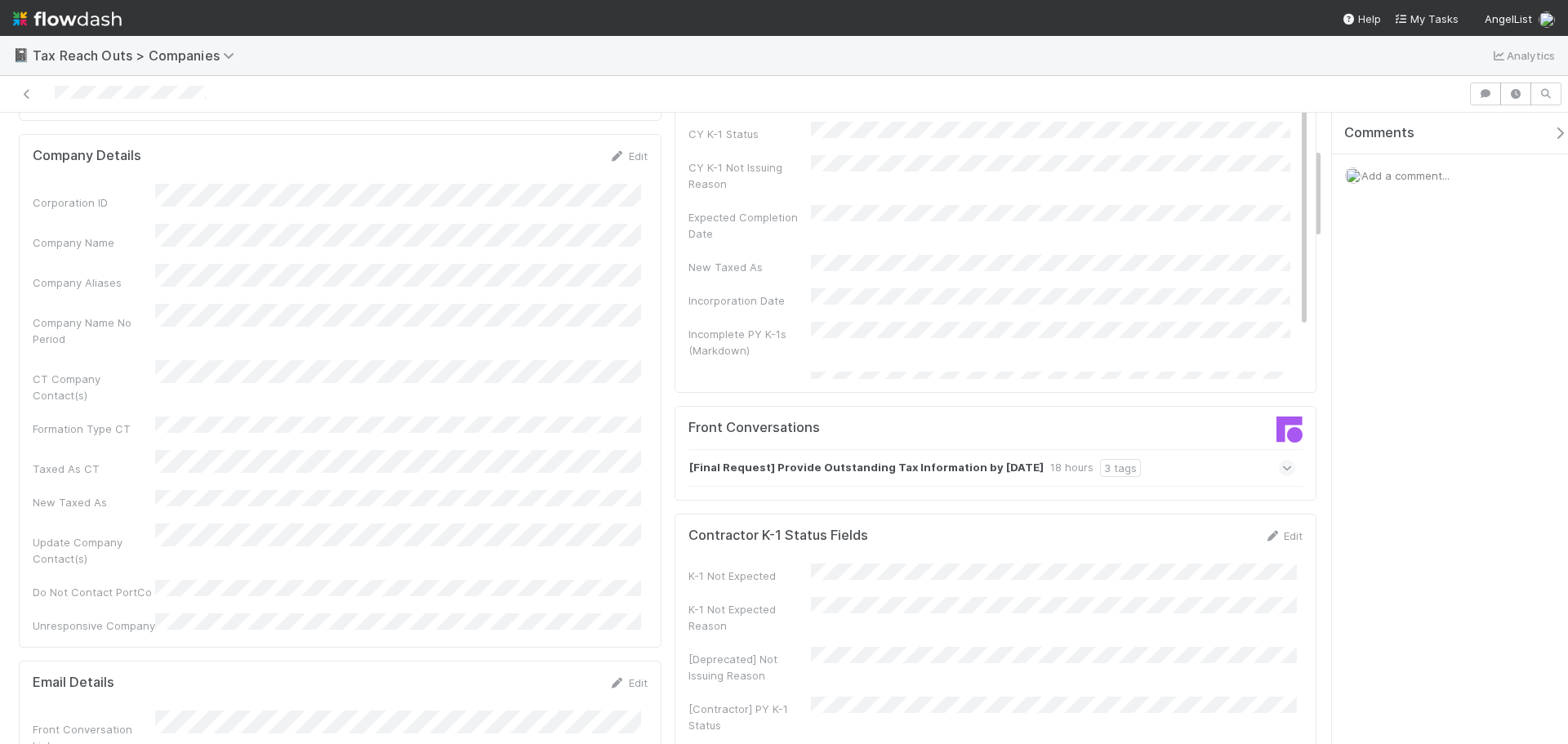
scroll to position [409, 0]
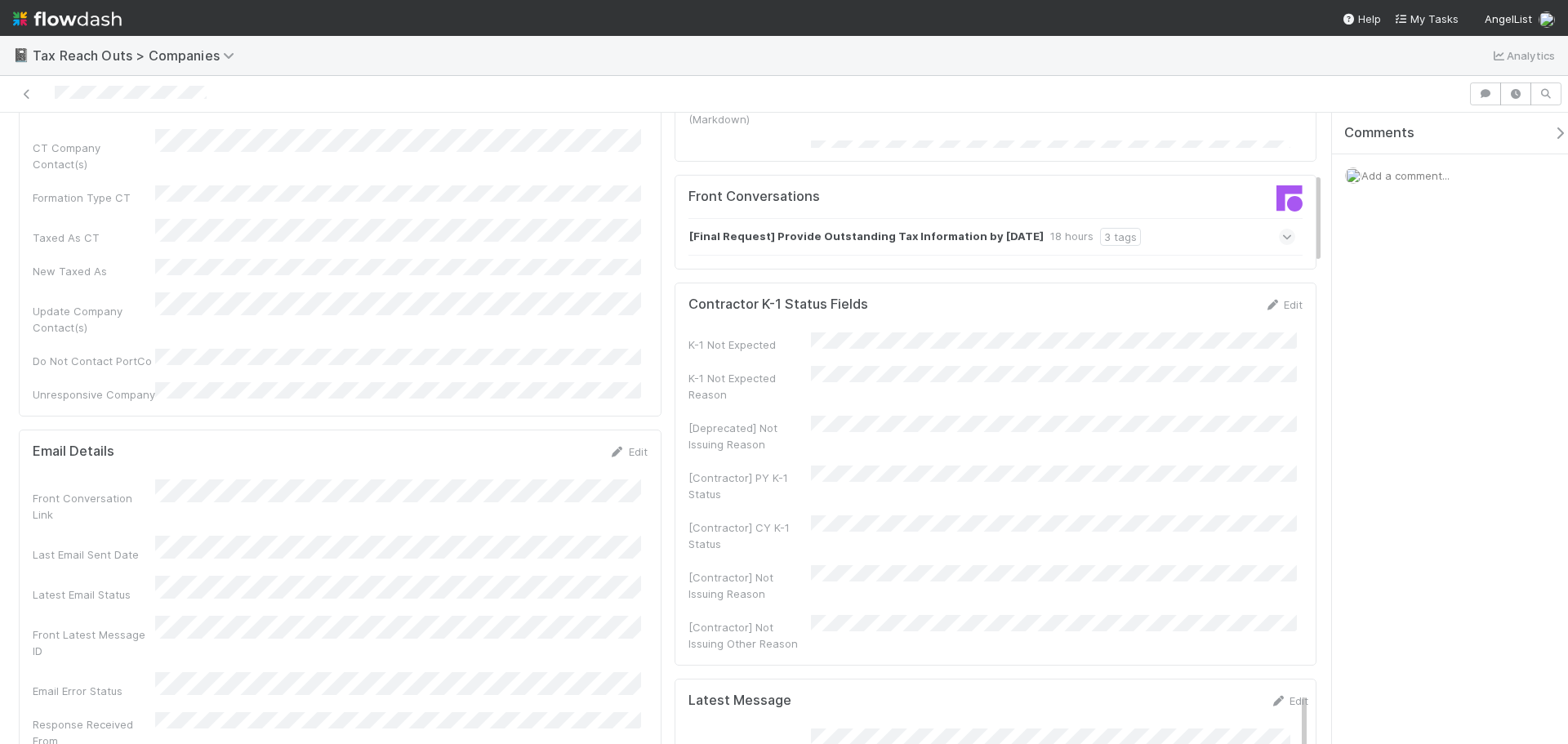
click at [1258, 245] on div "[Final Request] Provide Outstanding Tax Information by 8/11/2025 18 hours 3 tags" at bounding box center [992, 236] width 607 height 38
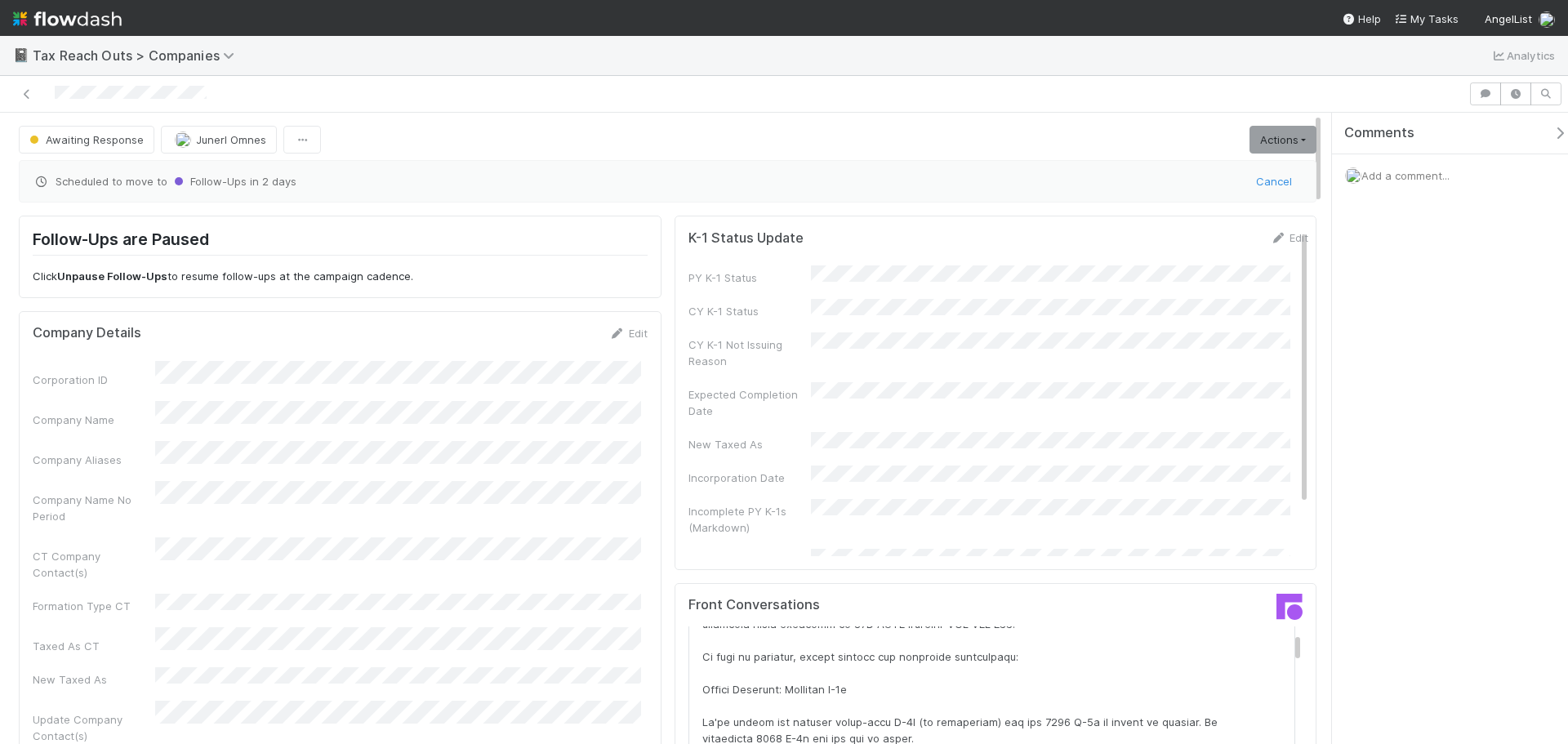
scroll to position [0, 0]
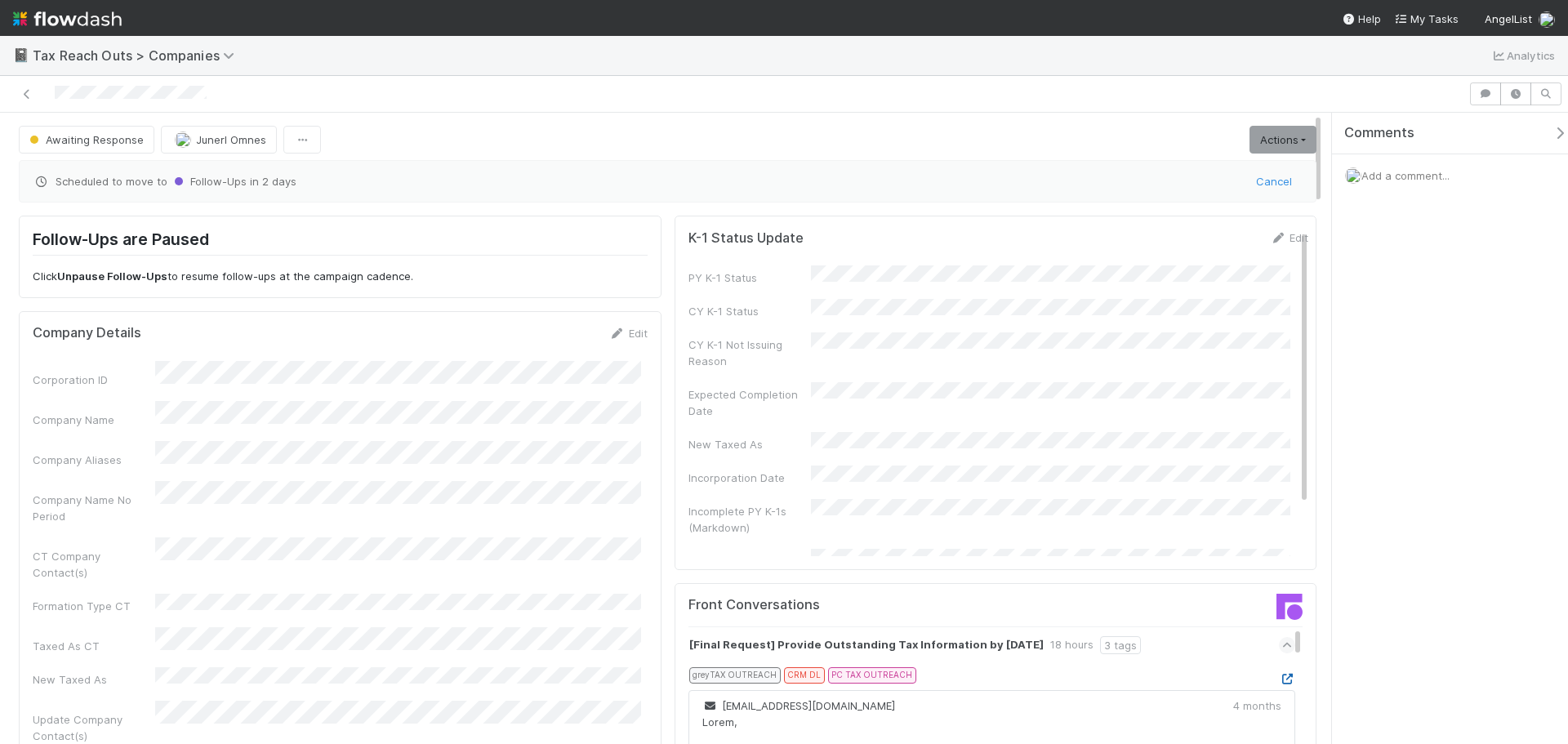
click at [1279, 674] on icon at bounding box center [1287, 680] width 16 height 11
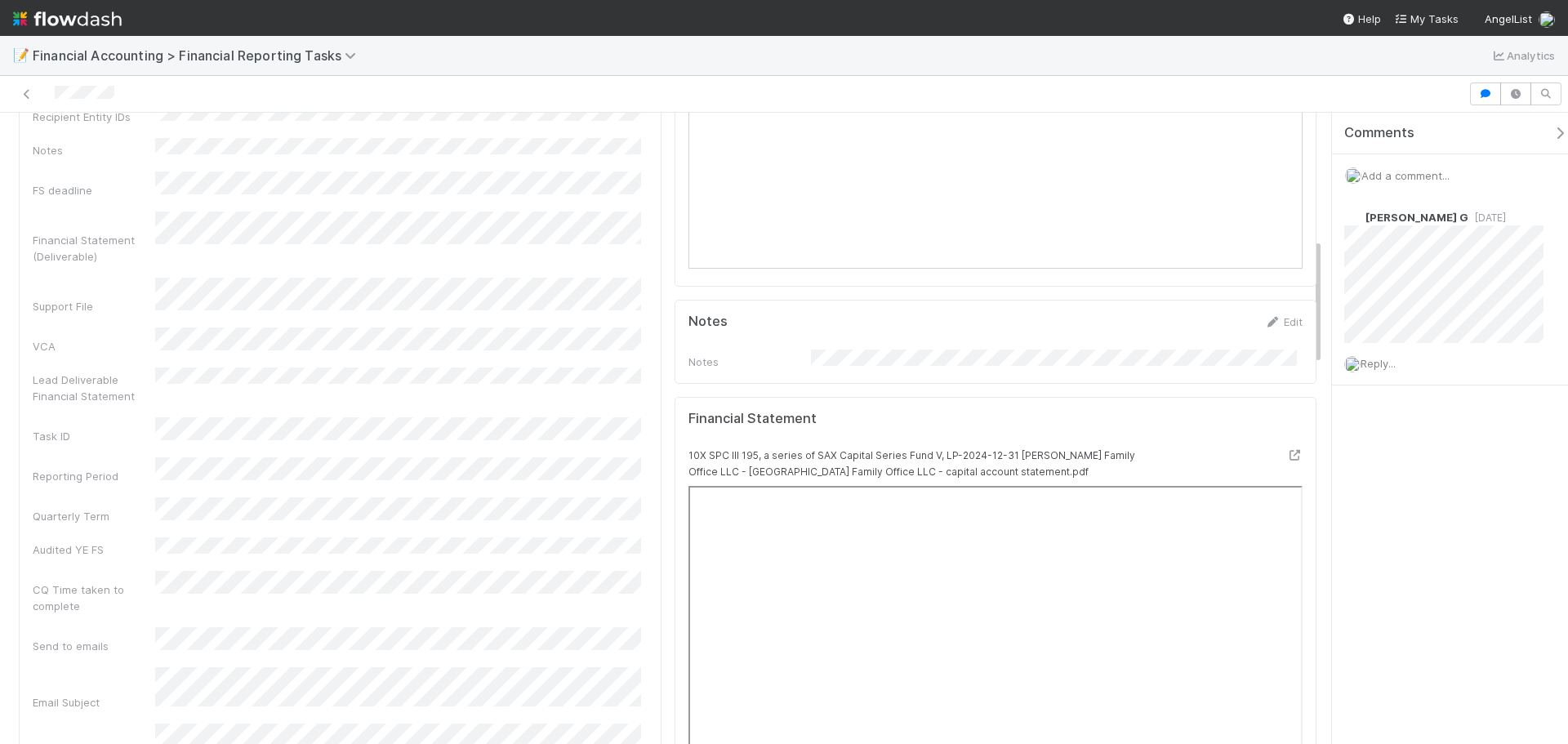
scroll to position [490, 0]
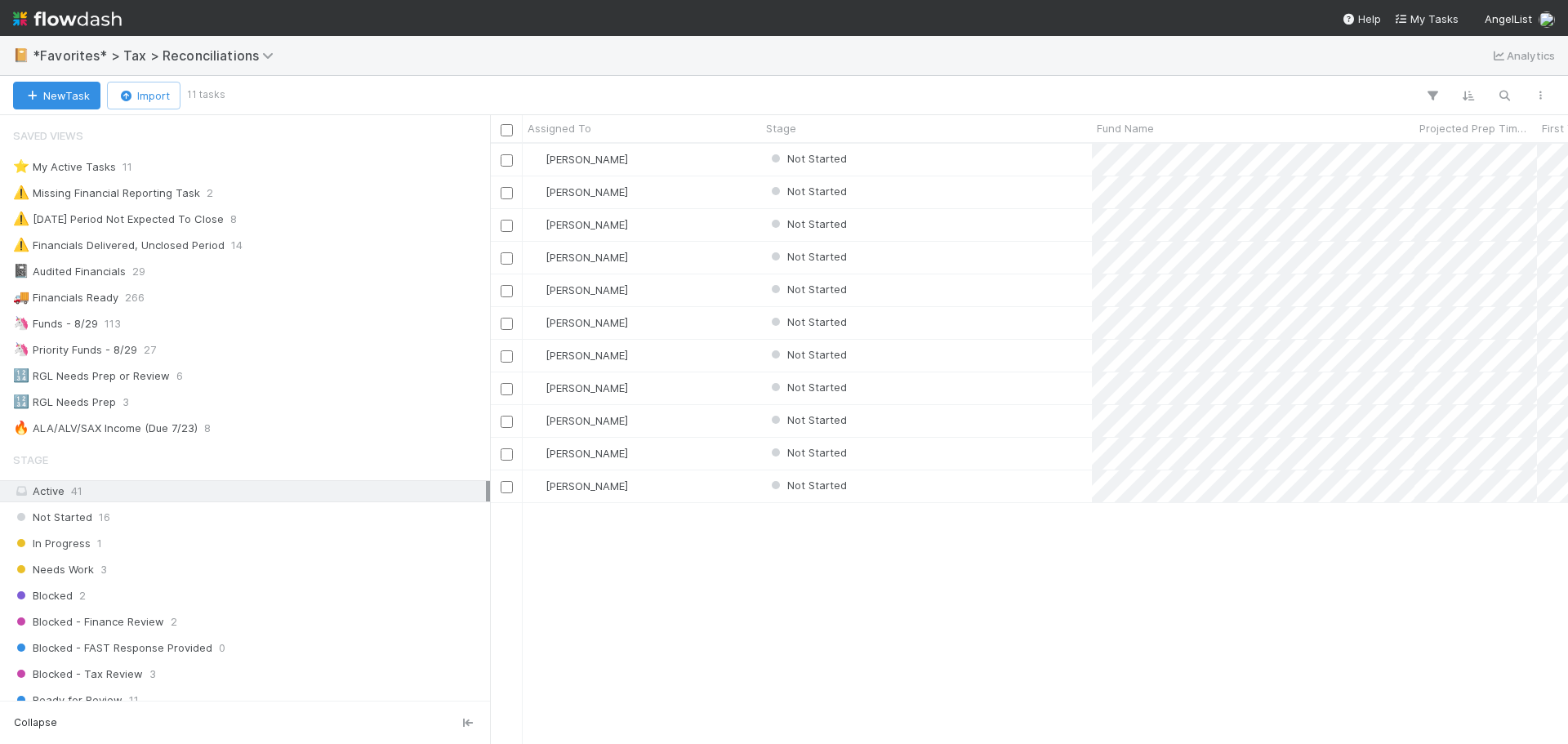
scroll to position [588, 1066]
